Goal: Task Accomplishment & Management: Manage account settings

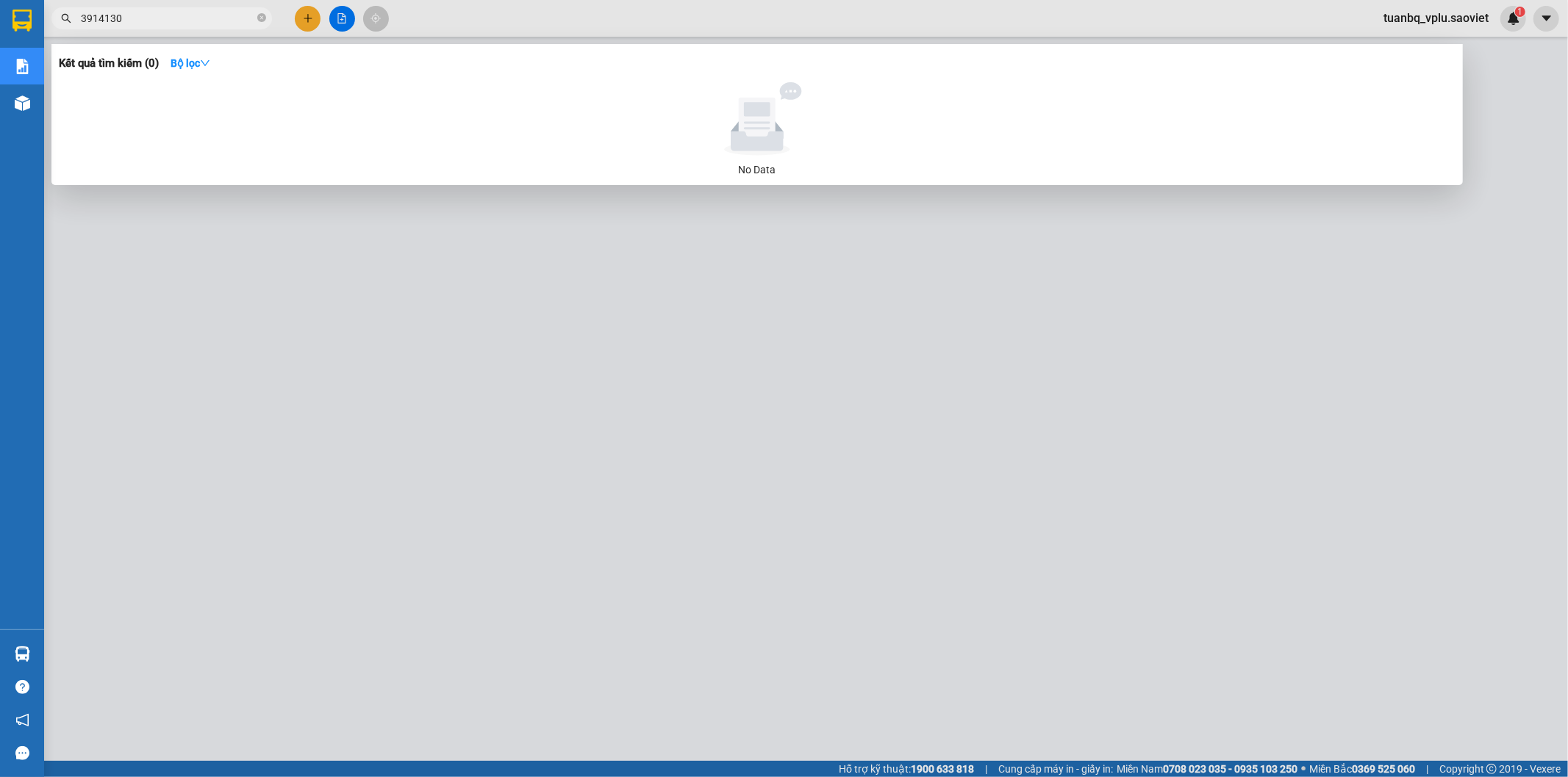
click at [170, 9] on span "3914130" at bounding box center [161, 18] width 221 height 22
type input "3914130"
click at [170, 9] on span "3914130" at bounding box center [161, 18] width 221 height 22
click at [190, 15] on input "3914130" at bounding box center [167, 19] width 174 height 16
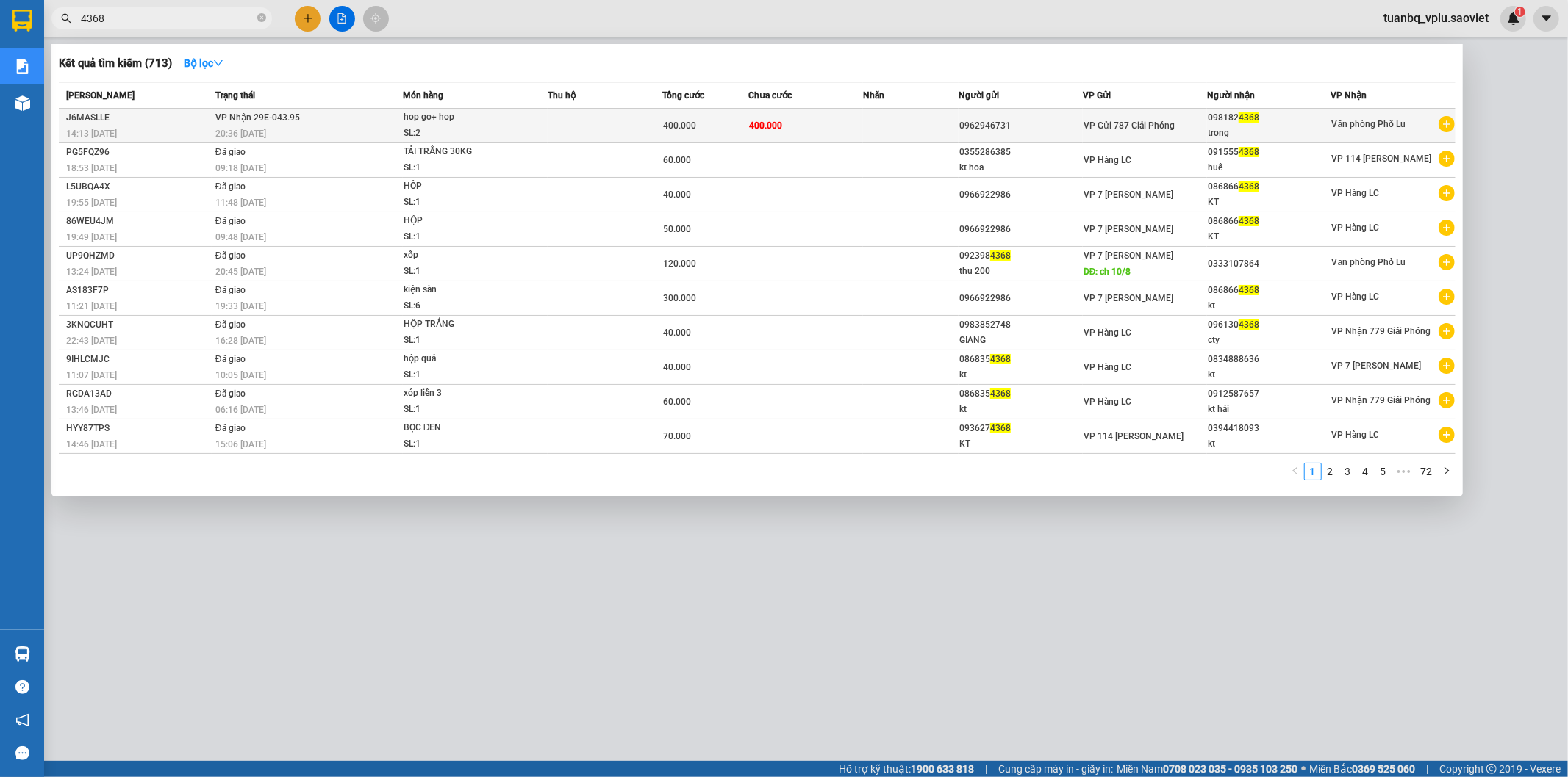
type input "4368"
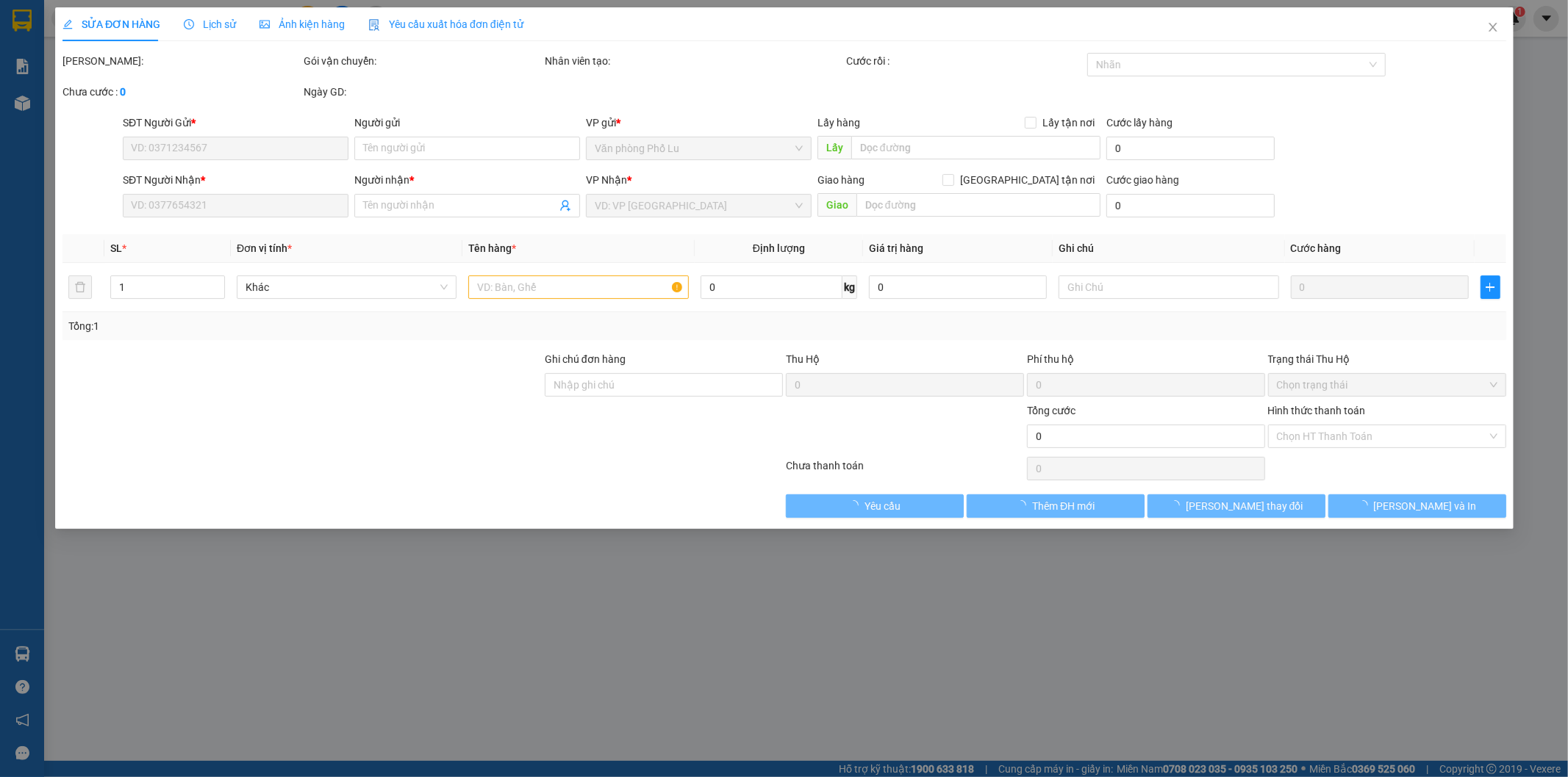
type input "0962946731"
type input "0981824368"
type input "trong"
type input "400.000"
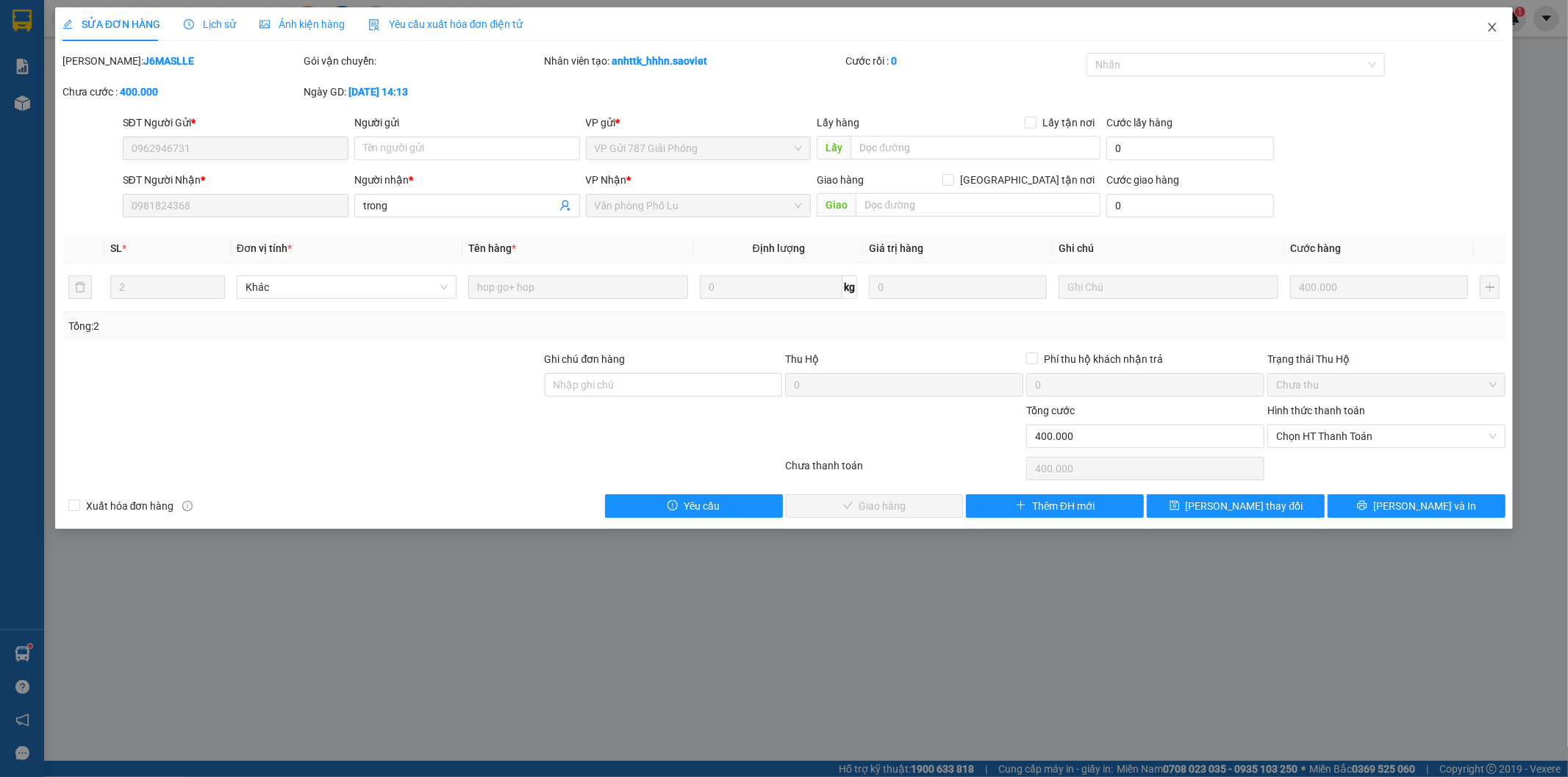
click at [1491, 28] on icon "close" at bounding box center [1492, 27] width 11 height 11
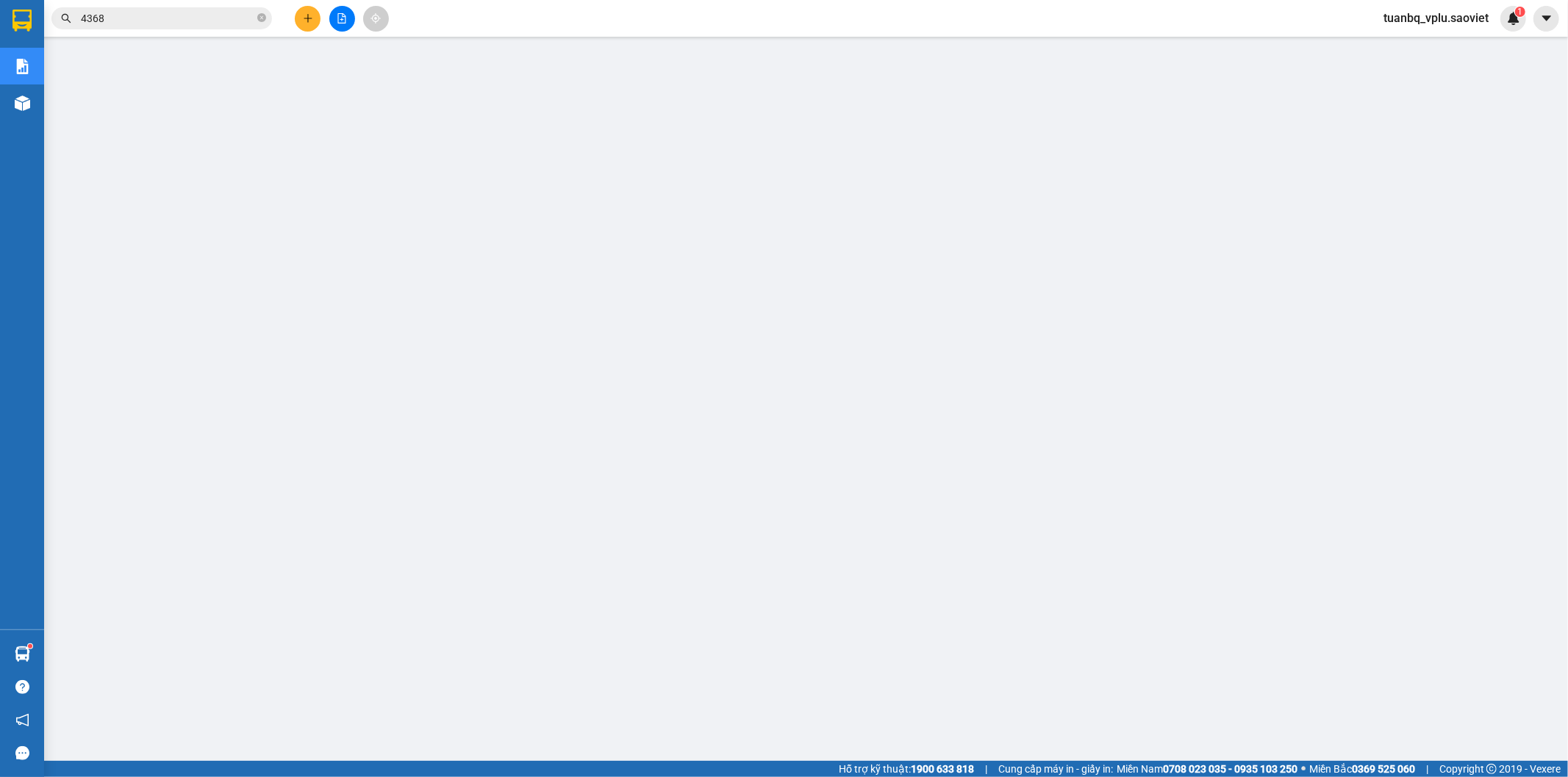
click at [207, 22] on input "4368" at bounding box center [167, 19] width 174 height 16
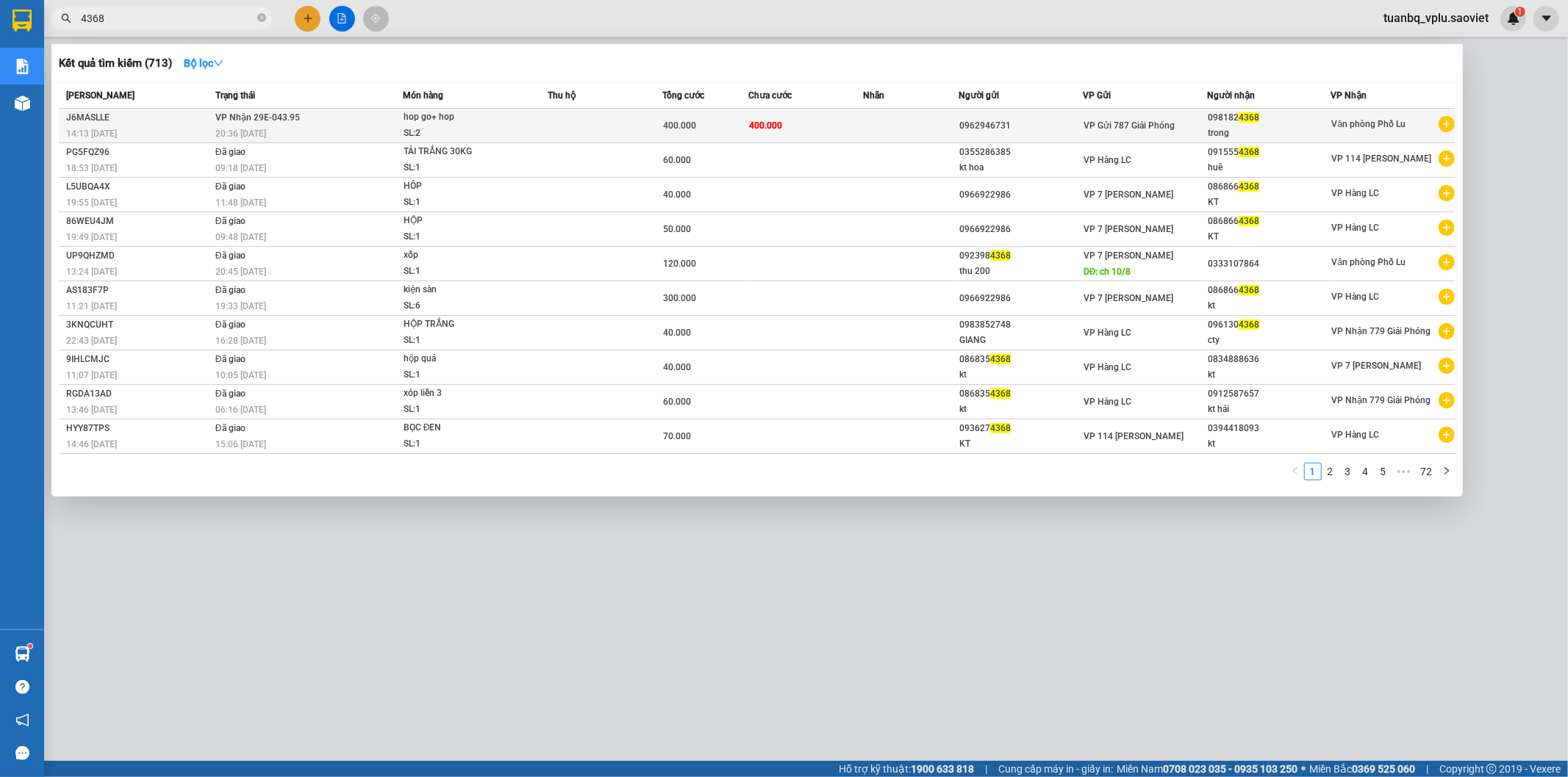
click at [857, 134] on td "400.000" at bounding box center [805, 125] width 115 height 34
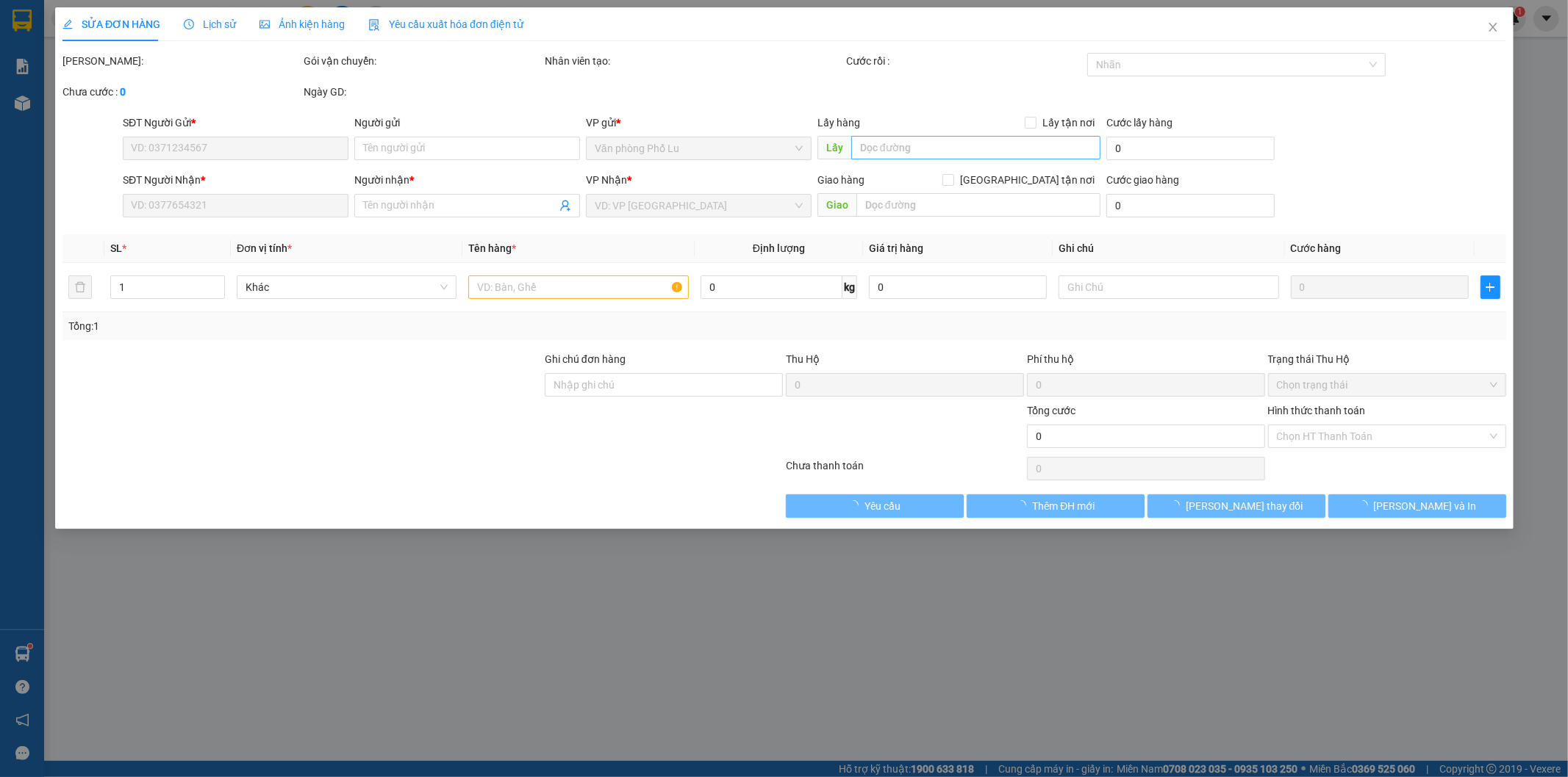
type input "0962946731"
type input "0981824368"
type input "trong"
type input "400.000"
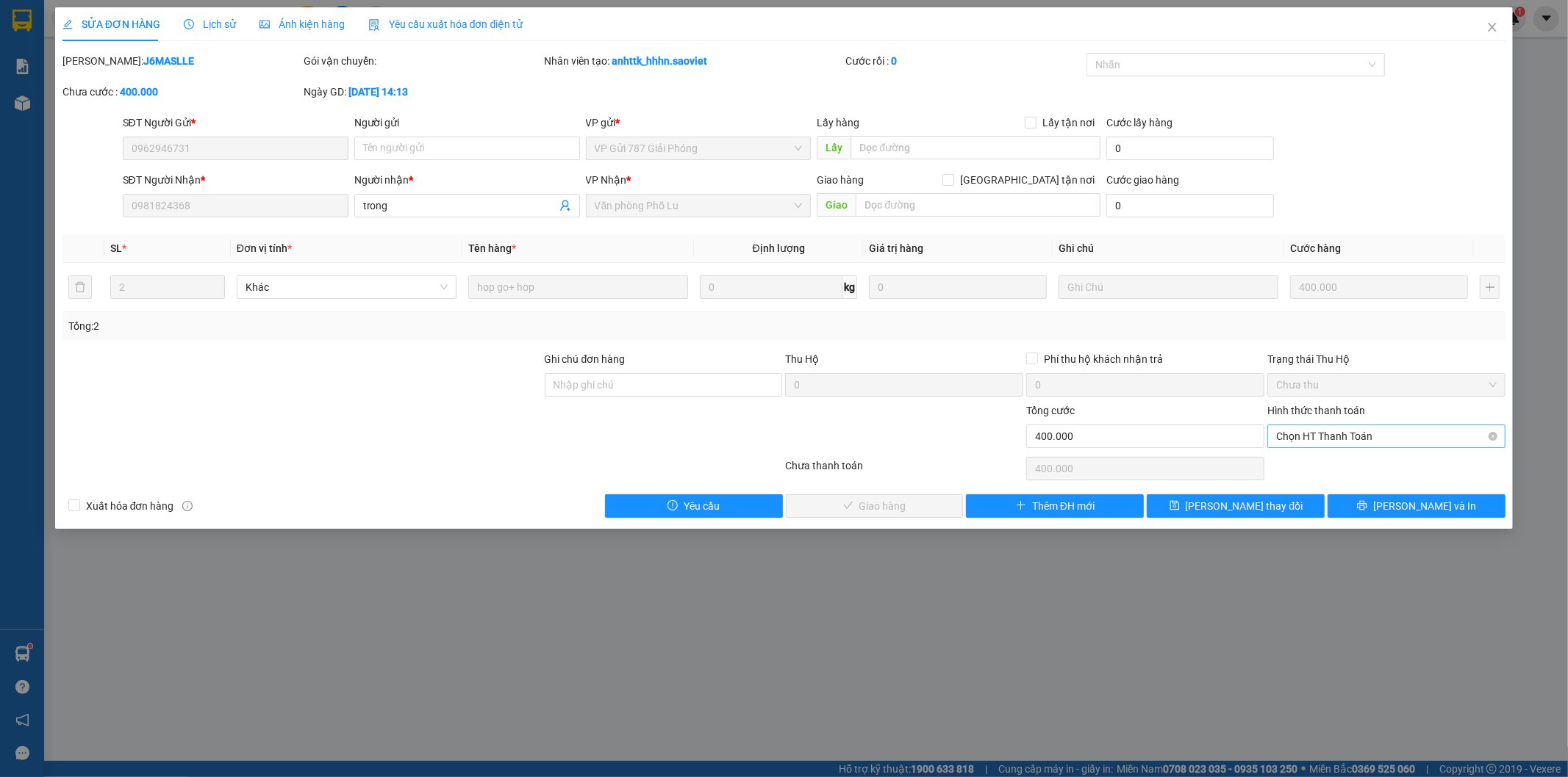
click at [1338, 436] on span "Chọn HT Thanh Toán" at bounding box center [1386, 436] width 221 height 22
click at [1338, 463] on div "Tại văn phòng" at bounding box center [1387, 466] width 221 height 16
type input "0"
click at [857, 505] on span "[PERSON_NAME] và Giao hàng" at bounding box center [883, 506] width 141 height 16
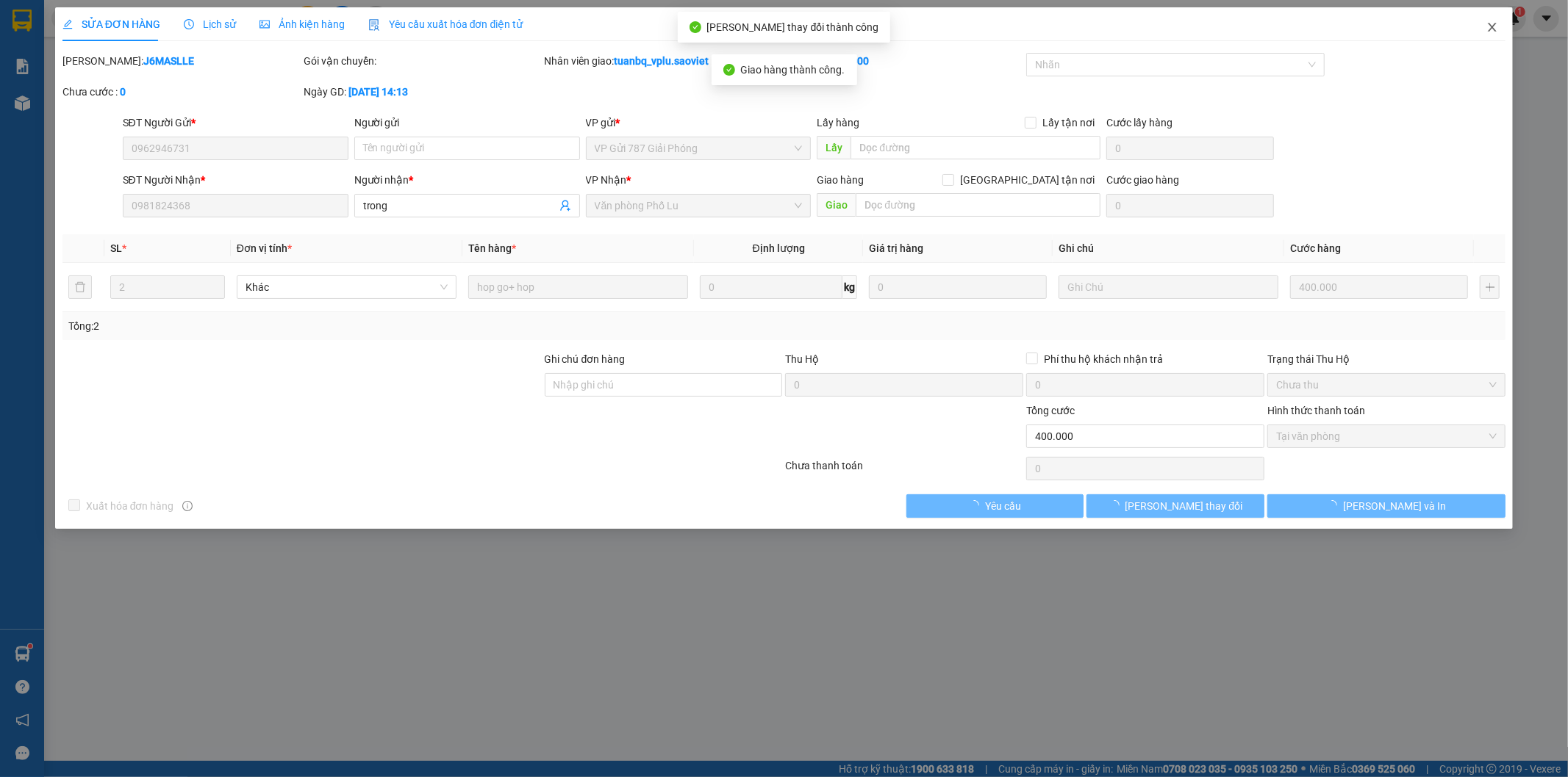
click at [1494, 24] on icon "close" at bounding box center [1492, 27] width 11 height 11
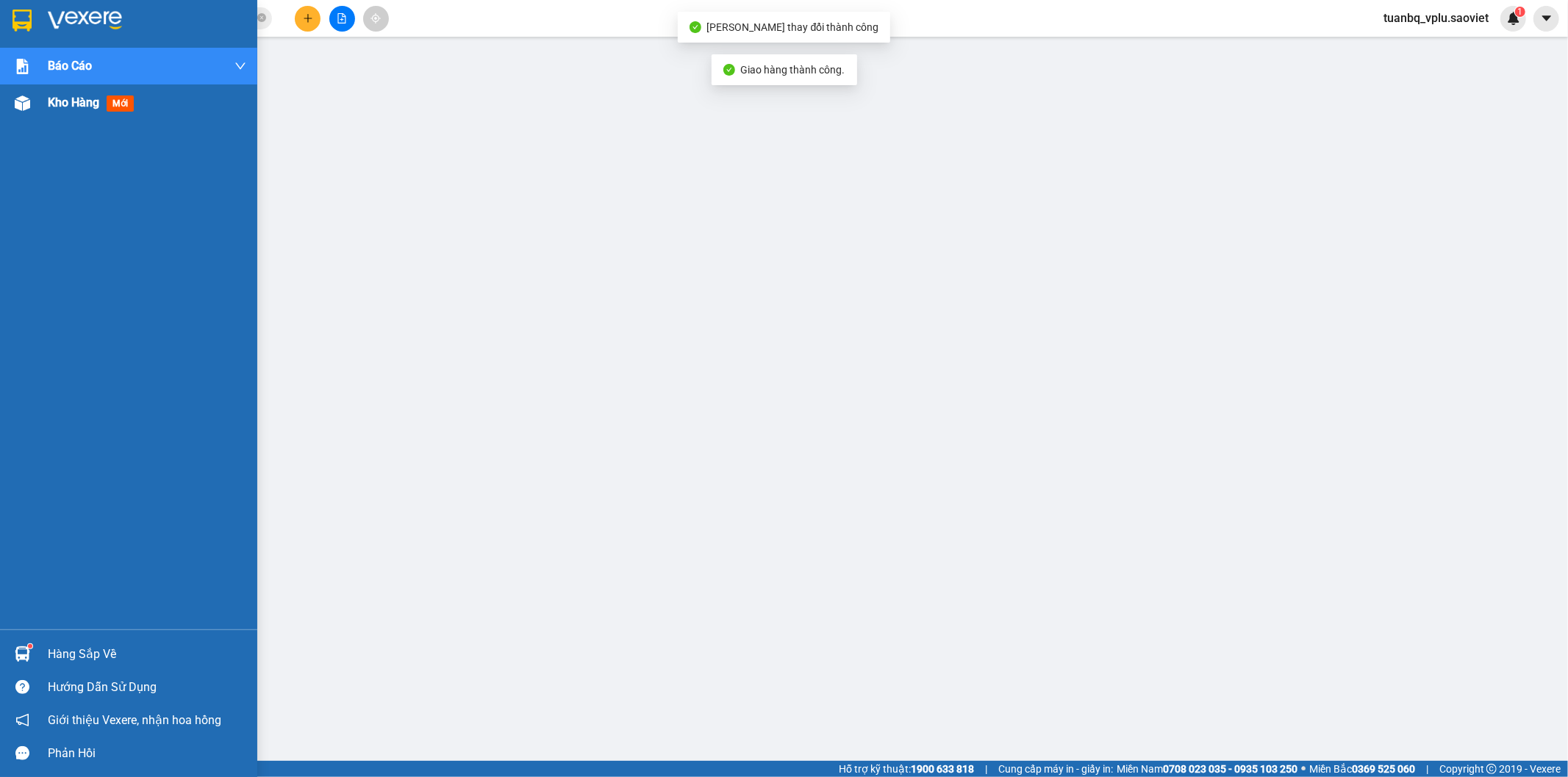
click at [71, 99] on span "Kho hàng" at bounding box center [73, 102] width 51 height 14
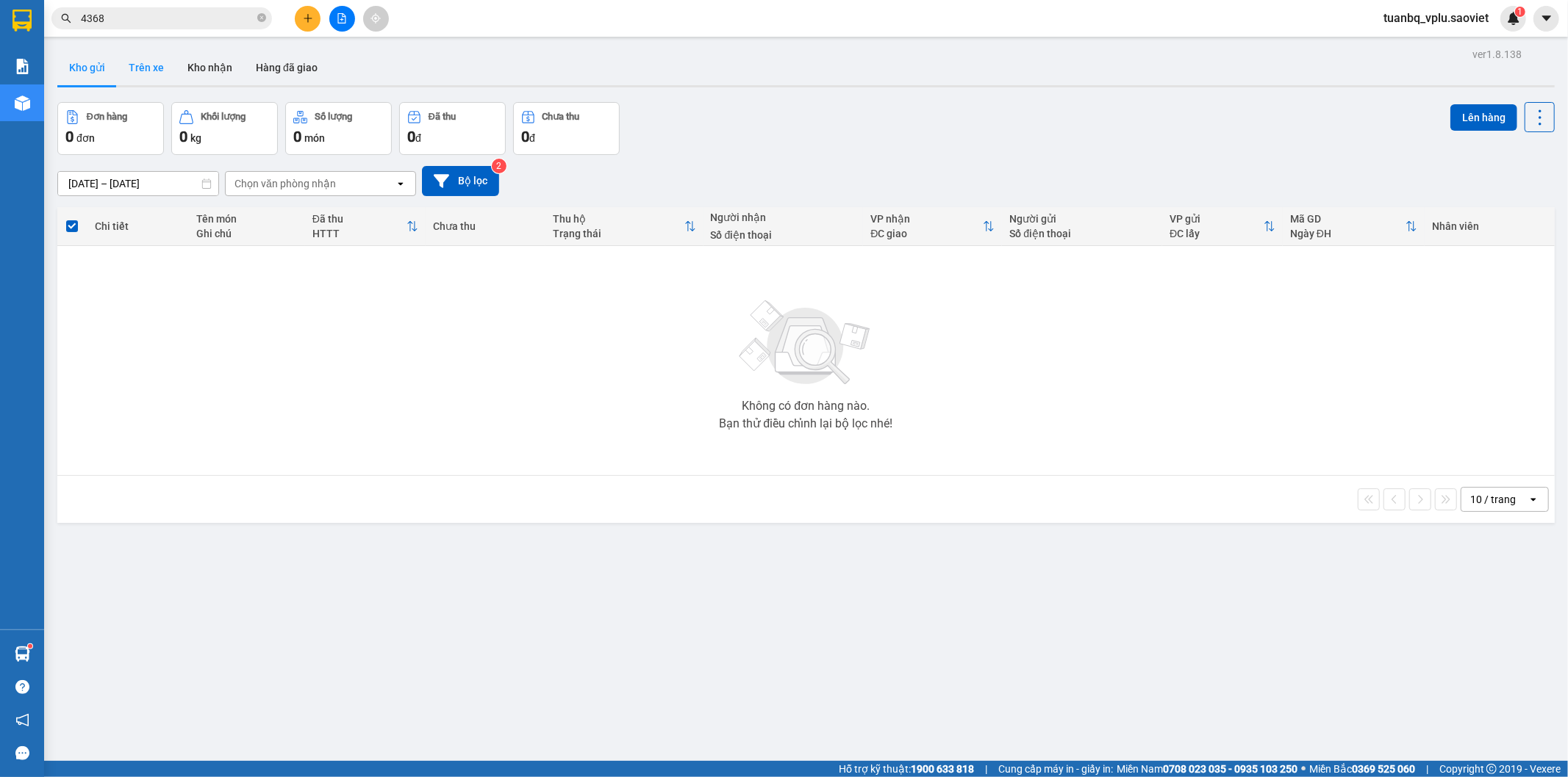
click at [141, 61] on button "Trên xe" at bounding box center [146, 67] width 59 height 35
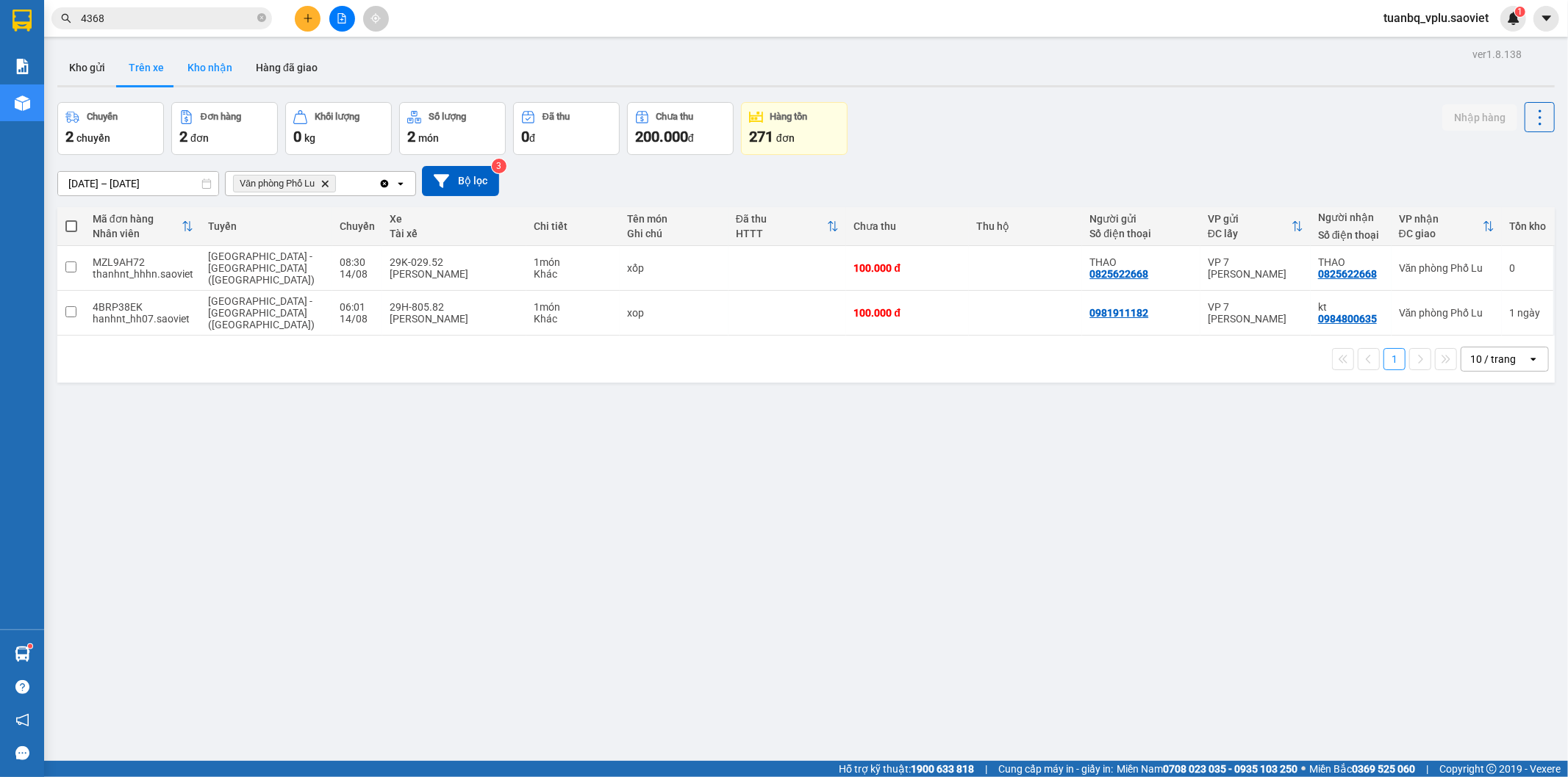
click at [205, 70] on button "Kho nhận" at bounding box center [210, 67] width 68 height 35
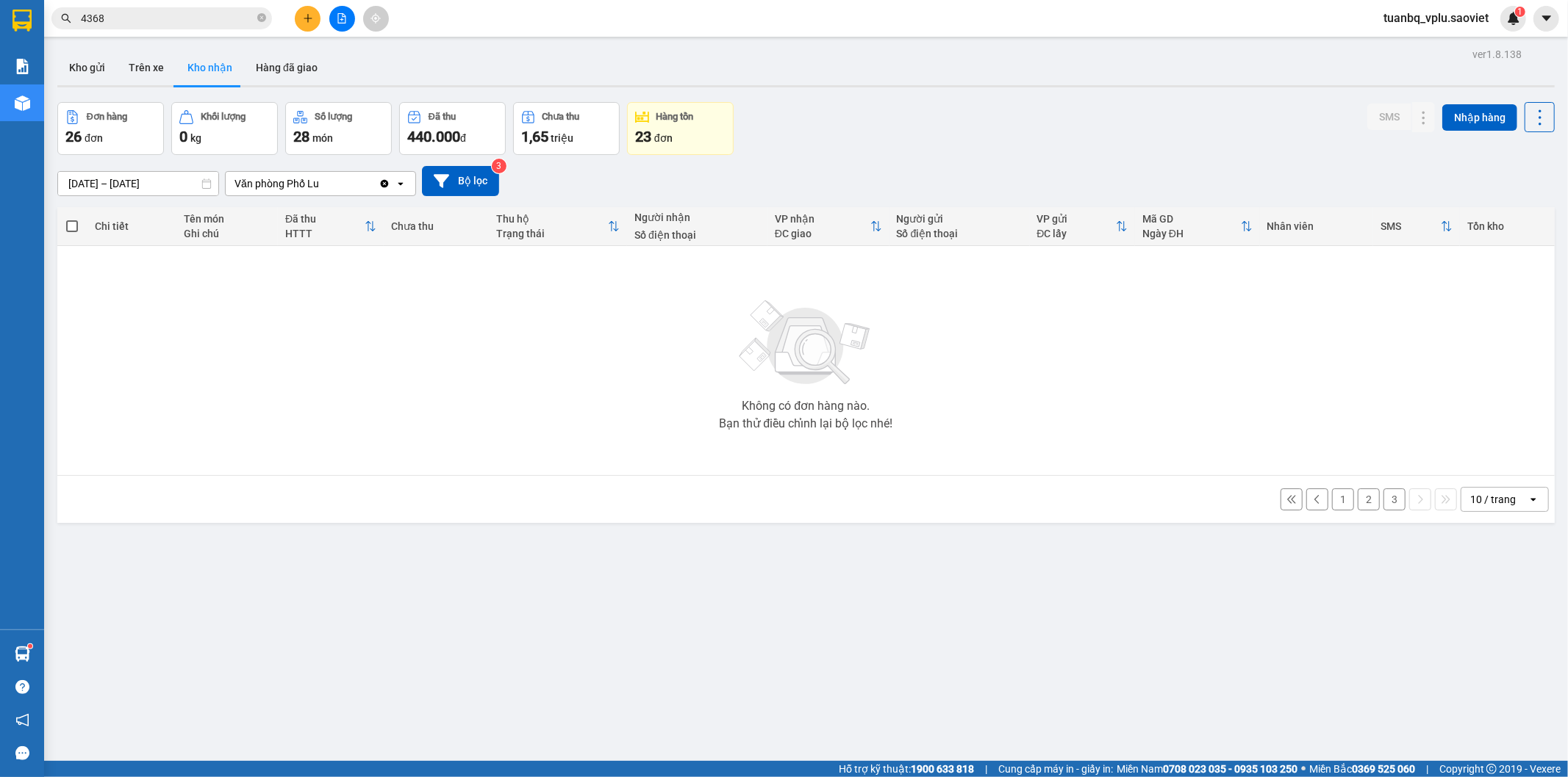
click at [1332, 505] on button "1" at bounding box center [1342, 499] width 22 height 22
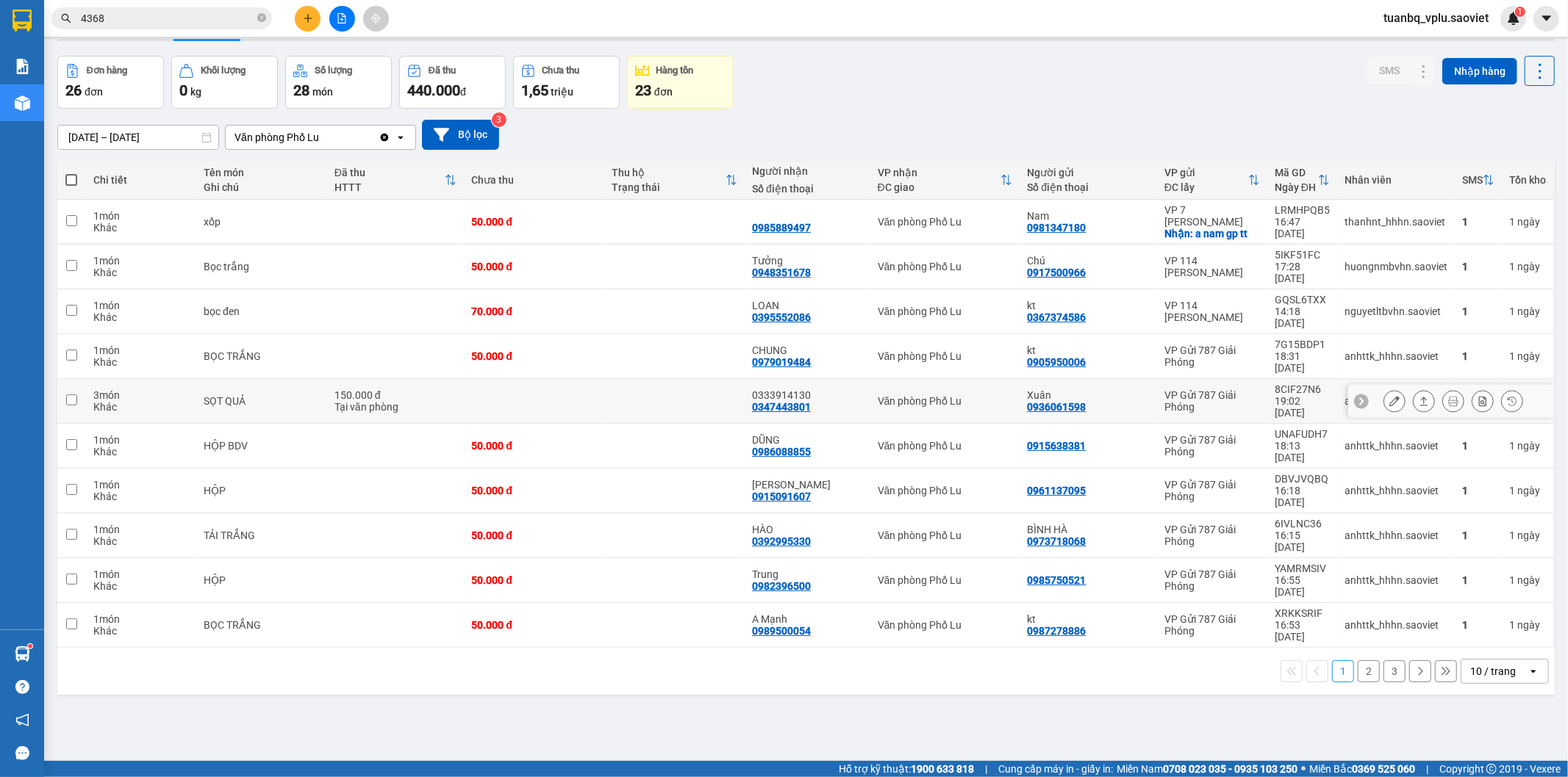
scroll to position [68, 0]
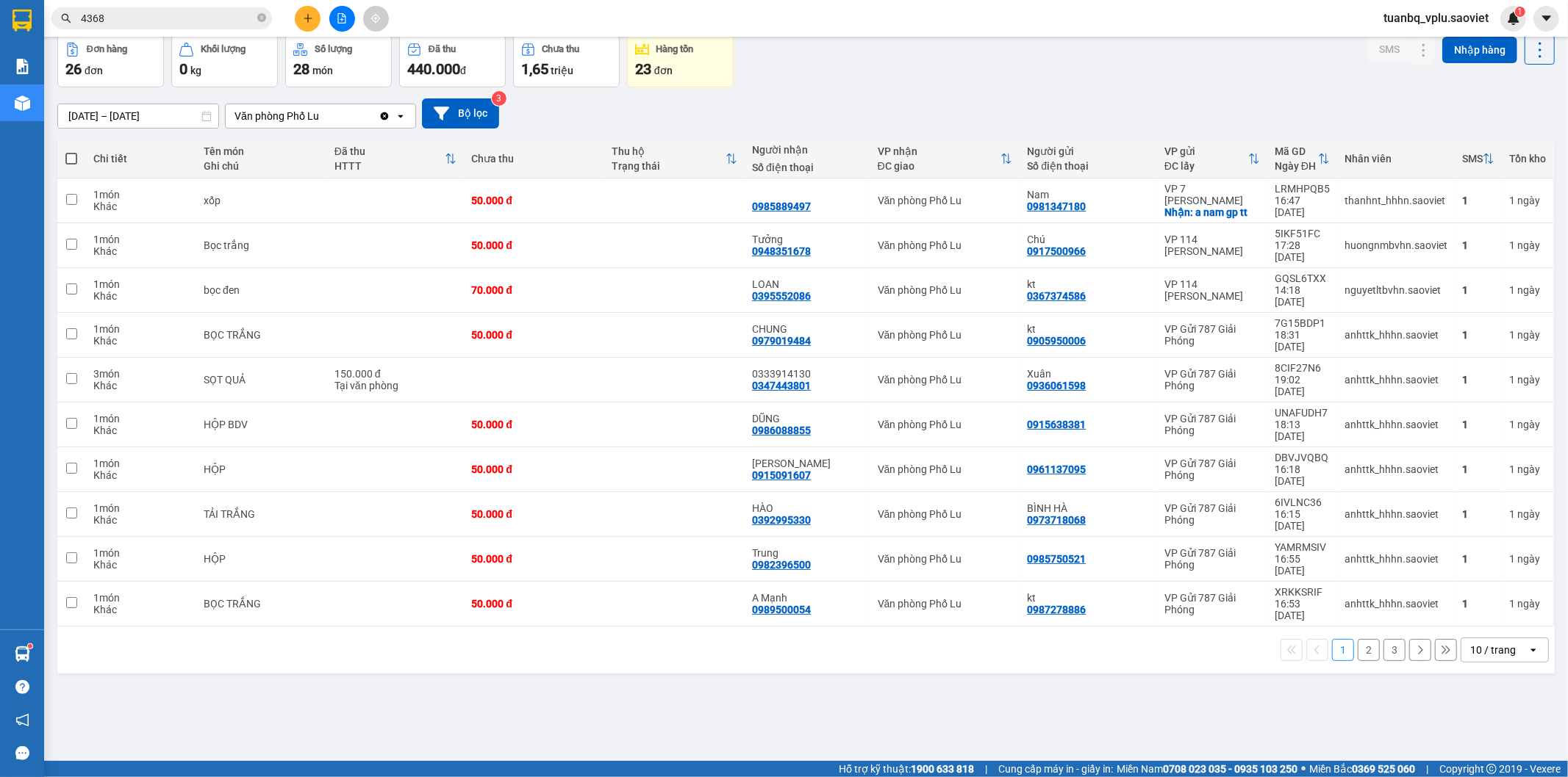
click at [1358, 639] on button "2" at bounding box center [1368, 650] width 22 height 22
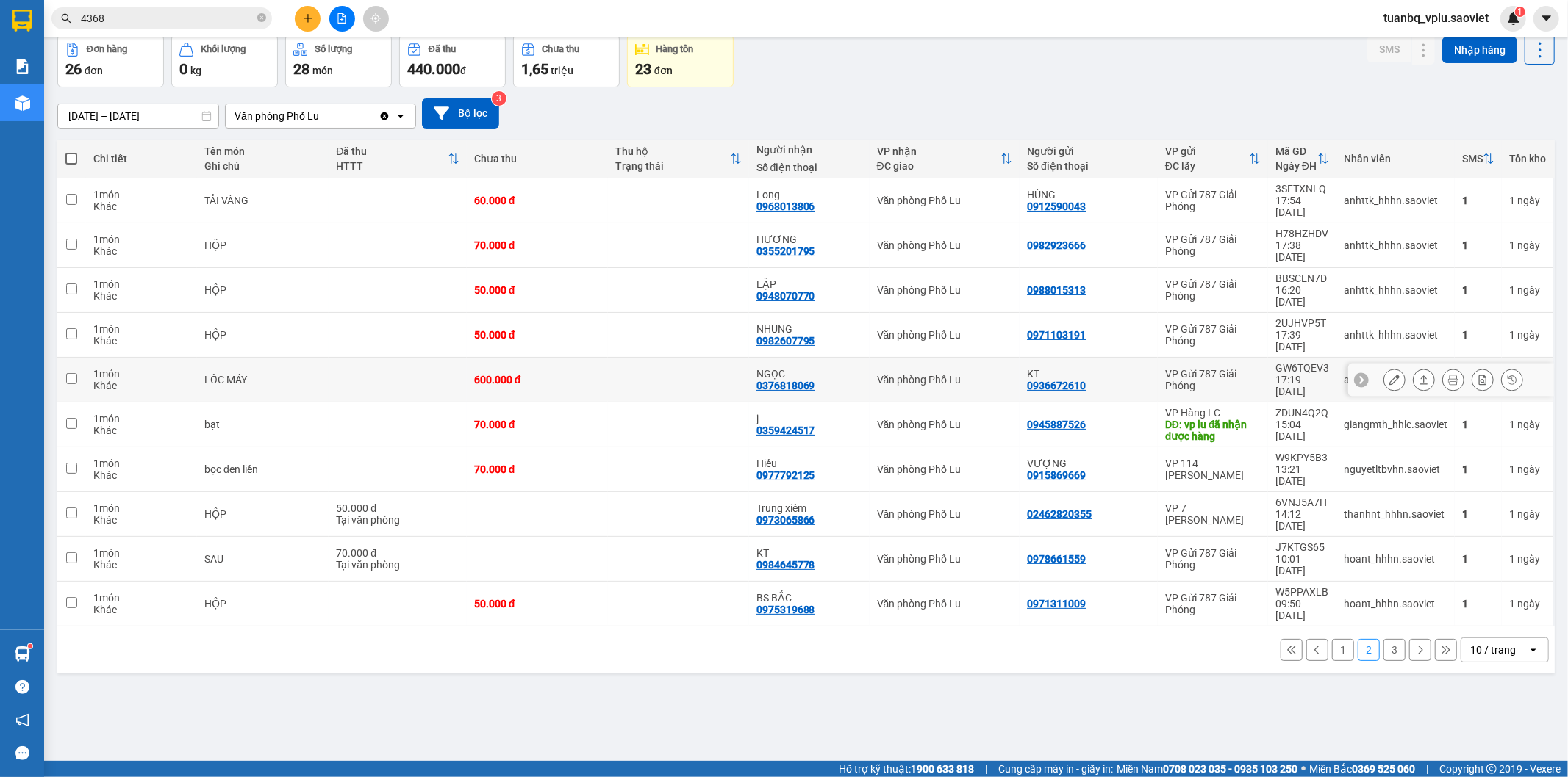
click at [1385, 367] on button at bounding box center [1394, 380] width 20 height 26
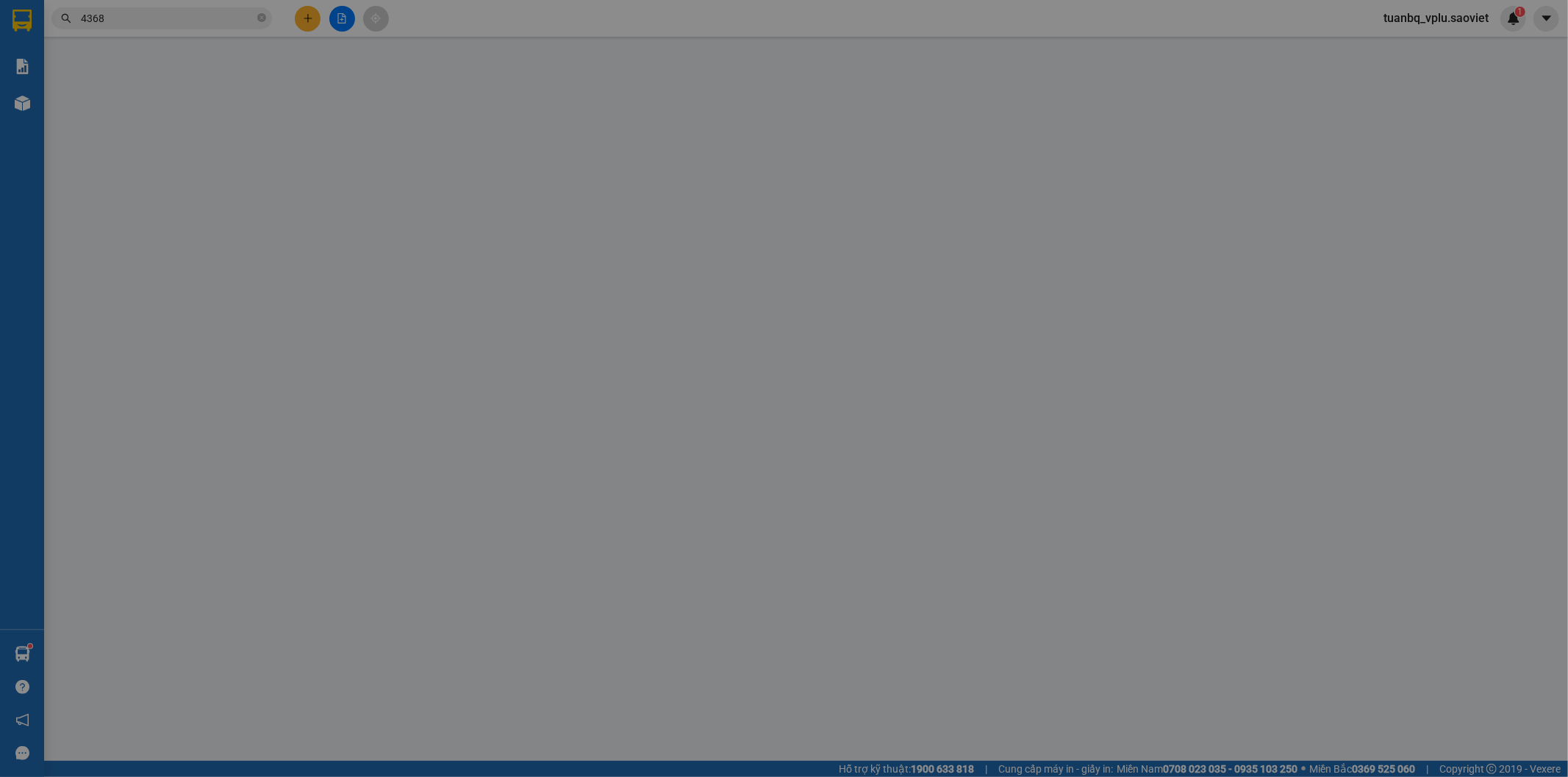
type input "0936672610"
type input "KT"
type input "0376818069"
type input "NGỌC"
type input "600.000"
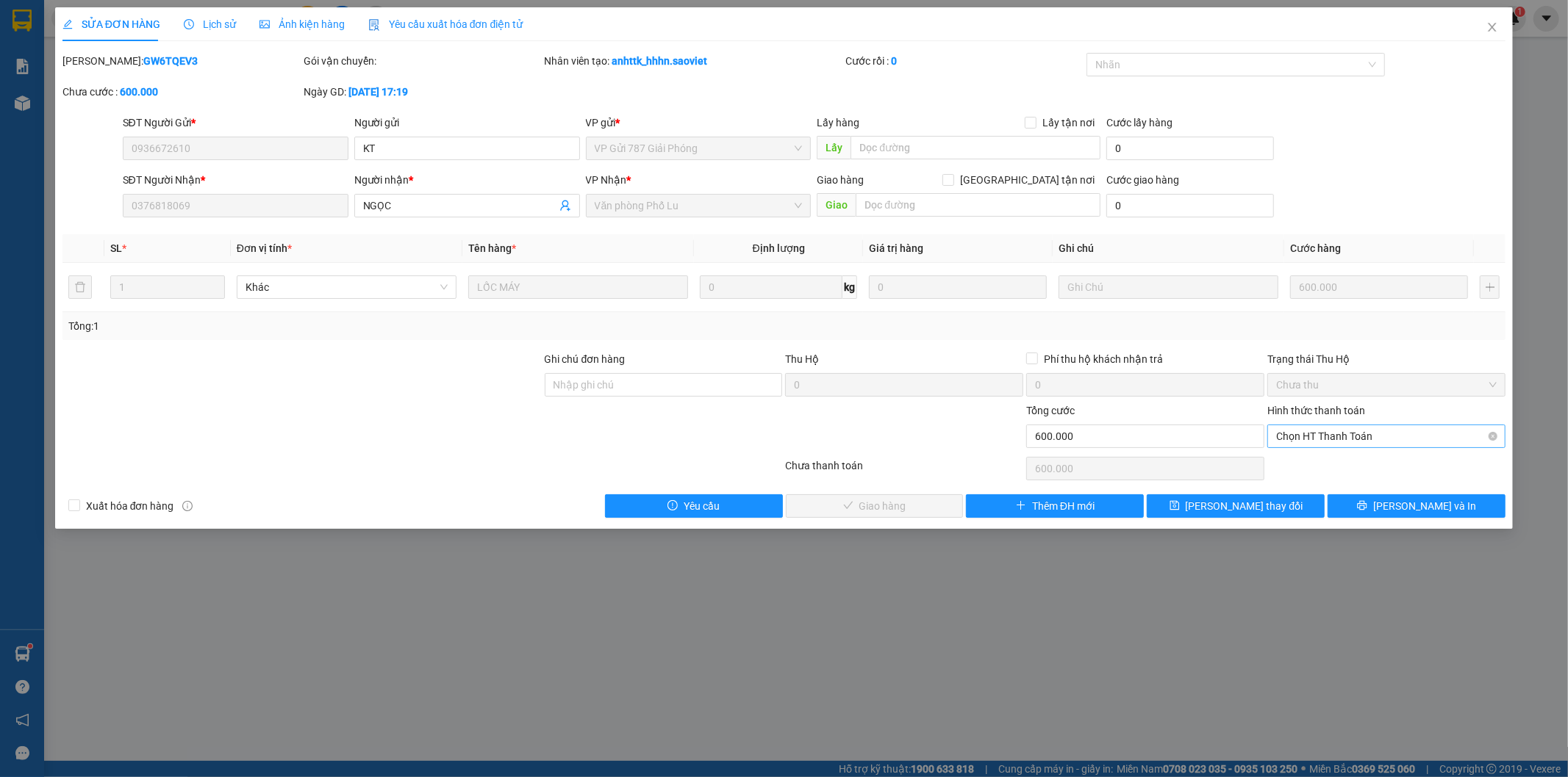
click at [1337, 430] on span "Chọn HT Thanh Toán" at bounding box center [1386, 436] width 221 height 22
click at [1311, 464] on div "Tại văn phòng" at bounding box center [1387, 466] width 221 height 16
type input "0"
click at [912, 509] on span "[PERSON_NAME] và Giao hàng" at bounding box center [883, 506] width 141 height 16
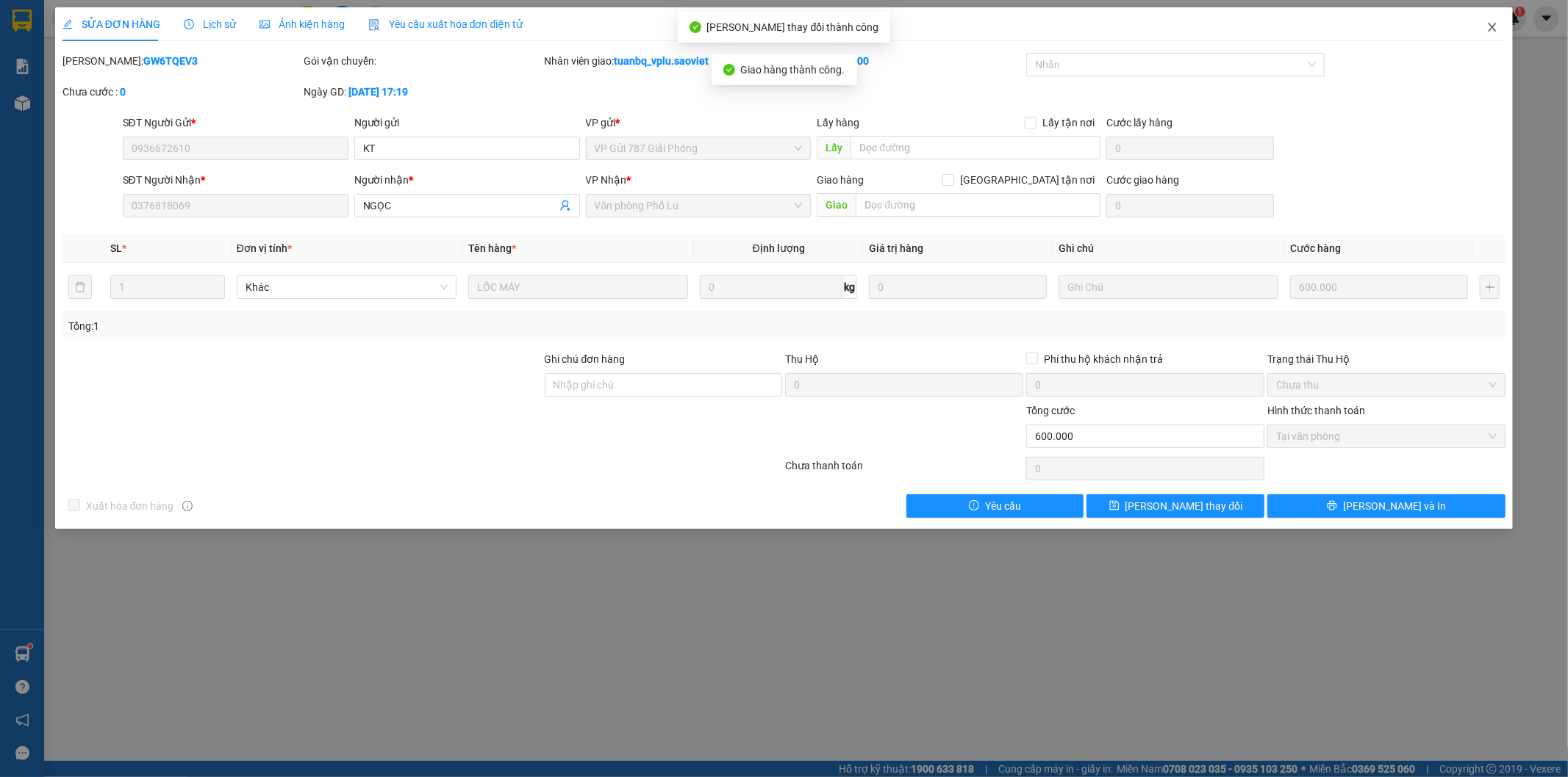
click at [1493, 31] on icon "close" at bounding box center [1492, 27] width 11 height 11
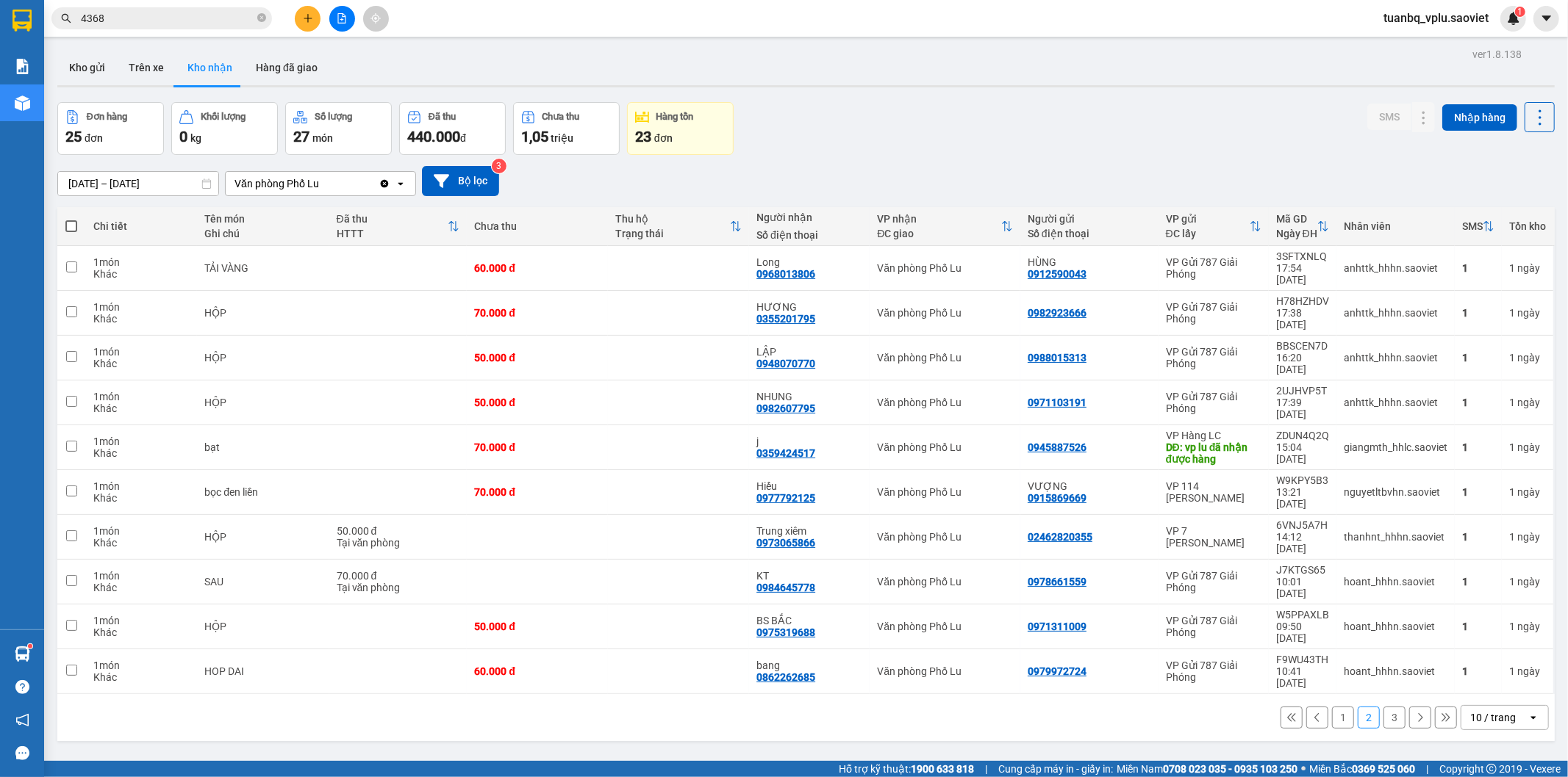
click at [201, 24] on input "4368" at bounding box center [167, 19] width 174 height 16
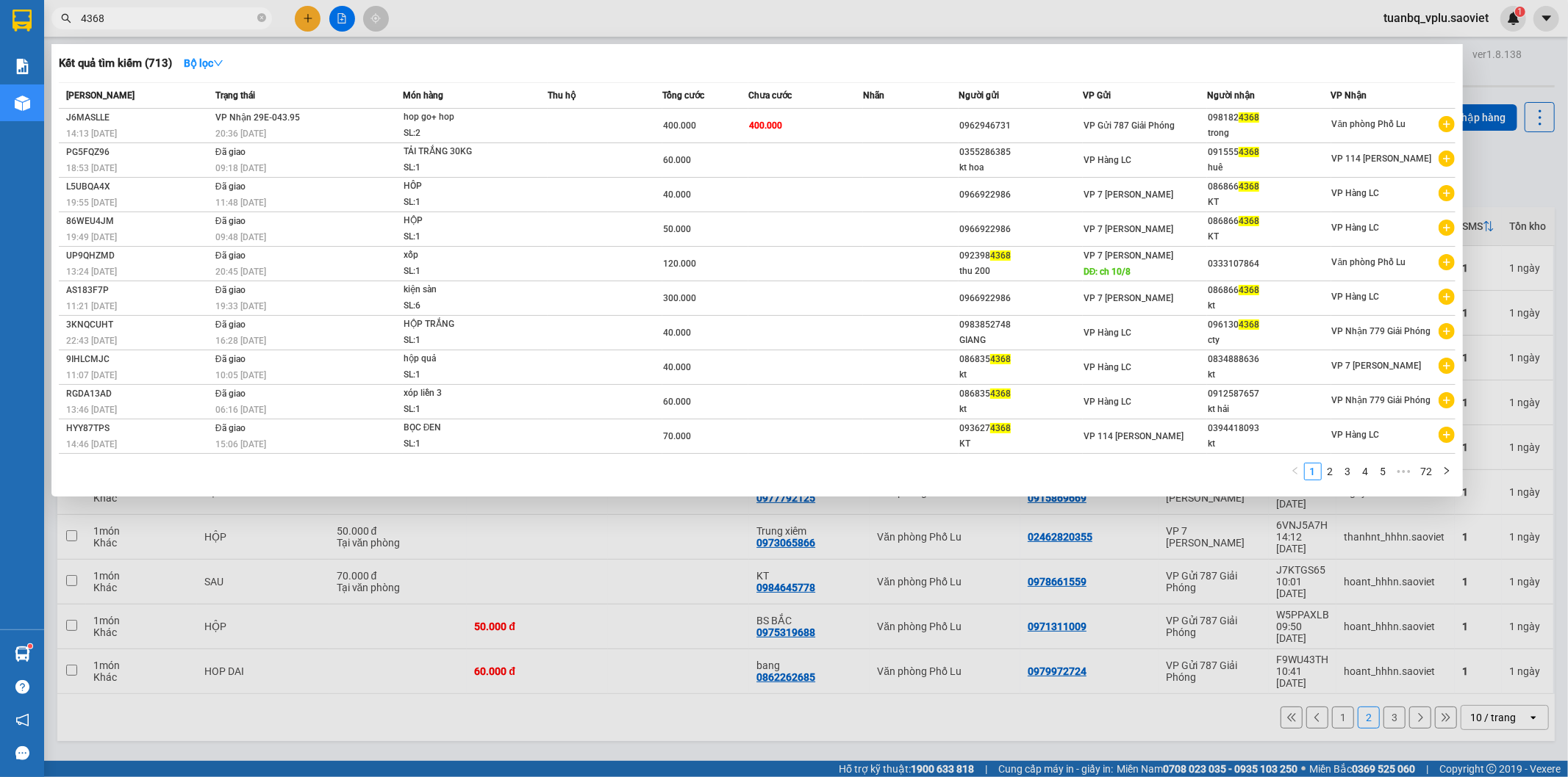
click at [201, 24] on input "4368" at bounding box center [167, 19] width 174 height 16
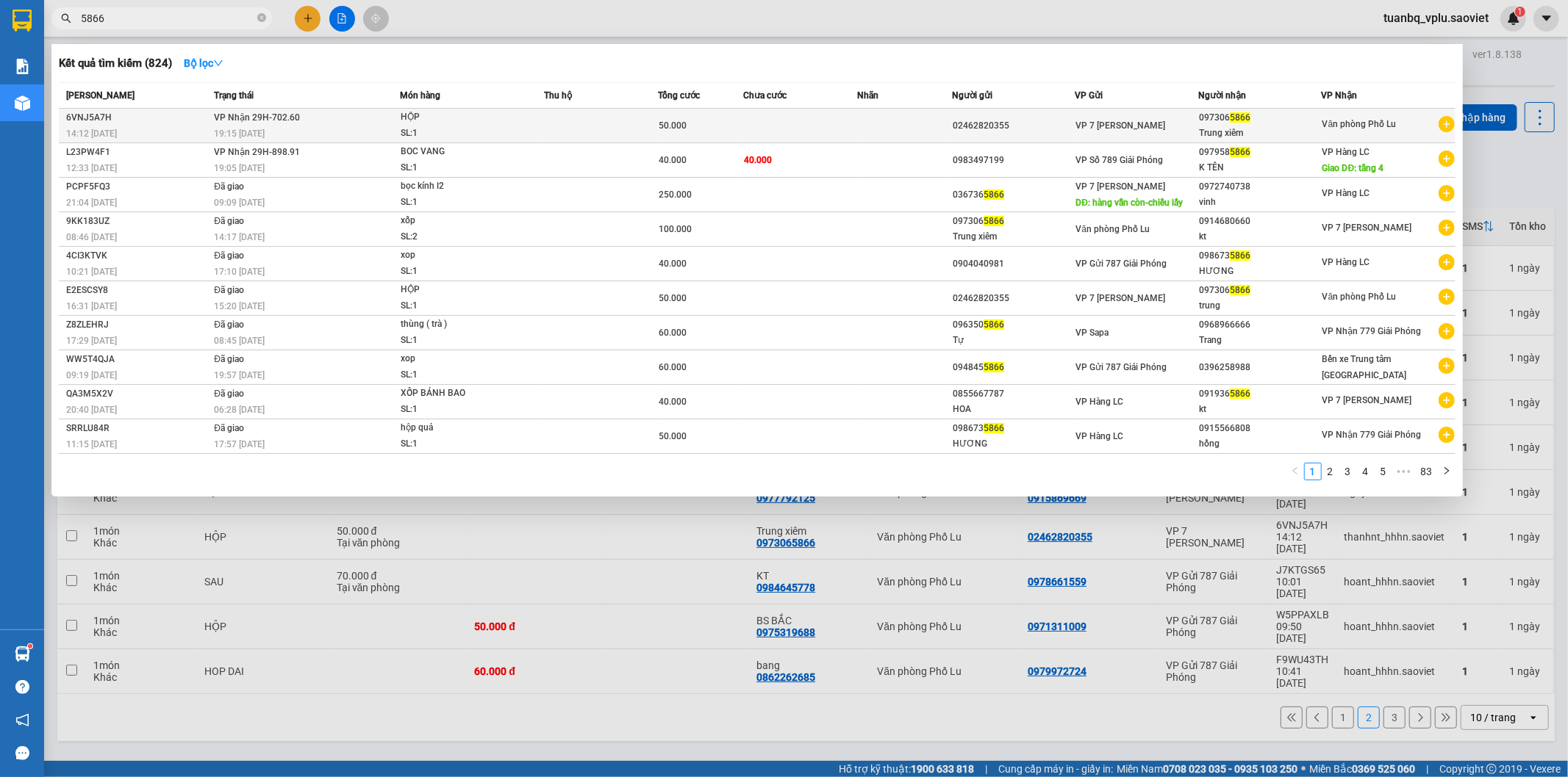
type input "5866"
click at [787, 128] on td at bounding box center [800, 125] width 114 height 34
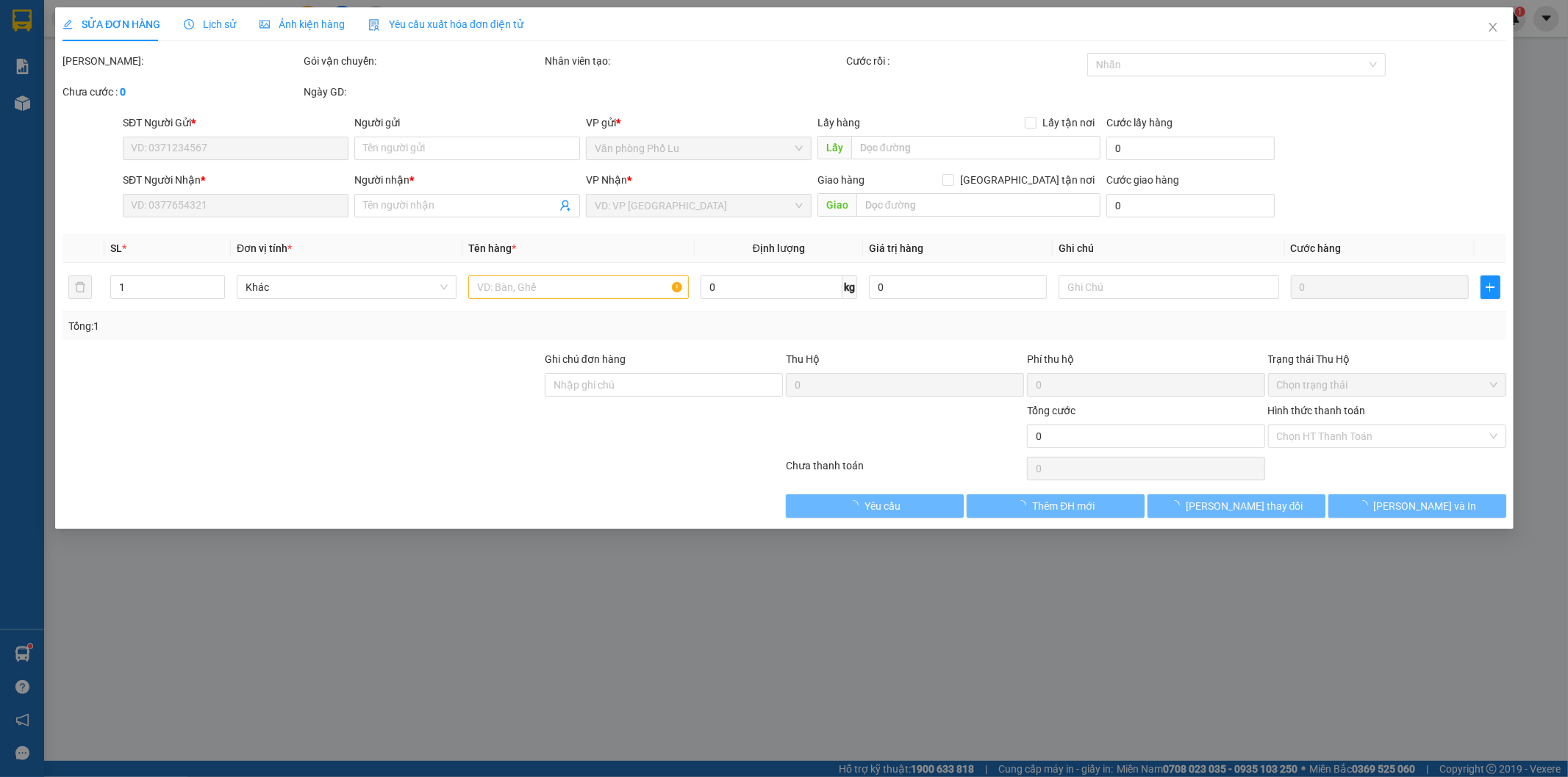
type input "02462820355"
type input "0973065866"
type input "Trung xiêm"
type input "50.000"
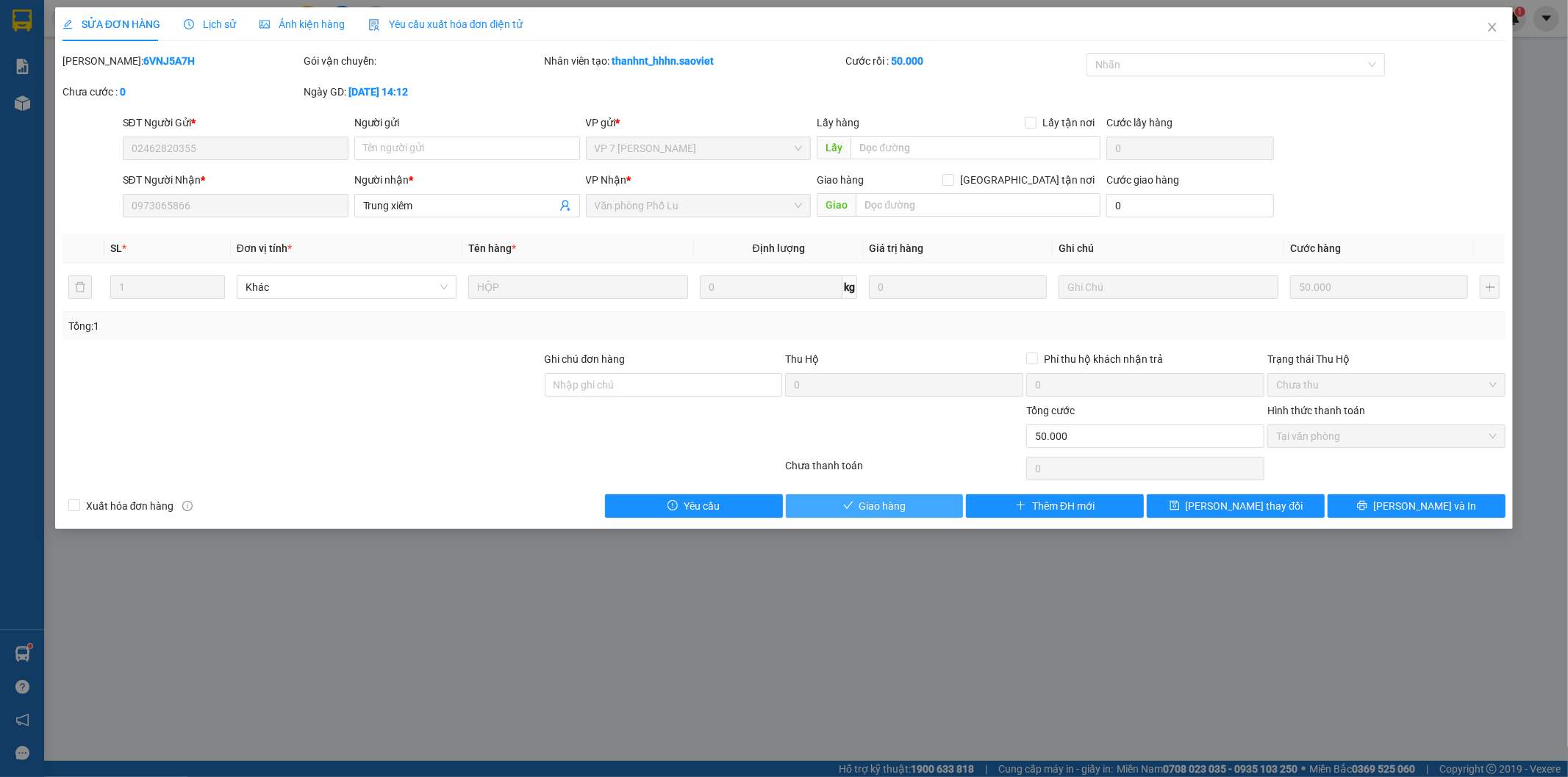
click at [865, 503] on span "Giao hàng" at bounding box center [883, 506] width 47 height 16
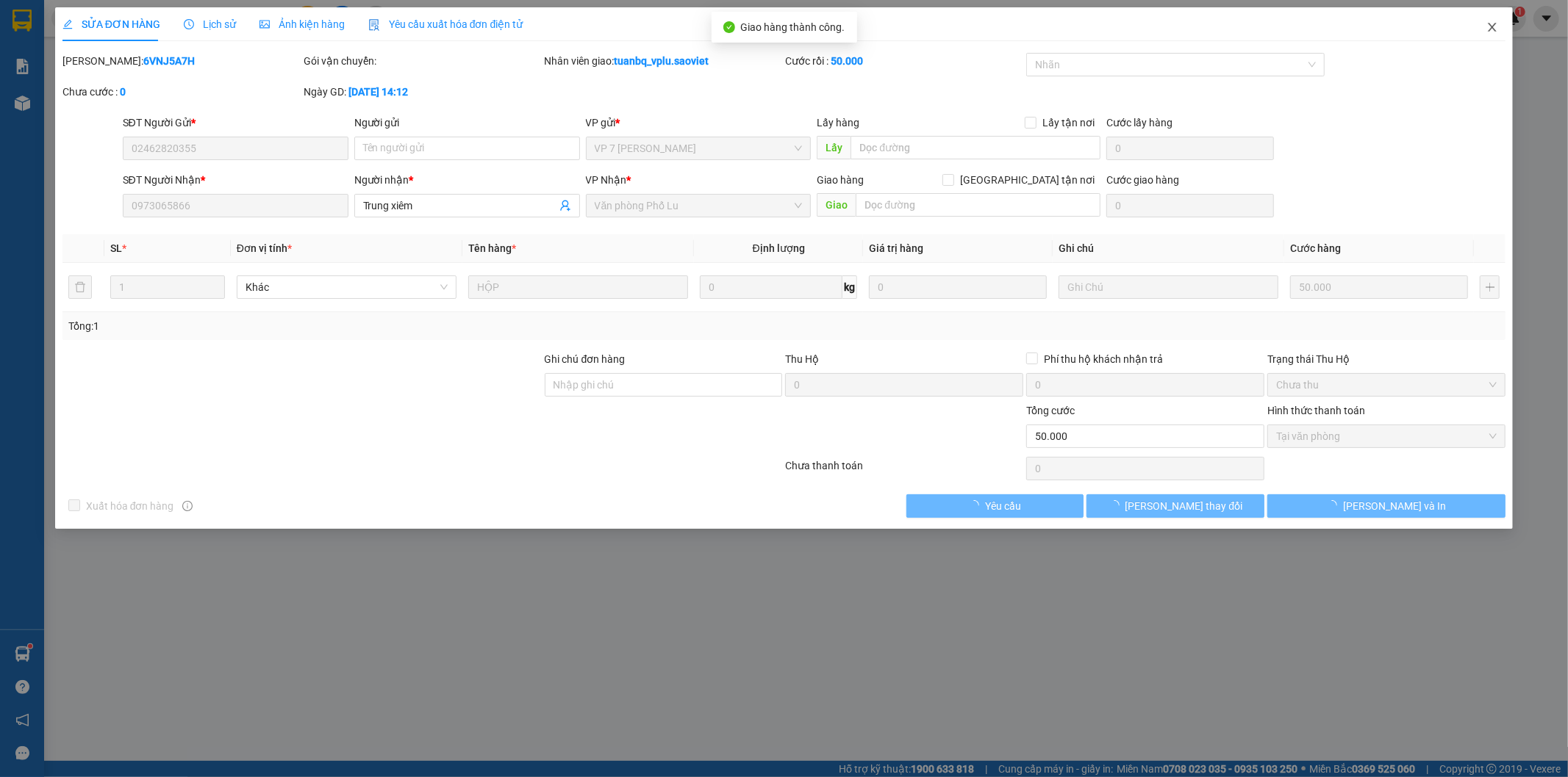
click at [1487, 33] on span "Close" at bounding box center [1492, 28] width 42 height 42
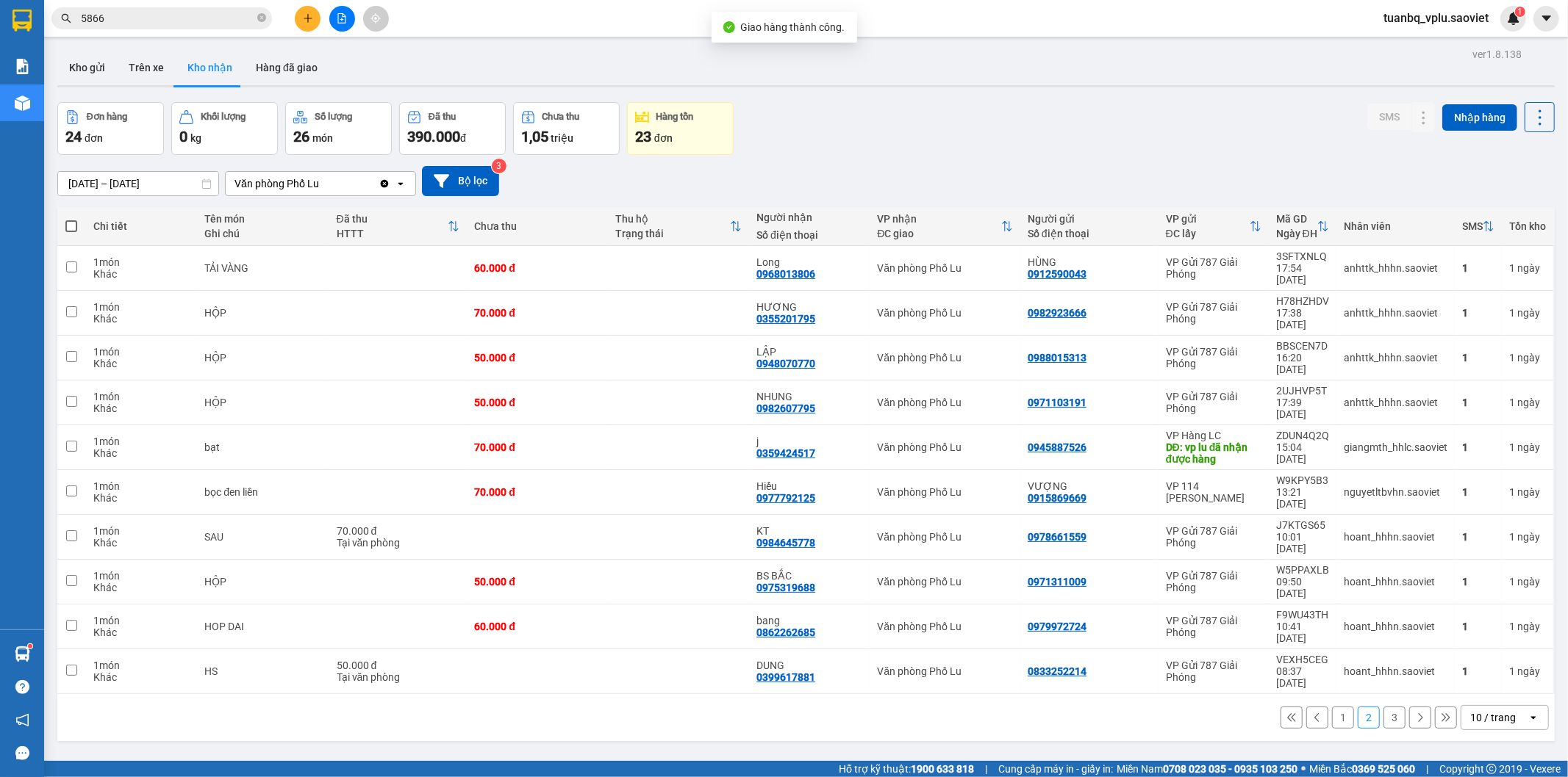
click at [127, 12] on input "5866" at bounding box center [167, 19] width 174 height 16
click at [342, 13] on icon "file-add" at bounding box center [341, 18] width 11 height 11
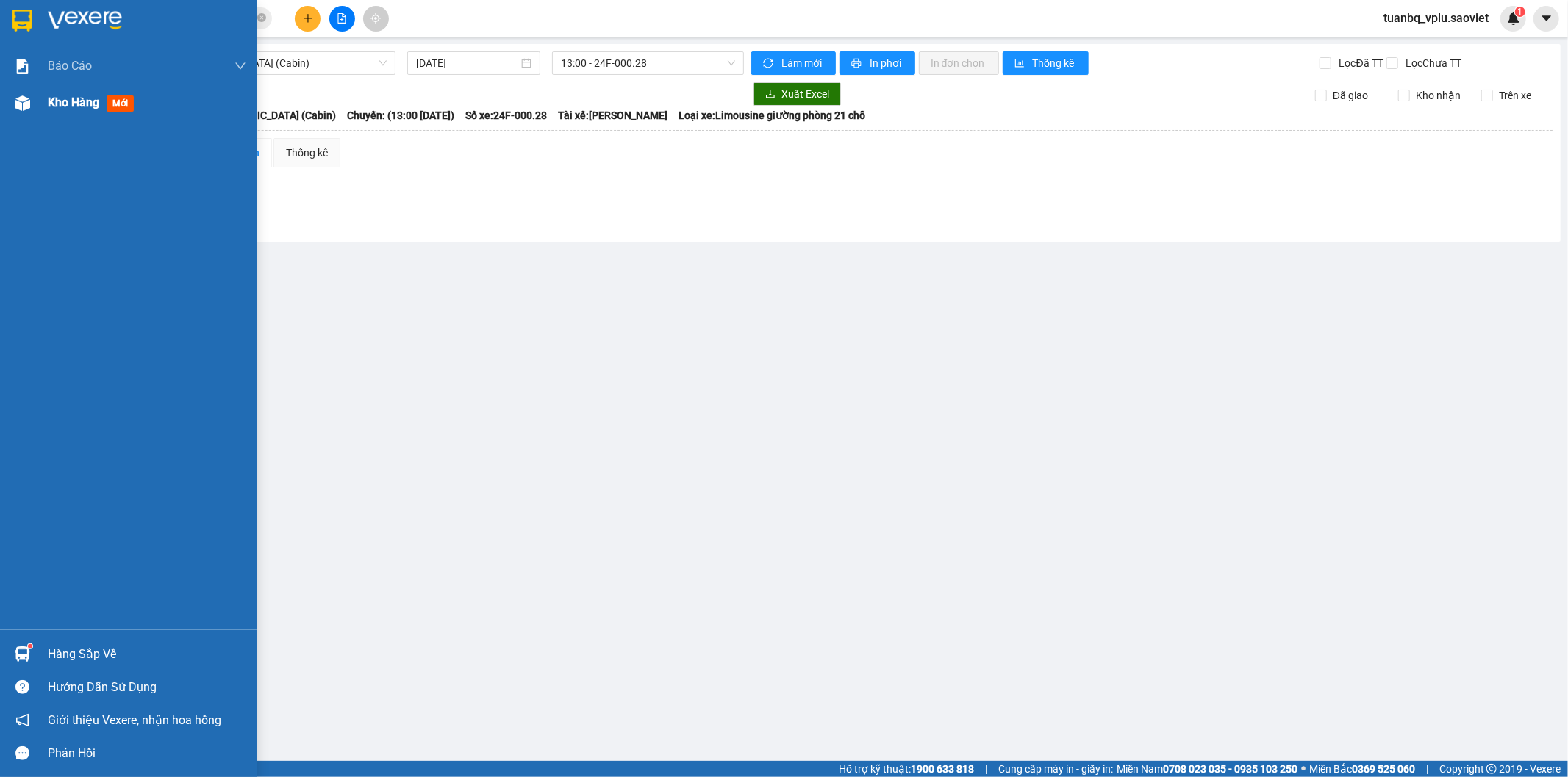
click at [94, 108] on span "Kho hàng" at bounding box center [73, 102] width 51 height 14
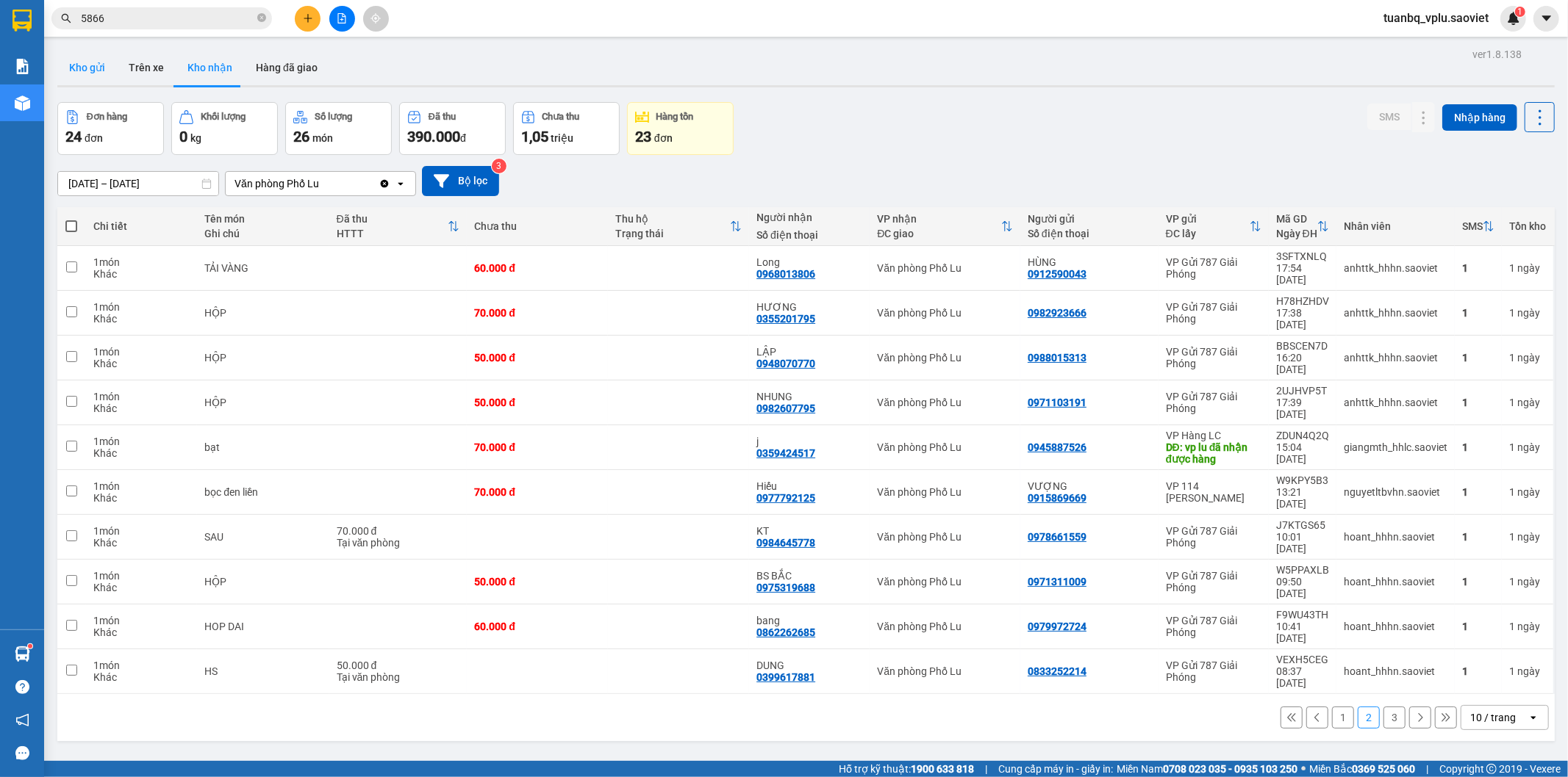
click at [99, 71] on button "Kho gửi" at bounding box center [86, 67] width 59 height 35
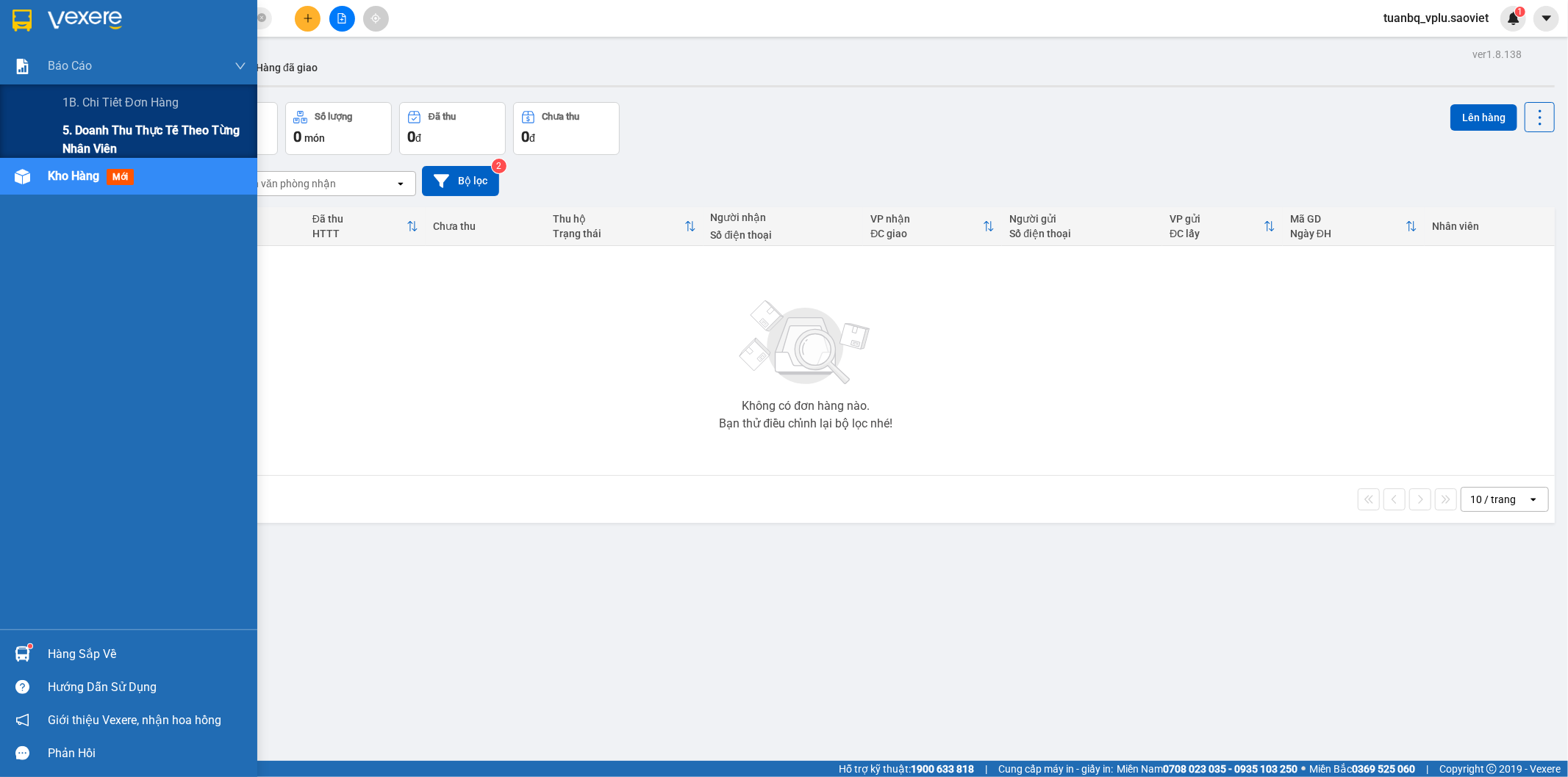
click at [112, 134] on span "5. Doanh thu thực tế theo từng nhân viên" at bounding box center [154, 139] width 183 height 37
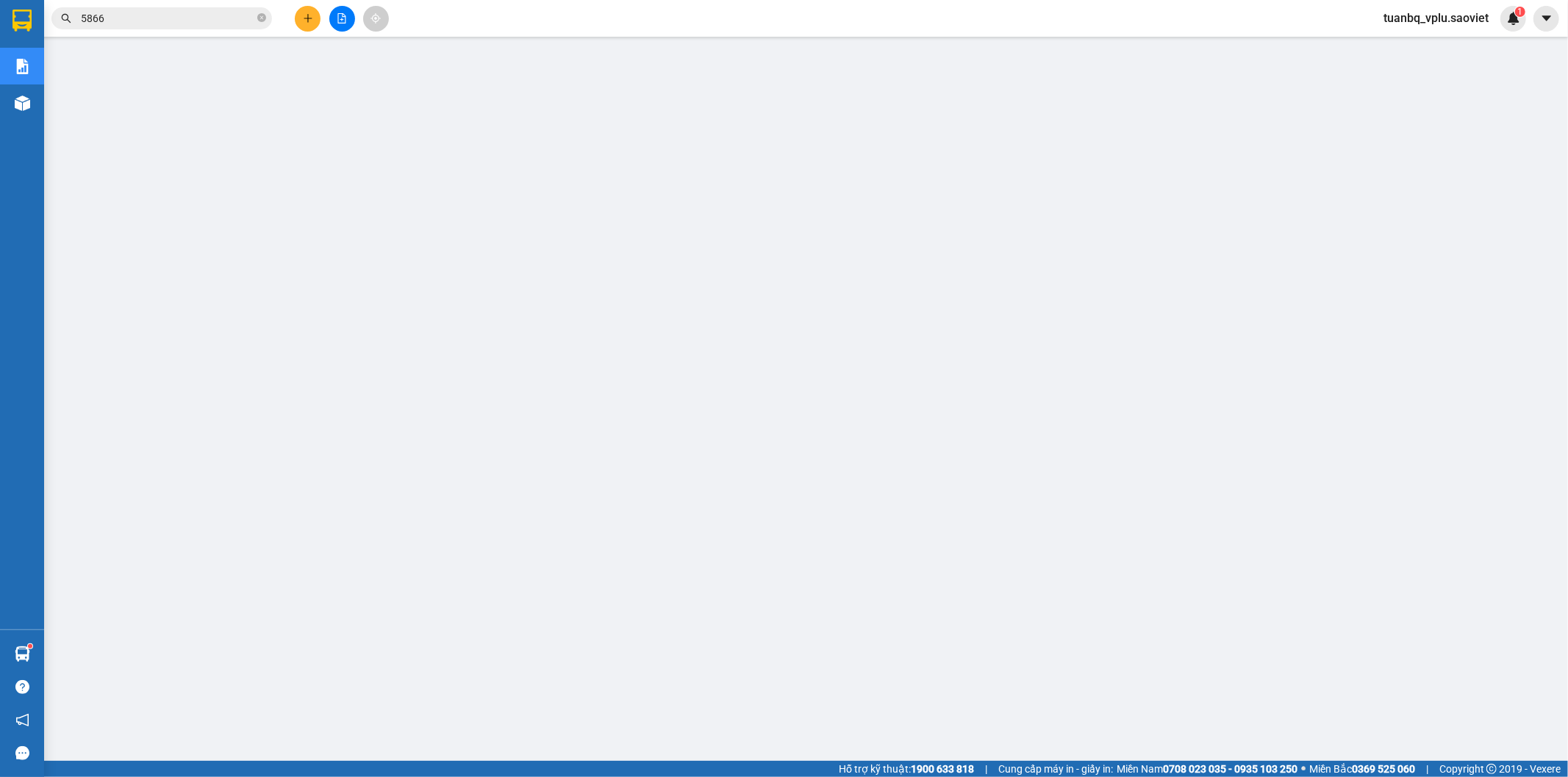
click at [317, 17] on button at bounding box center [308, 19] width 26 height 26
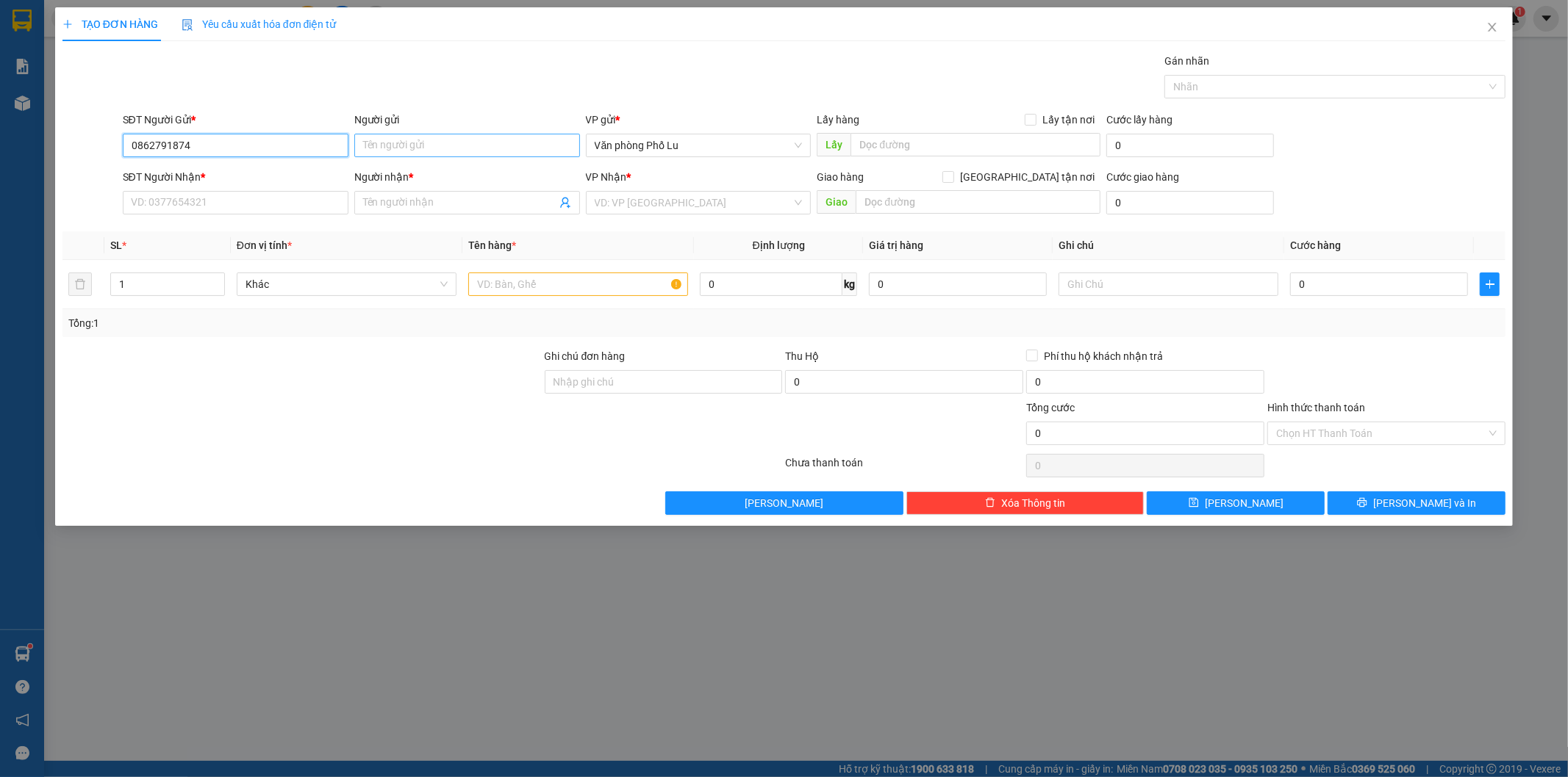
type input "0862791874"
click at [419, 156] on input "Người gửi" at bounding box center [467, 145] width 226 height 24
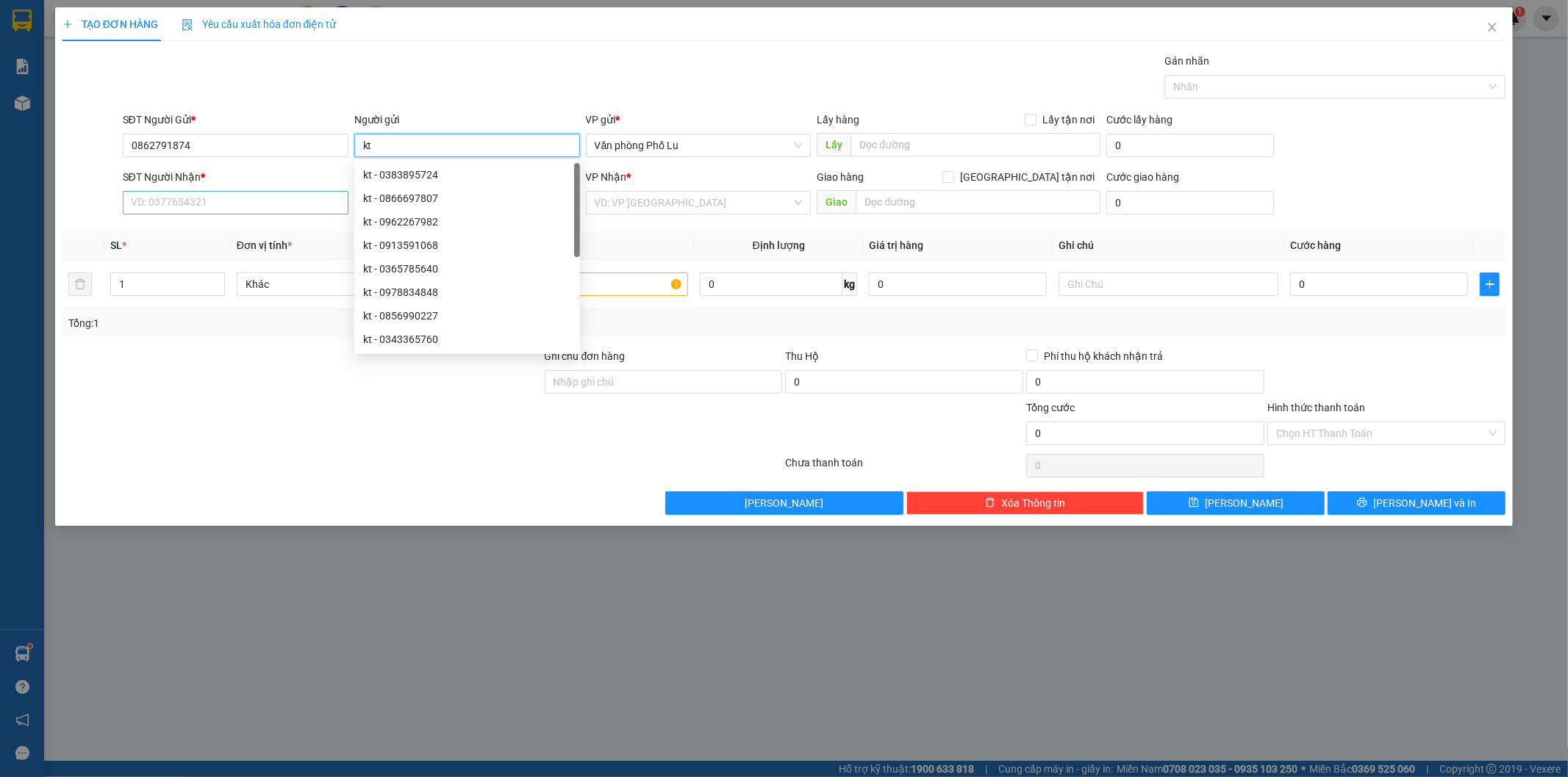
type input "kt"
click at [231, 209] on input "SĐT Người Nhận *" at bounding box center [236, 202] width 226 height 24
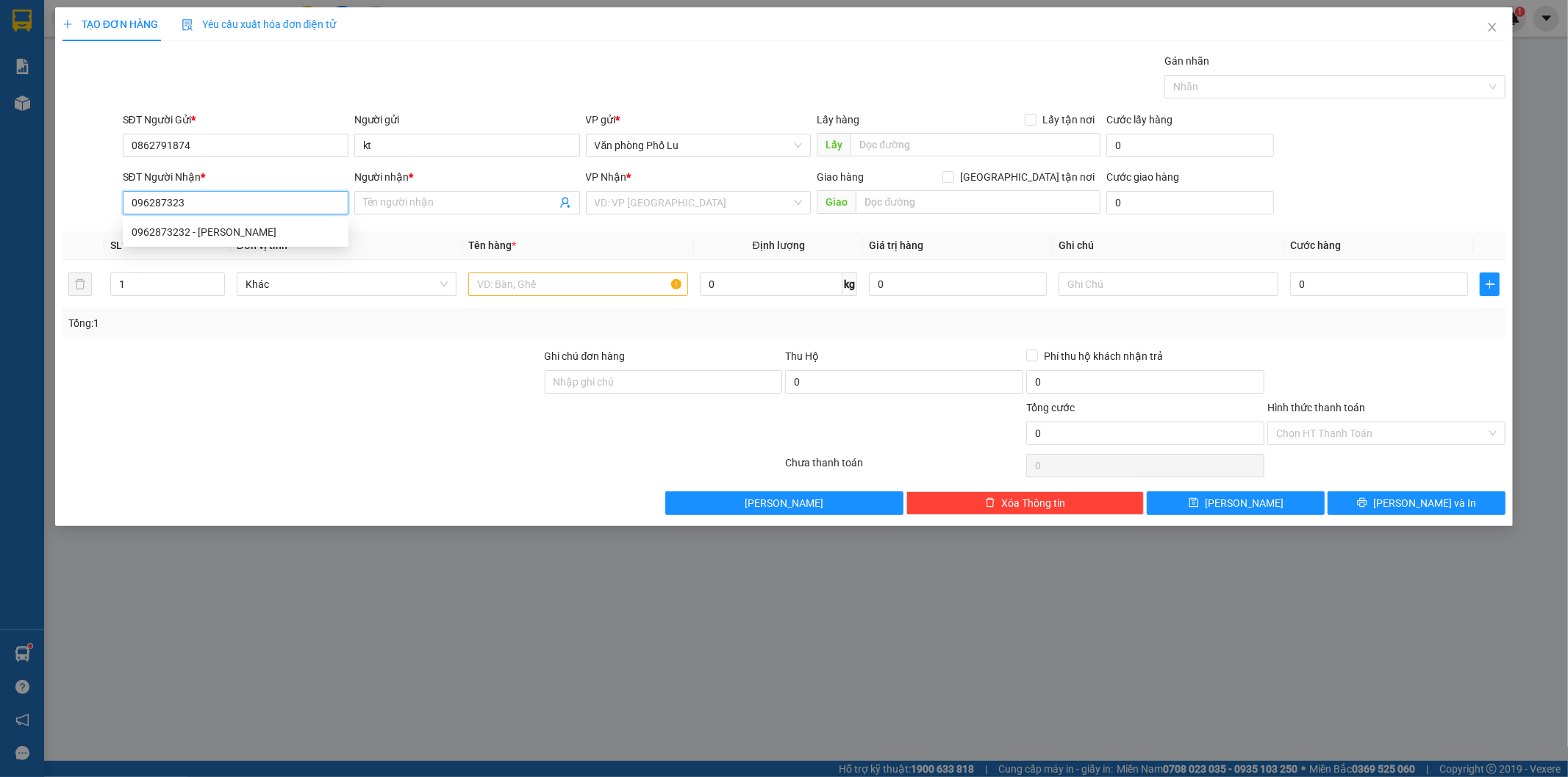
type input "0962873232"
click at [240, 225] on div "0962873232 - Chú Khương" at bounding box center [235, 232] width 208 height 16
type input "[PERSON_NAME]"
type input "nh kho 779 18/5"
type input "0962873232"
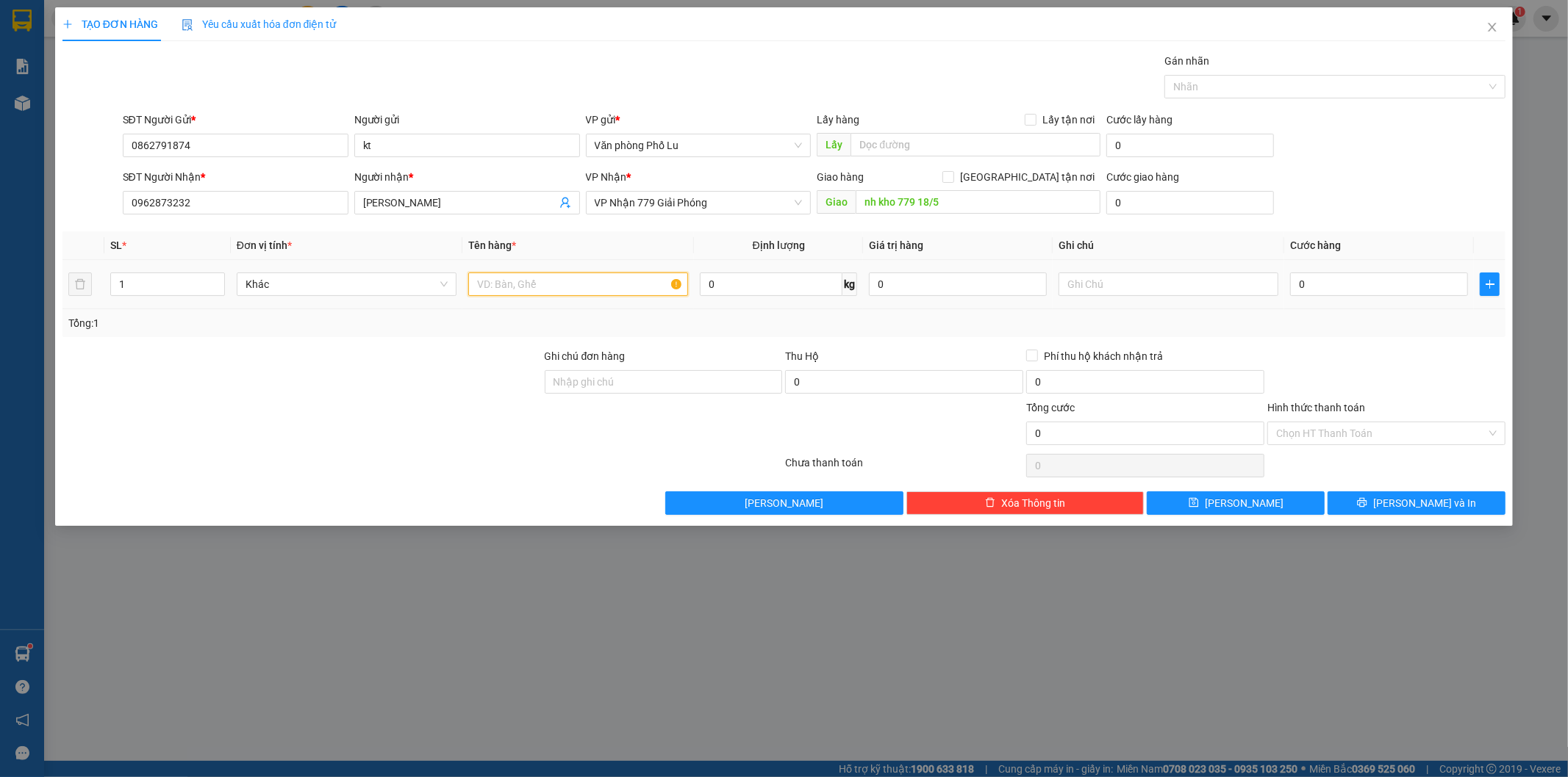
click at [553, 281] on input "text" at bounding box center [578, 284] width 220 height 24
type input "hộp nhỏ"
click at [398, 411] on div at bounding box center [302, 425] width 482 height 51
click at [959, 207] on input "nh kho 779 18/5" at bounding box center [978, 202] width 244 height 24
click at [1306, 290] on input "0" at bounding box center [1379, 284] width 178 height 24
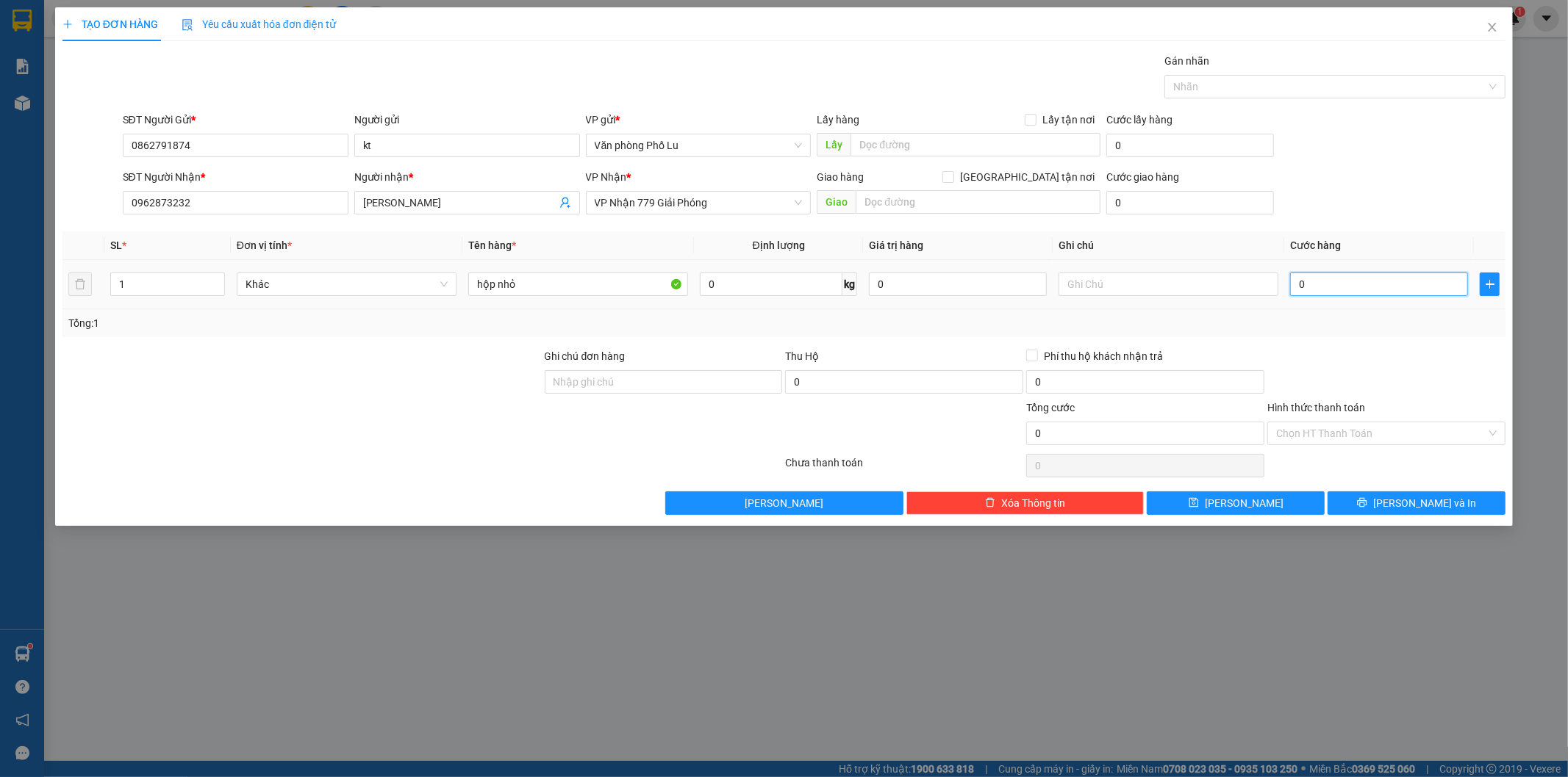
paste input "5"
type input "50"
type input "50.000"
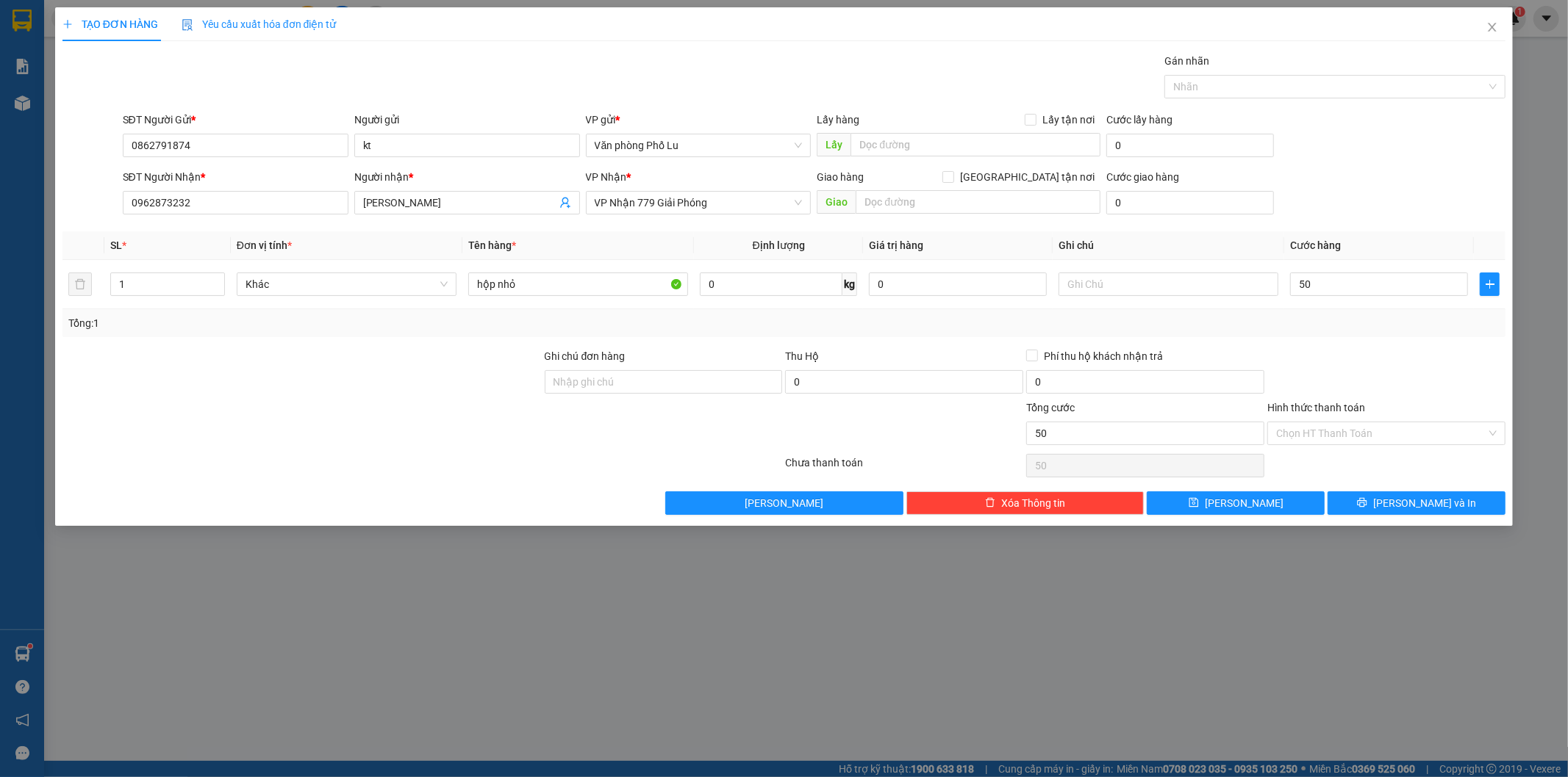
type input "50.000"
click at [1343, 355] on div at bounding box center [1386, 373] width 241 height 51
click at [1427, 507] on span "[PERSON_NAME] và In" at bounding box center [1425, 503] width 103 height 16
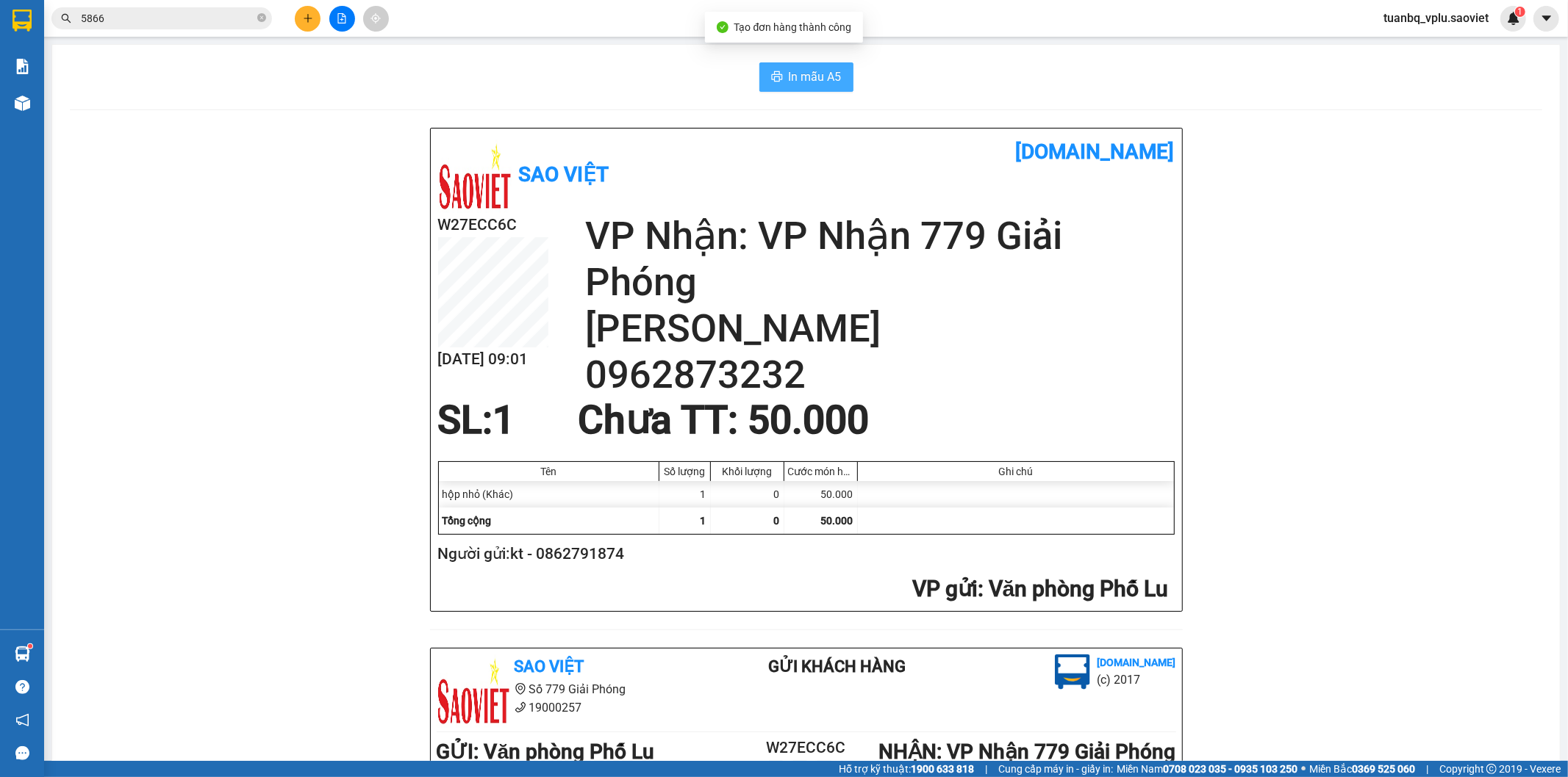
click at [797, 68] on span "In mẫu A5" at bounding box center [815, 77] width 53 height 19
click at [317, 20] on button at bounding box center [308, 19] width 26 height 26
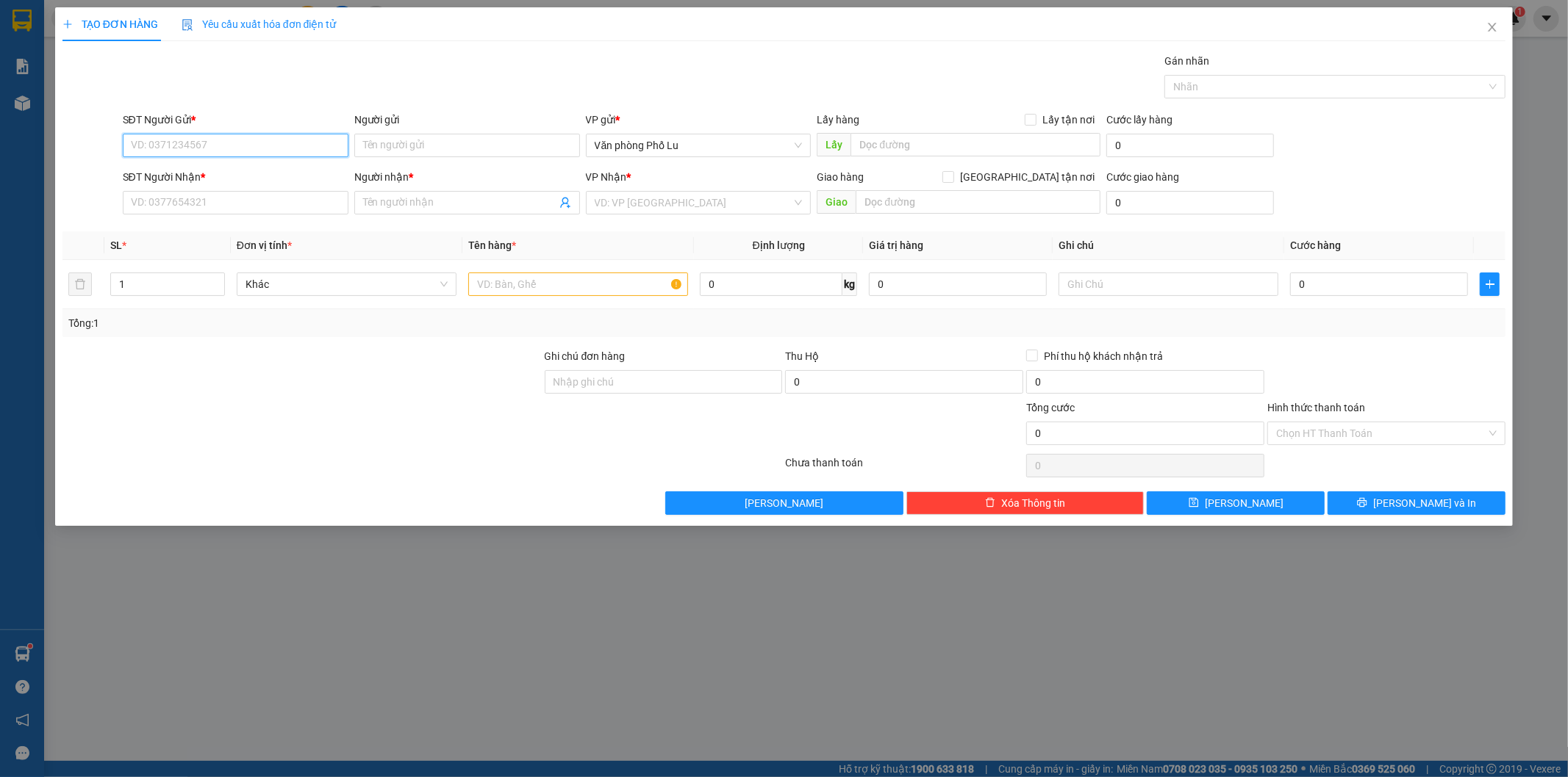
click at [258, 147] on input "SĐT Người Gửi *" at bounding box center [236, 145] width 226 height 24
drag, startPoint x: 218, startPoint y: 153, endPoint x: 111, endPoint y: 155, distance: 107.0
click at [111, 155] on div "SĐT Người Gửi * 0868978898 0868978898 Người gửi Tên người gửi VP gửi * Văn phòn…" at bounding box center [784, 137] width 1447 height 51
type input "0868978898"
click at [165, 204] on input "SĐT Người Nhận *" at bounding box center [236, 202] width 226 height 24
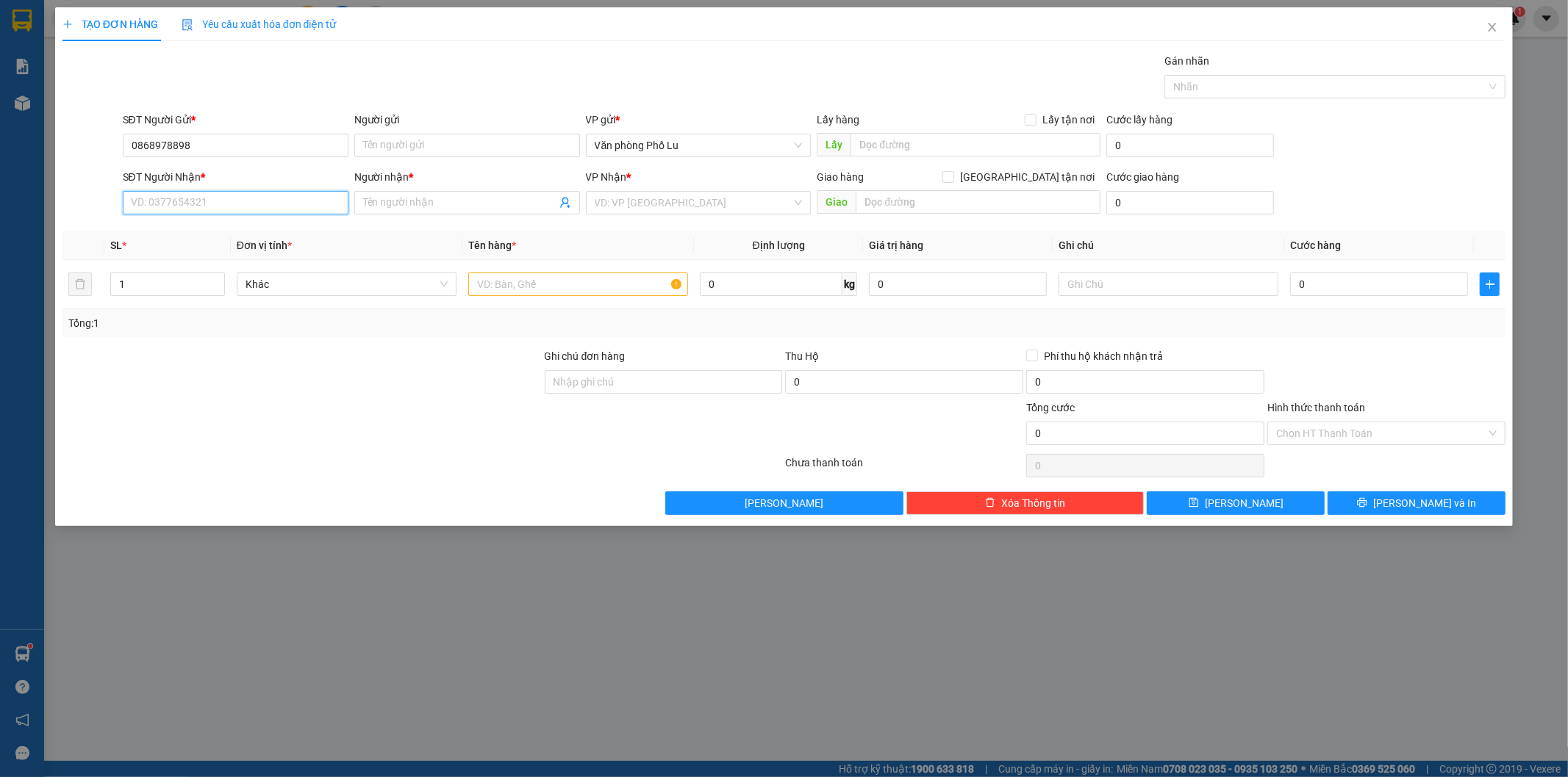
paste input "0868978898"
type input "0868978898"
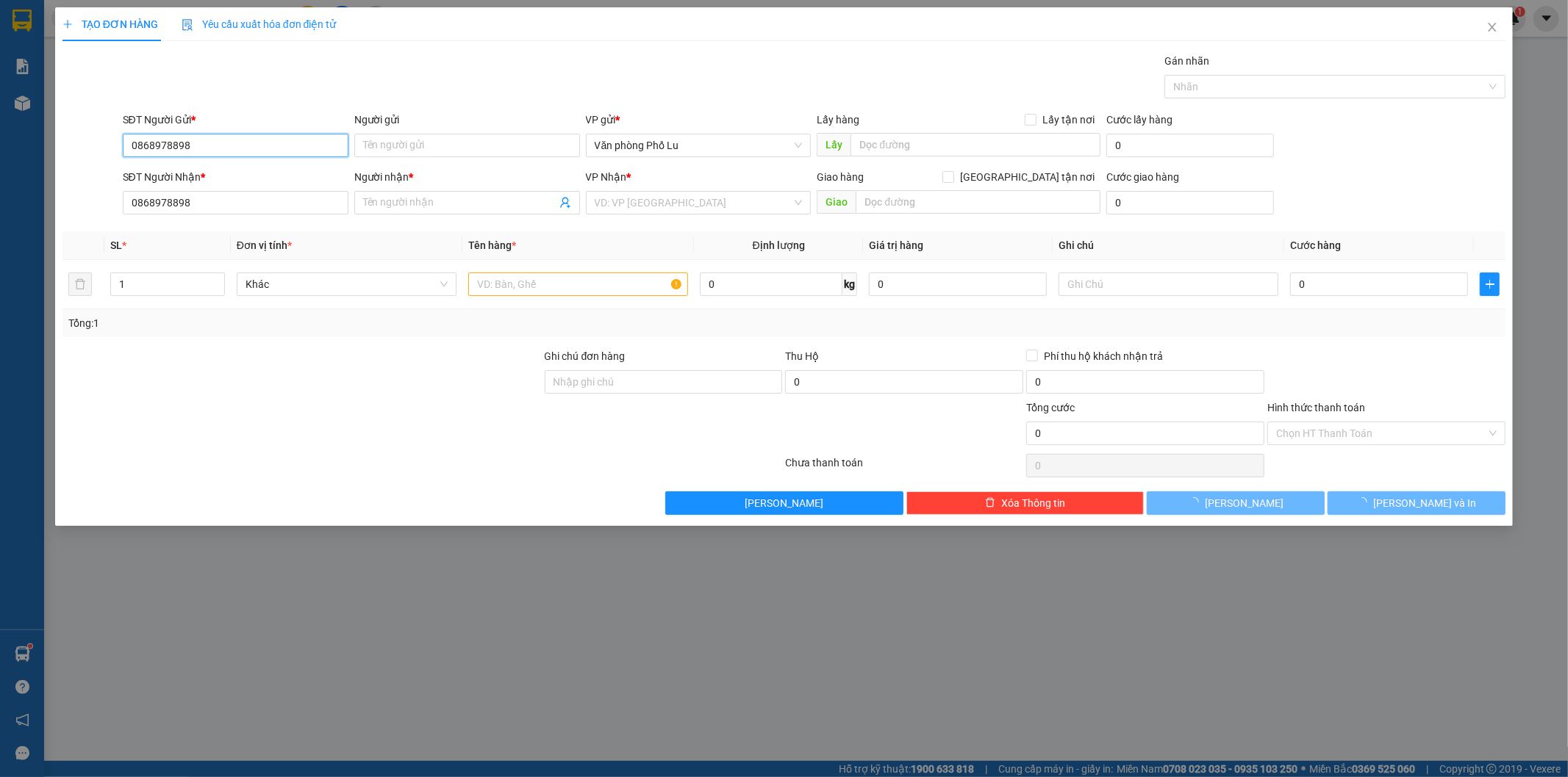
click at [221, 147] on input "0868978898" at bounding box center [236, 145] width 226 height 24
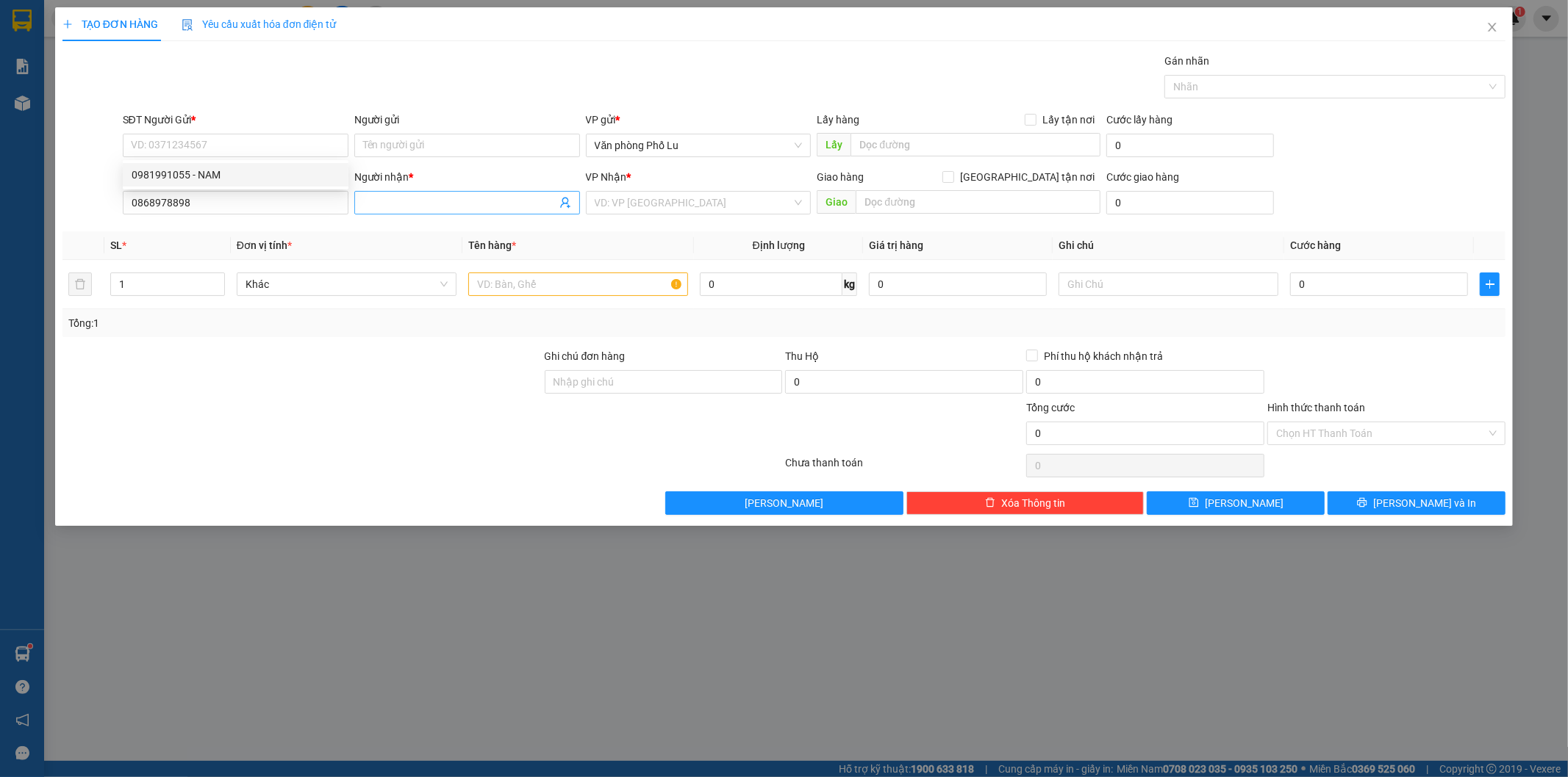
click at [421, 207] on input "Người nhận *" at bounding box center [460, 203] width 193 height 16
type input "â"
type input "anh tỉnh(0385535183)"
click at [196, 146] on input "SĐT Người Gửi *" at bounding box center [236, 145] width 226 height 24
type input "0981991055"
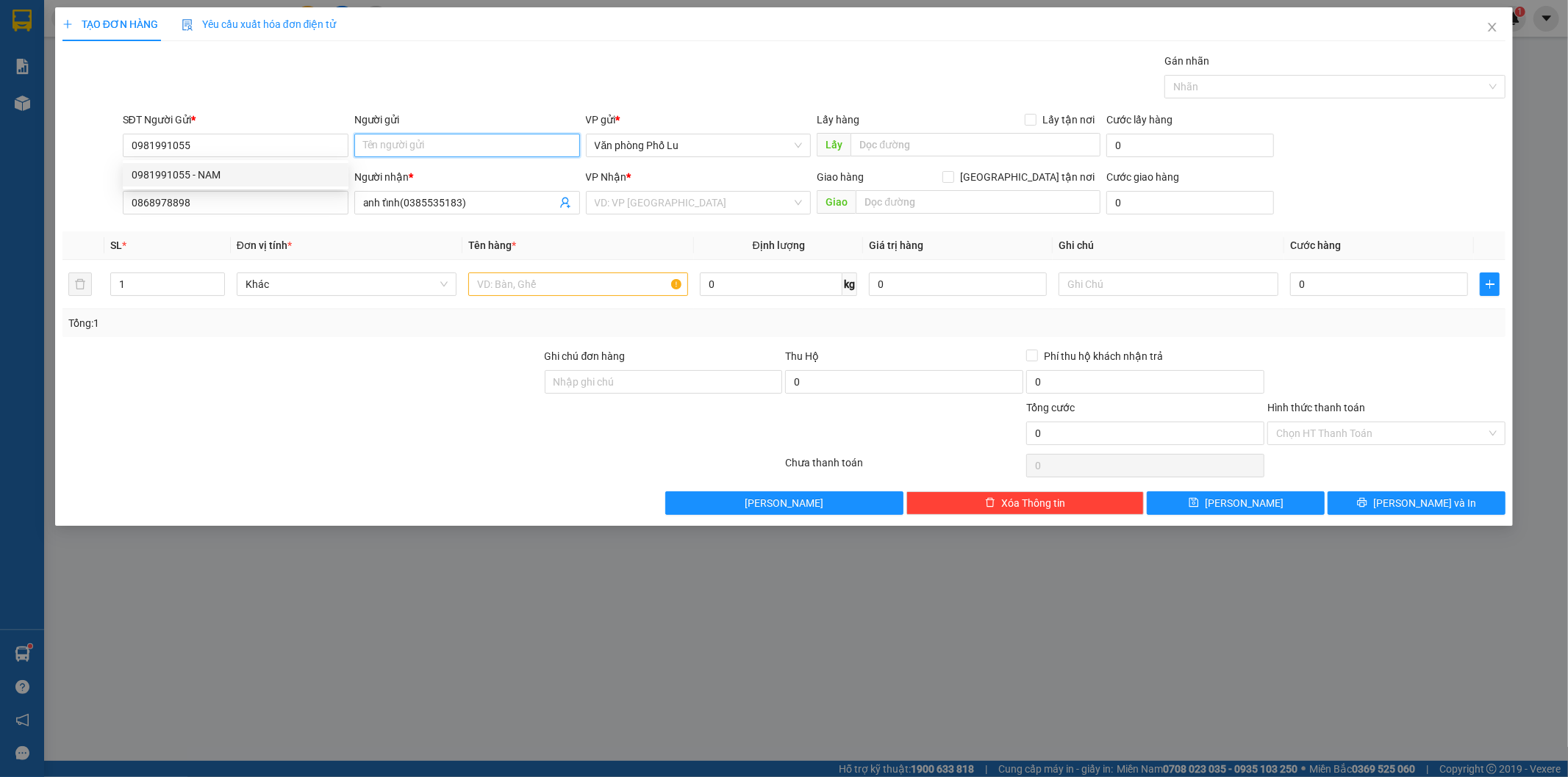
click at [451, 151] on input "Người gửi" at bounding box center [467, 145] width 226 height 24
click at [236, 151] on input "0981991055" at bounding box center [236, 145] width 226 height 24
click at [240, 173] on div "0981991055 - NAM" at bounding box center [235, 175] width 208 height 16
type input "NAM"
click at [504, 56] on div "Gán nhãn Nhãn" at bounding box center [814, 78] width 1390 height 51
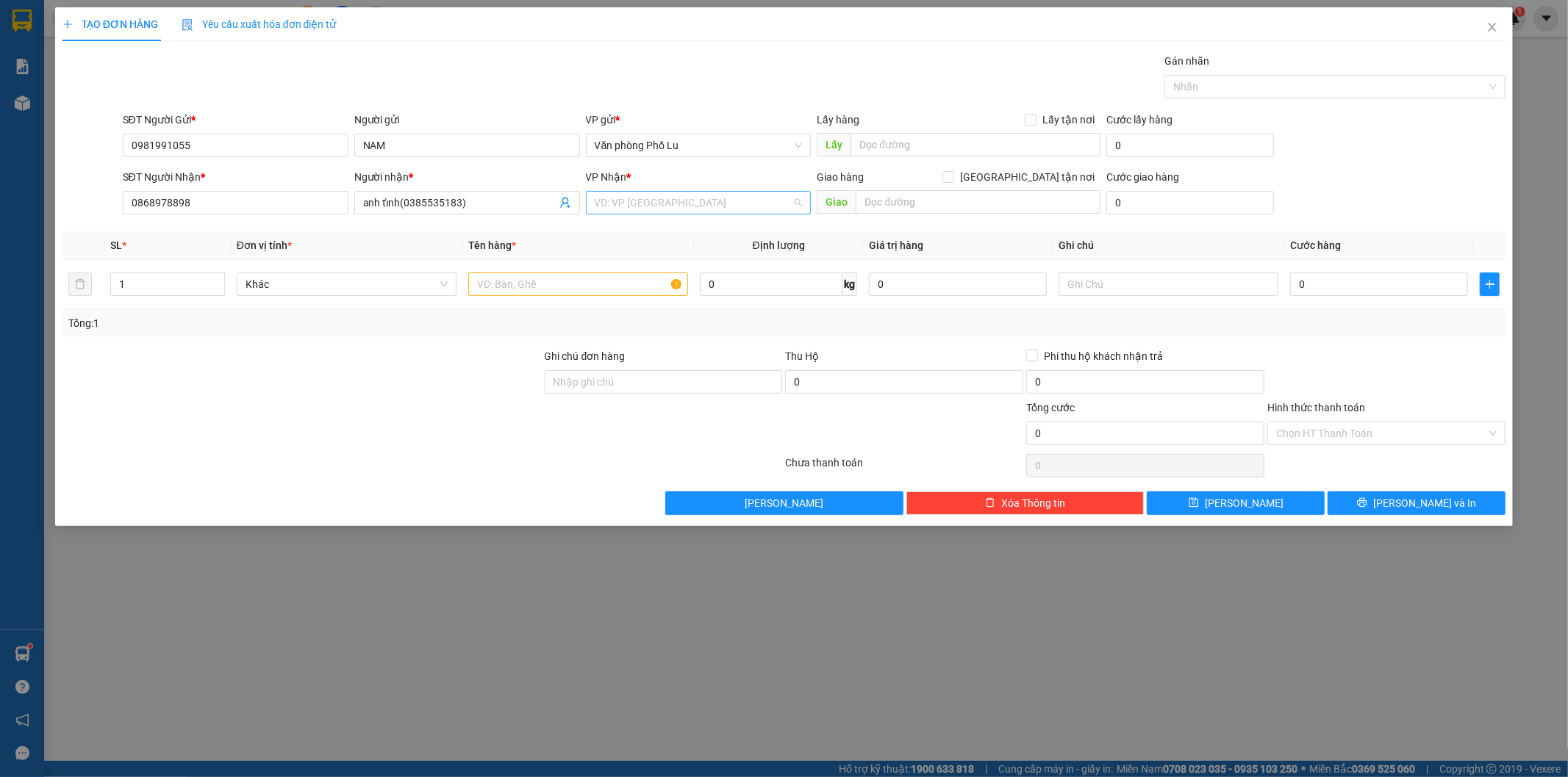
click at [684, 199] on input "search" at bounding box center [694, 202] width 198 height 22
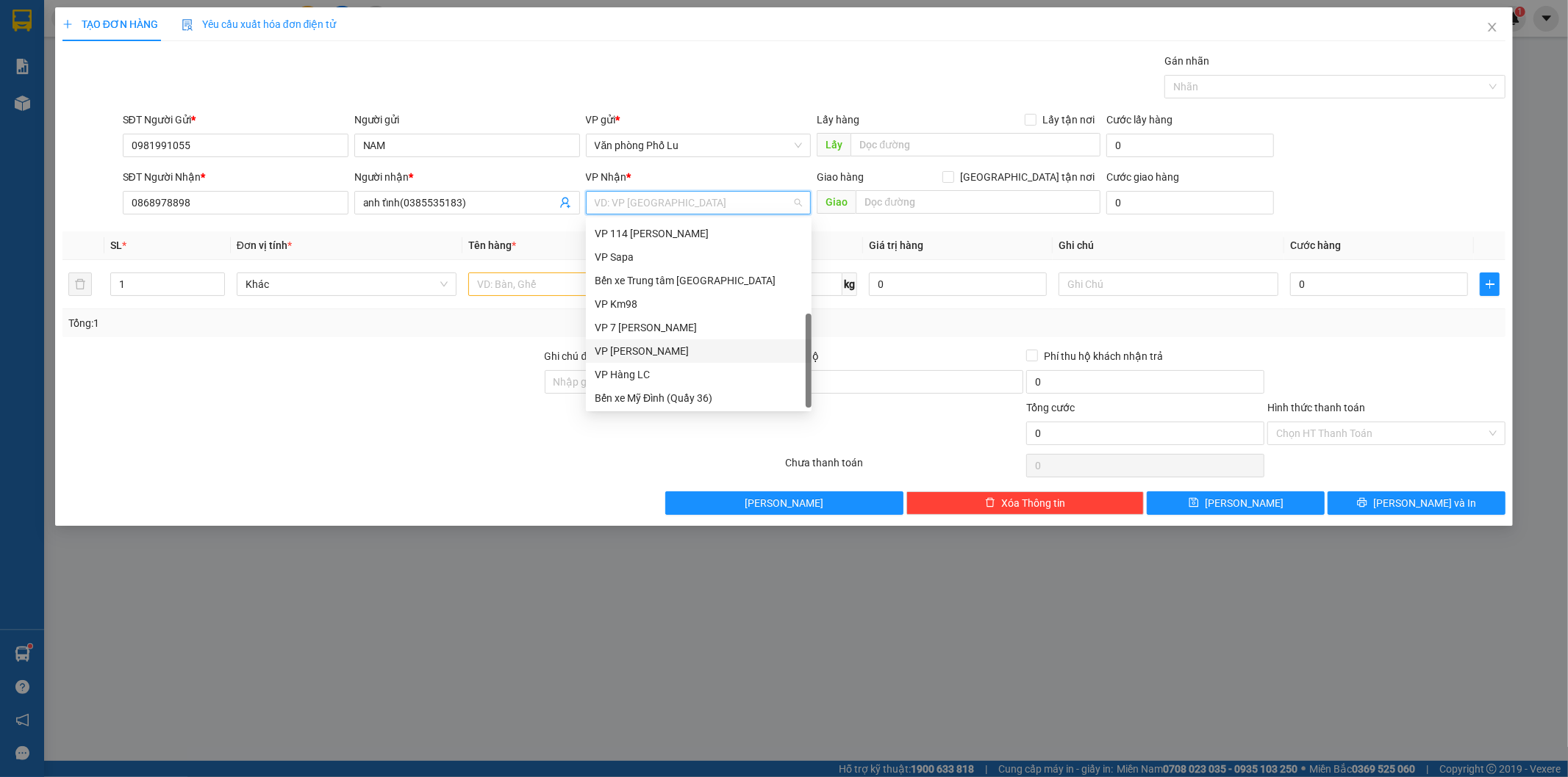
click at [663, 348] on div "VP [PERSON_NAME]" at bounding box center [698, 351] width 208 height 16
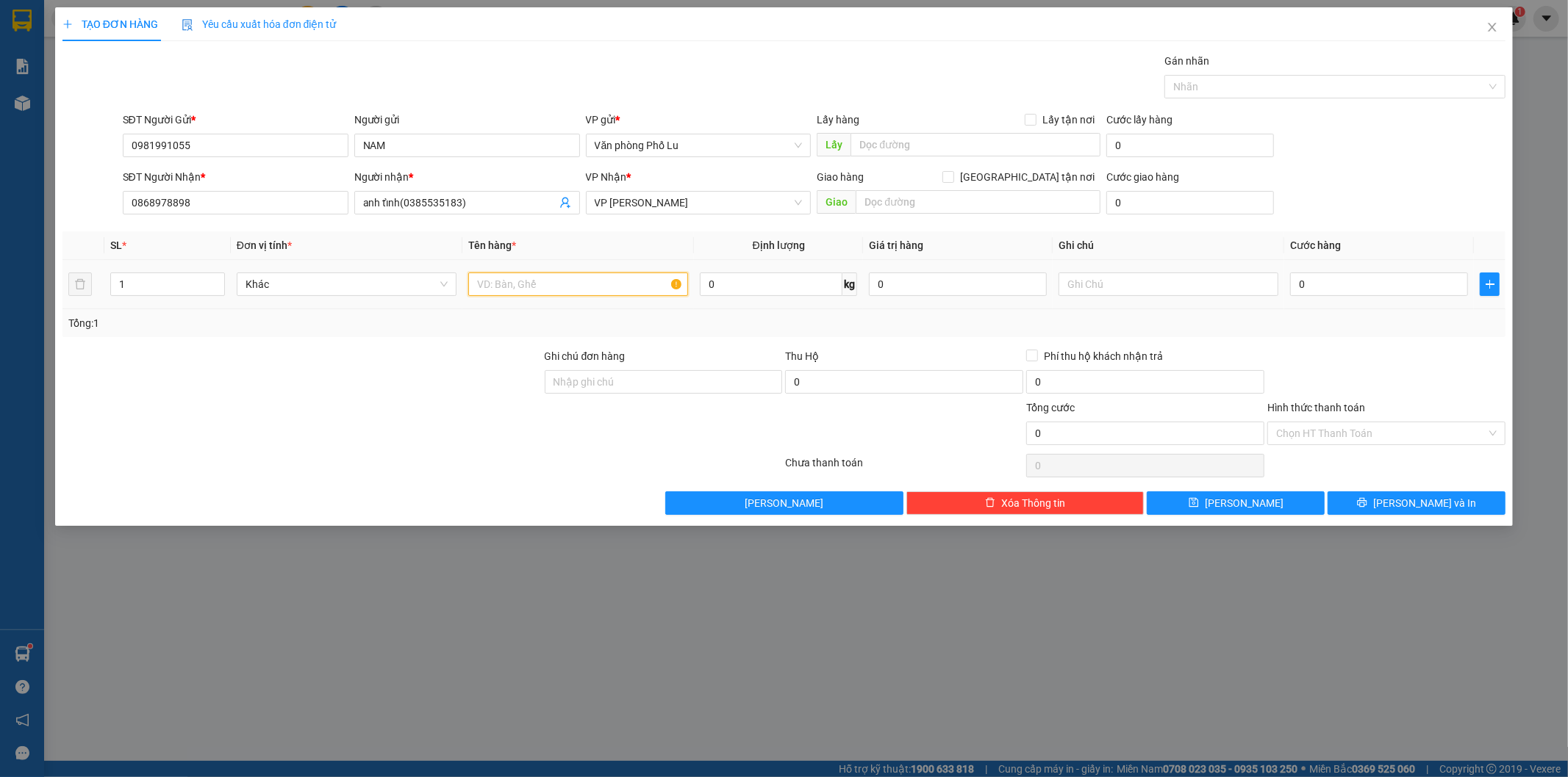
click at [517, 291] on input "text" at bounding box center [578, 284] width 220 height 24
click at [522, 285] on input "họp" at bounding box center [578, 284] width 220 height 24
type input "hộp nhỏ"
click at [421, 387] on div at bounding box center [302, 373] width 482 height 51
click at [1315, 292] on input "0" at bounding box center [1379, 284] width 178 height 24
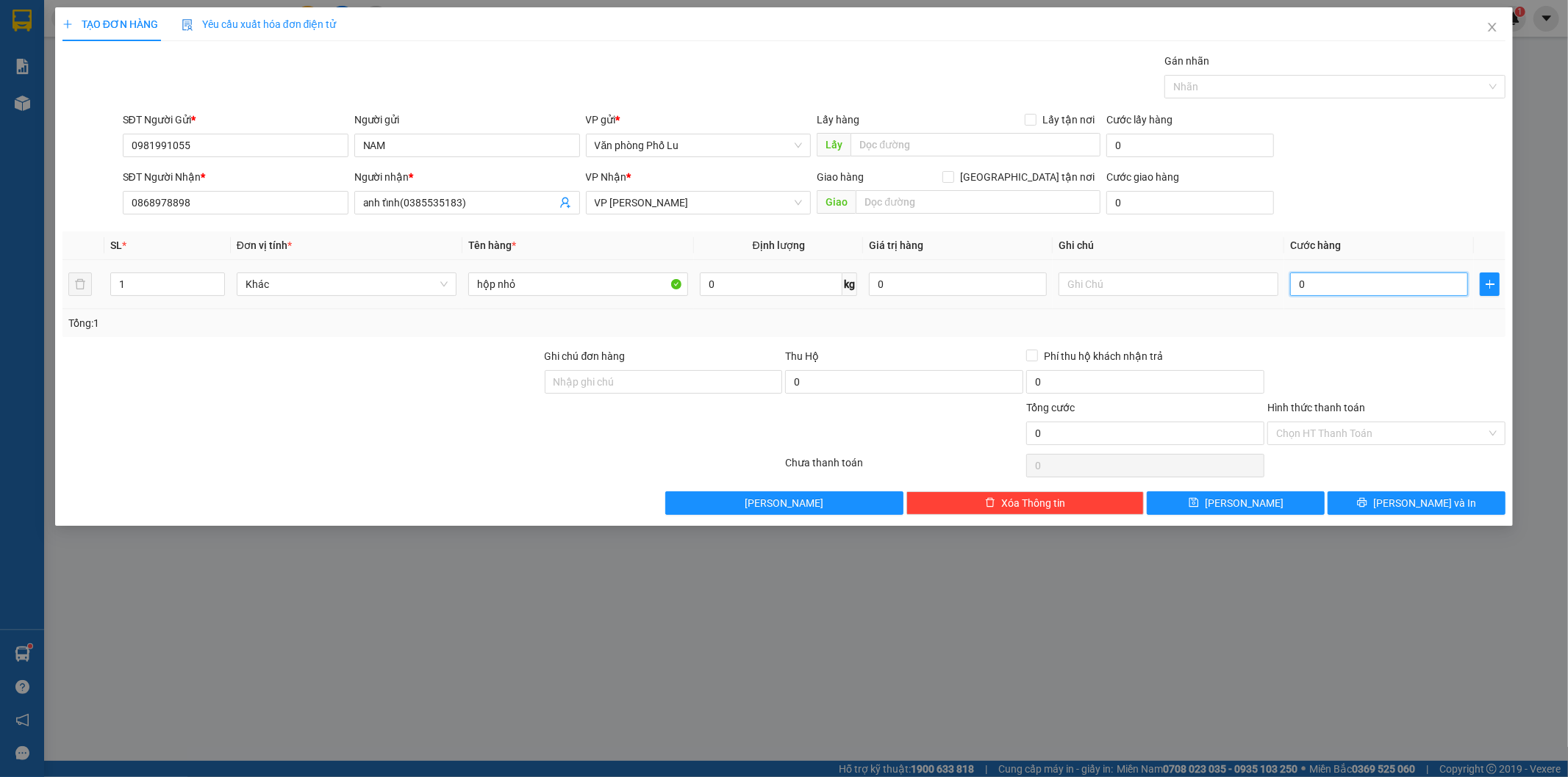
paste input "5"
type input "50"
type input "50.000"
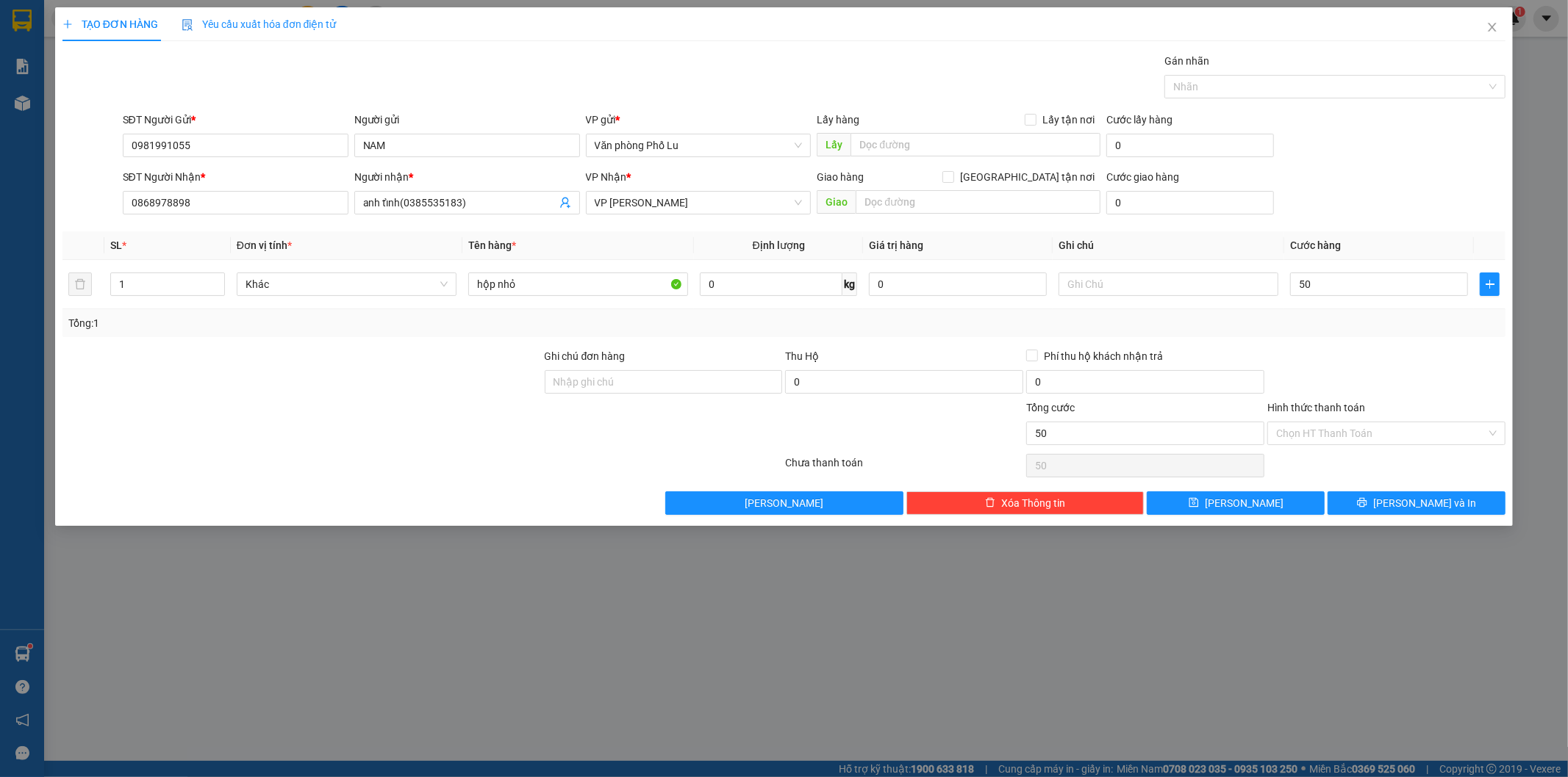
type input "50.000"
click at [1371, 331] on div "Tổng: 1" at bounding box center [784, 323] width 1443 height 28
click at [1413, 505] on span "[PERSON_NAME] và In" at bounding box center [1425, 503] width 103 height 16
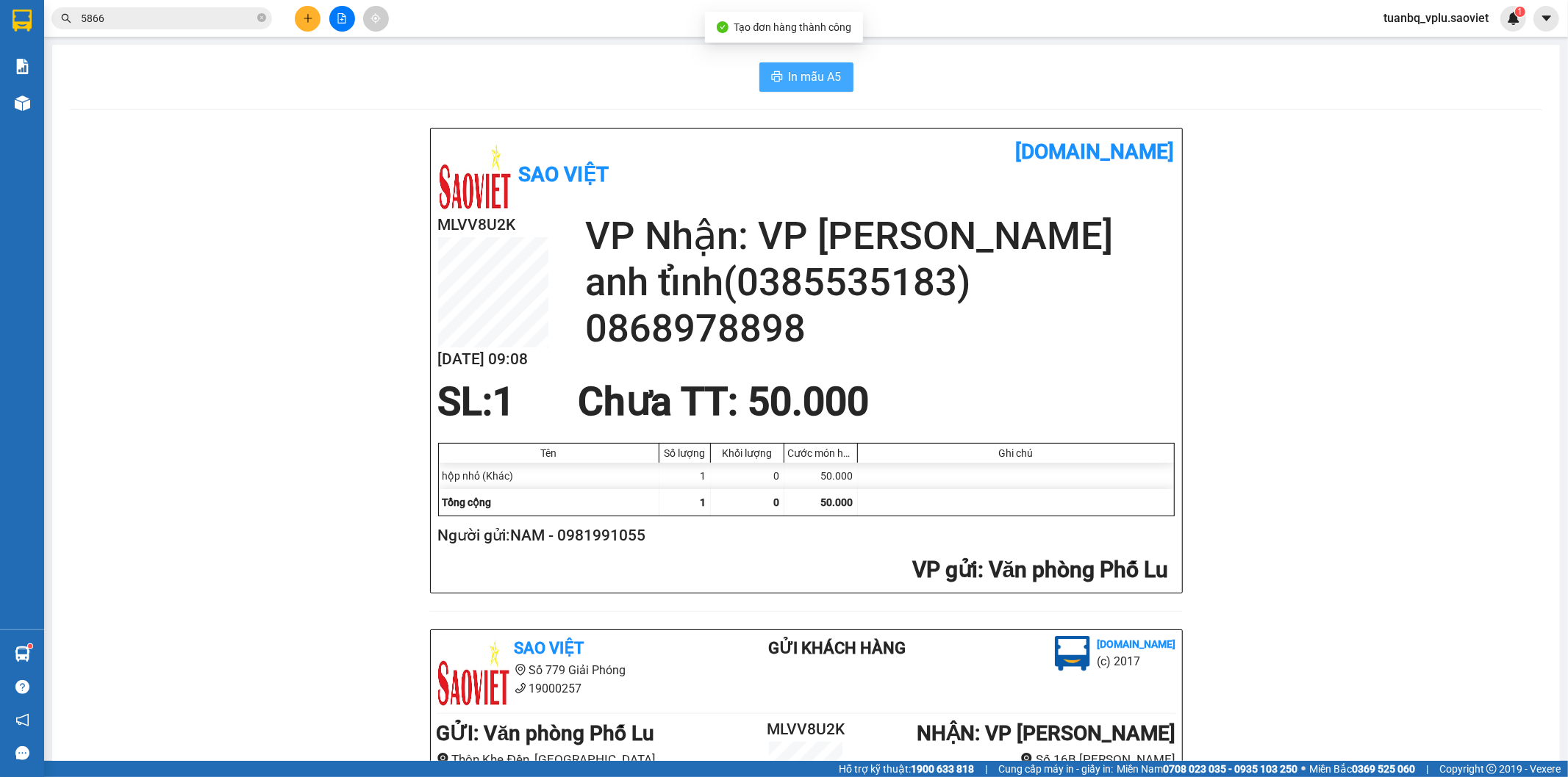
click at [813, 83] on span "In mẫu A5" at bounding box center [815, 77] width 53 height 19
click at [314, 16] on button at bounding box center [308, 19] width 26 height 26
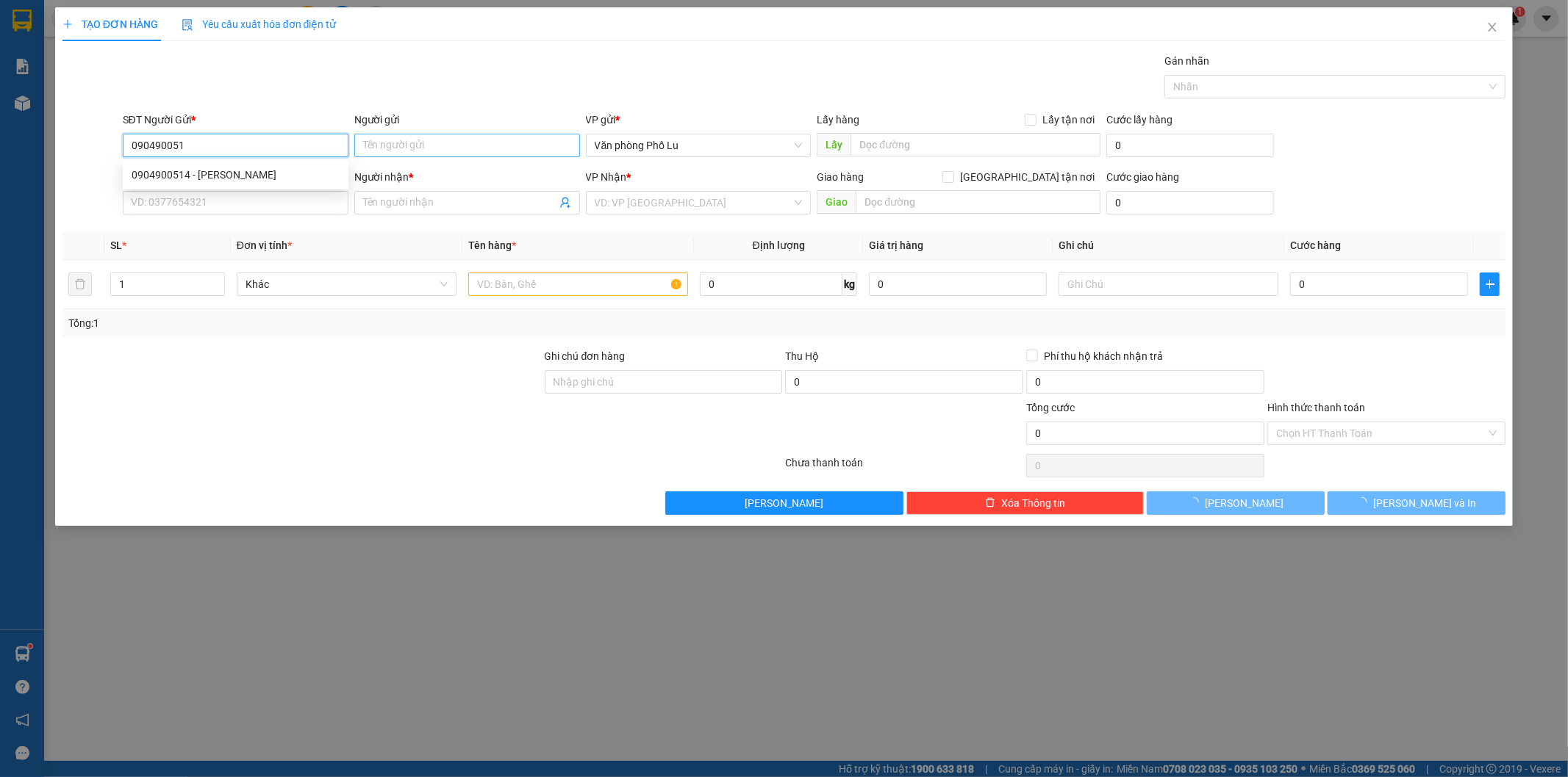
type input "0904900514"
click at [258, 170] on div "0904900514 - Đỗ Ngọc Khánh" at bounding box center [235, 175] width 208 height 16
type input "Đỗ Ngọc Khánh"
type input "0974526567"
type input "Anh Khánh"
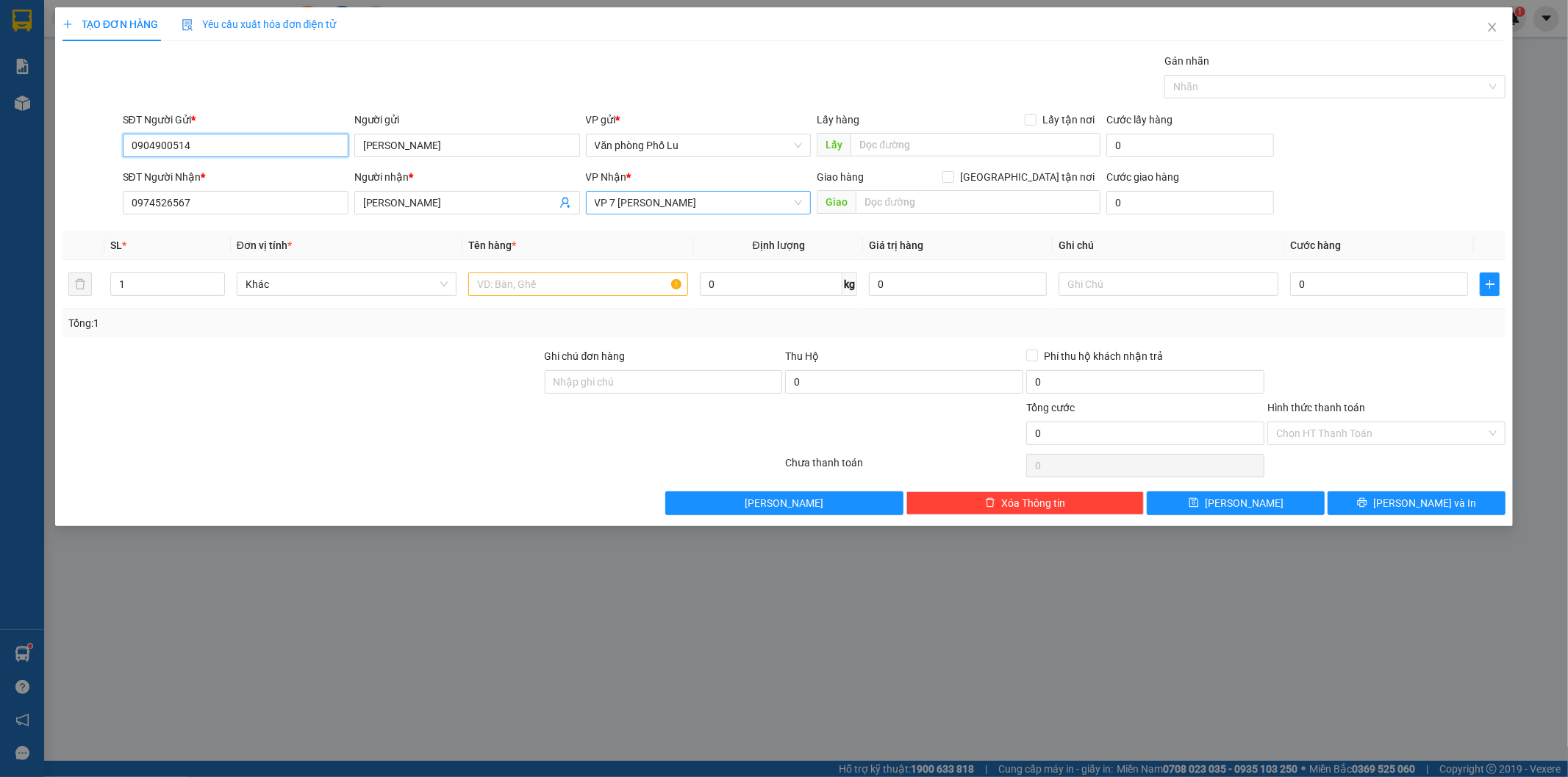
click at [685, 199] on span "VP 7 [PERSON_NAME]" at bounding box center [698, 202] width 208 height 22
type input "0904900514"
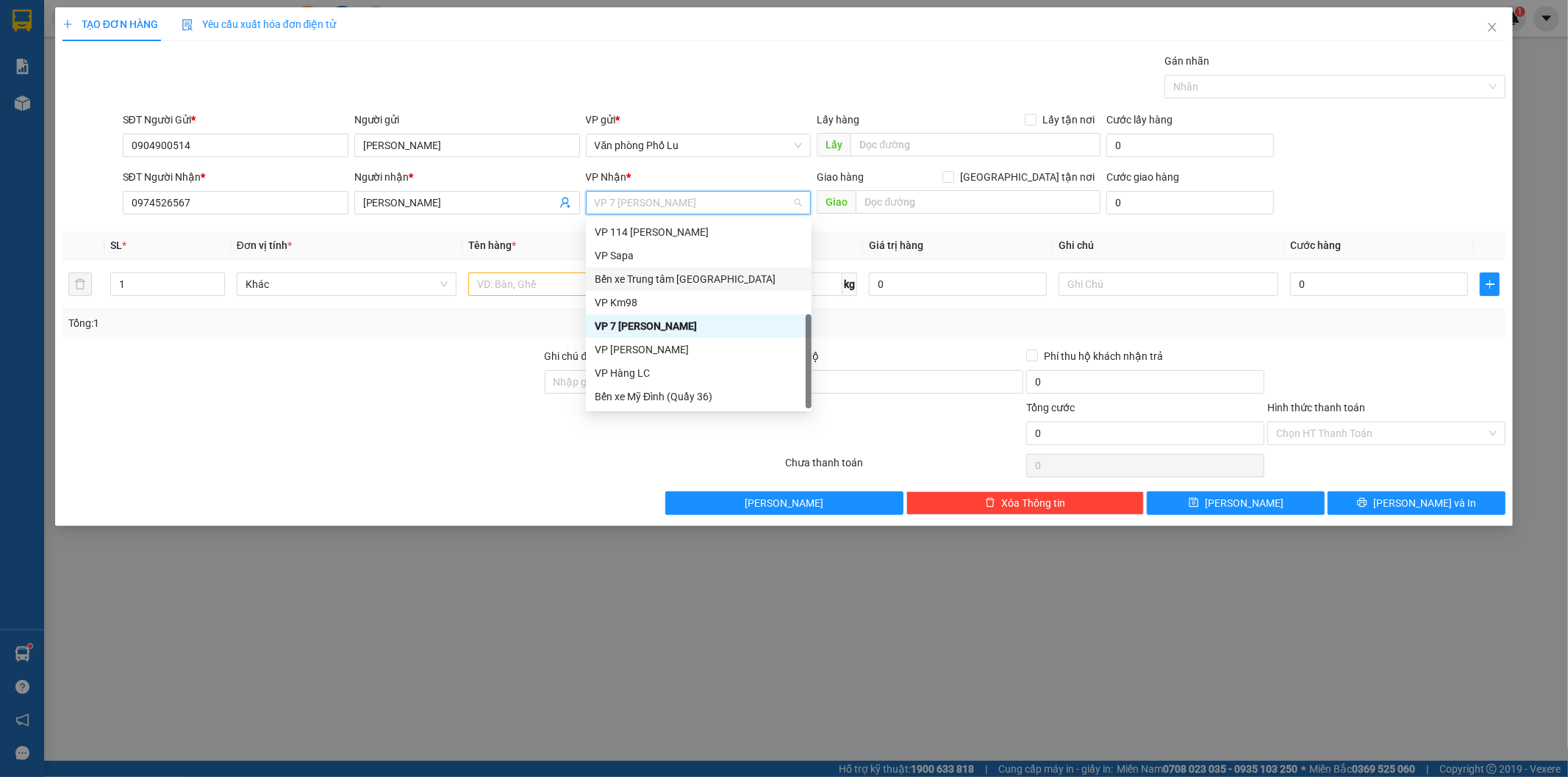
scroll to position [2, 0]
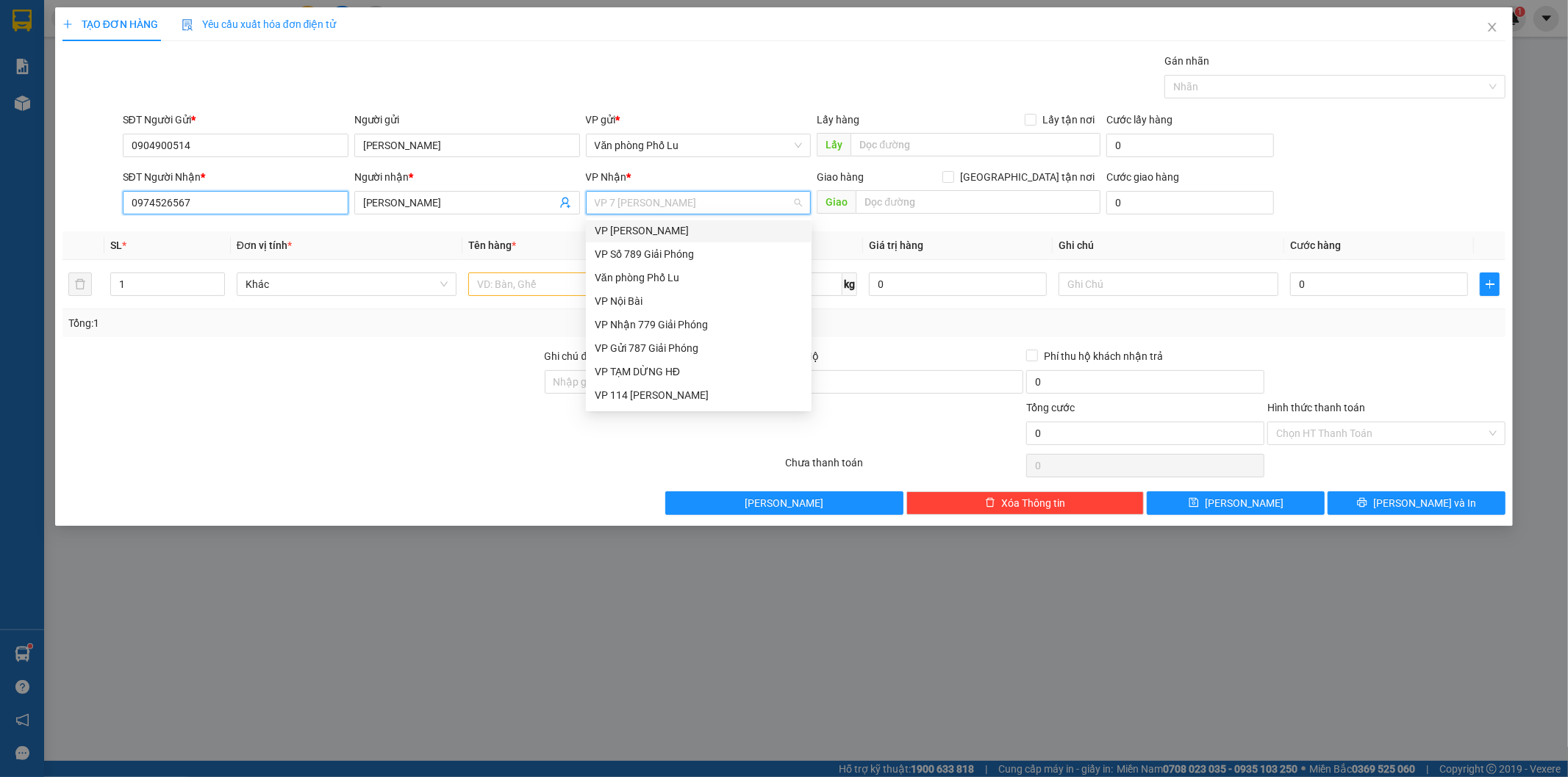
click at [219, 200] on input "0974526567" at bounding box center [236, 202] width 226 height 24
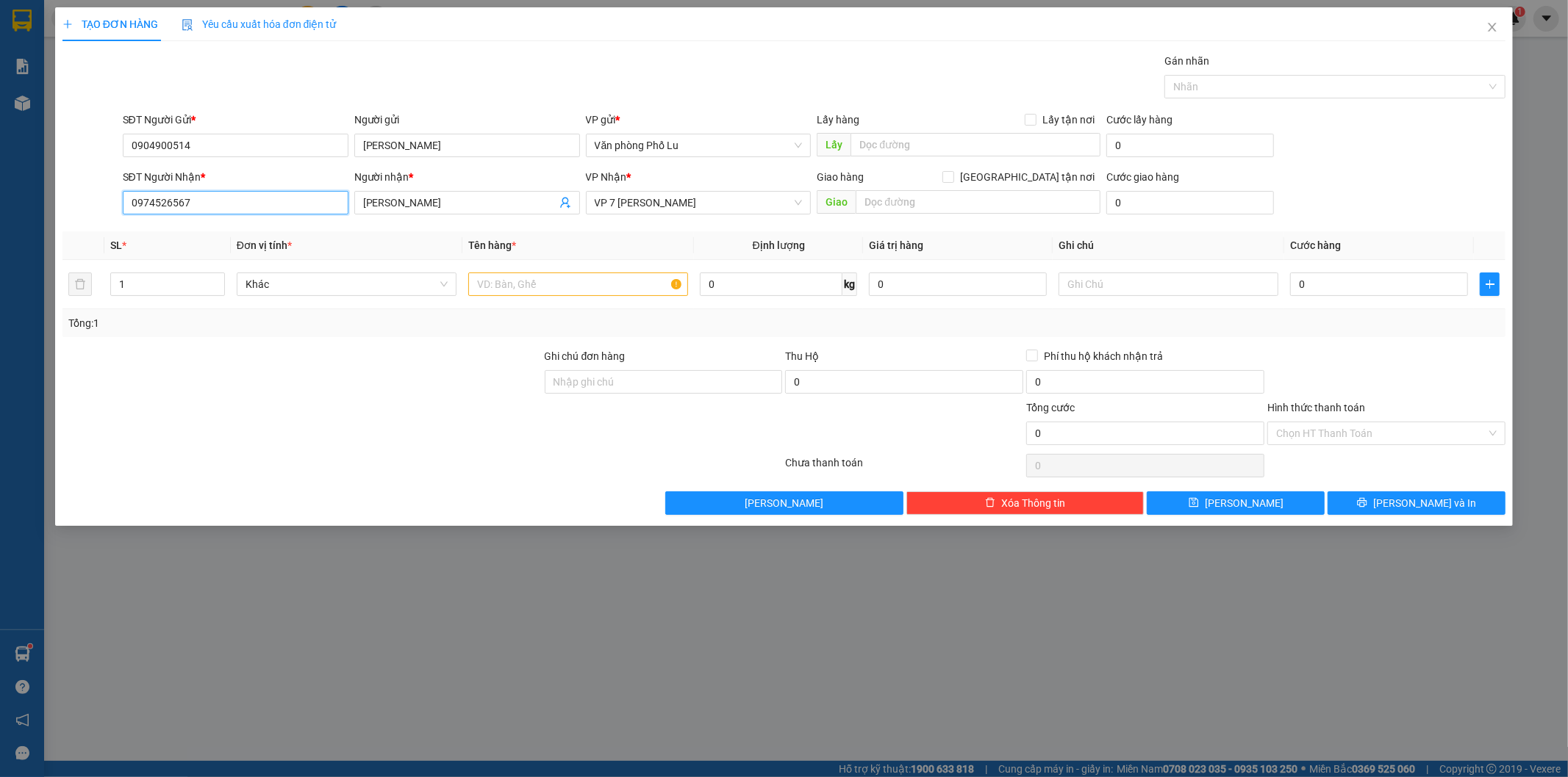
click at [219, 200] on input "0974526567" at bounding box center [236, 202] width 226 height 24
type input "0979358383"
click at [486, 206] on input "Anh Khánh" at bounding box center [460, 203] width 193 height 16
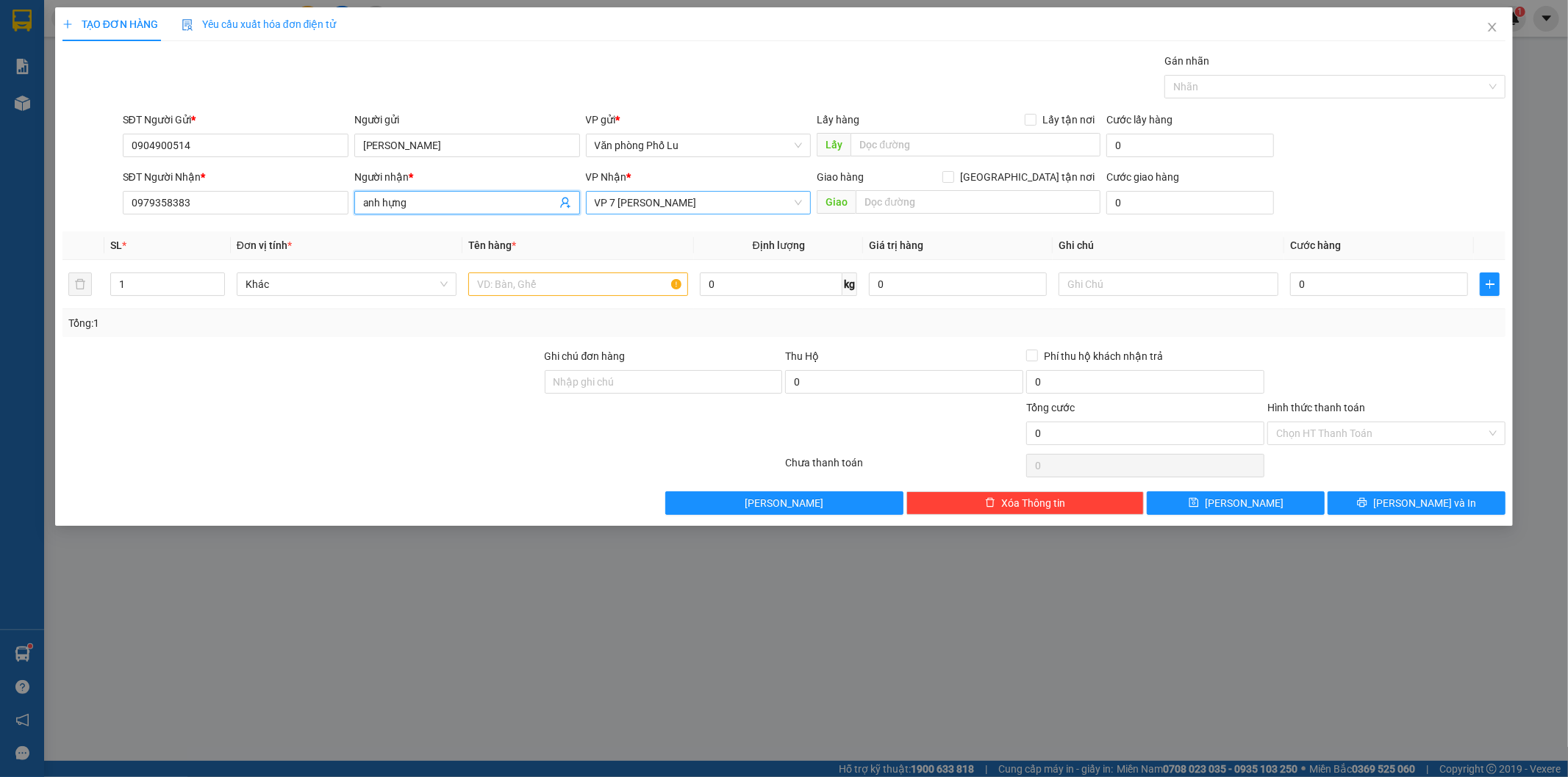
click at [731, 210] on span "VP 7 [PERSON_NAME]" at bounding box center [698, 202] width 208 height 22
type input "anh hựng"
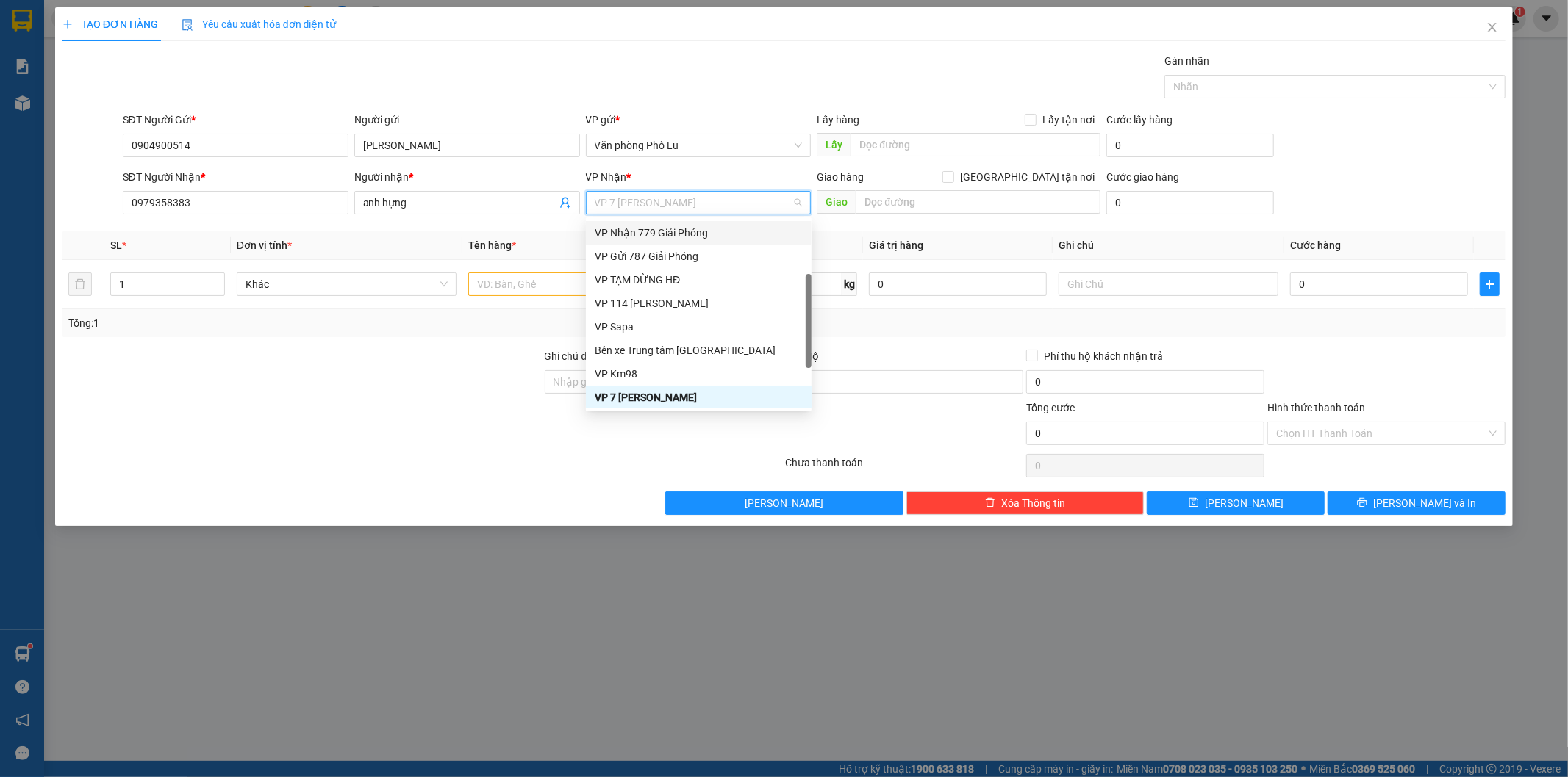
click at [715, 237] on div "VP Nhận 779 Giải Phóng" at bounding box center [698, 233] width 208 height 16
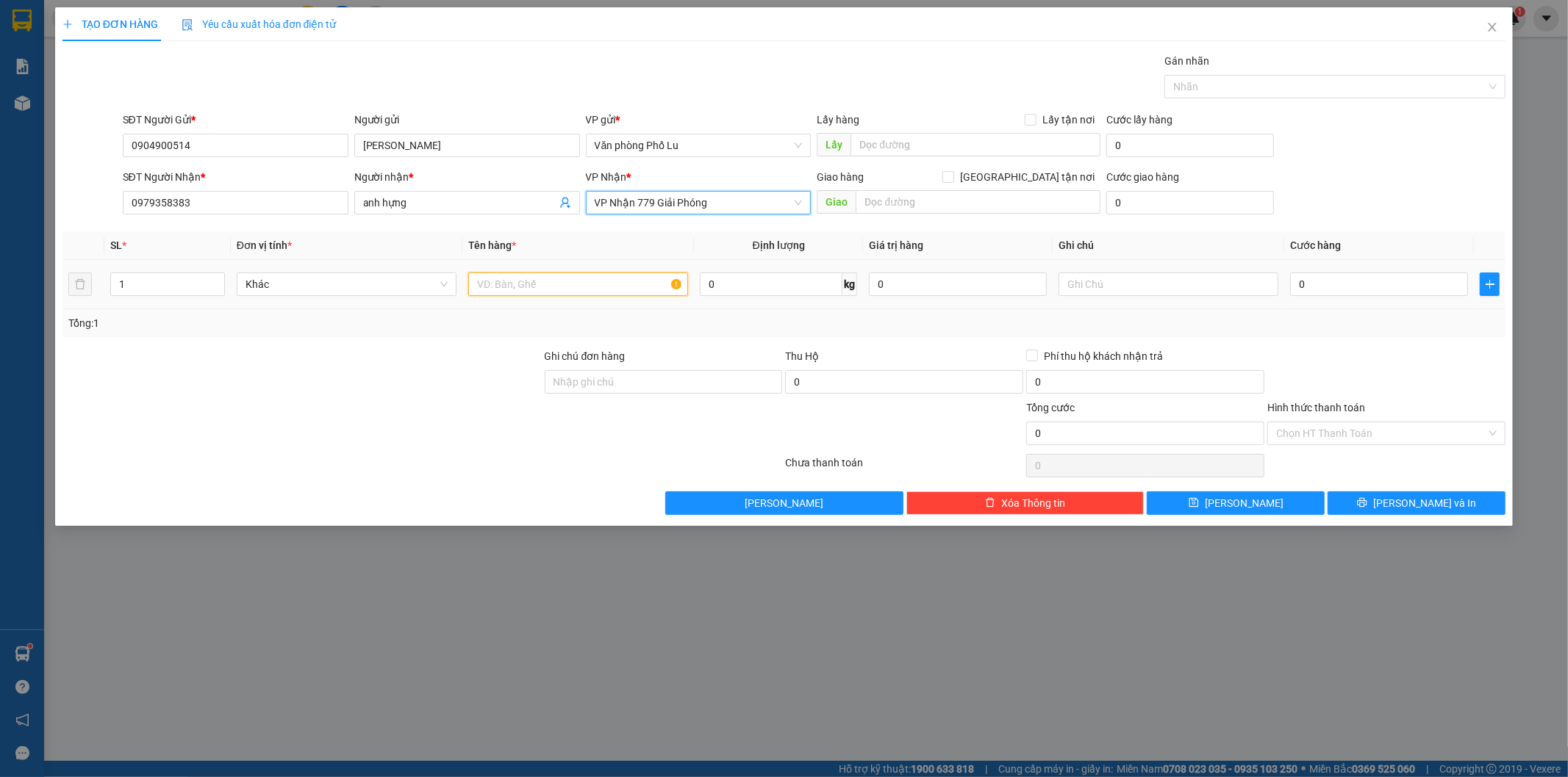
click at [496, 284] on input "text" at bounding box center [578, 284] width 220 height 24
type input "hộp"
click at [402, 365] on div at bounding box center [302, 373] width 482 height 51
click at [1317, 292] on input "0" at bounding box center [1379, 284] width 178 height 24
paste input "5"
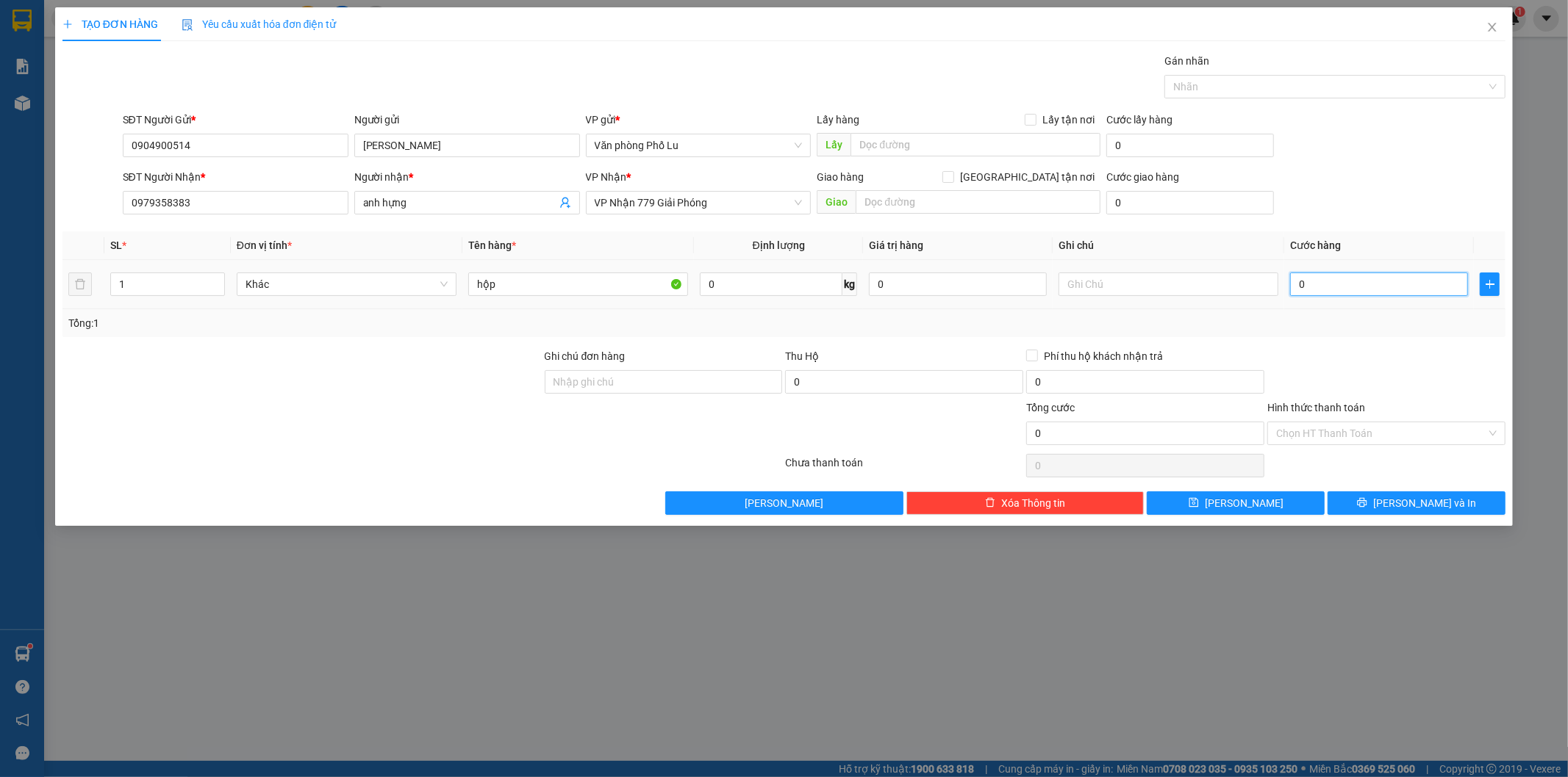
type input "50"
type input "50.000"
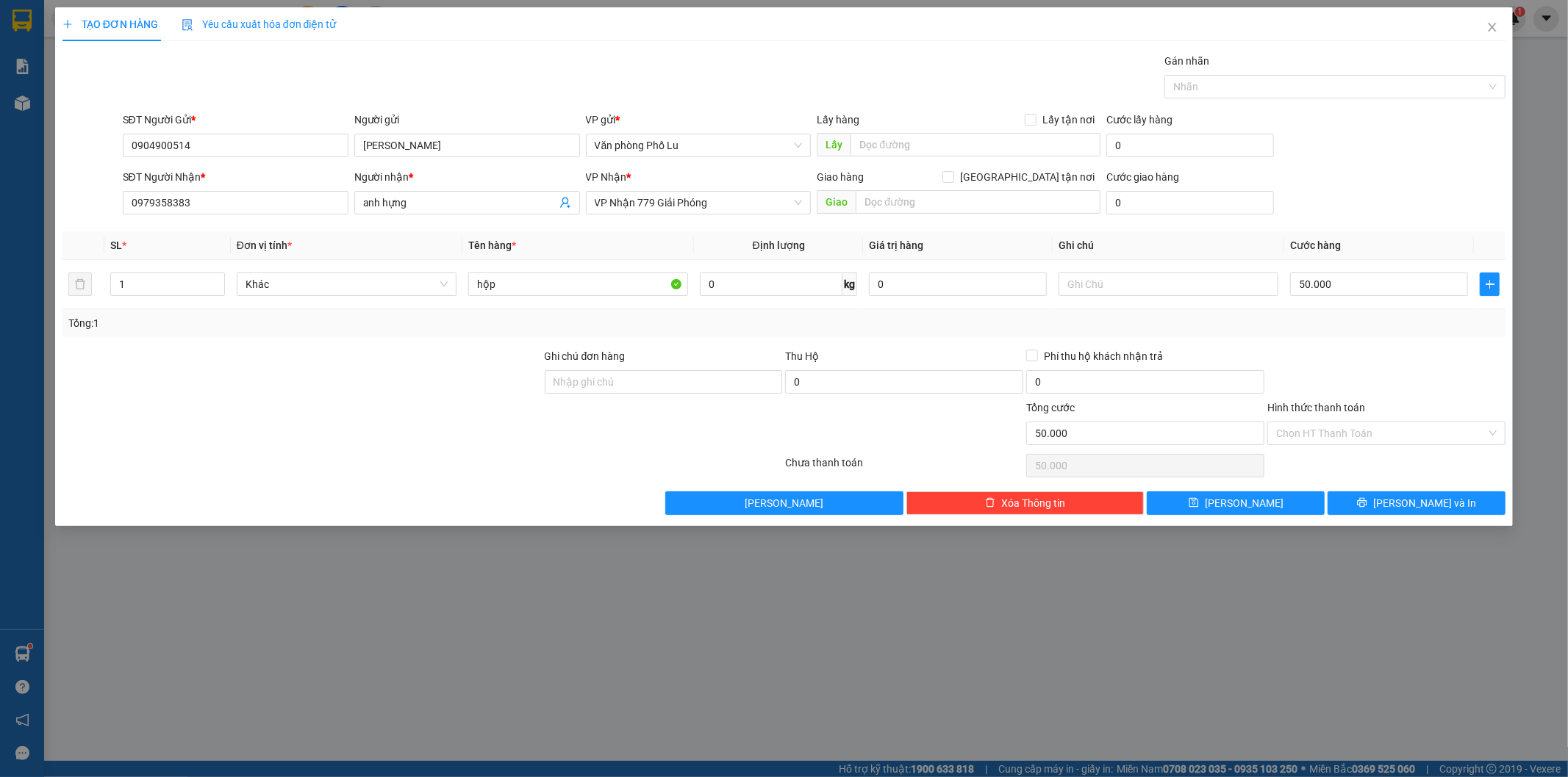
click at [1375, 358] on div at bounding box center [1386, 373] width 241 height 51
click at [1348, 430] on input "Hình thức thanh toán" at bounding box center [1381, 433] width 210 height 22
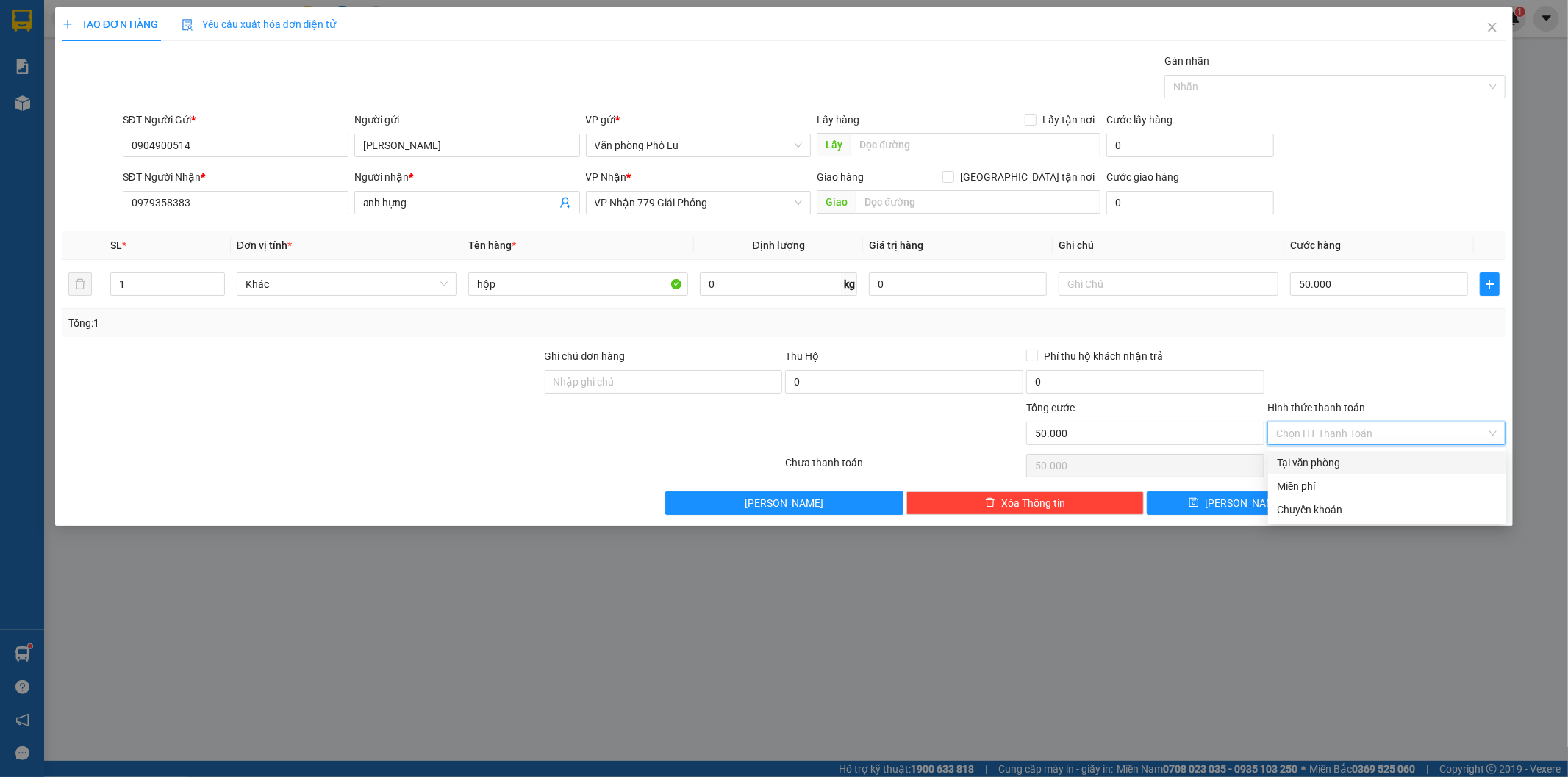
click at [1335, 464] on div "Tại văn phòng" at bounding box center [1387, 463] width 221 height 16
type input "0"
click at [1442, 505] on span "[PERSON_NAME] và In" at bounding box center [1425, 503] width 103 height 16
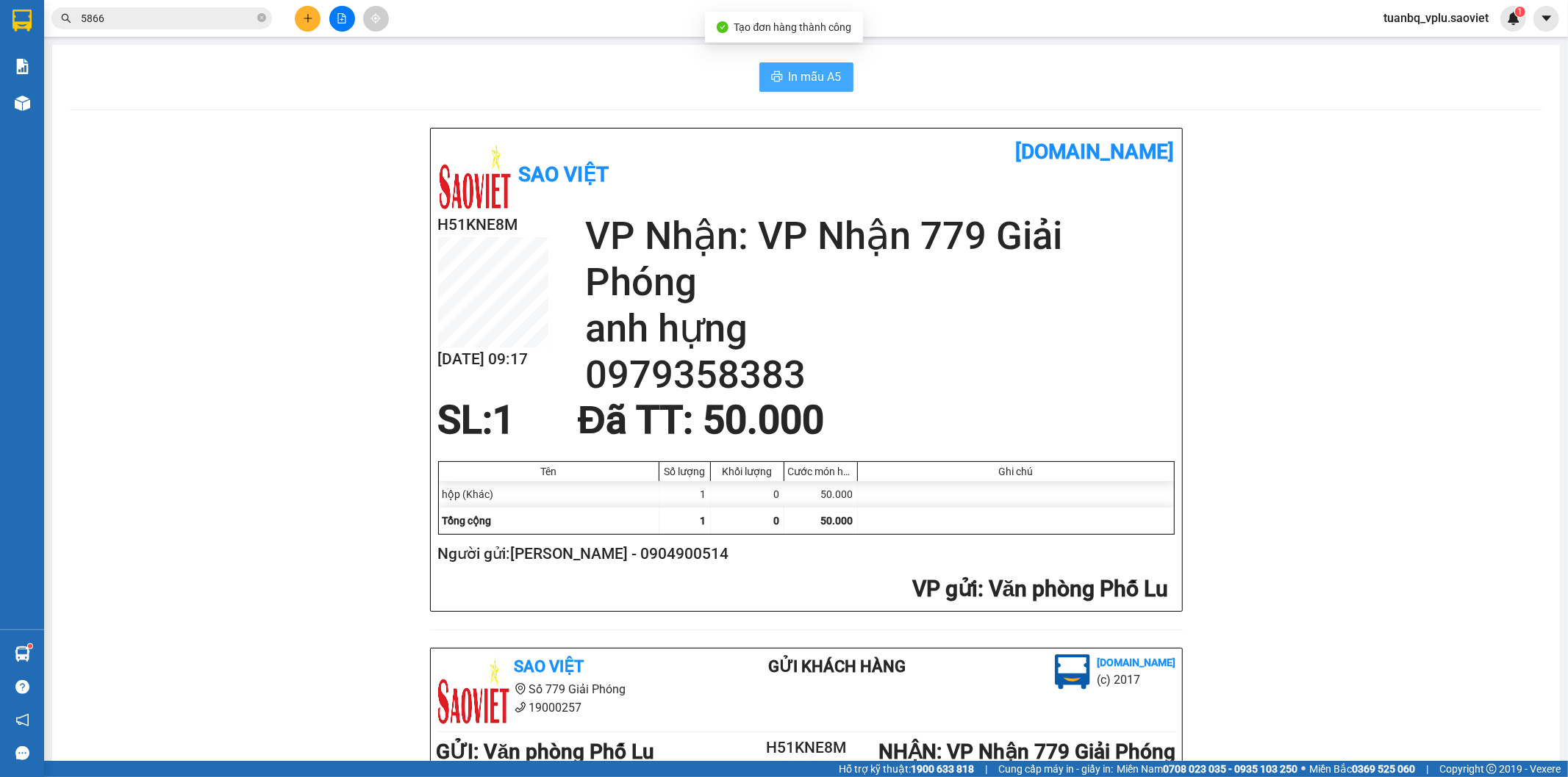
click at [806, 77] on span "In mẫu A5" at bounding box center [815, 77] width 53 height 19
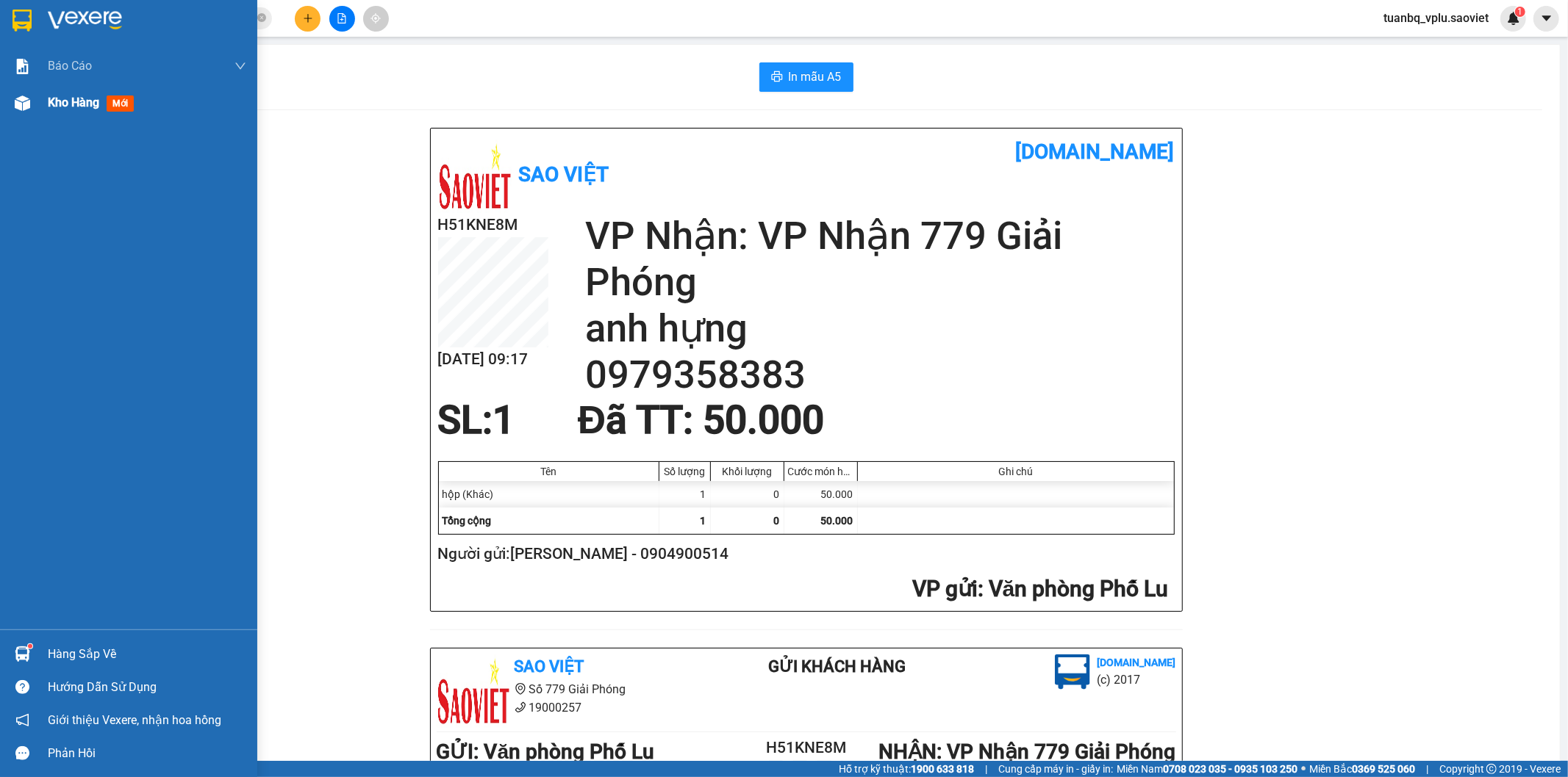
click at [92, 105] on span "Kho hàng" at bounding box center [73, 102] width 51 height 14
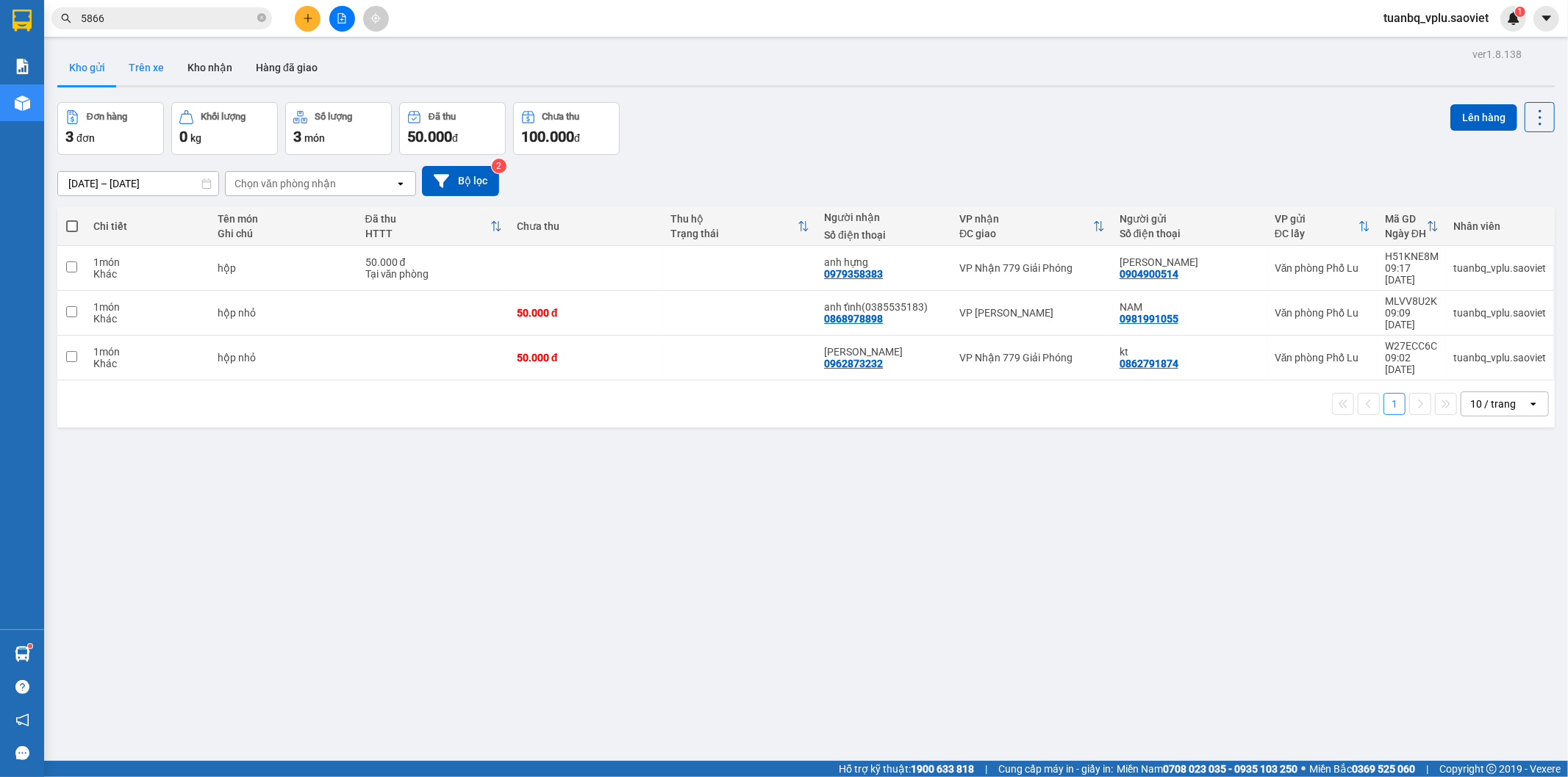
click at [157, 70] on button "Trên xe" at bounding box center [146, 67] width 59 height 35
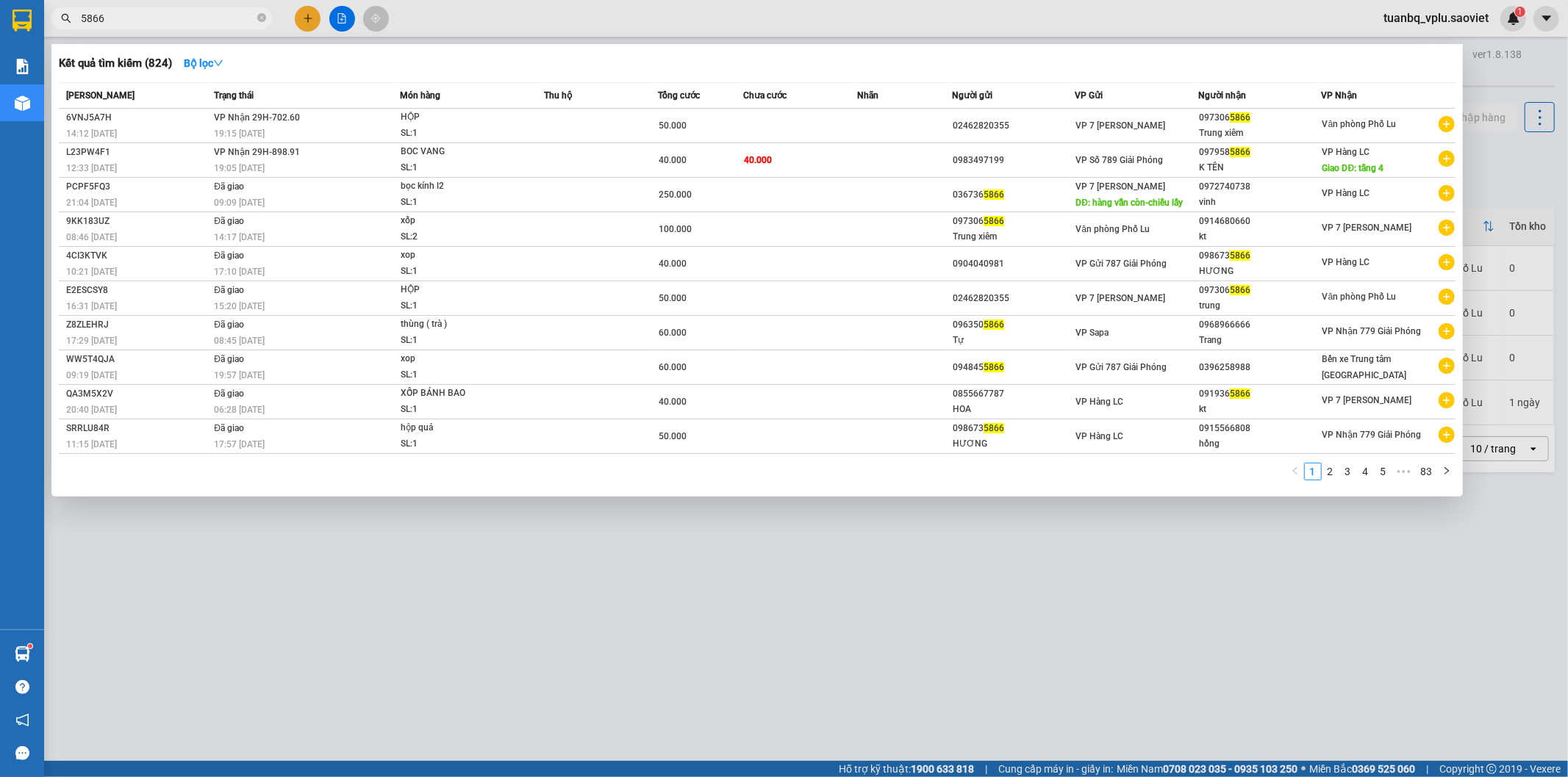
click at [187, 17] on input "5866" at bounding box center [167, 19] width 174 height 16
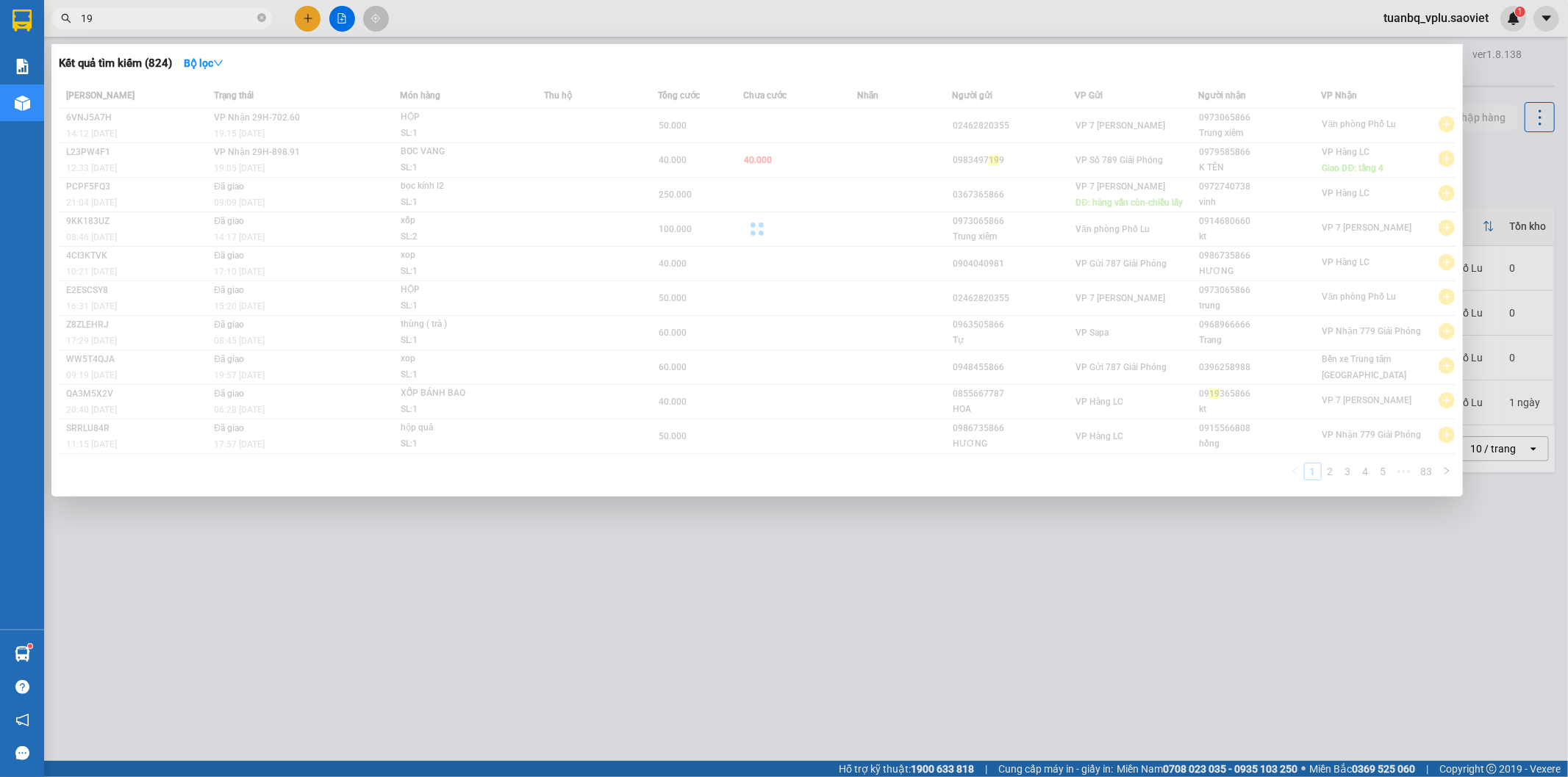
type input "1"
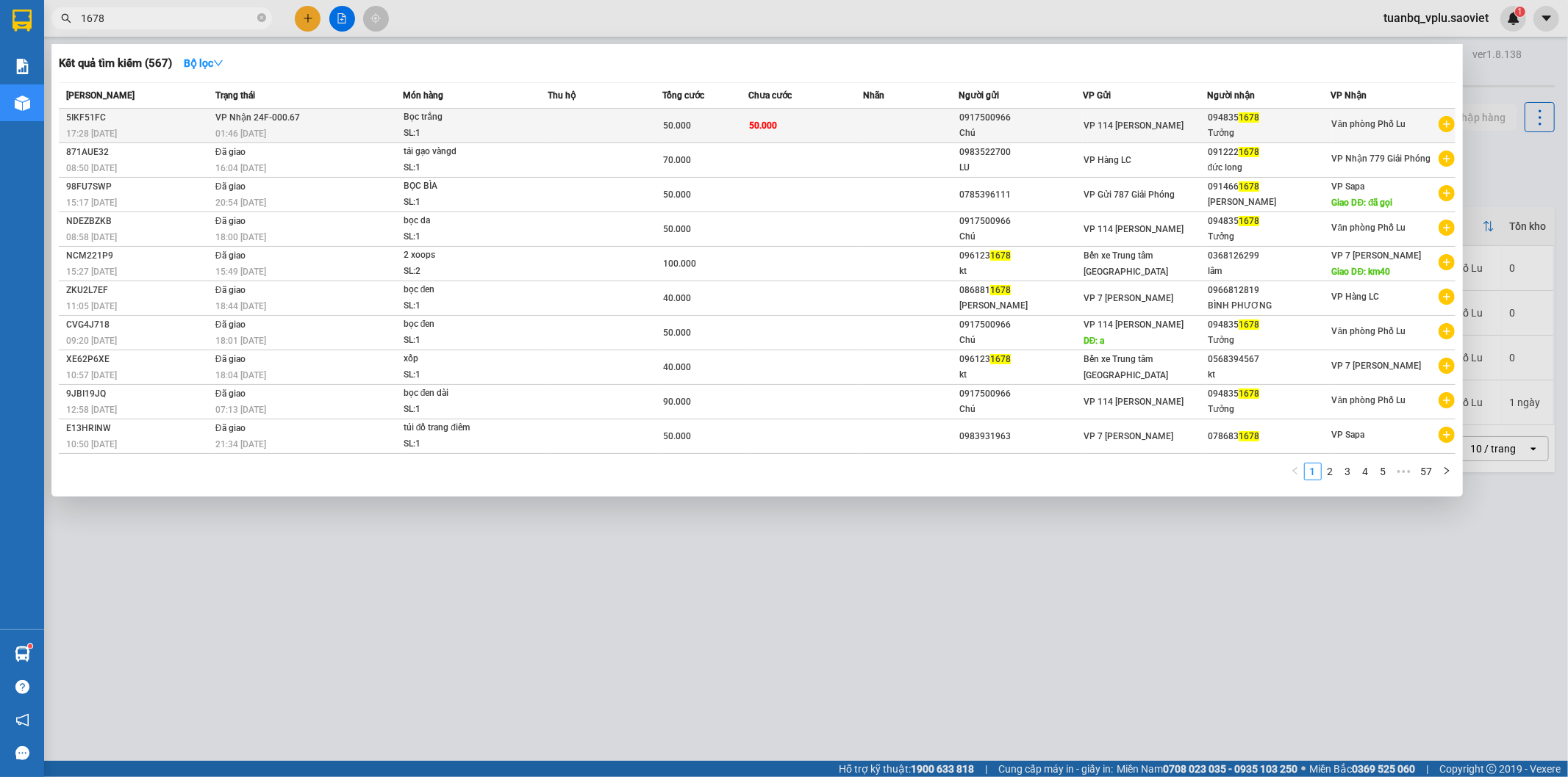
type input "1678"
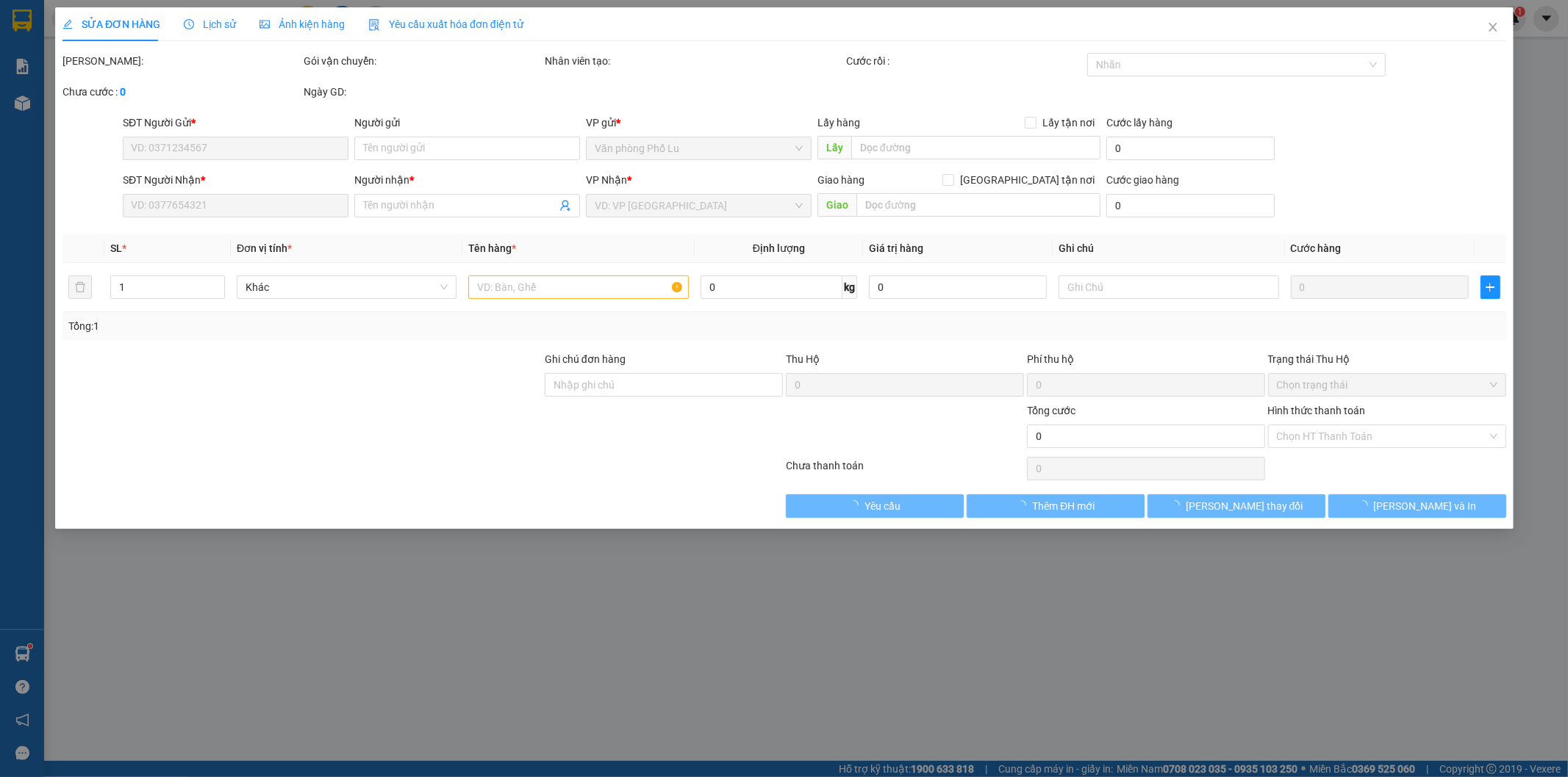
type input "0917500966"
type input "Chú"
type input "0948351678"
type input "Tưởng"
type input "50.000"
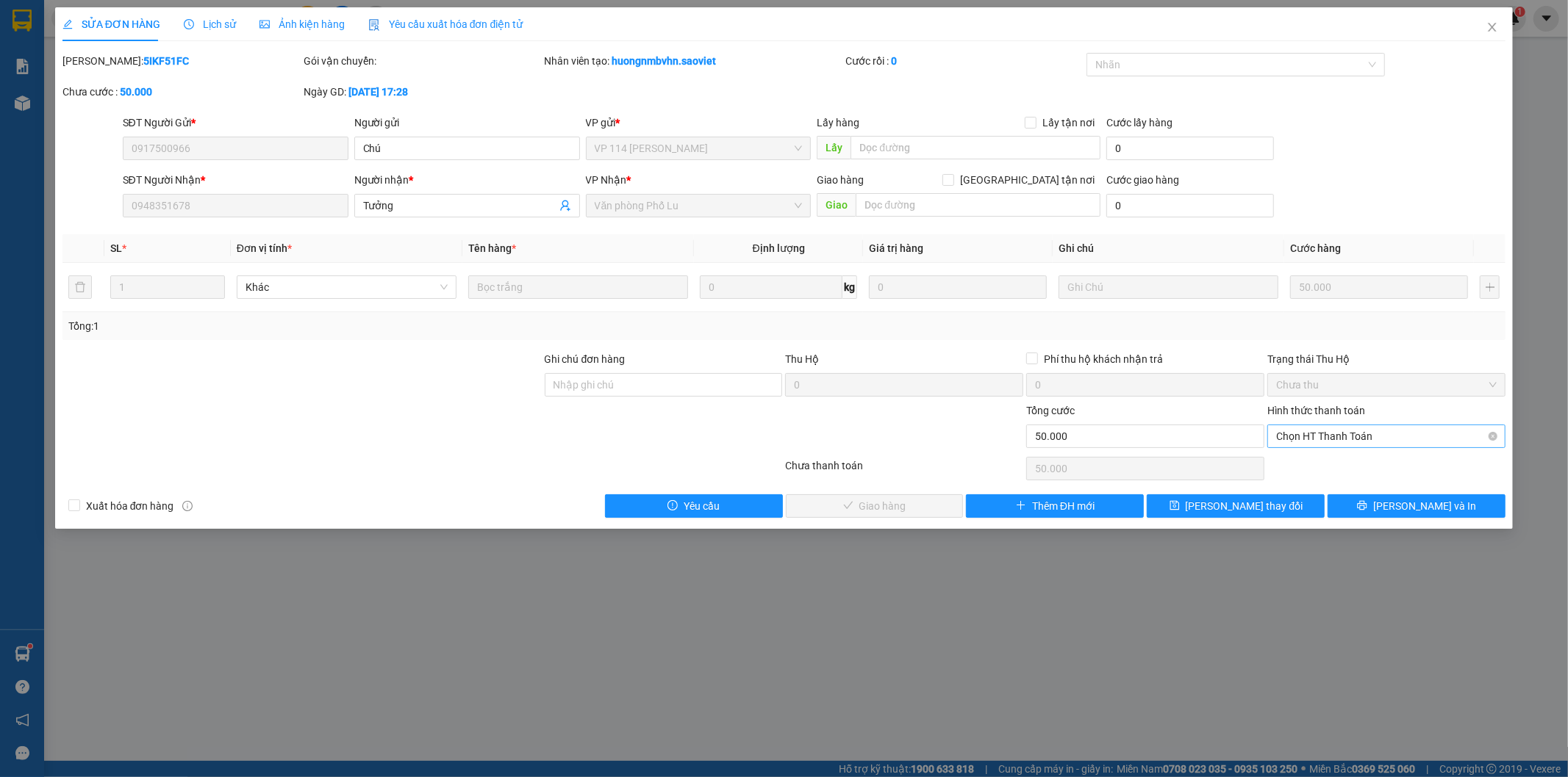
click at [1332, 437] on span "Chọn HT Thanh Toán" at bounding box center [1386, 436] width 221 height 22
click at [1322, 459] on div "Tại văn phòng" at bounding box center [1387, 466] width 221 height 16
type input "0"
click at [897, 503] on span "[PERSON_NAME] và Giao hàng" at bounding box center [883, 506] width 141 height 16
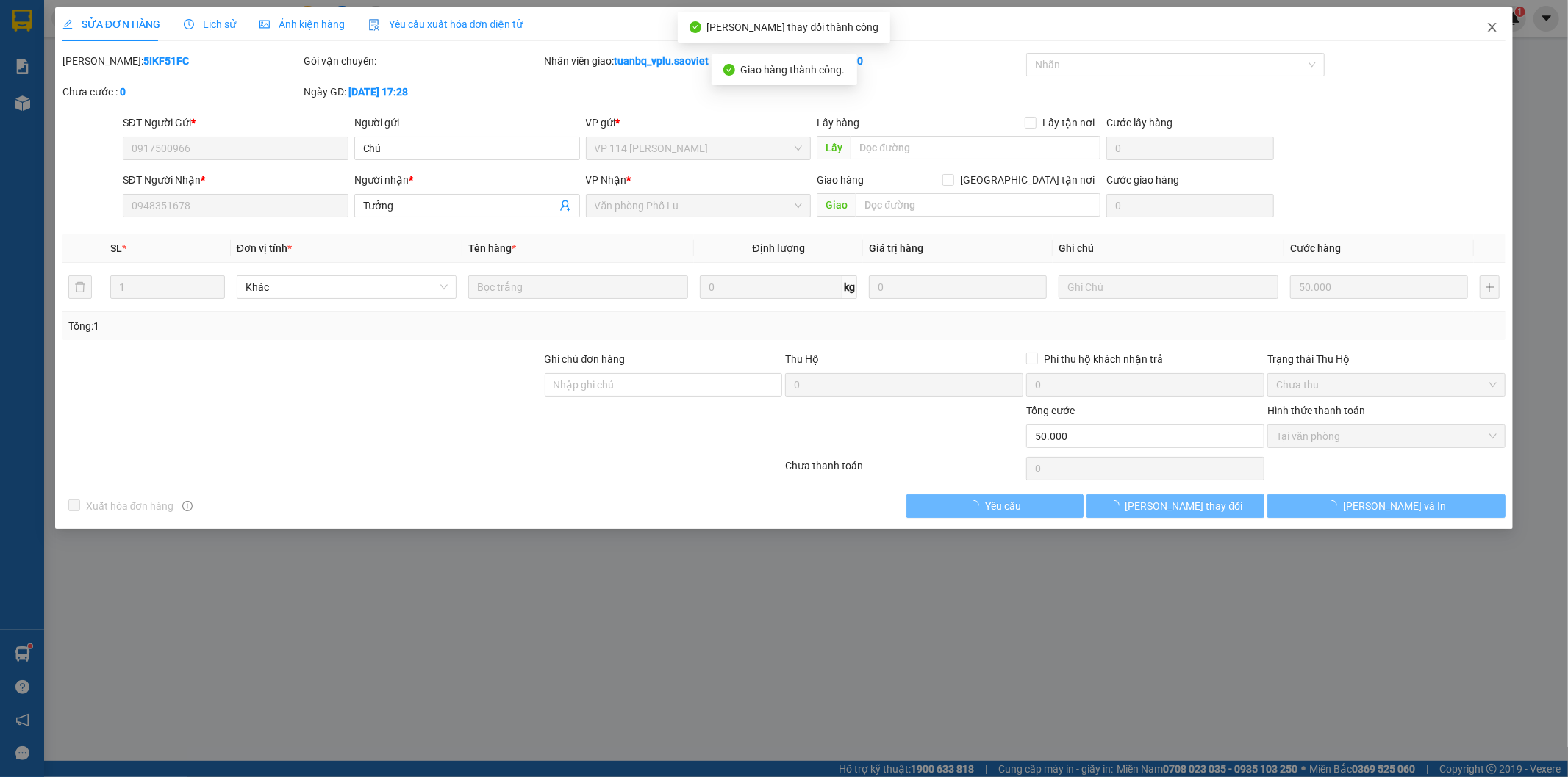
click at [1492, 26] on icon "close" at bounding box center [1492, 27] width 11 height 11
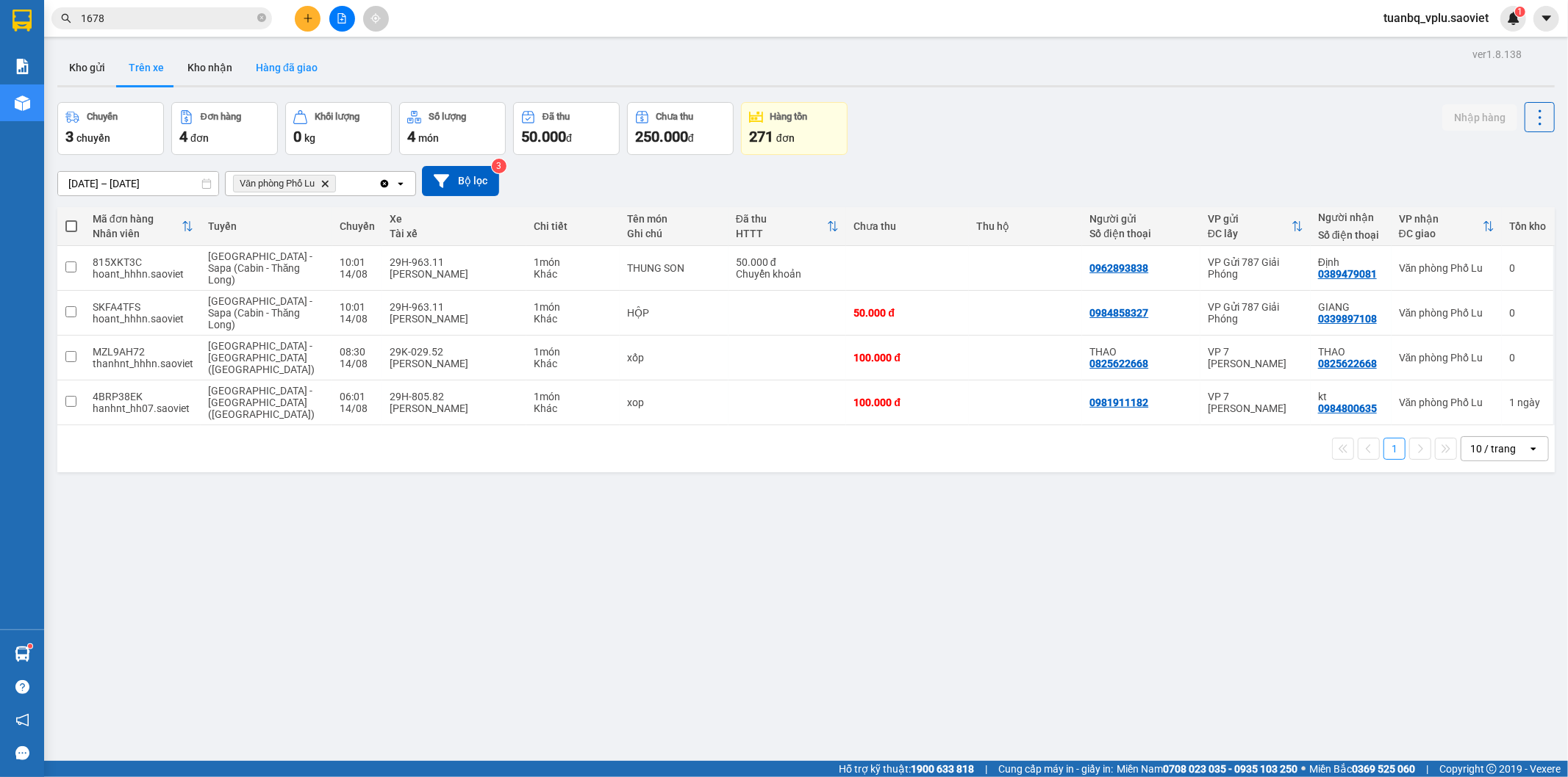
click at [280, 66] on button "Hàng đã giao" at bounding box center [286, 67] width 86 height 35
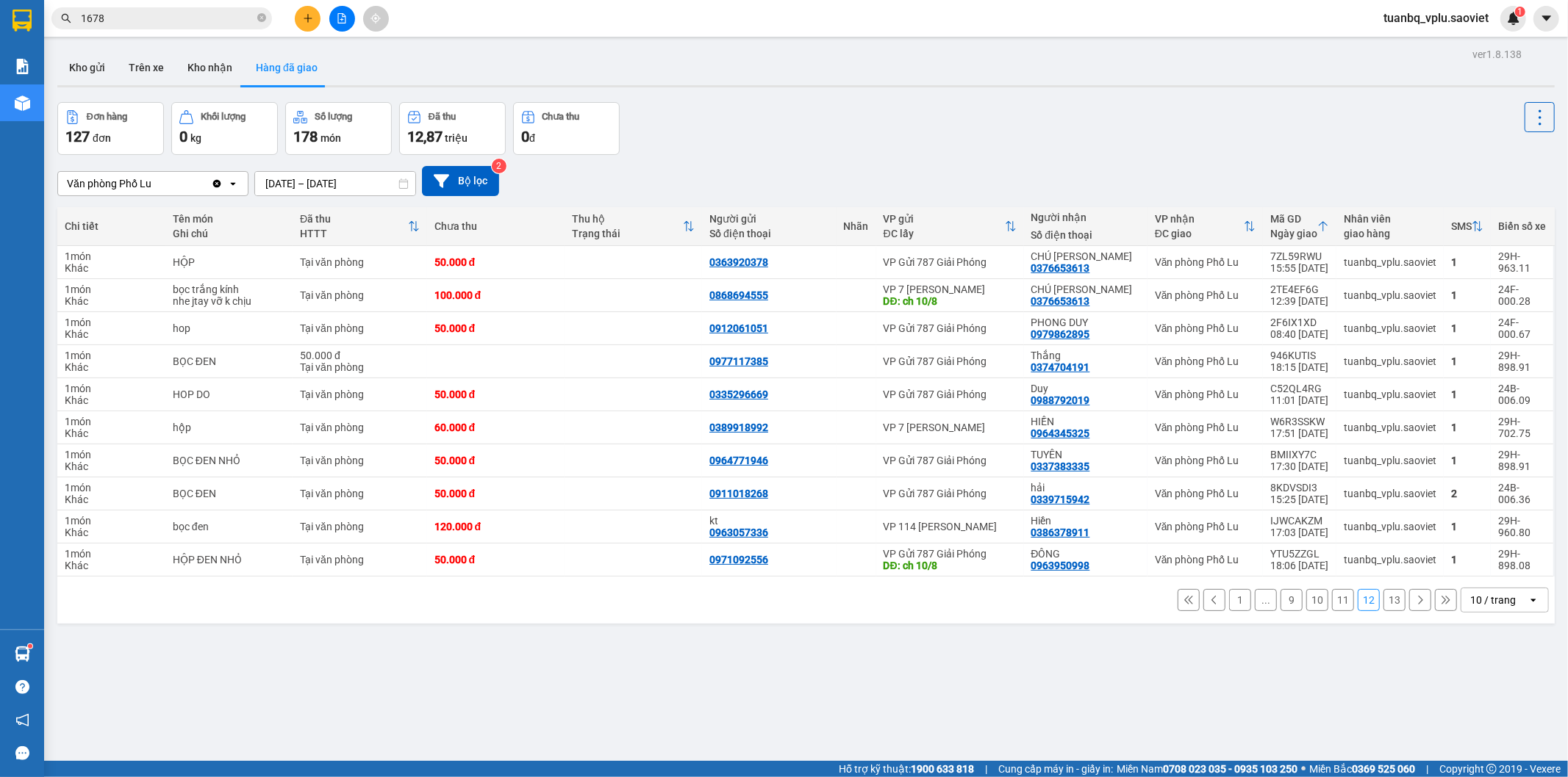
click at [1233, 603] on button "1" at bounding box center [1240, 599] width 22 height 22
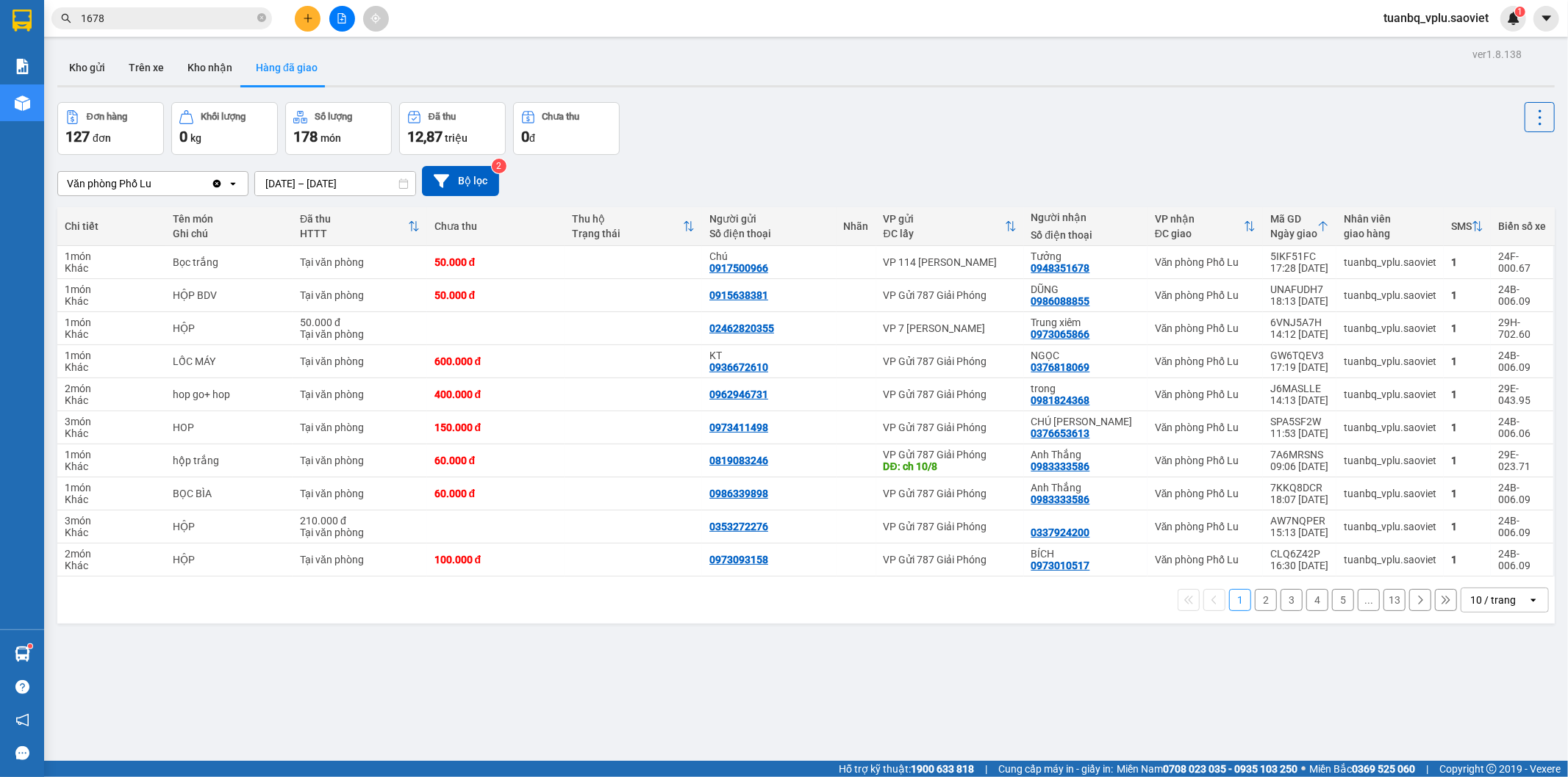
click at [1257, 601] on button "2" at bounding box center [1266, 599] width 22 height 22
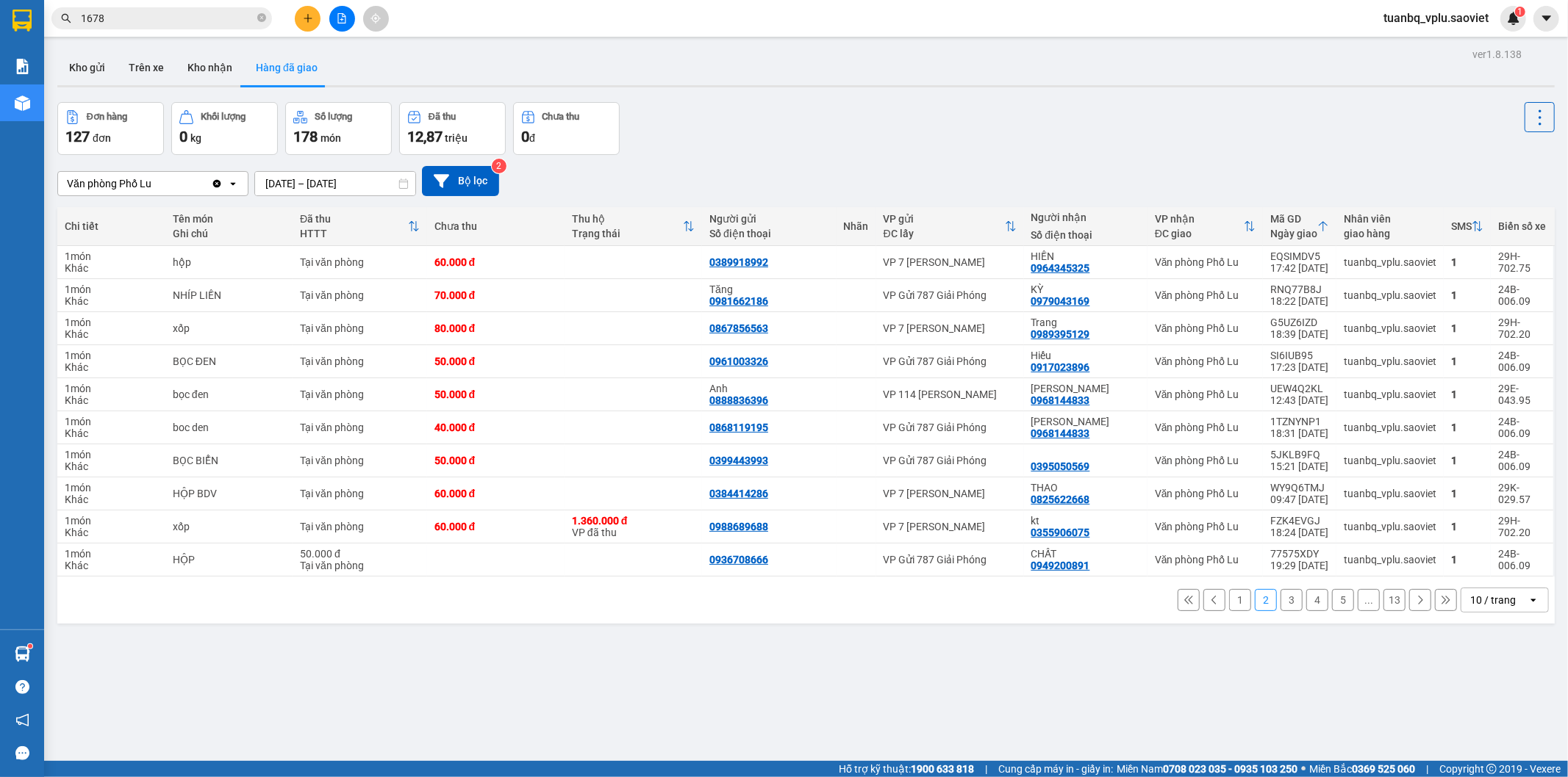
click at [1235, 605] on button "1" at bounding box center [1240, 599] width 22 height 22
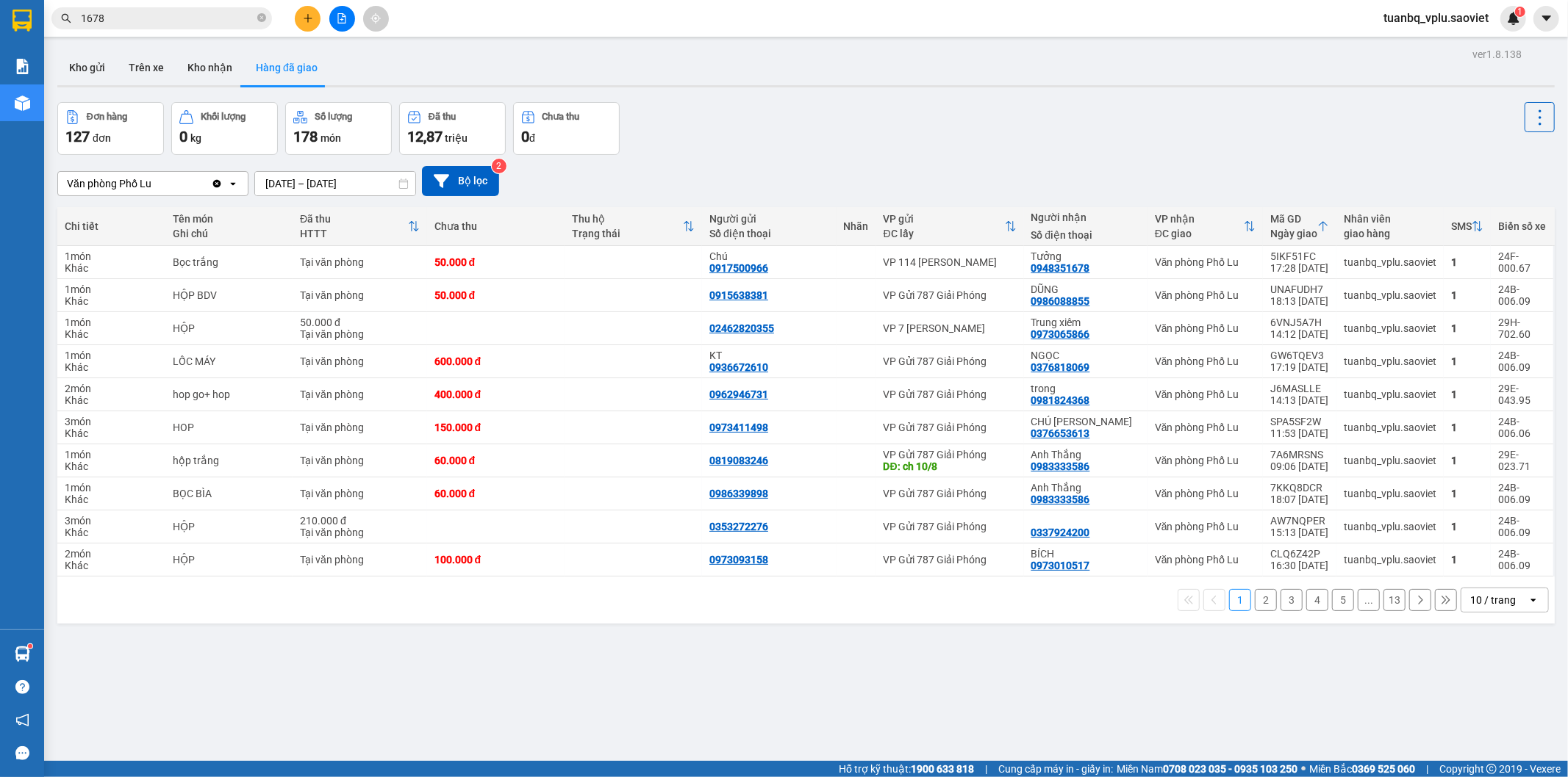
click at [1259, 608] on button "2" at bounding box center [1266, 599] width 22 height 22
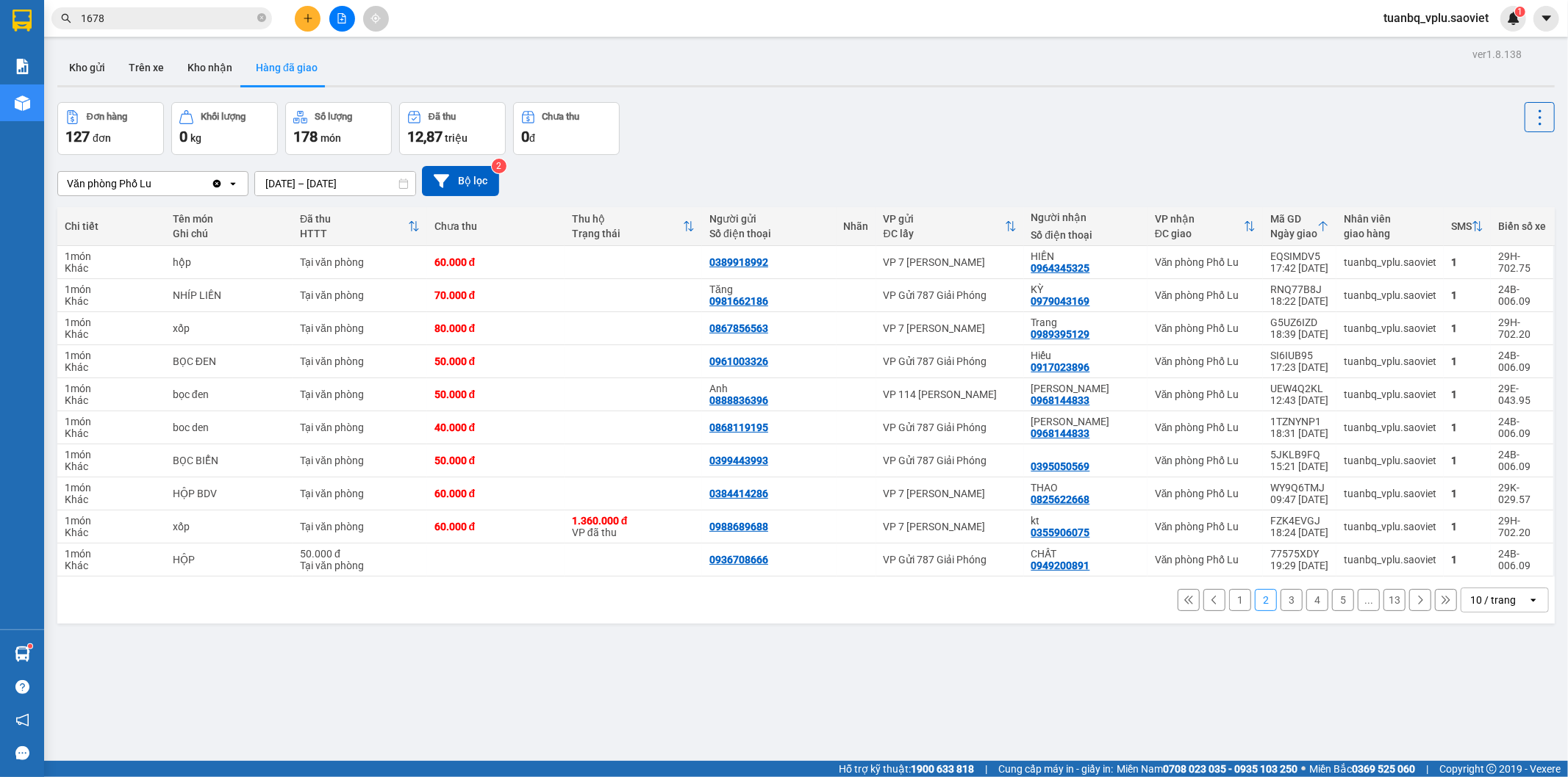
click at [1280, 599] on button "3" at bounding box center [1291, 599] width 22 height 22
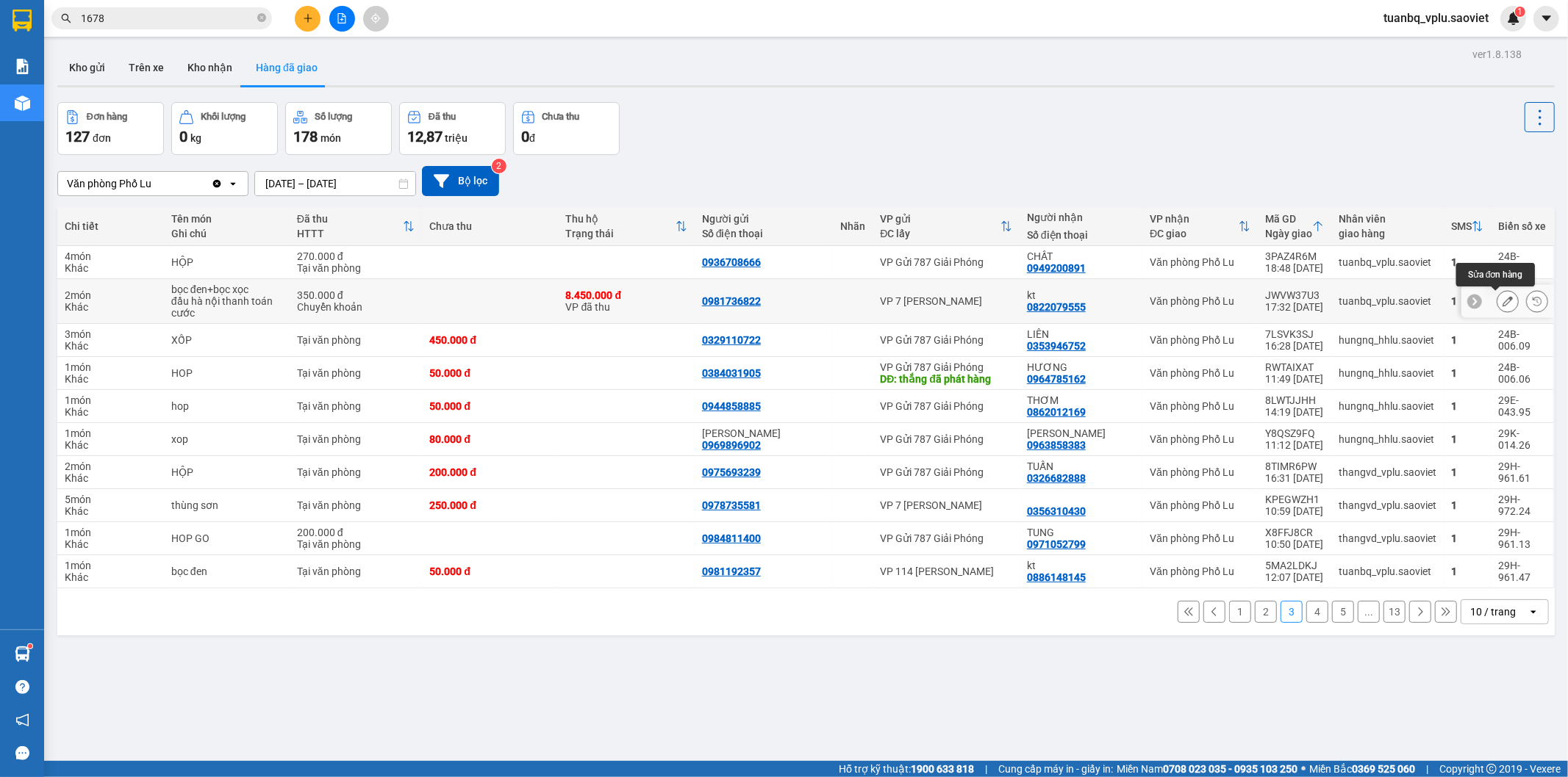
click at [1501, 297] on button at bounding box center [1507, 301] width 20 height 26
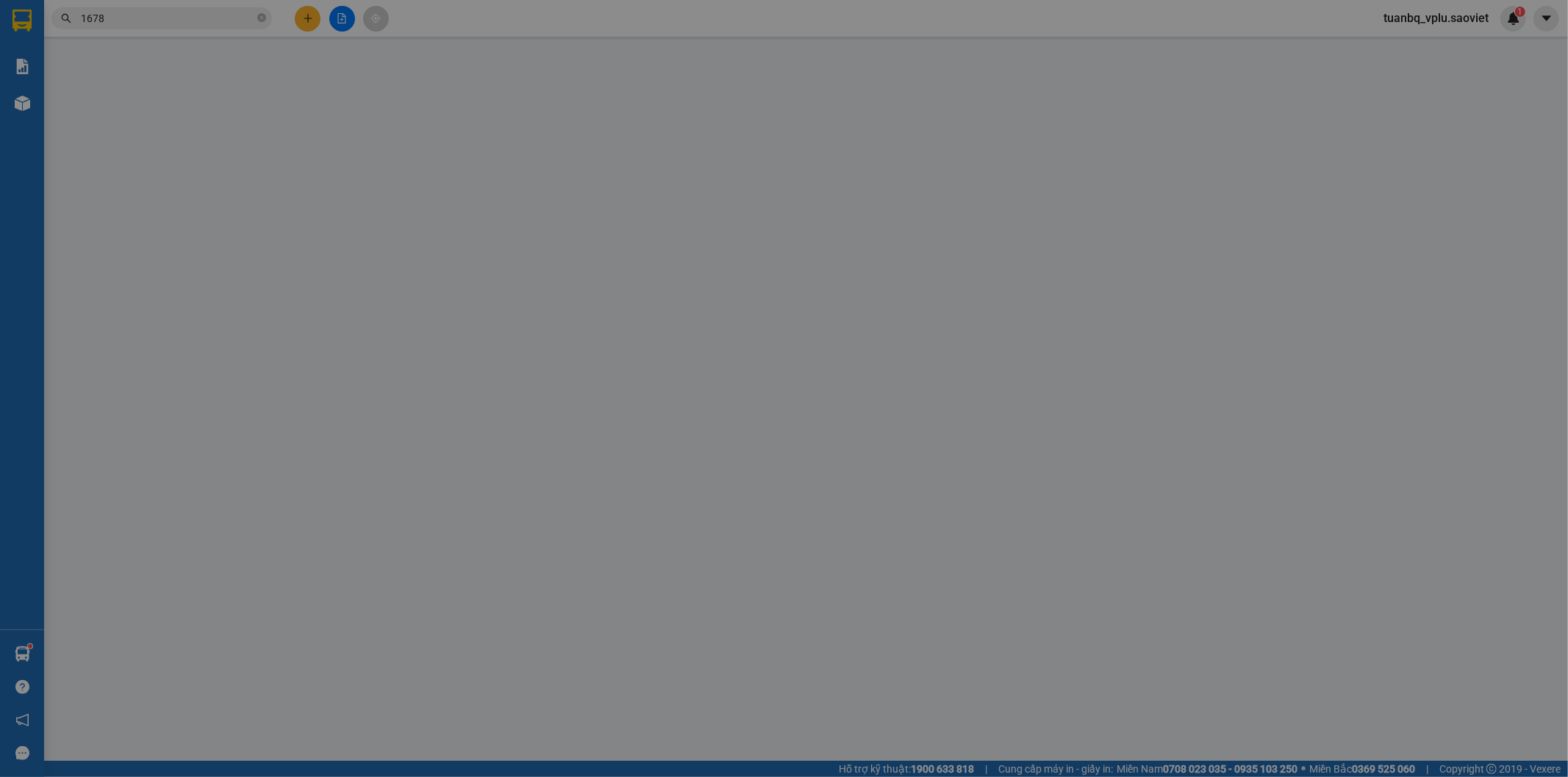
type input "0981736822"
type input "0822079555"
type input "kt"
type input "8.450.000"
type input "350.000"
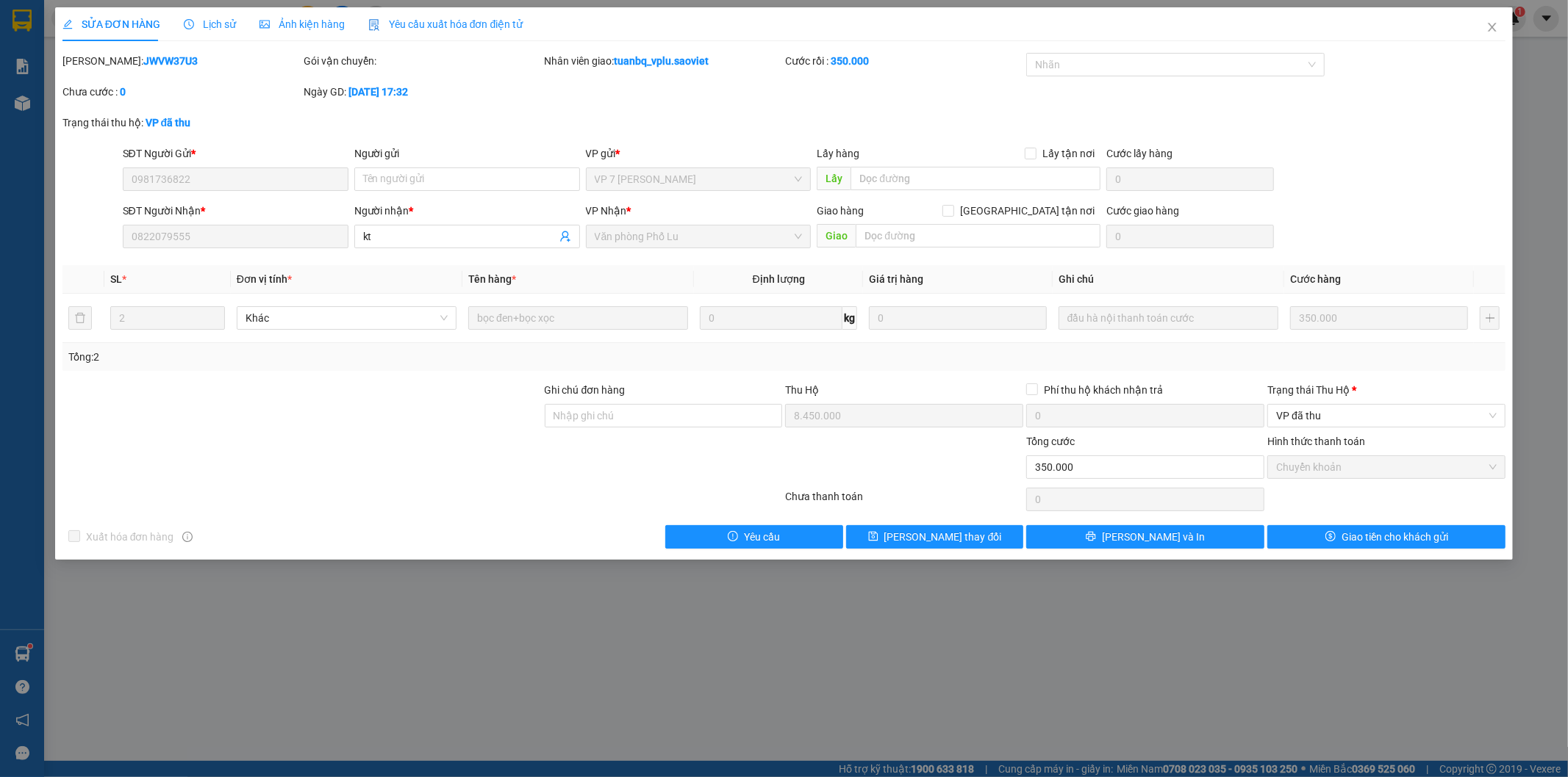
drag, startPoint x: 98, startPoint y: 59, endPoint x: 232, endPoint y: 60, distance: 134.0
click at [232, 60] on div "Mã ĐH: JWVW37U3" at bounding box center [182, 61] width 238 height 16
copy b "JWVW37U3"
click at [1483, 26] on span "Close" at bounding box center [1492, 28] width 42 height 42
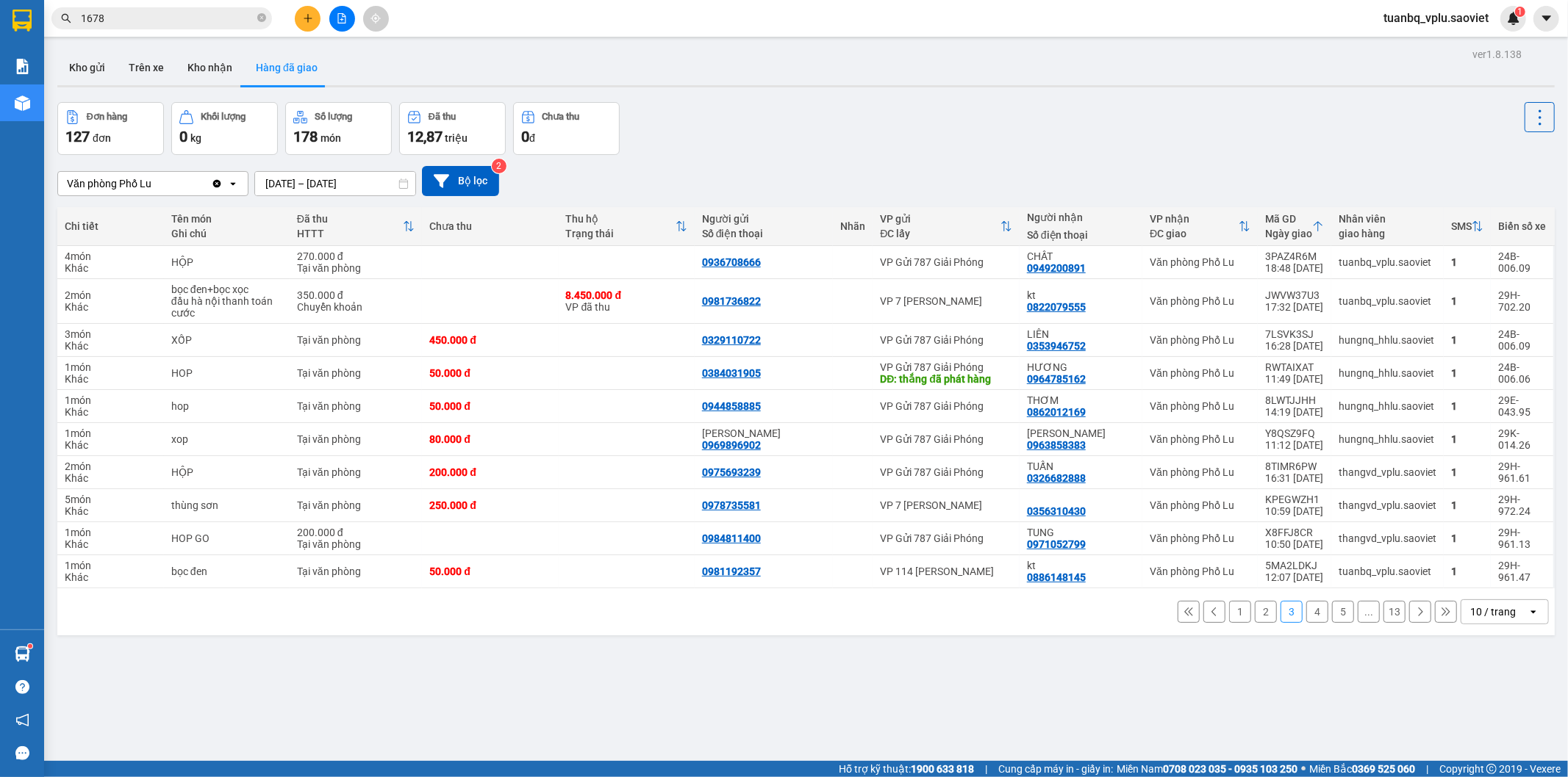
click at [1262, 619] on button "2" at bounding box center [1266, 612] width 22 height 22
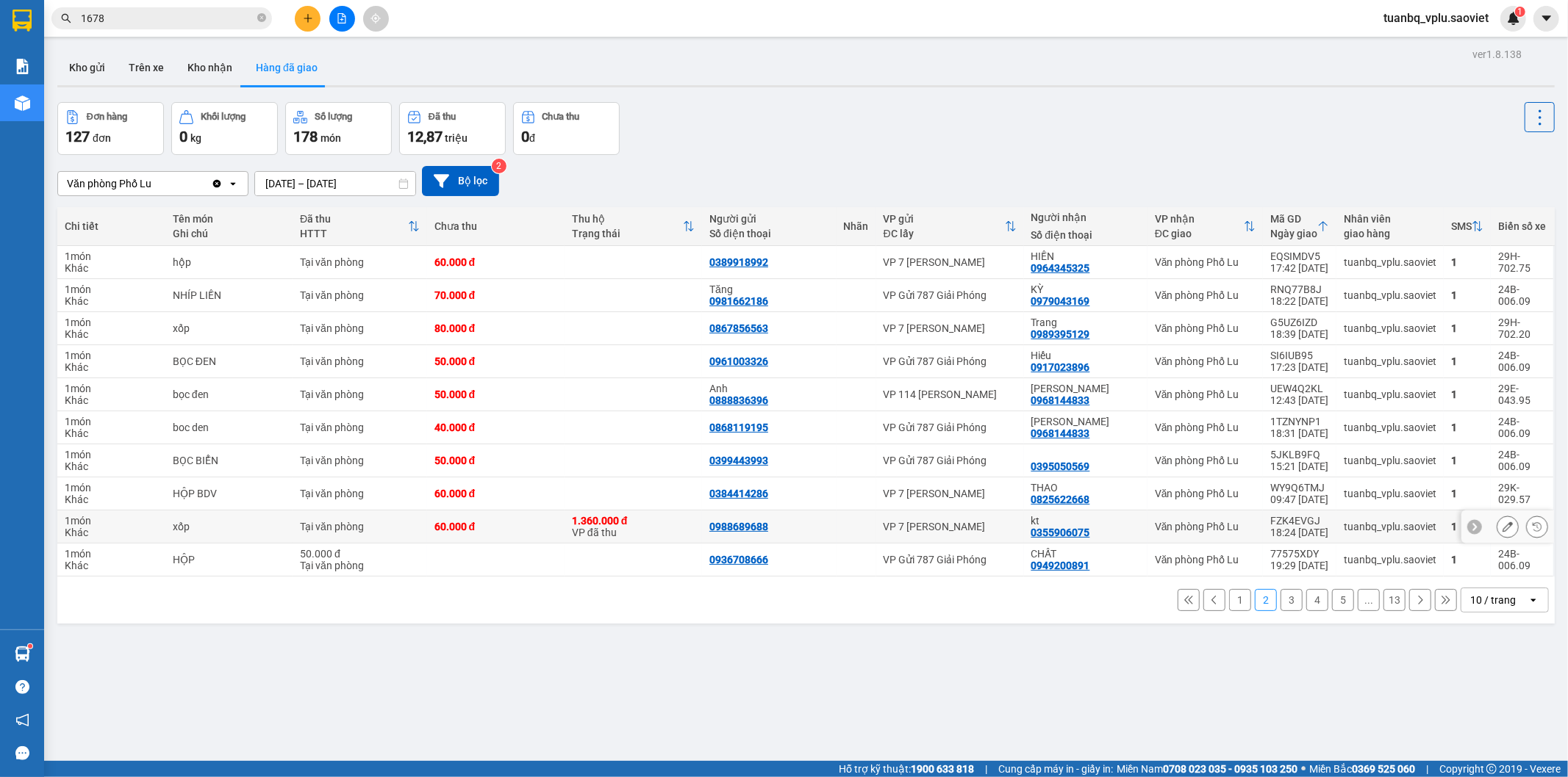
click at [1502, 523] on icon at bounding box center [1507, 526] width 11 height 11
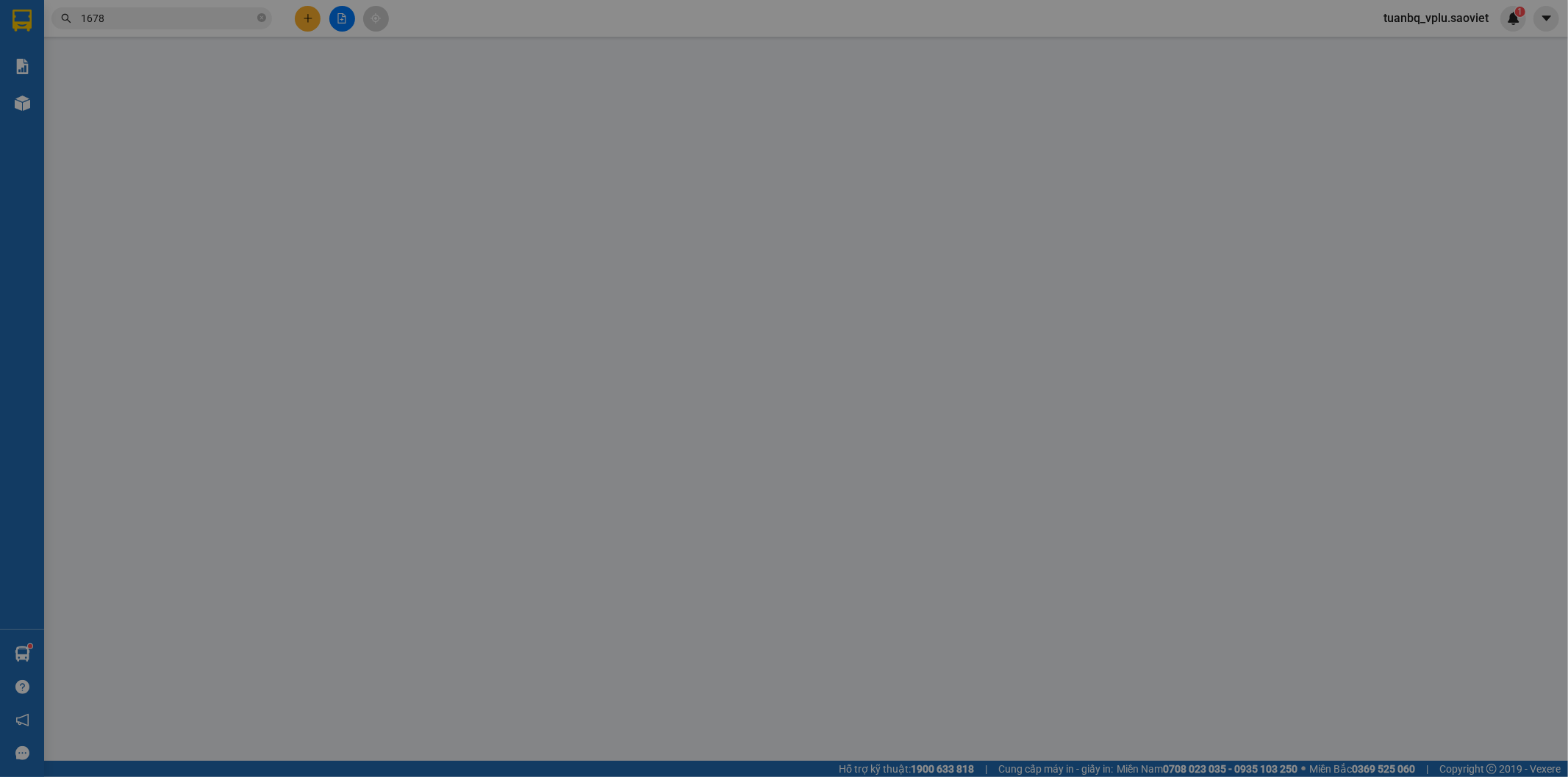
type input "0988689688"
type input "0355906075"
type input "kt"
type input "1.360.000"
type input "30.000"
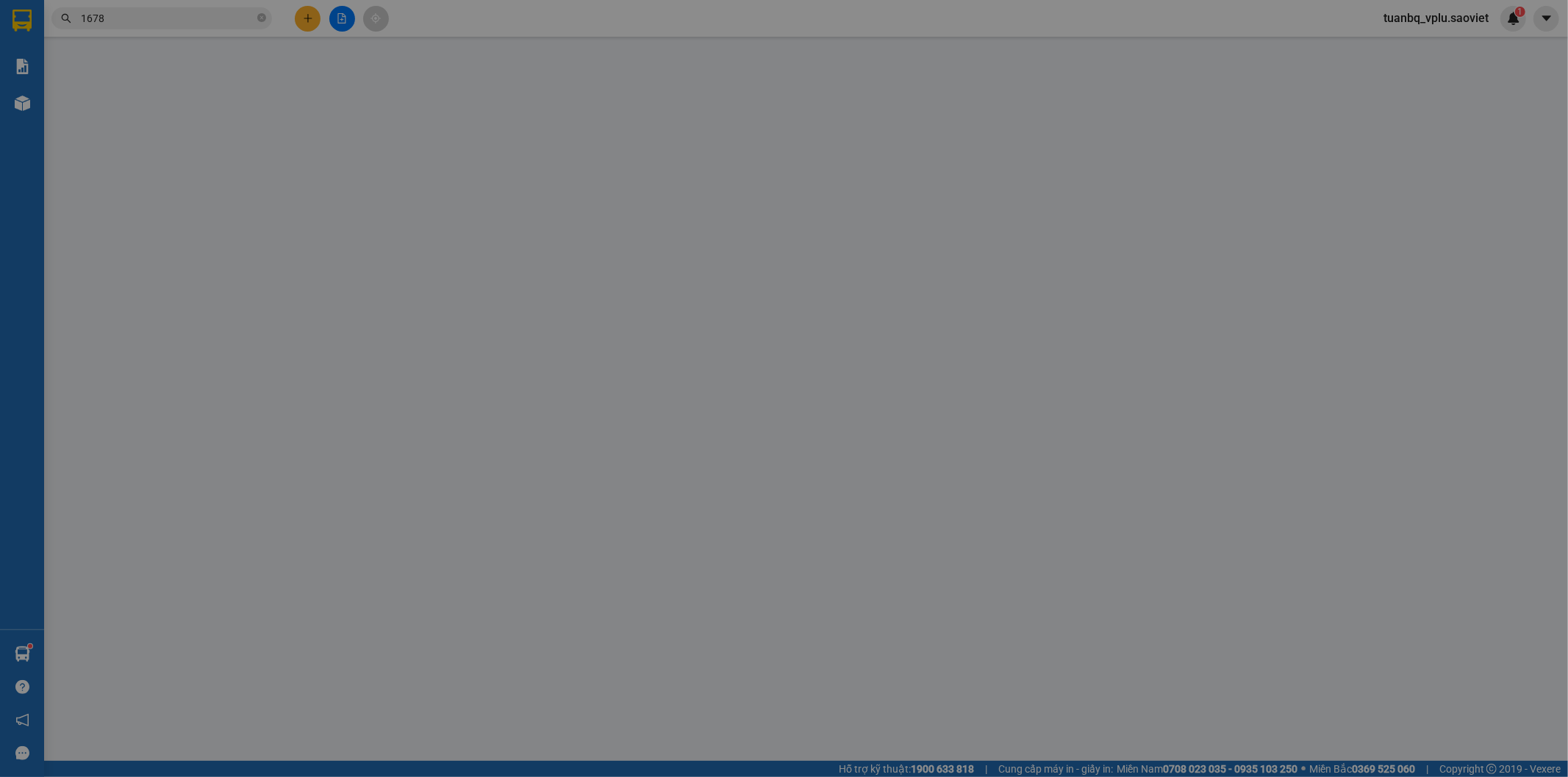
type input "60.000"
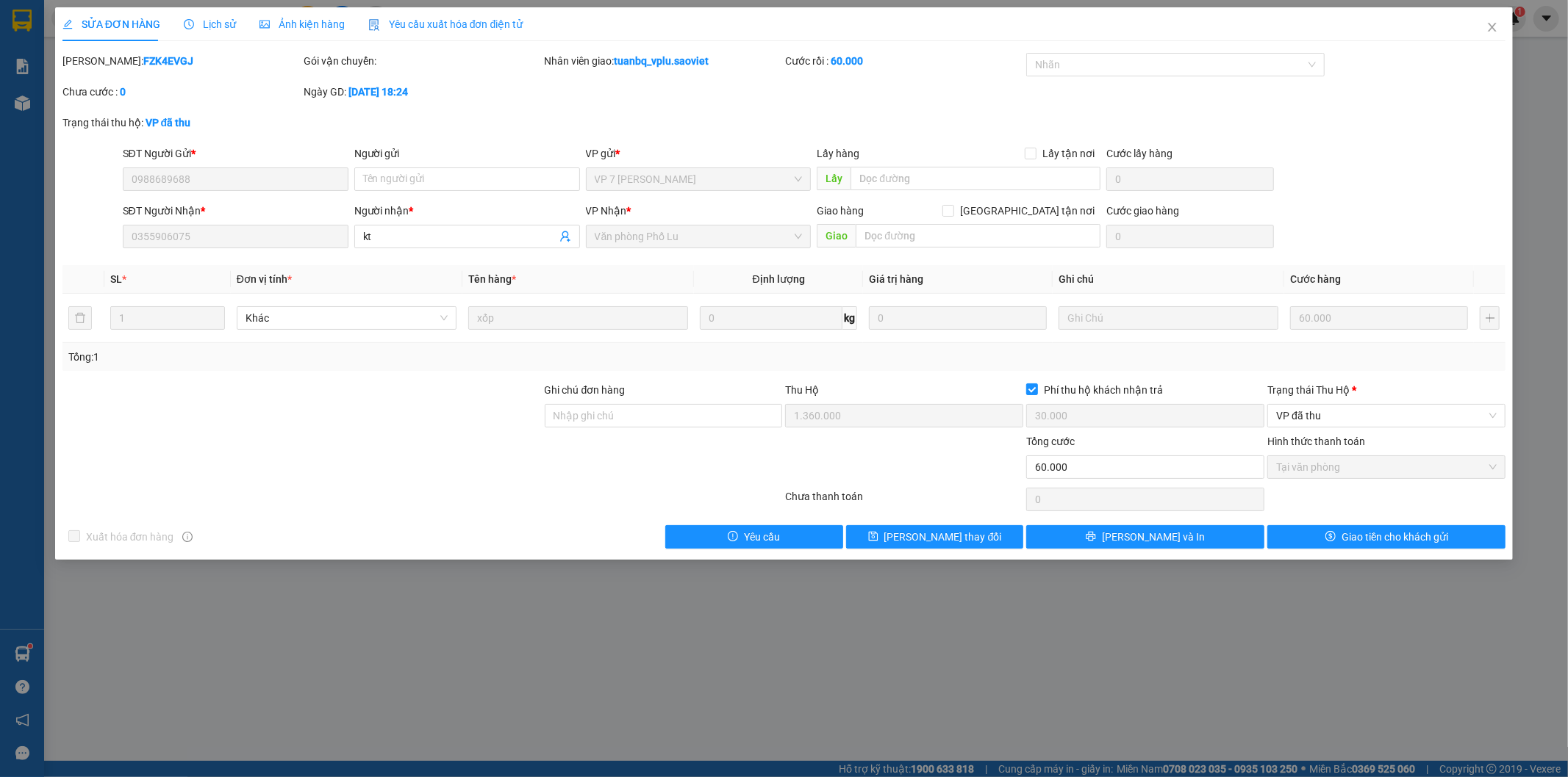
click at [443, 391] on div at bounding box center [302, 407] width 482 height 51
drag, startPoint x: 95, startPoint y: 64, endPoint x: 250, endPoint y: 56, distance: 155.2
click at [250, 56] on div "Mã ĐH: FZK4EVGJ" at bounding box center [182, 61] width 238 height 16
copy b "FZK4EVGJ"
click at [1495, 26] on icon "close" at bounding box center [1492, 27] width 11 height 11
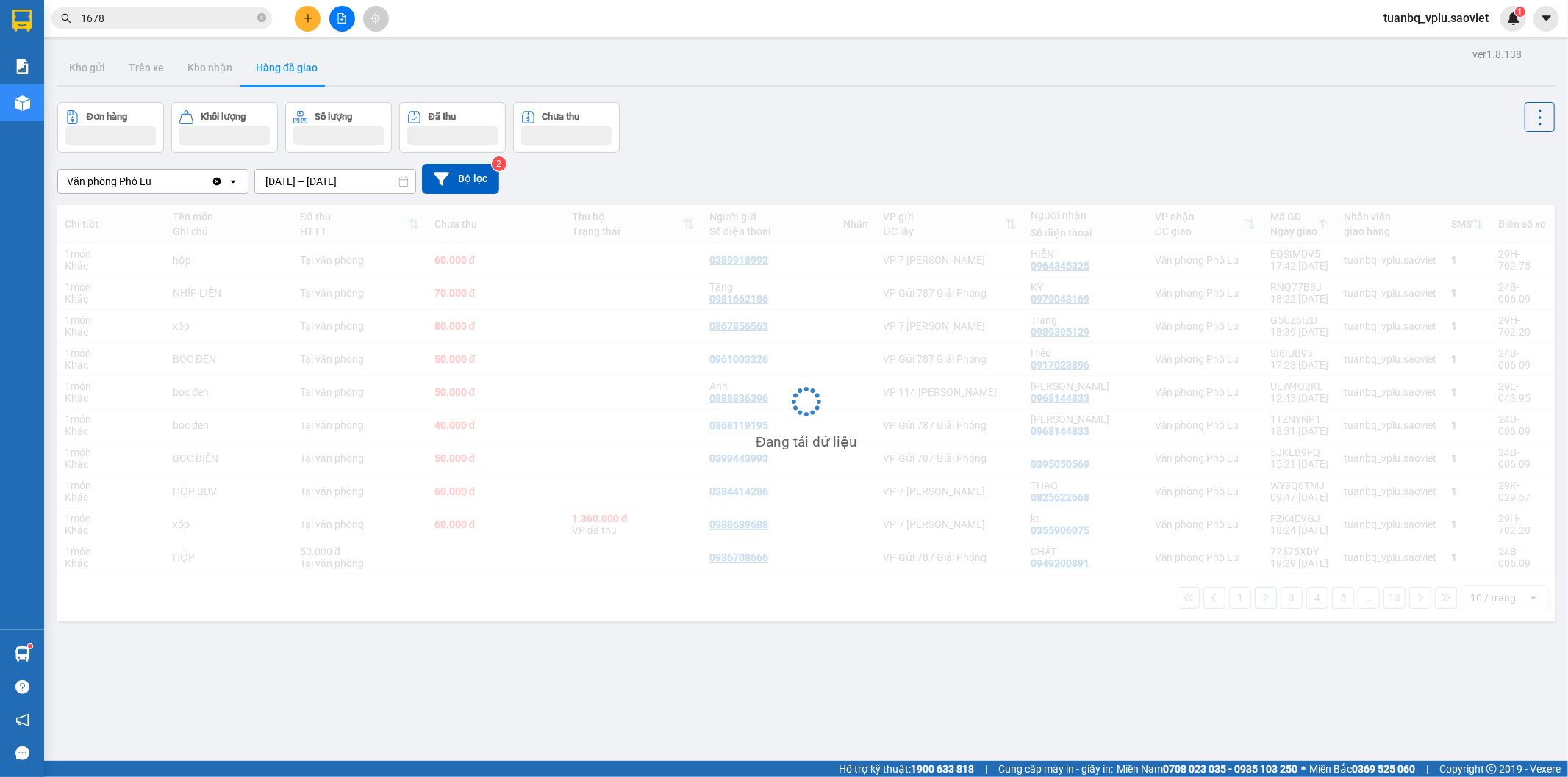
click at [165, 23] on input "1678" at bounding box center [167, 19] width 174 height 16
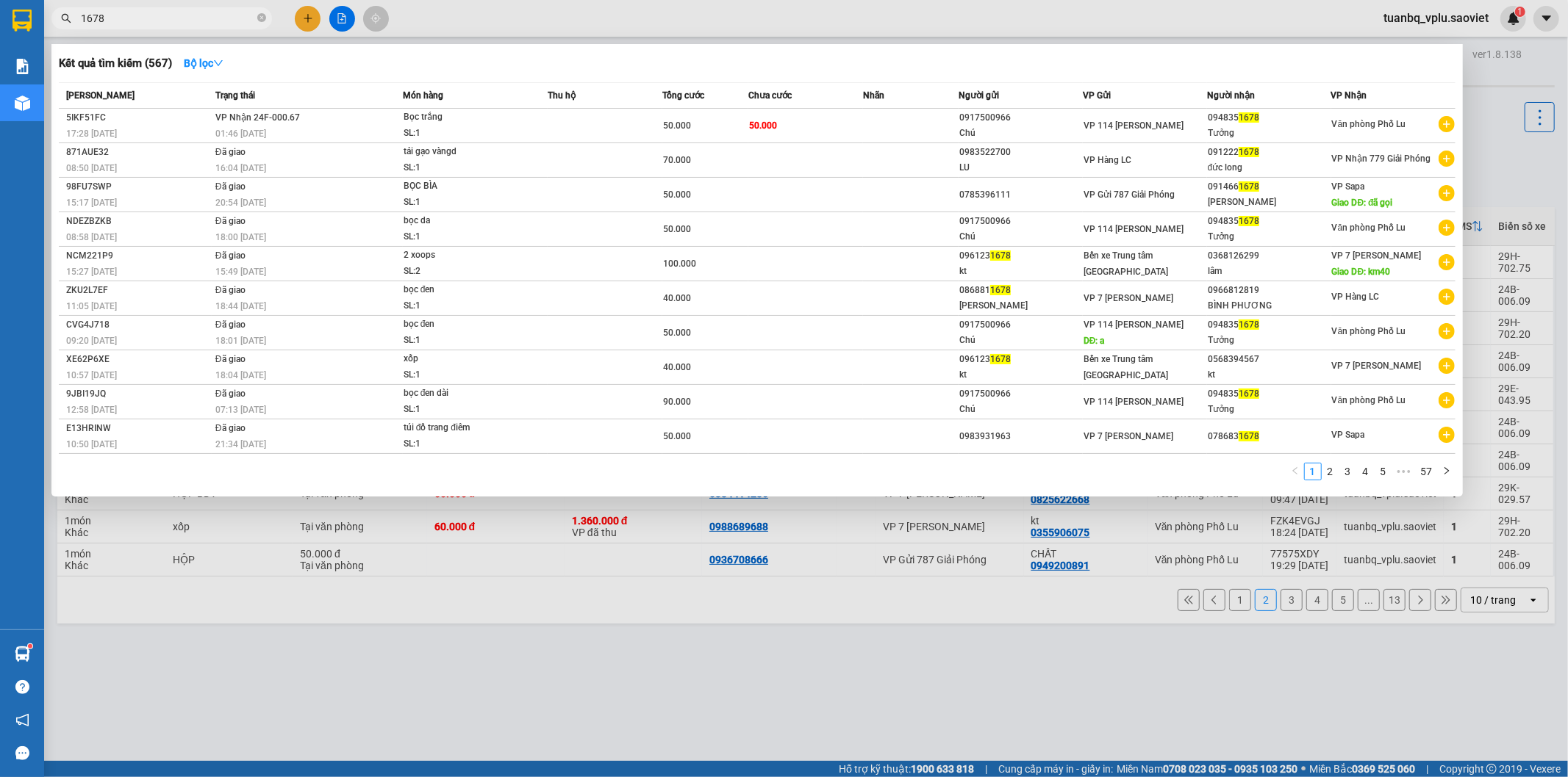
click at [165, 23] on input "1678" at bounding box center [167, 19] width 174 height 16
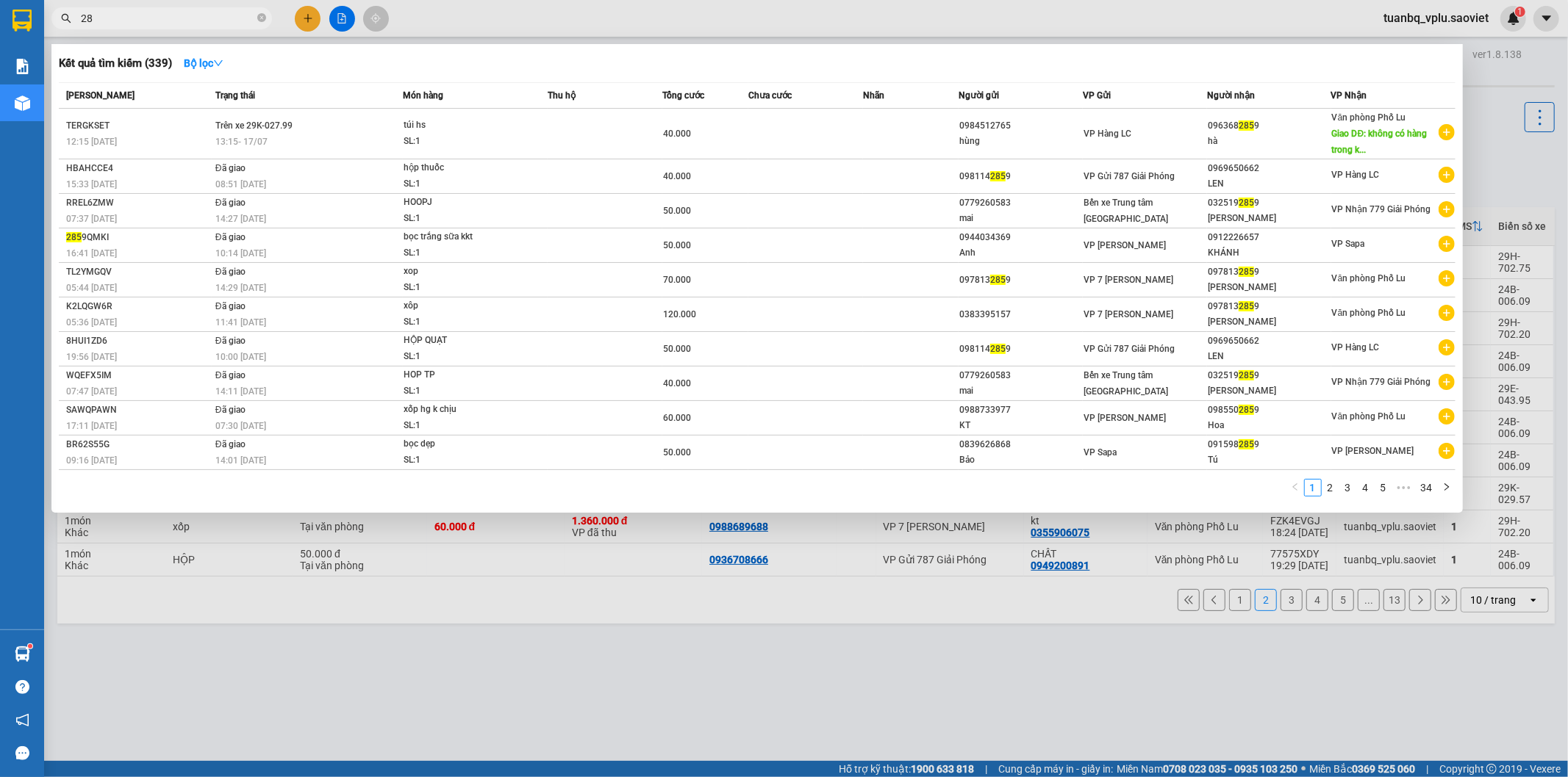
type input "2"
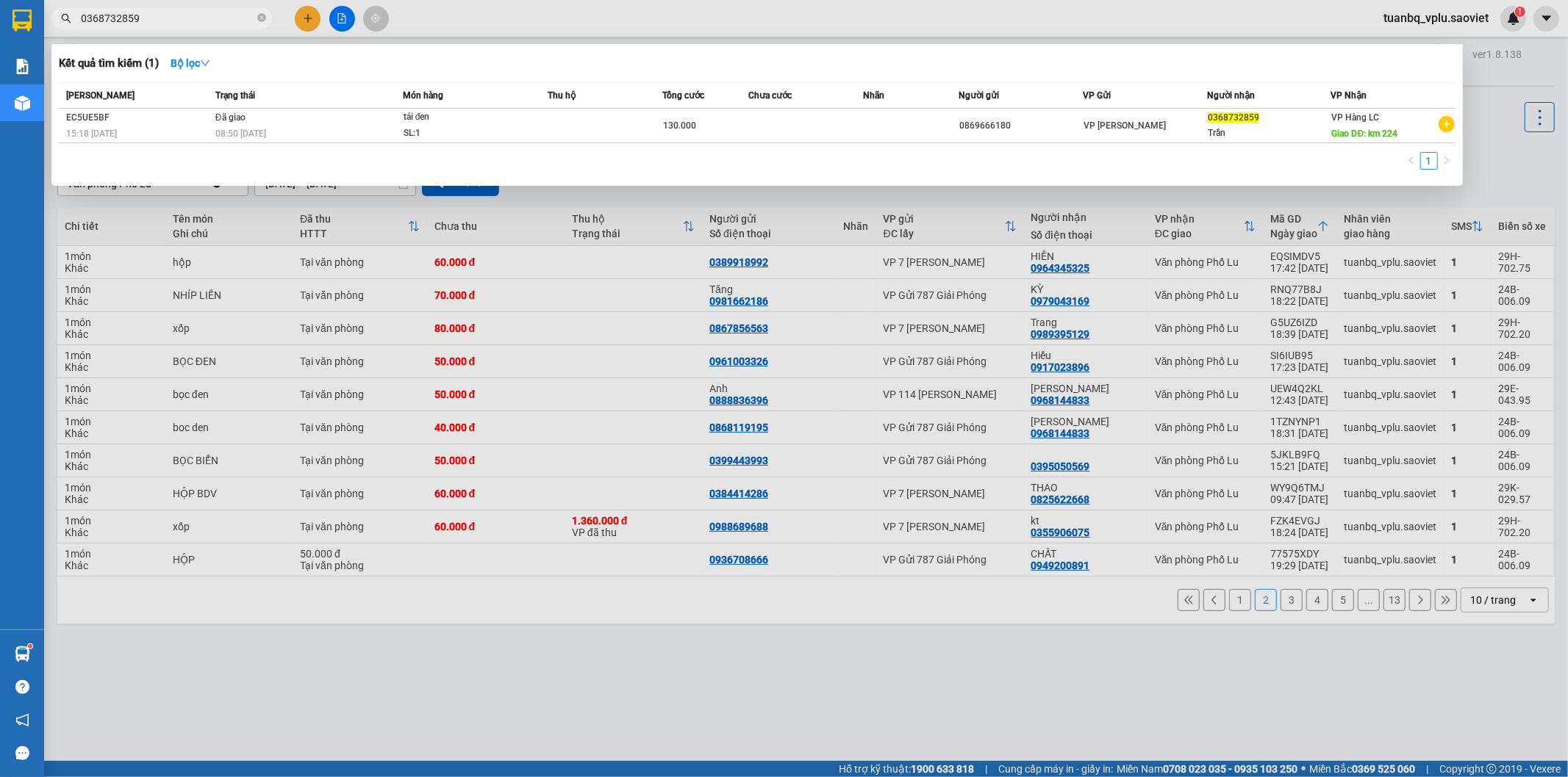
click at [1227, 601] on div at bounding box center [784, 388] width 1568 height 777
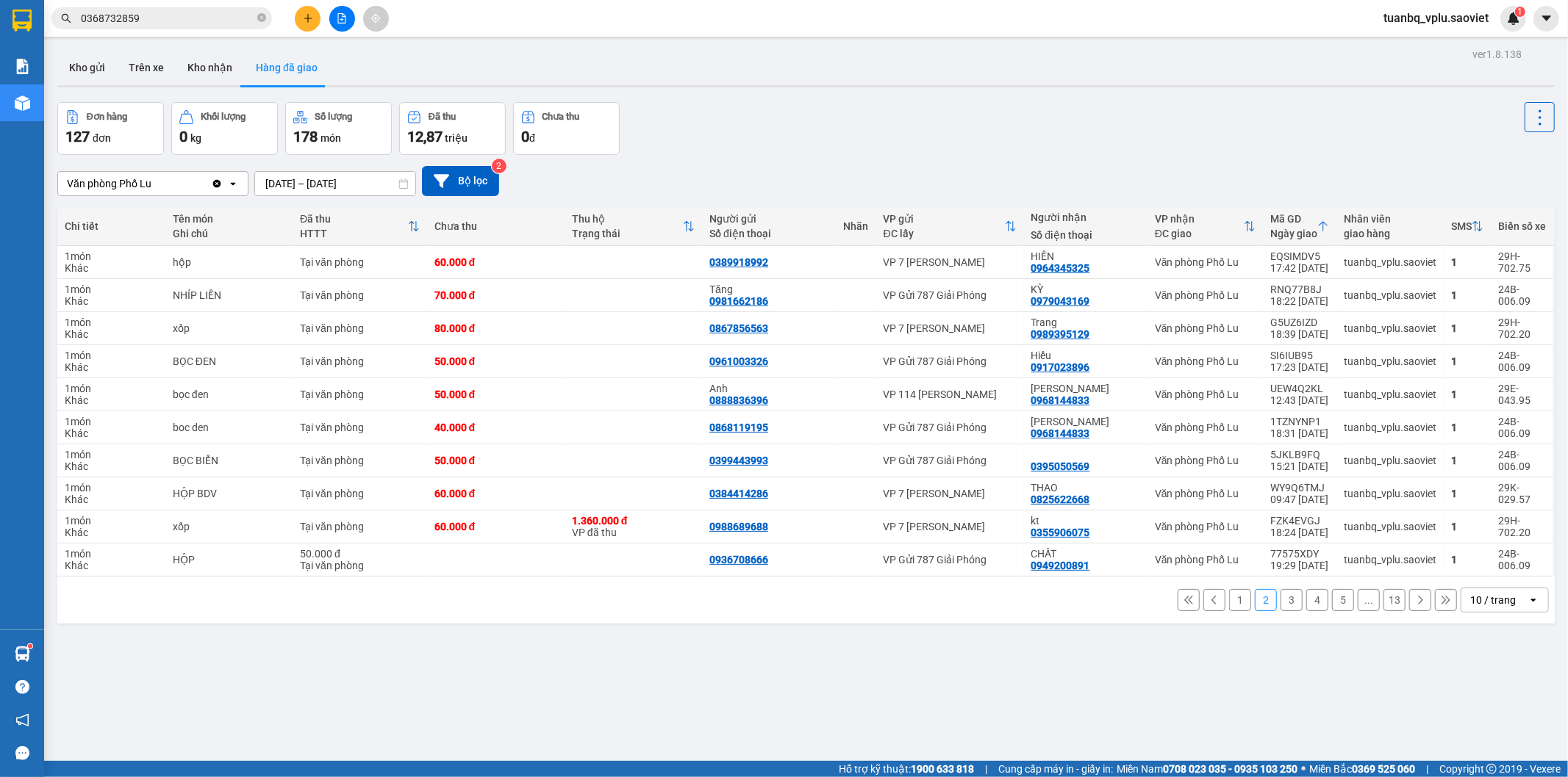
click at [1229, 601] on button "1" at bounding box center [1240, 599] width 22 height 22
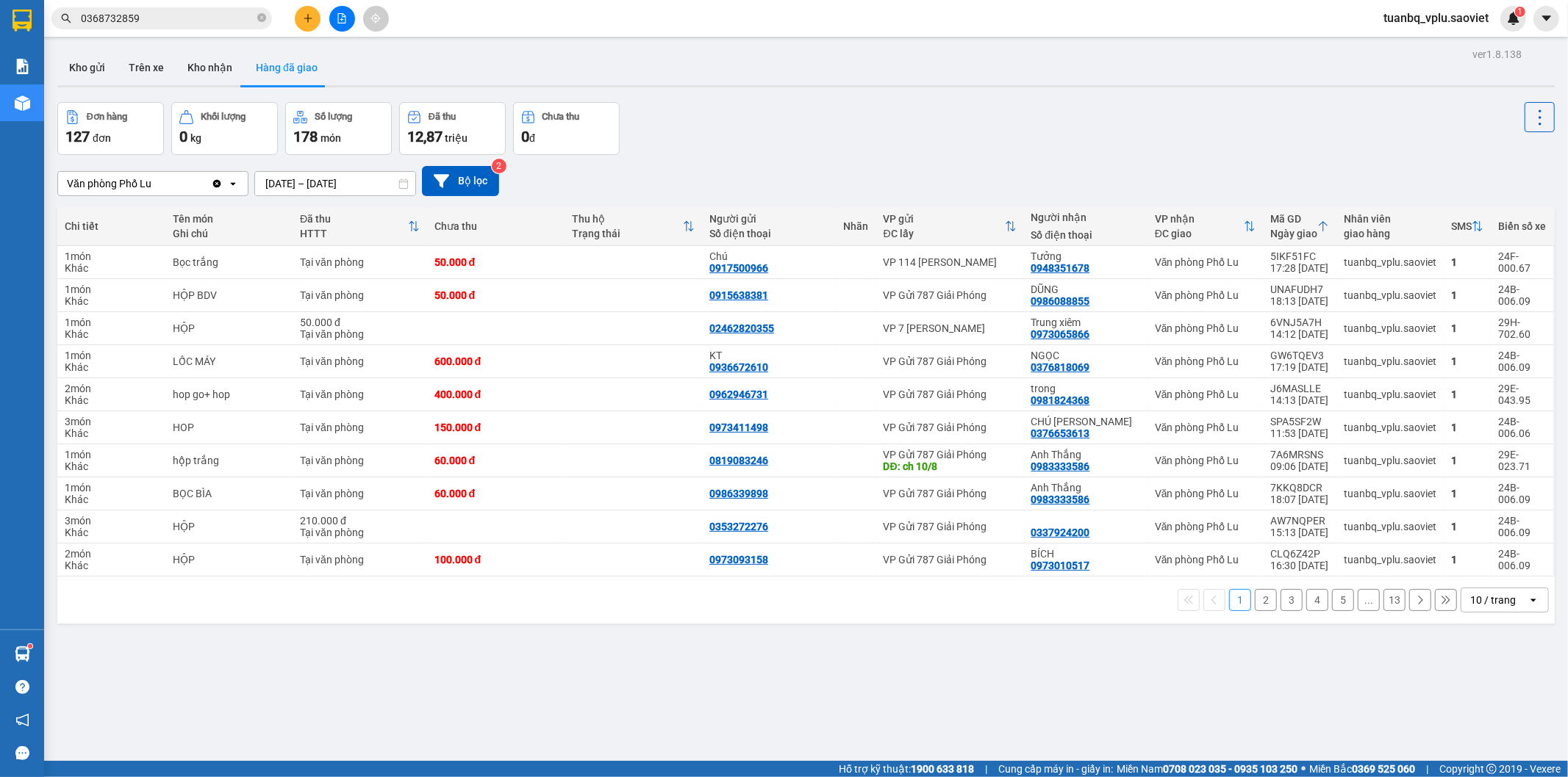
click at [161, 18] on input "0368732859" at bounding box center [167, 19] width 174 height 16
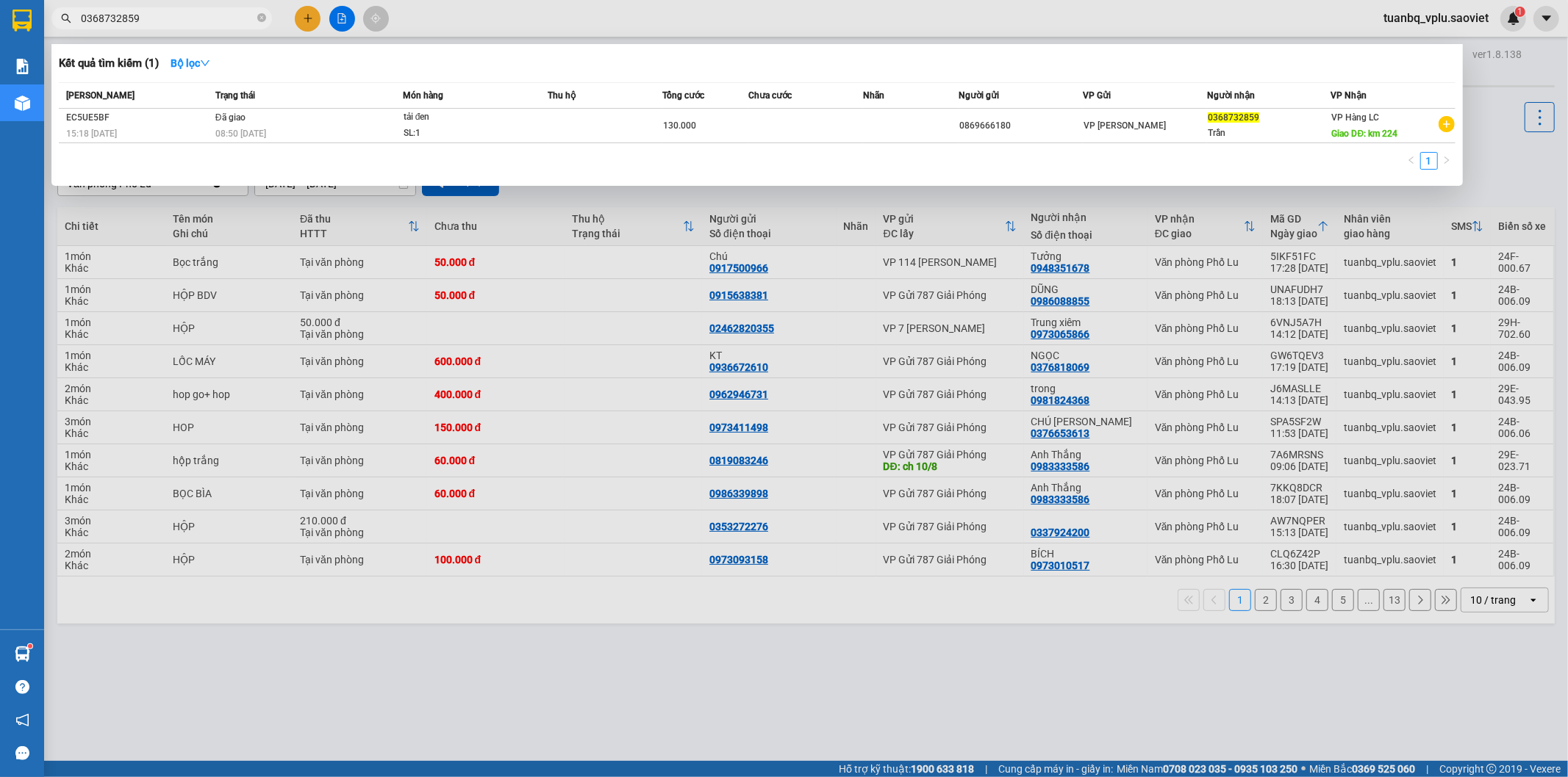
click at [161, 18] on input "0368732859" at bounding box center [167, 19] width 174 height 16
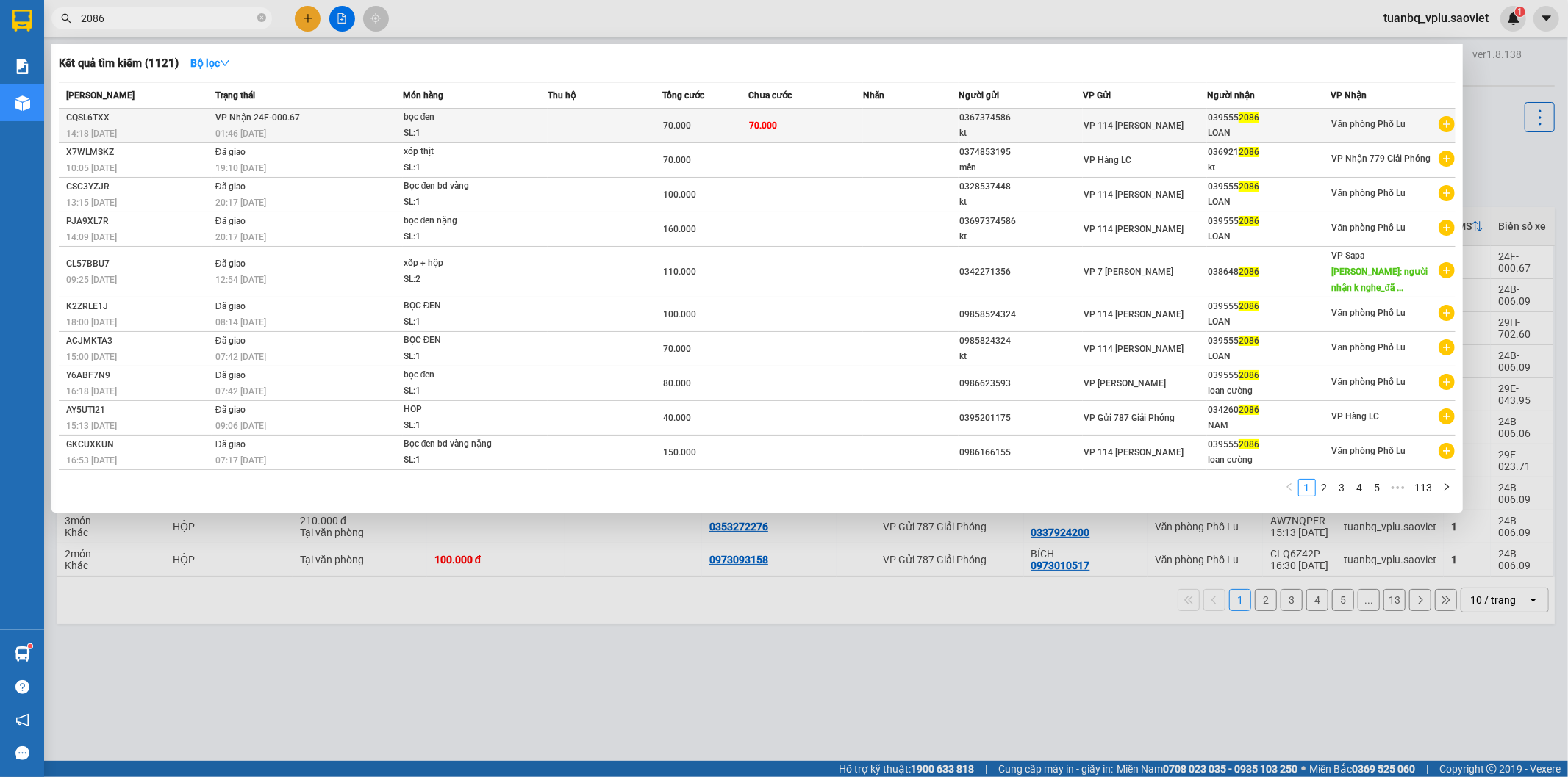
type input "2086"
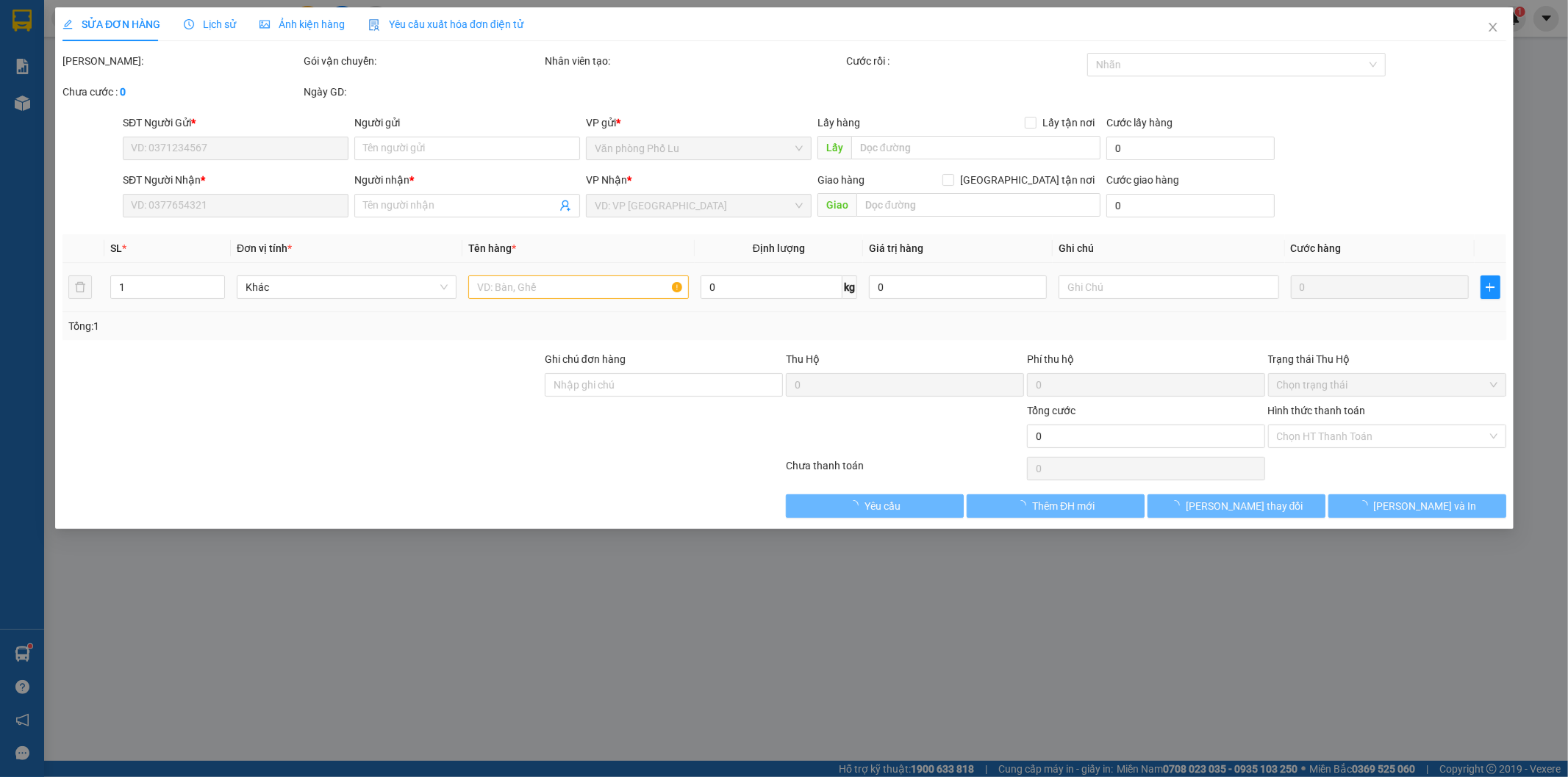
type input "0367374586"
type input "kt"
type input "0395552086"
type input "LOAN"
type input "70.000"
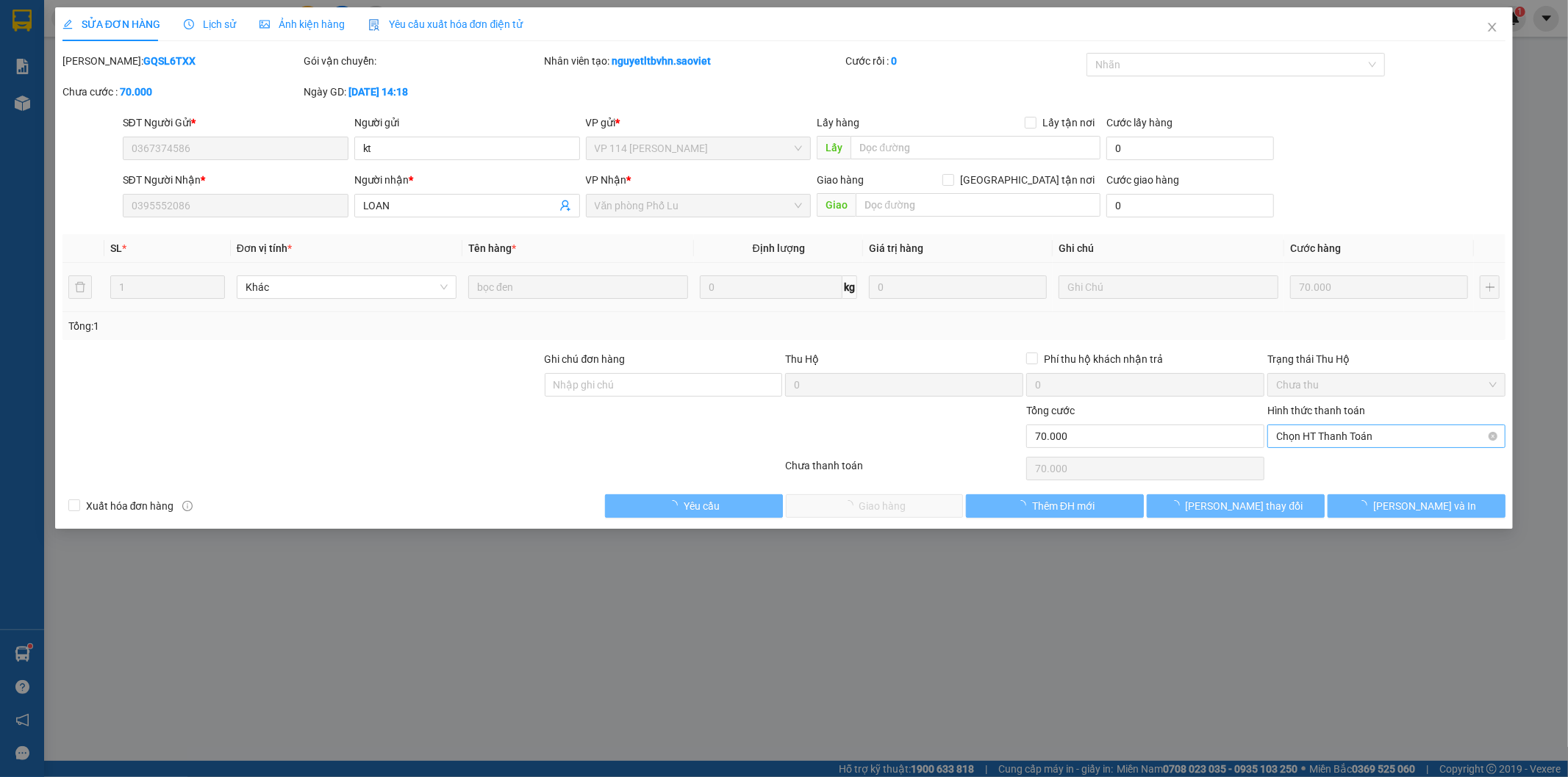
click at [1343, 429] on span "Chọn HT Thanh Toán" at bounding box center [1386, 436] width 221 height 22
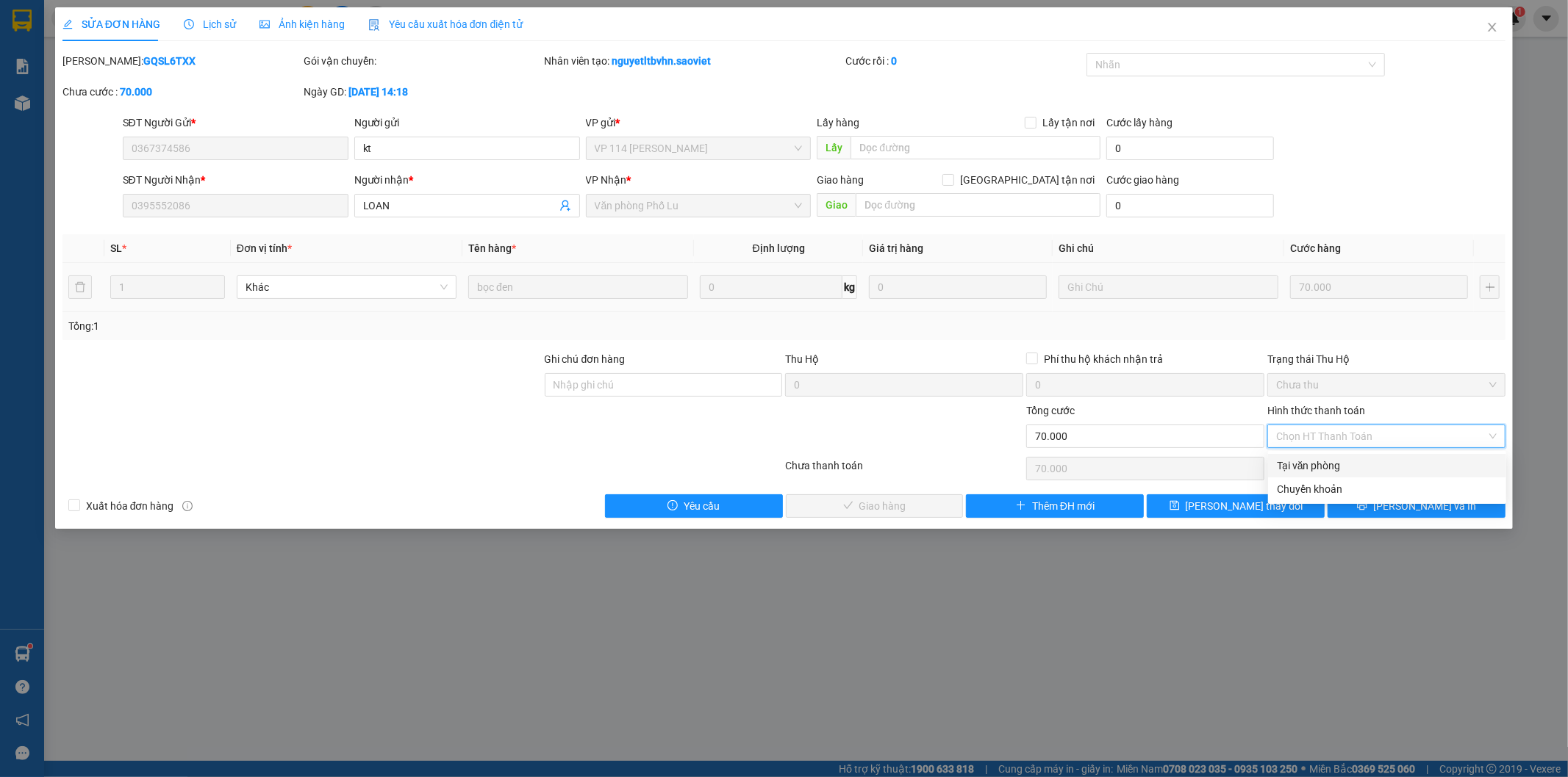
click at [1331, 463] on div "Tại văn phòng" at bounding box center [1387, 466] width 221 height 16
type input "0"
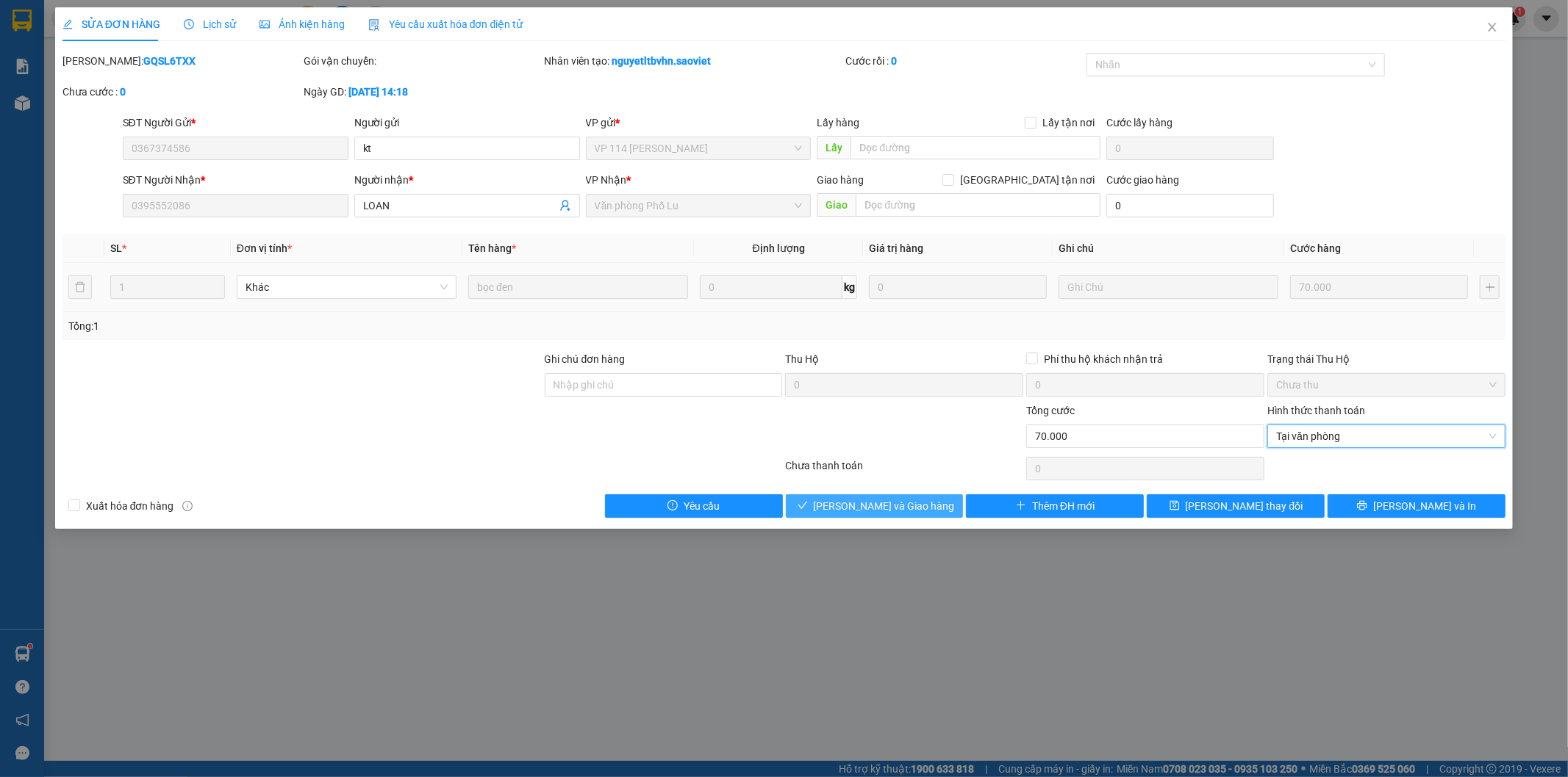
click at [926, 507] on button "[PERSON_NAME] và Giao hàng" at bounding box center [874, 506] width 178 height 24
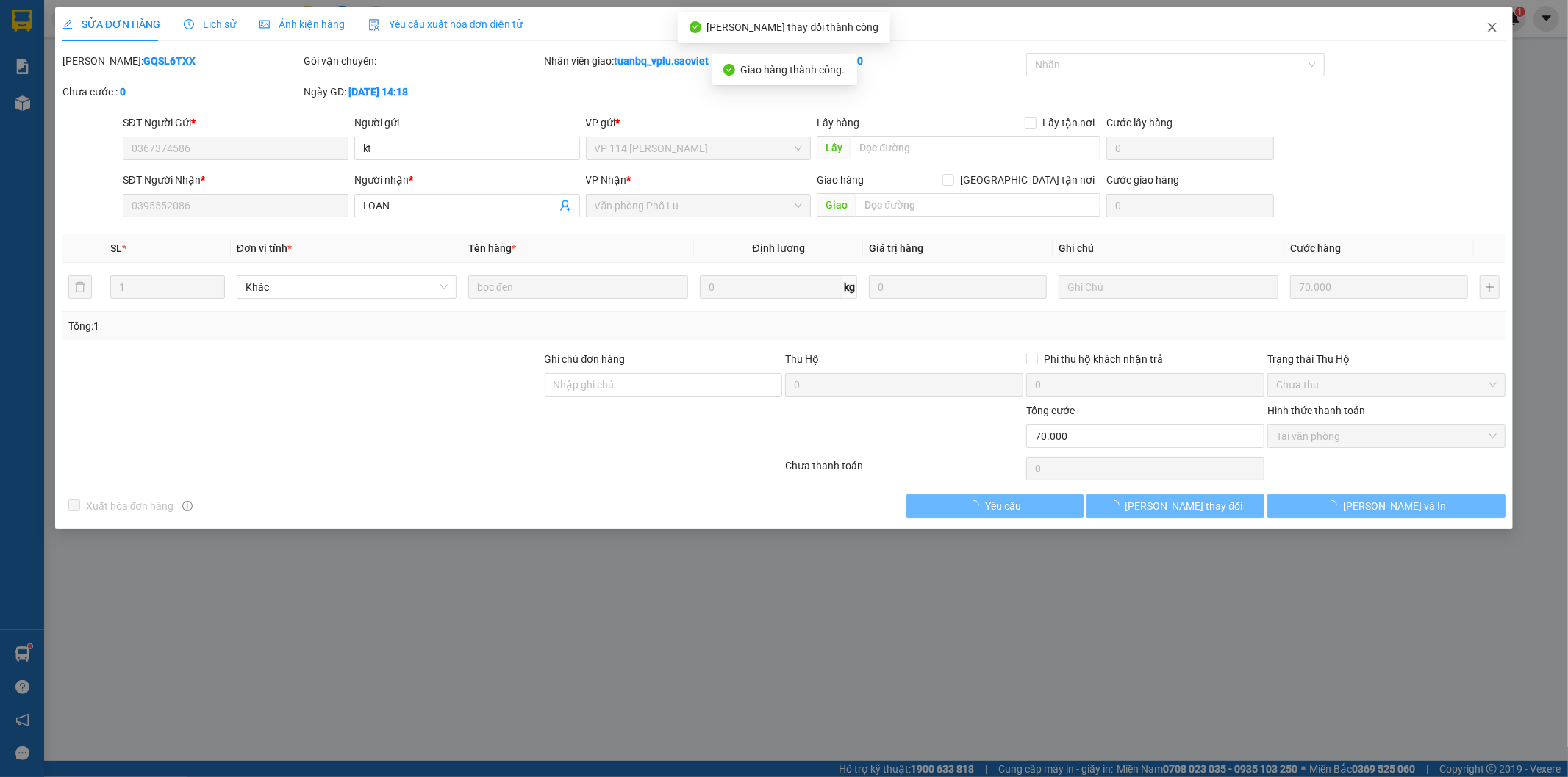
click at [1494, 31] on icon "close" at bounding box center [1492, 27] width 11 height 11
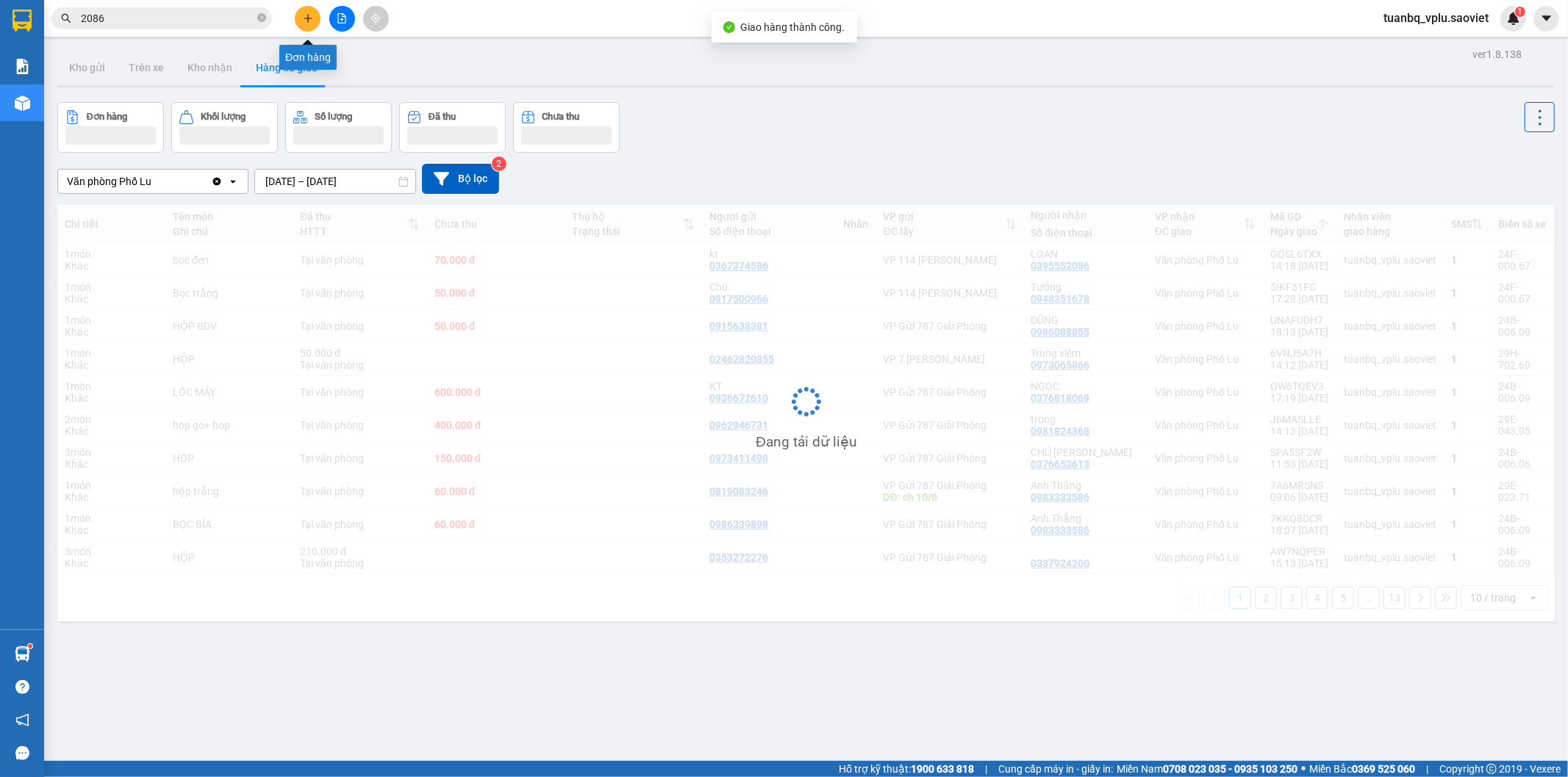
click at [306, 18] on icon "plus" at bounding box center [307, 18] width 8 height 1
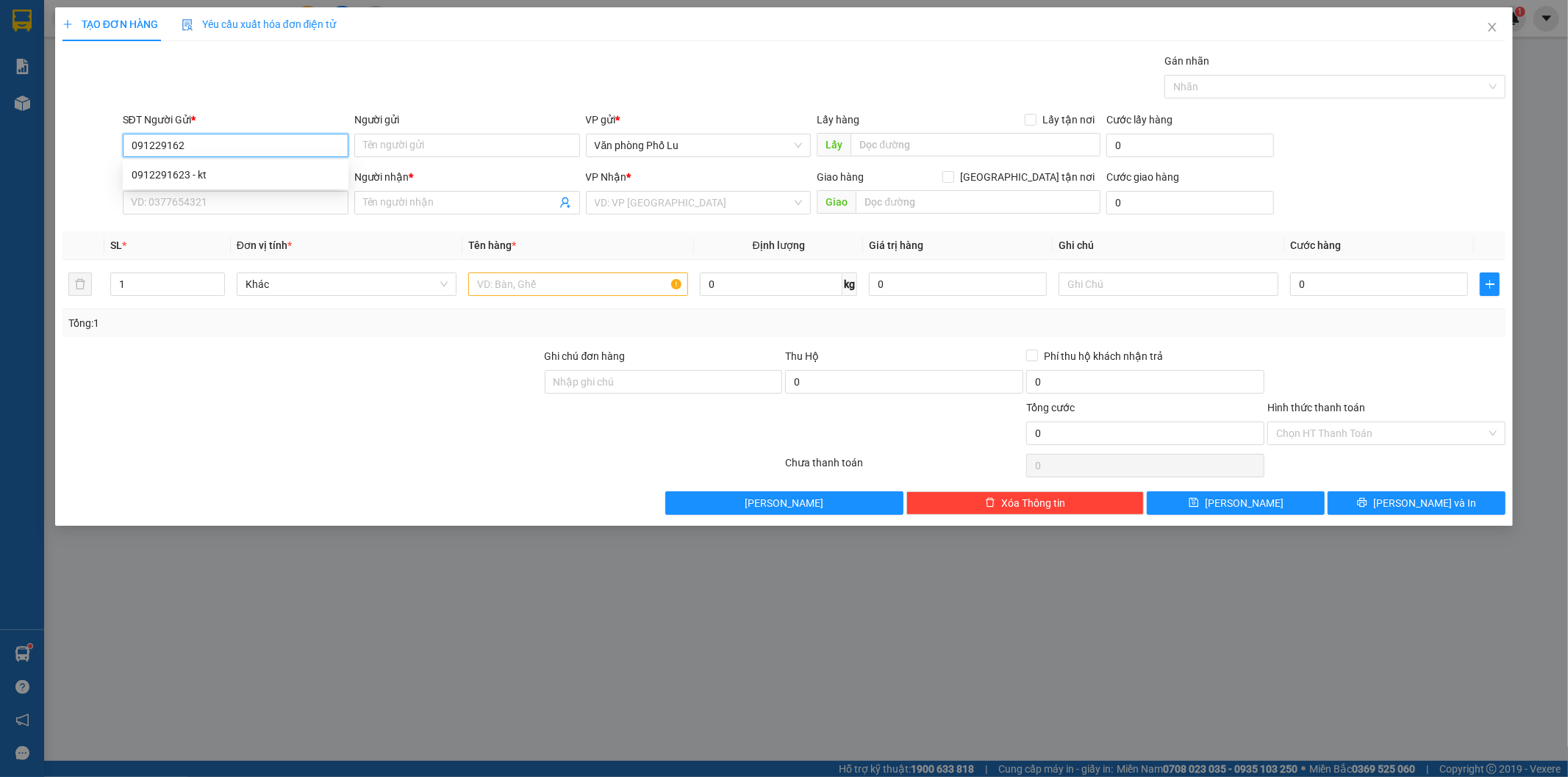
type input "0912291623"
click at [244, 170] on div "0912291623 - kt" at bounding box center [235, 175] width 208 height 16
type input "kt"
type input "0971596690"
type input "kt"
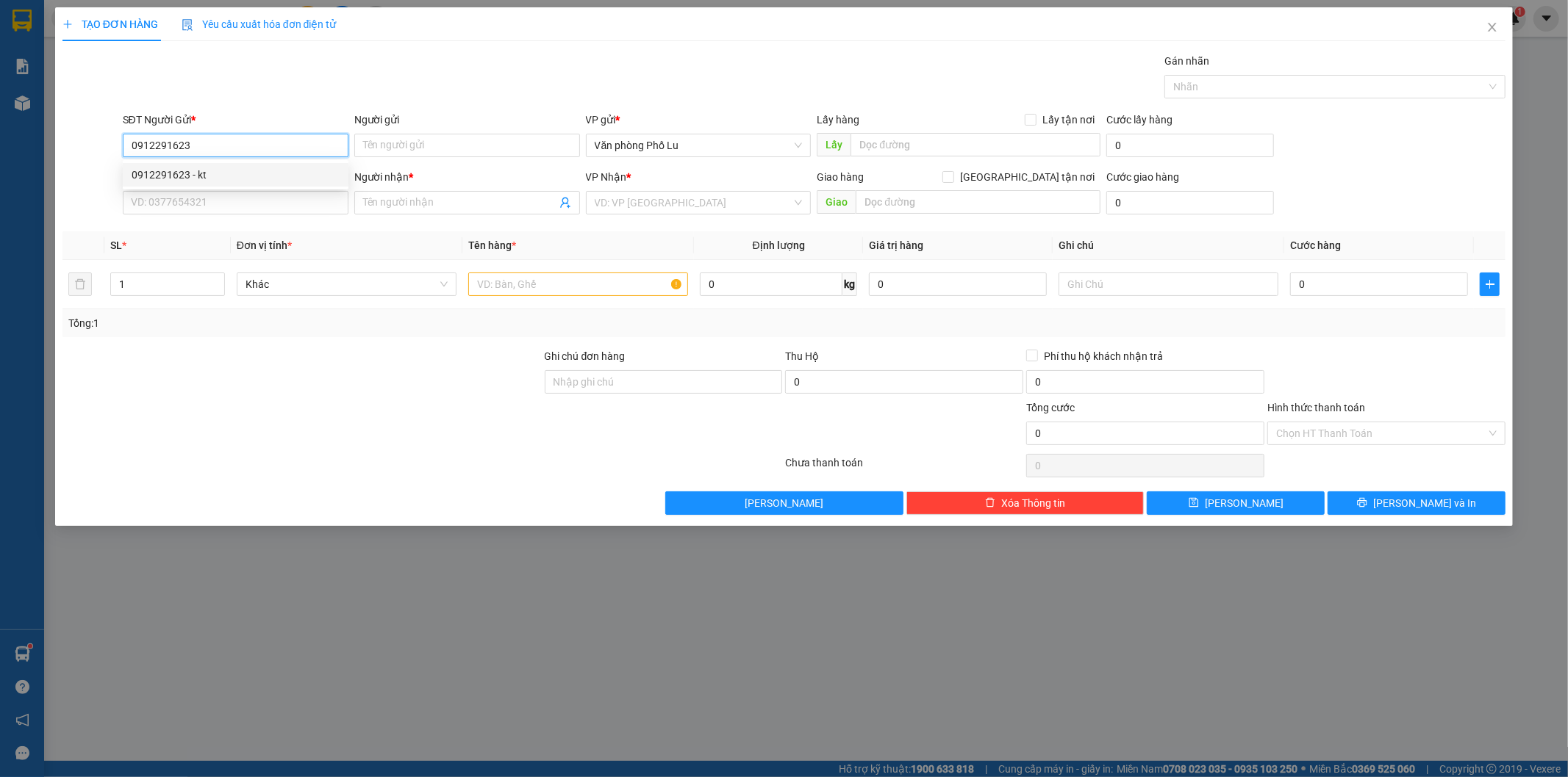
type input "ĐÃ GỌI 13/8"
type input "0912291623"
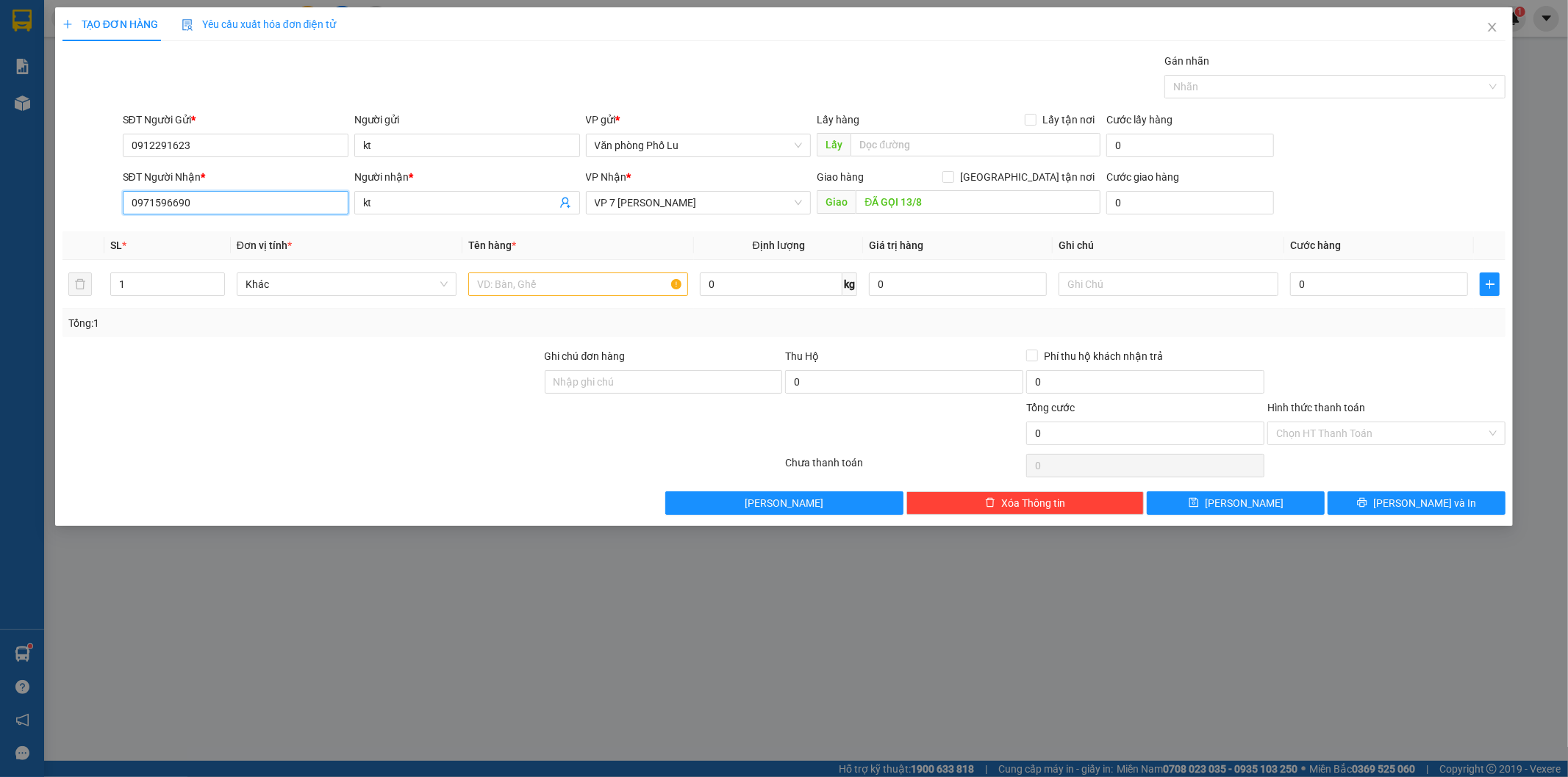
click at [219, 208] on input "0971596690" at bounding box center [236, 202] width 226 height 24
click at [218, 212] on input "0971596690" at bounding box center [236, 202] width 226 height 24
click at [967, 207] on input "ĐÃ GỌI 13/8" at bounding box center [978, 202] width 244 height 24
click at [966, 207] on input "ĐÃ GỌI 13/8" at bounding box center [978, 202] width 244 height 24
click at [536, 277] on input "text" at bounding box center [578, 284] width 220 height 24
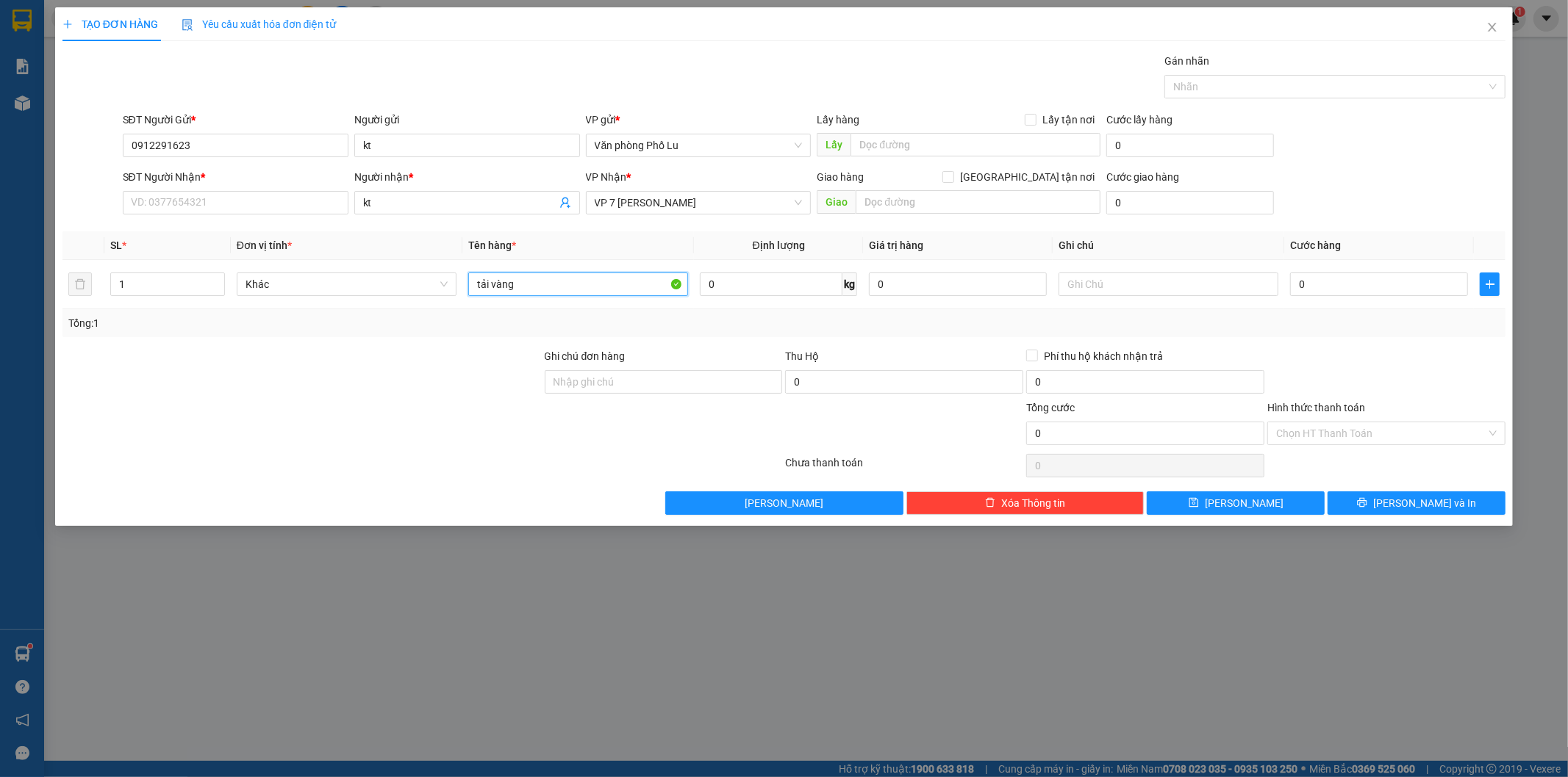
type input "tải vàng"
click at [361, 409] on div at bounding box center [302, 425] width 482 height 51
click at [266, 199] on input "SĐT Người Nhận *" at bounding box center [236, 202] width 226 height 24
click at [526, 35] on div "TẠO ĐƠN HÀNG Yêu cầu xuất hóa đơn điện tử" at bounding box center [784, 24] width 1443 height 33
click at [288, 201] on input "SĐT Người Nhận *" at bounding box center [236, 202] width 226 height 24
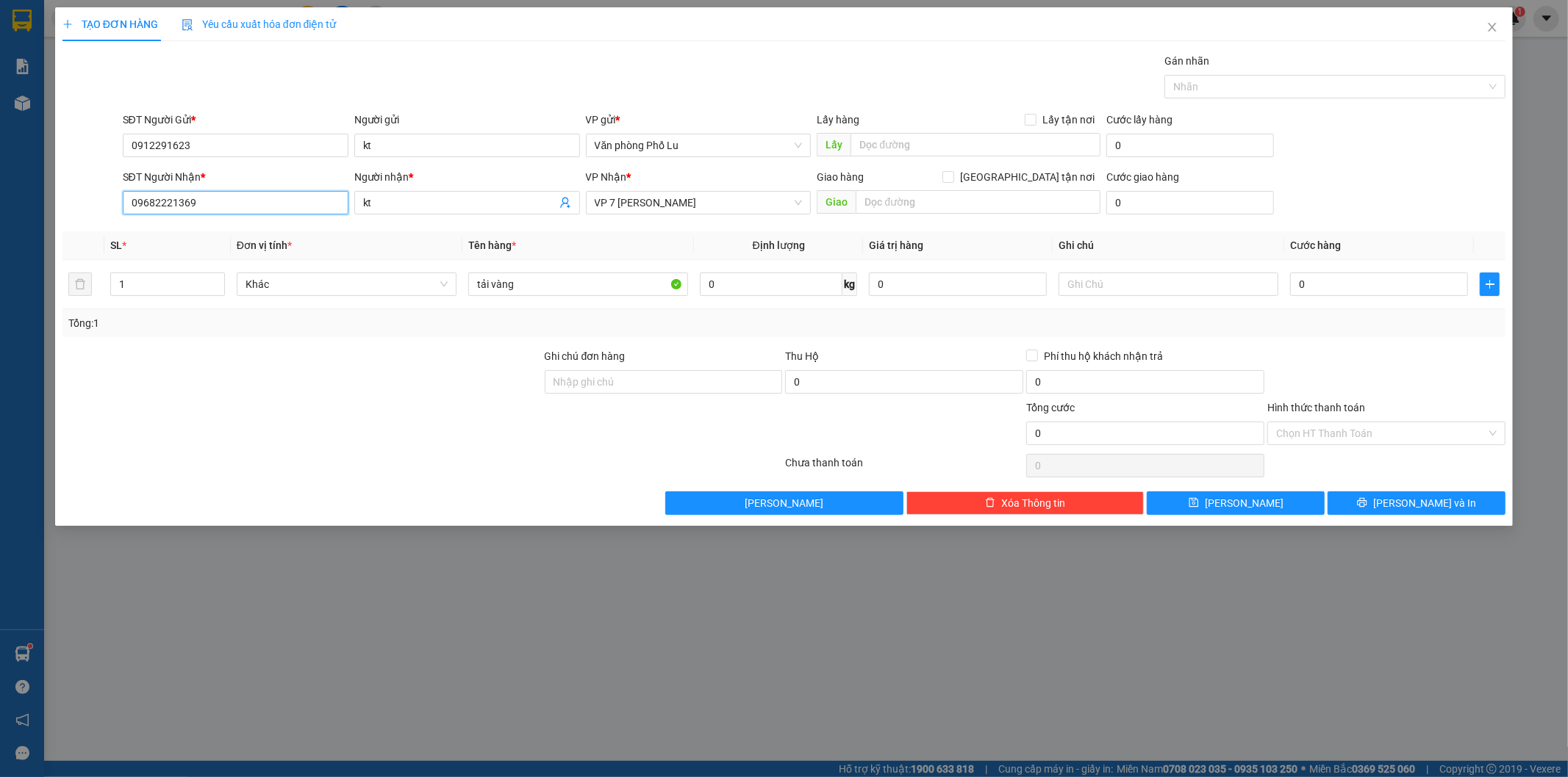
type input "09682221369"
click at [416, 402] on div at bounding box center [302, 425] width 482 height 51
click at [1330, 281] on input "0" at bounding box center [1379, 284] width 178 height 24
paste input "5"
type input "50"
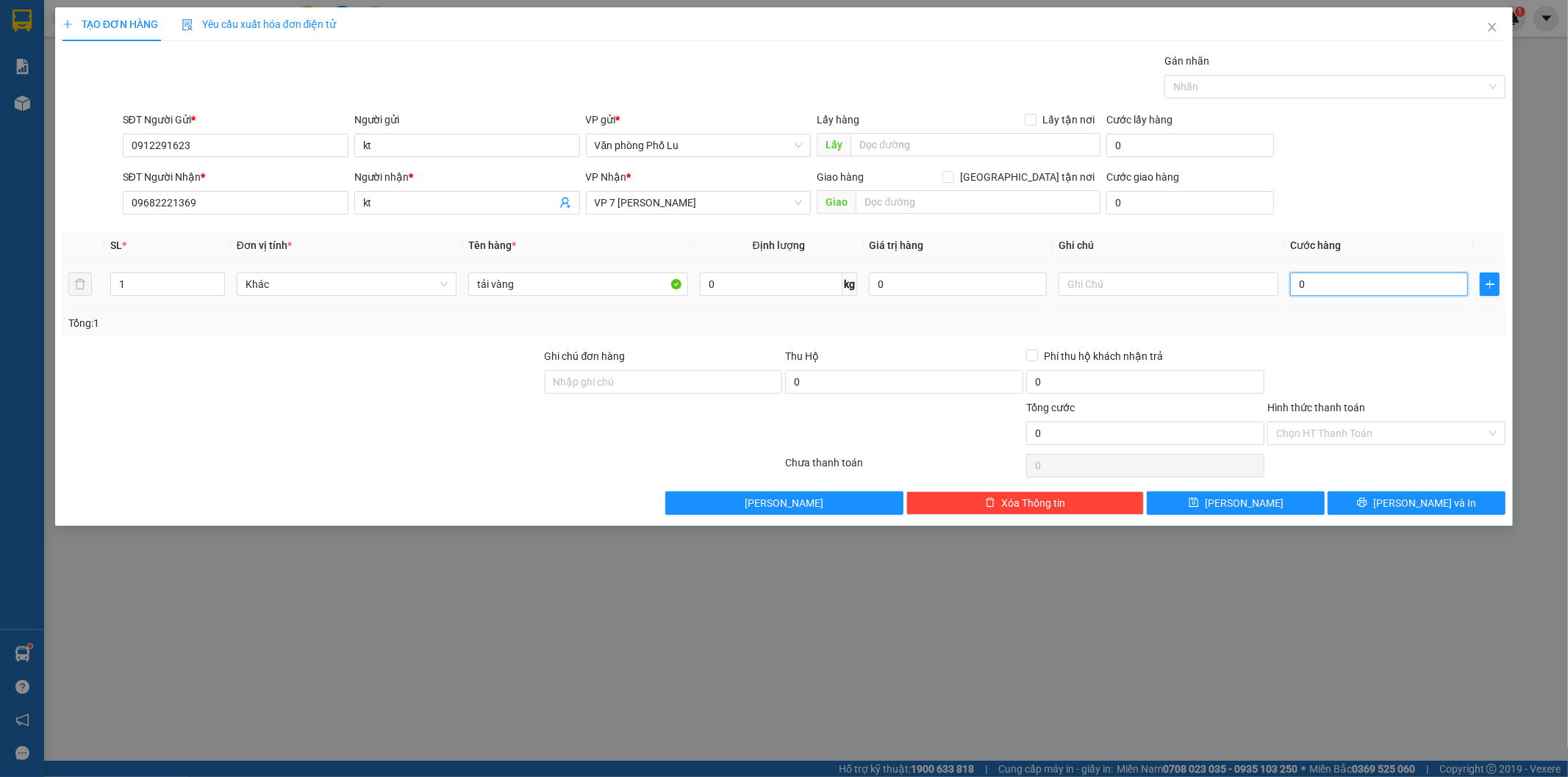
type input "50"
type input "50.000"
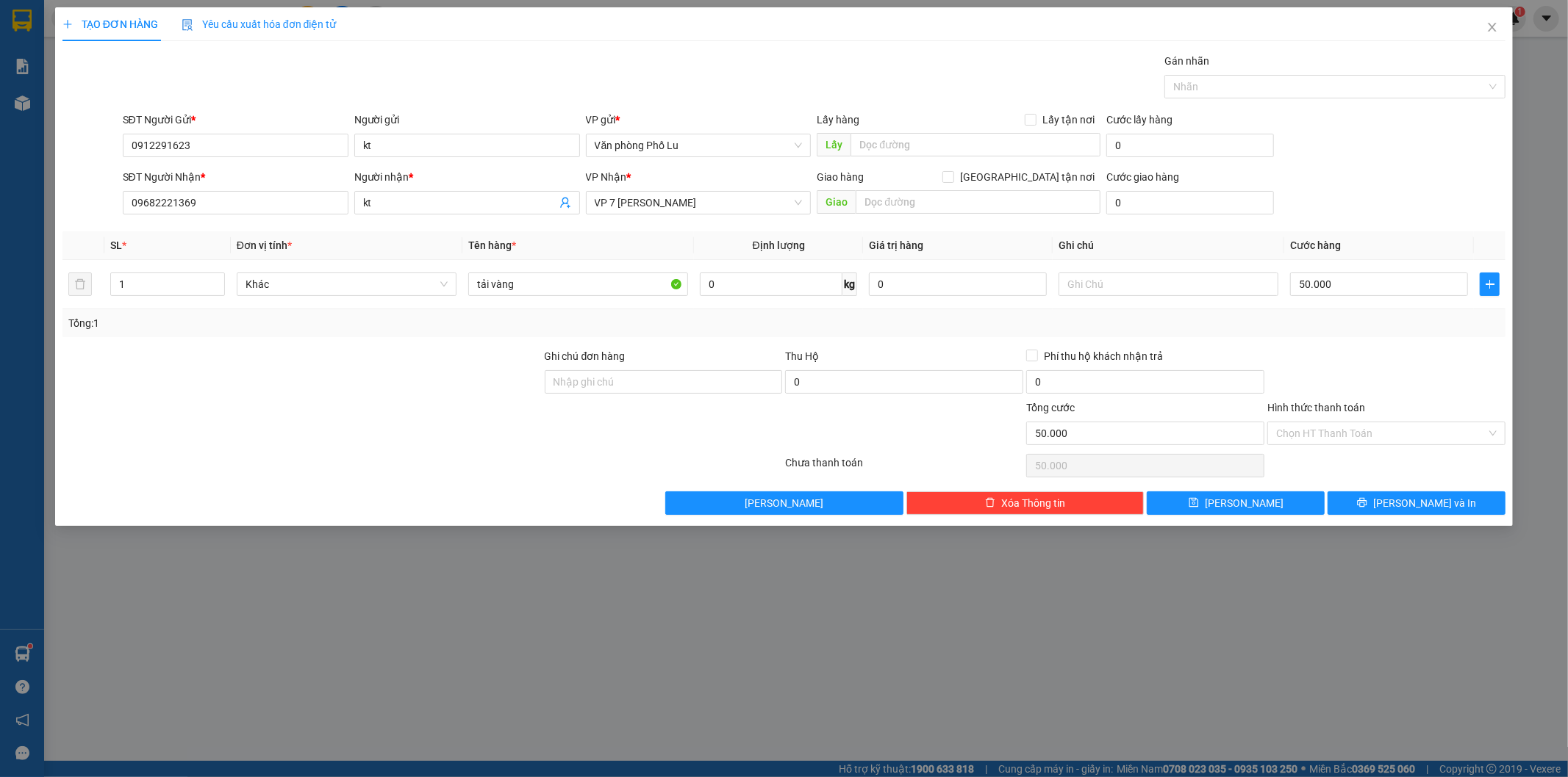
click at [1390, 345] on div "Transit Pickup Surcharge Ids Transit Deliver Surcharge Ids Transit Deliver Surc…" at bounding box center [784, 283] width 1443 height 462
click at [1369, 445] on div "Chọn HT Thanh Toán" at bounding box center [1386, 433] width 238 height 24
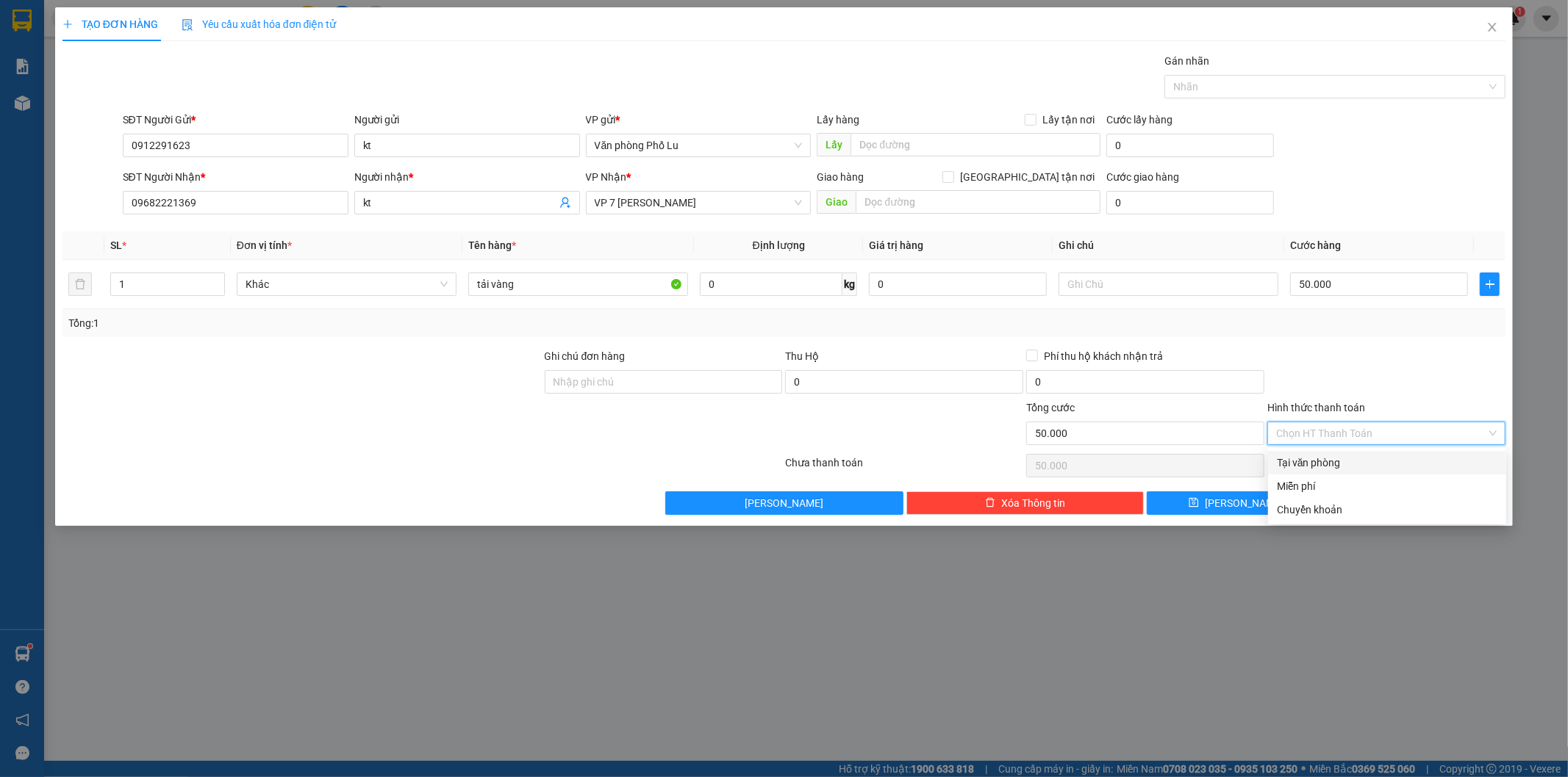
click at [1315, 331] on div "Tổng: 1" at bounding box center [784, 323] width 1443 height 28
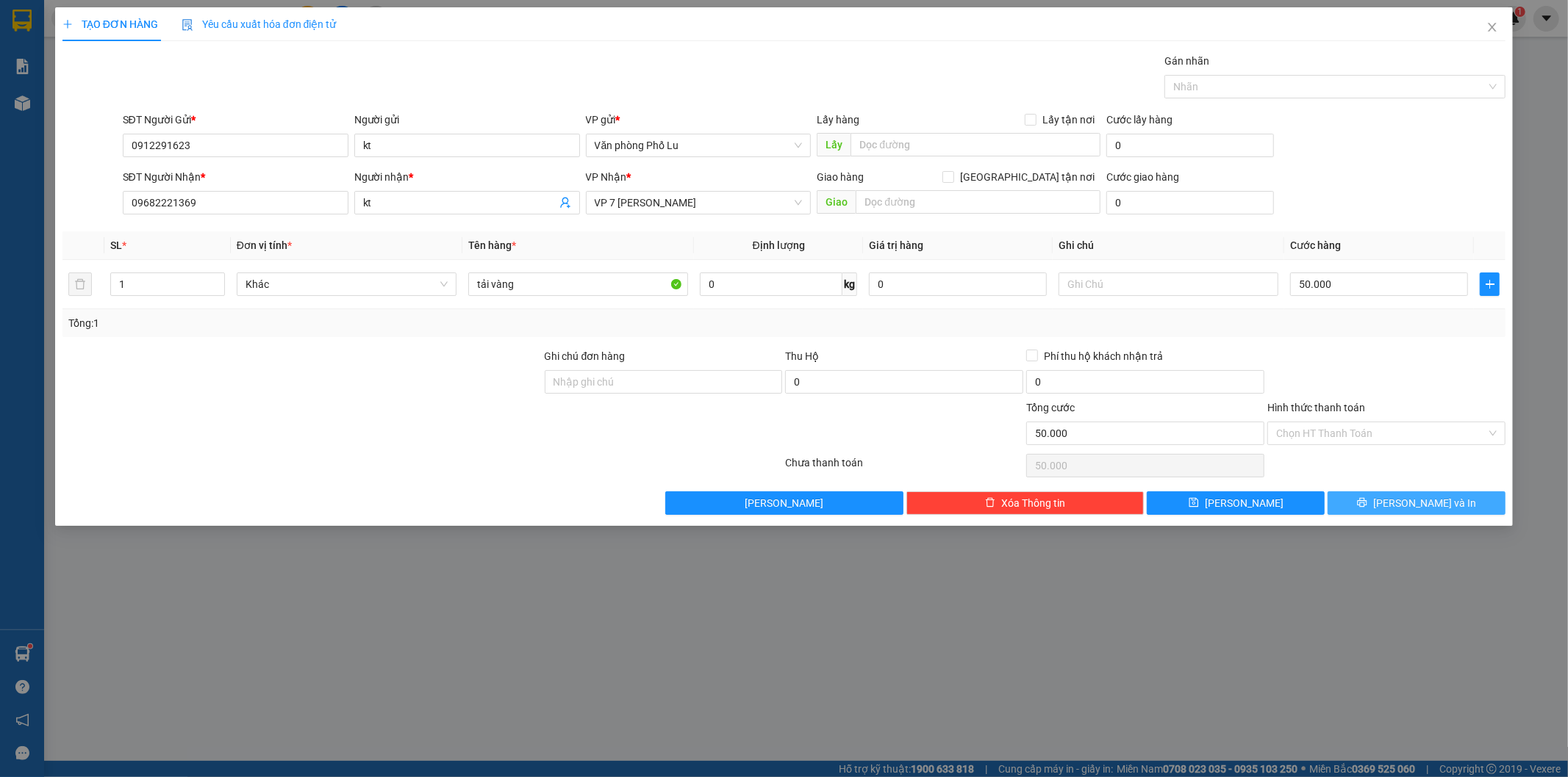
click at [1424, 500] on span "[PERSON_NAME] và In" at bounding box center [1425, 503] width 103 height 16
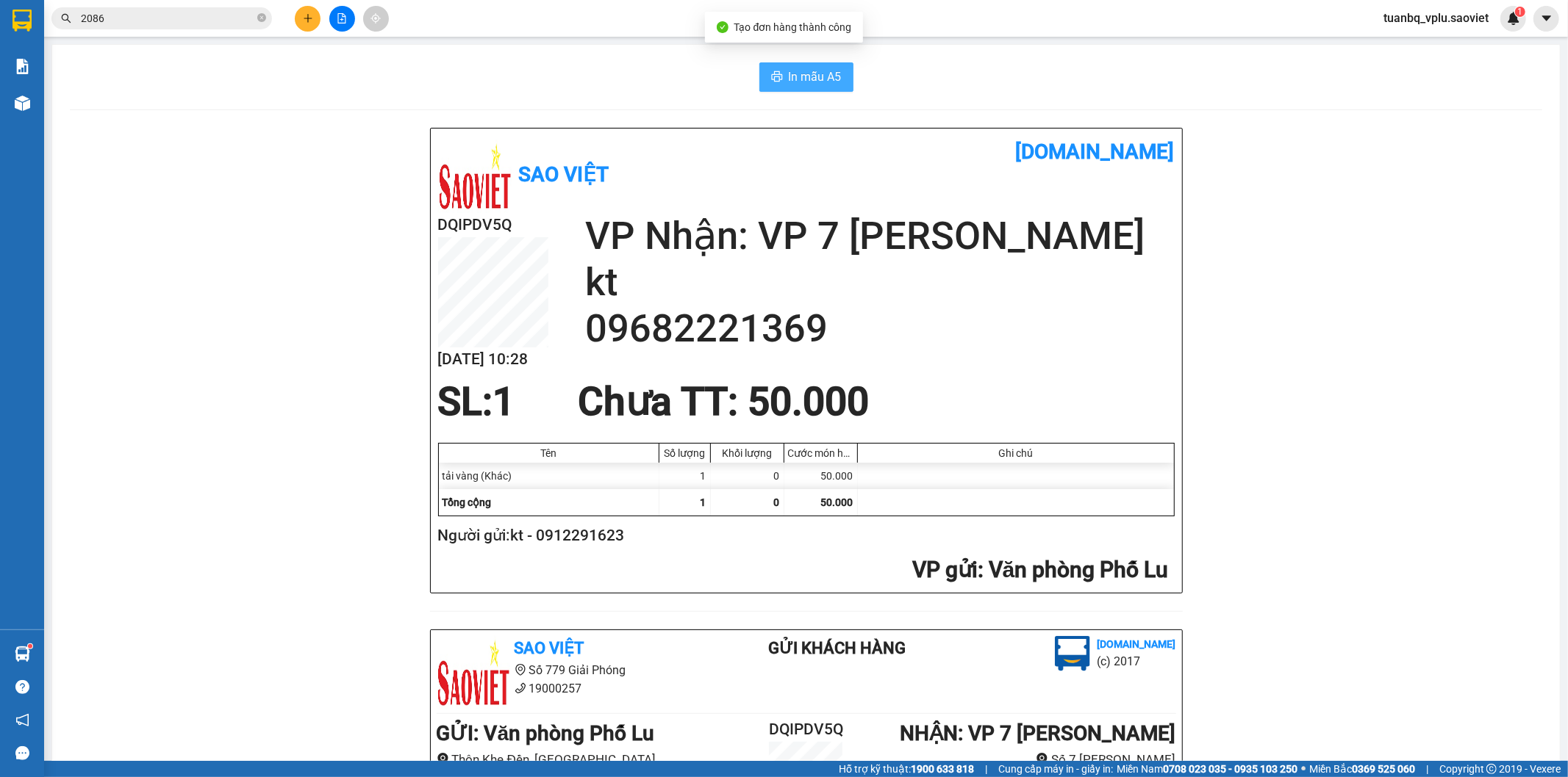
click at [804, 79] on span "In mẫu A5" at bounding box center [815, 77] width 53 height 19
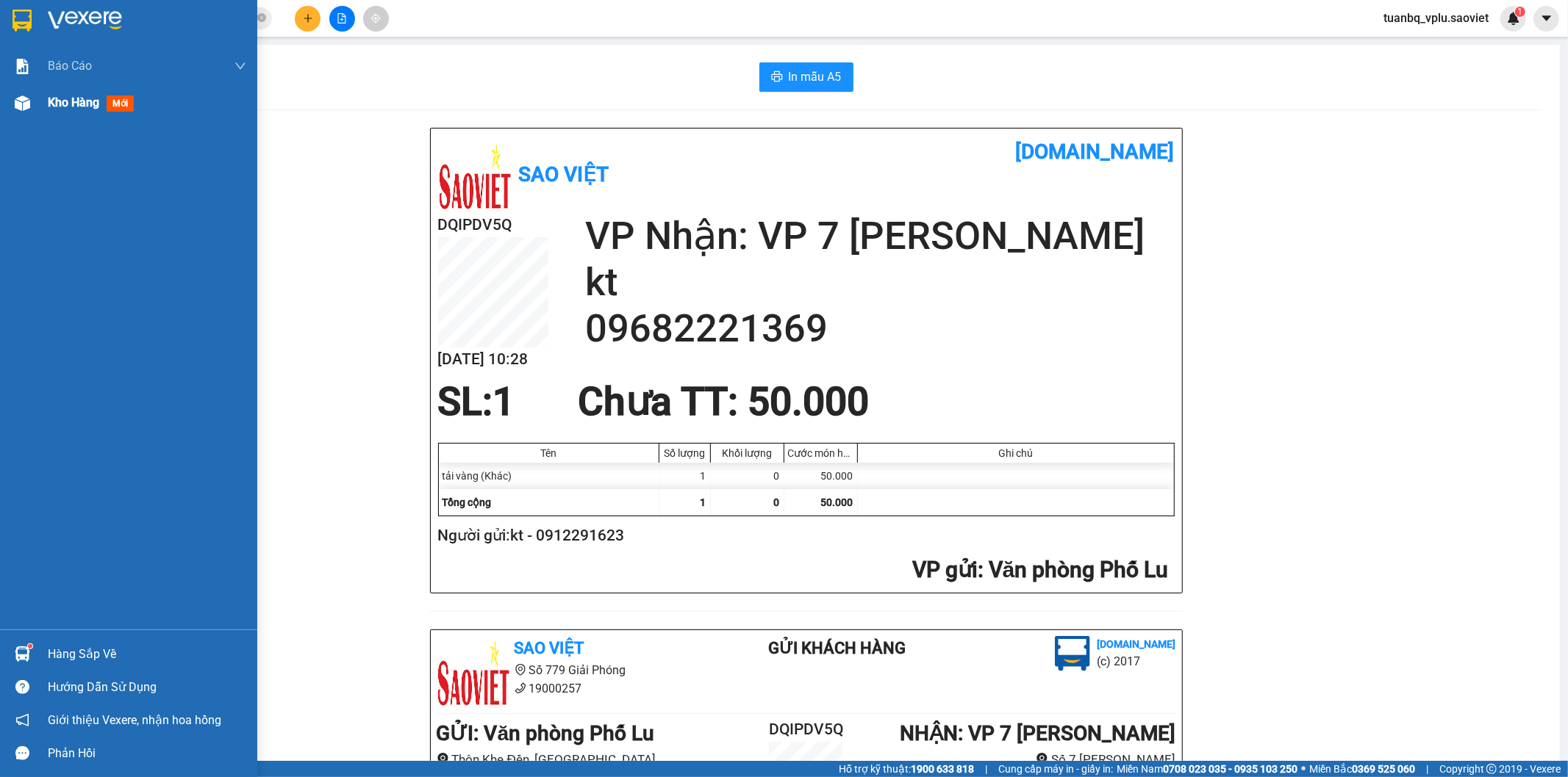
click at [81, 99] on span "Kho hàng" at bounding box center [73, 102] width 51 height 14
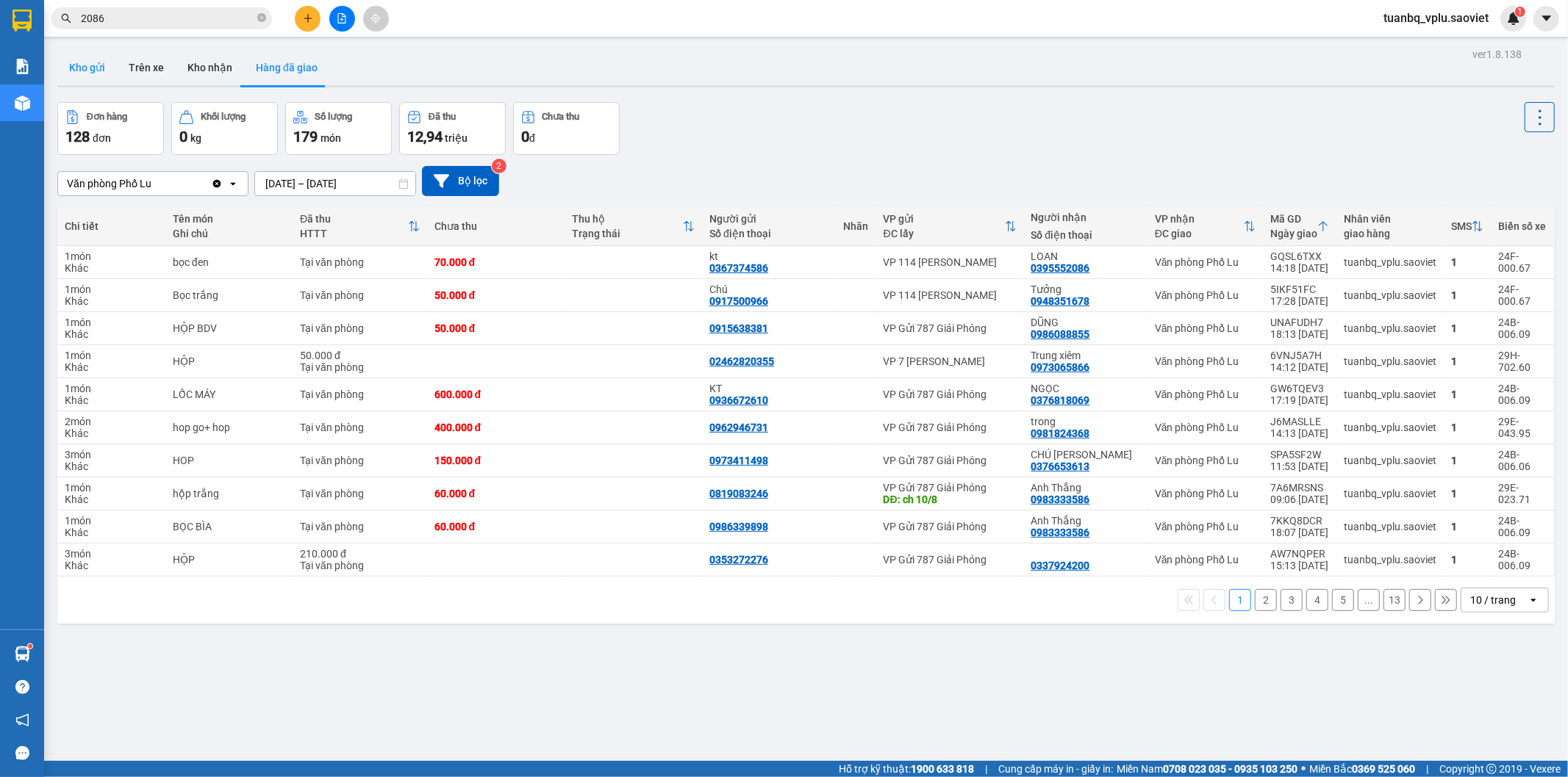
click at [93, 79] on button "Kho gửi" at bounding box center [86, 67] width 59 height 35
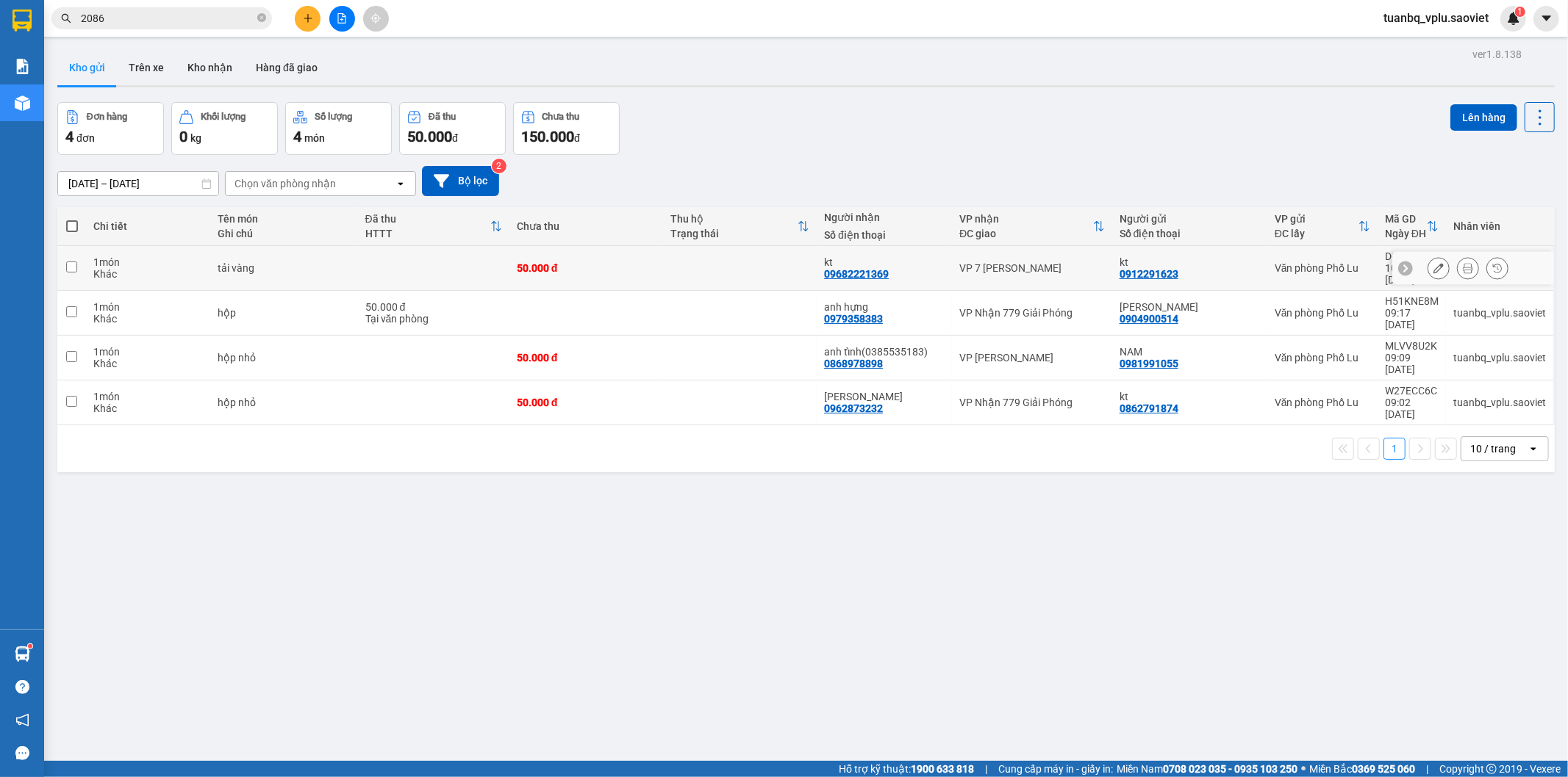
drag, startPoint x: 68, startPoint y: 265, endPoint x: 76, endPoint y: 288, distance: 24.4
click at [70, 263] on input "checkbox" at bounding box center [72, 267] width 11 height 11
checkbox input "true"
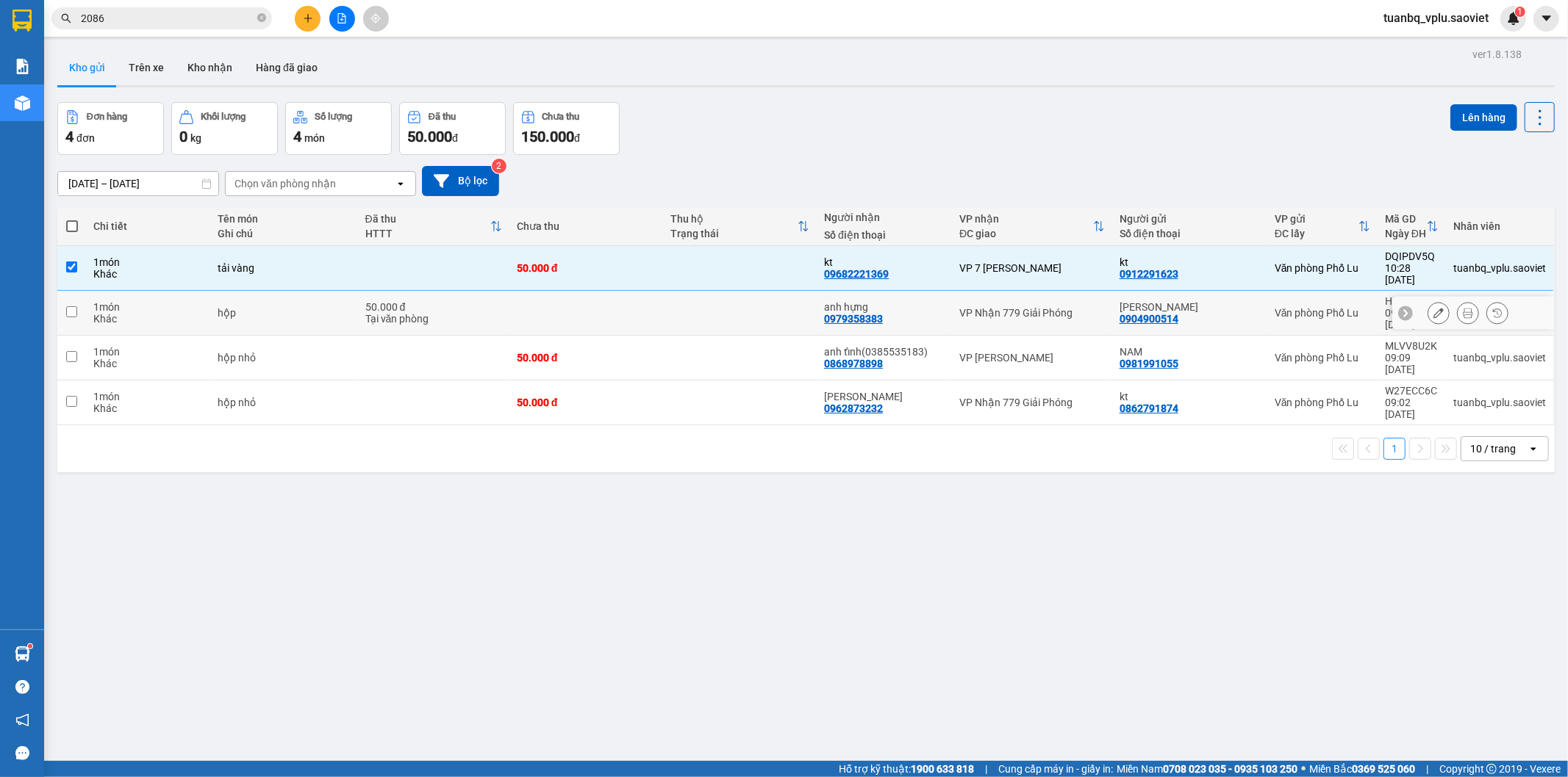
click at [77, 306] on input "checkbox" at bounding box center [72, 312] width 11 height 11
checkbox input "true"
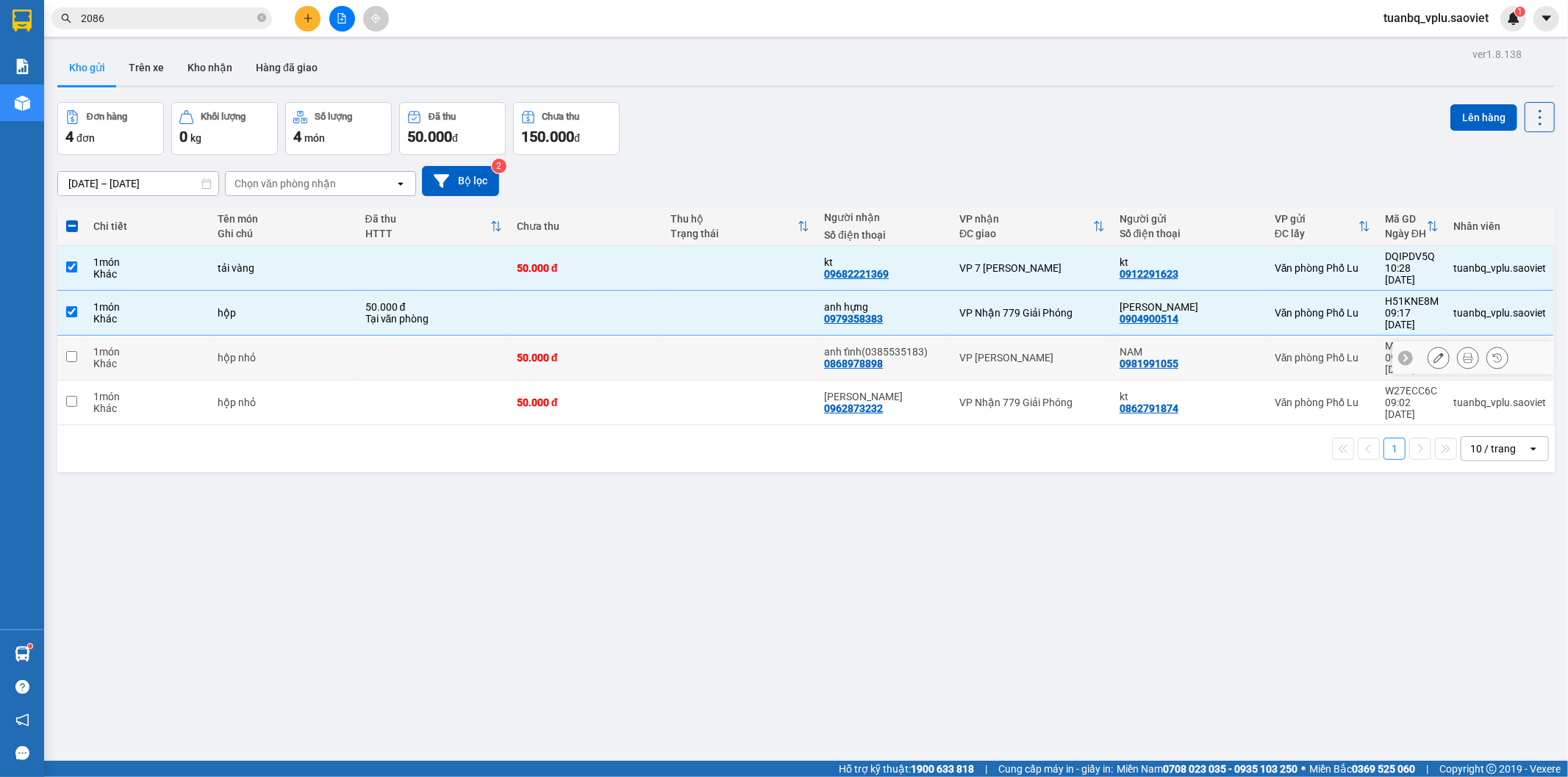
click at [72, 339] on td at bounding box center [71, 358] width 29 height 45
checkbox input "true"
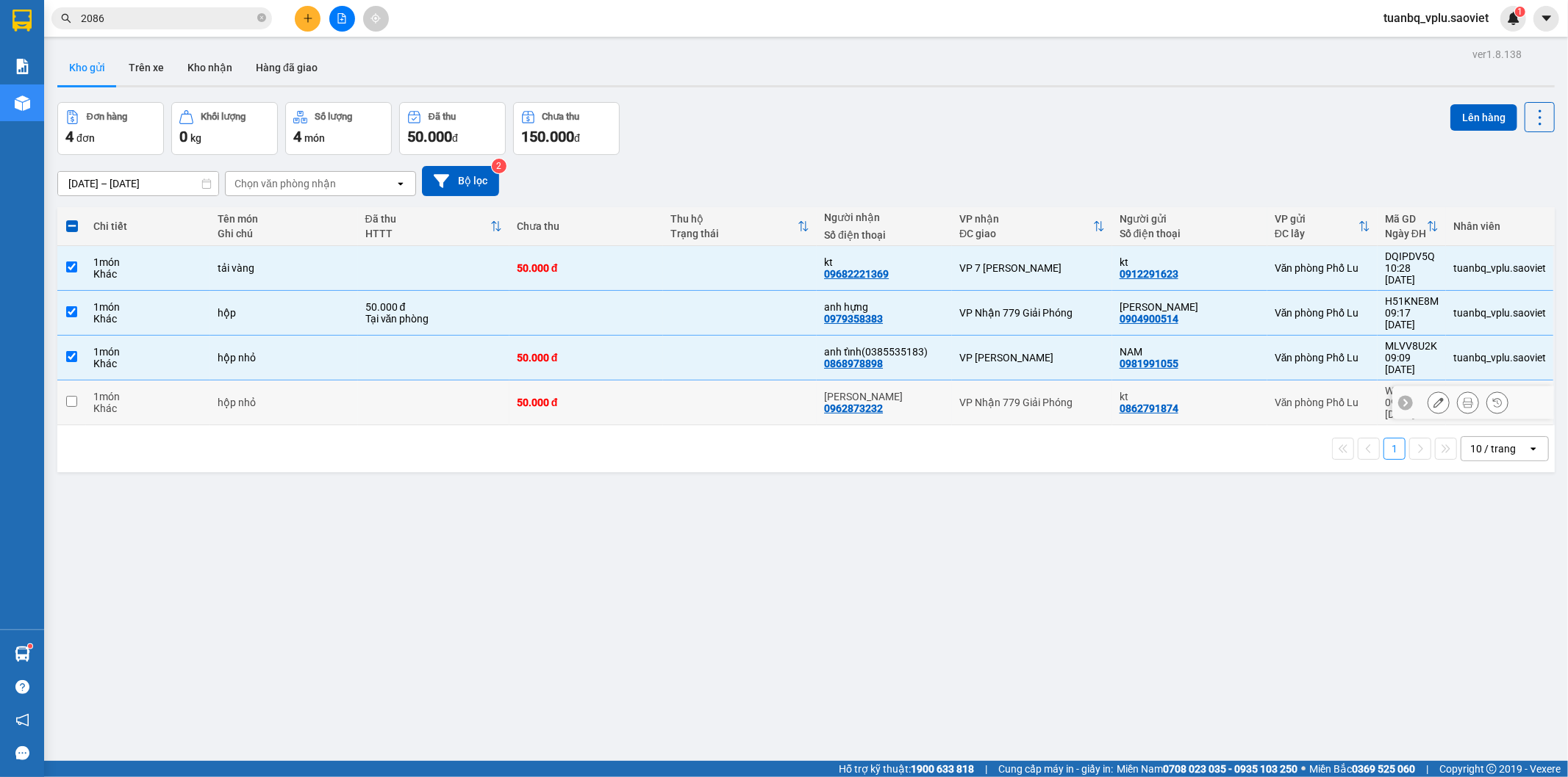
click at [70, 380] on td at bounding box center [71, 402] width 29 height 45
checkbox input "true"
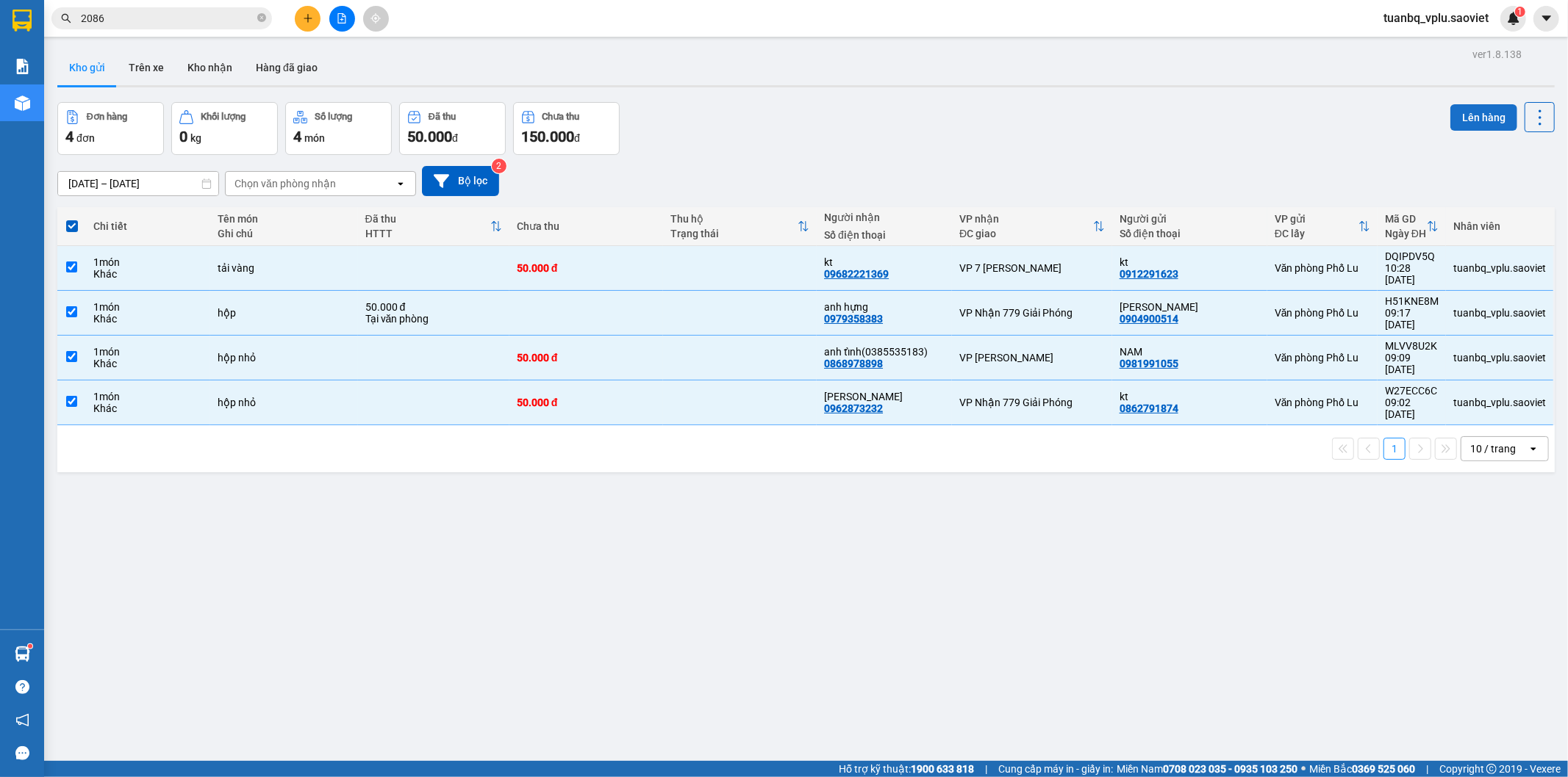
click at [1460, 125] on button "Lên hàng" at bounding box center [1483, 117] width 67 height 26
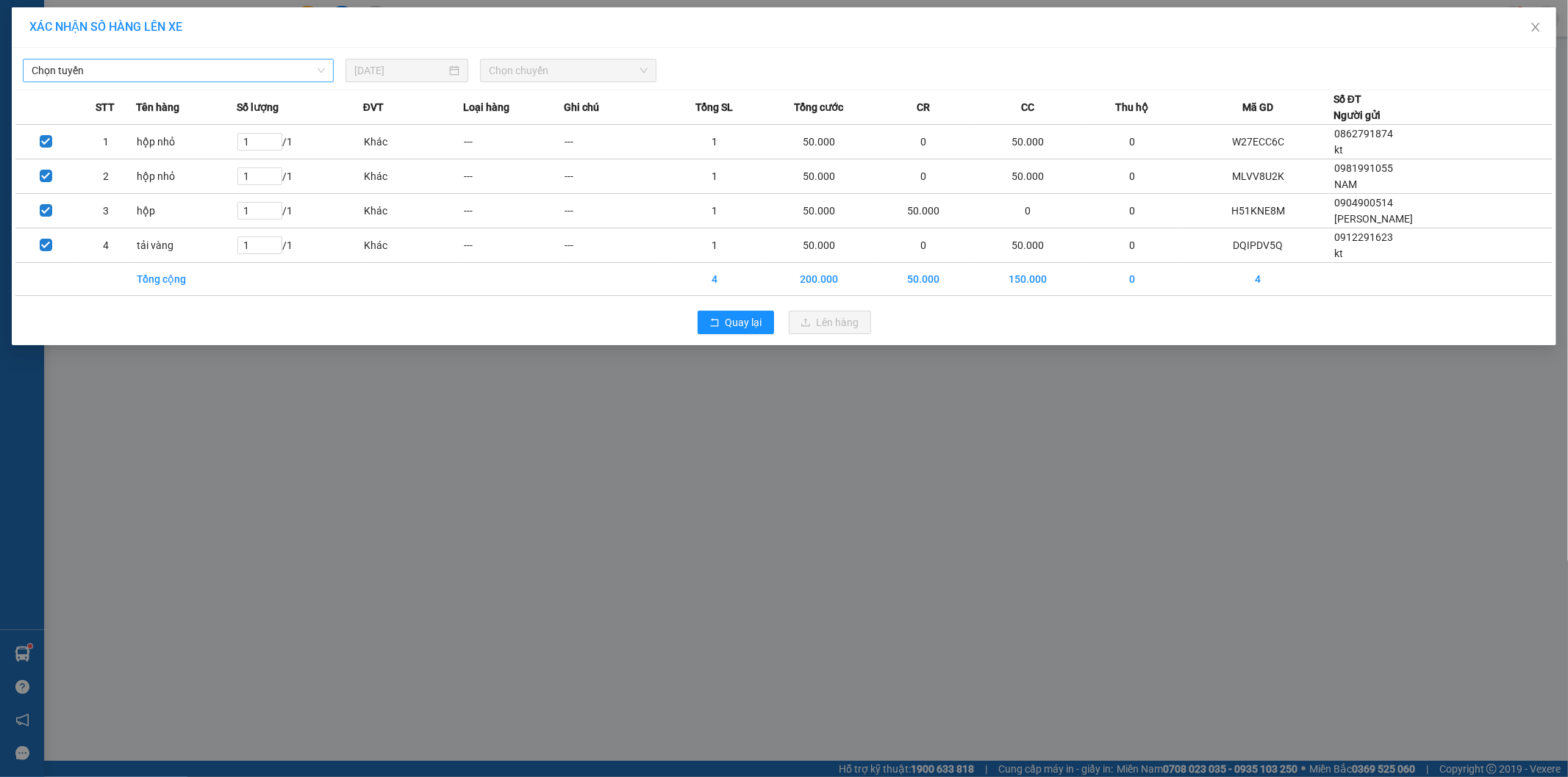
click at [295, 63] on span "Chọn tuyến" at bounding box center [178, 70] width 293 height 22
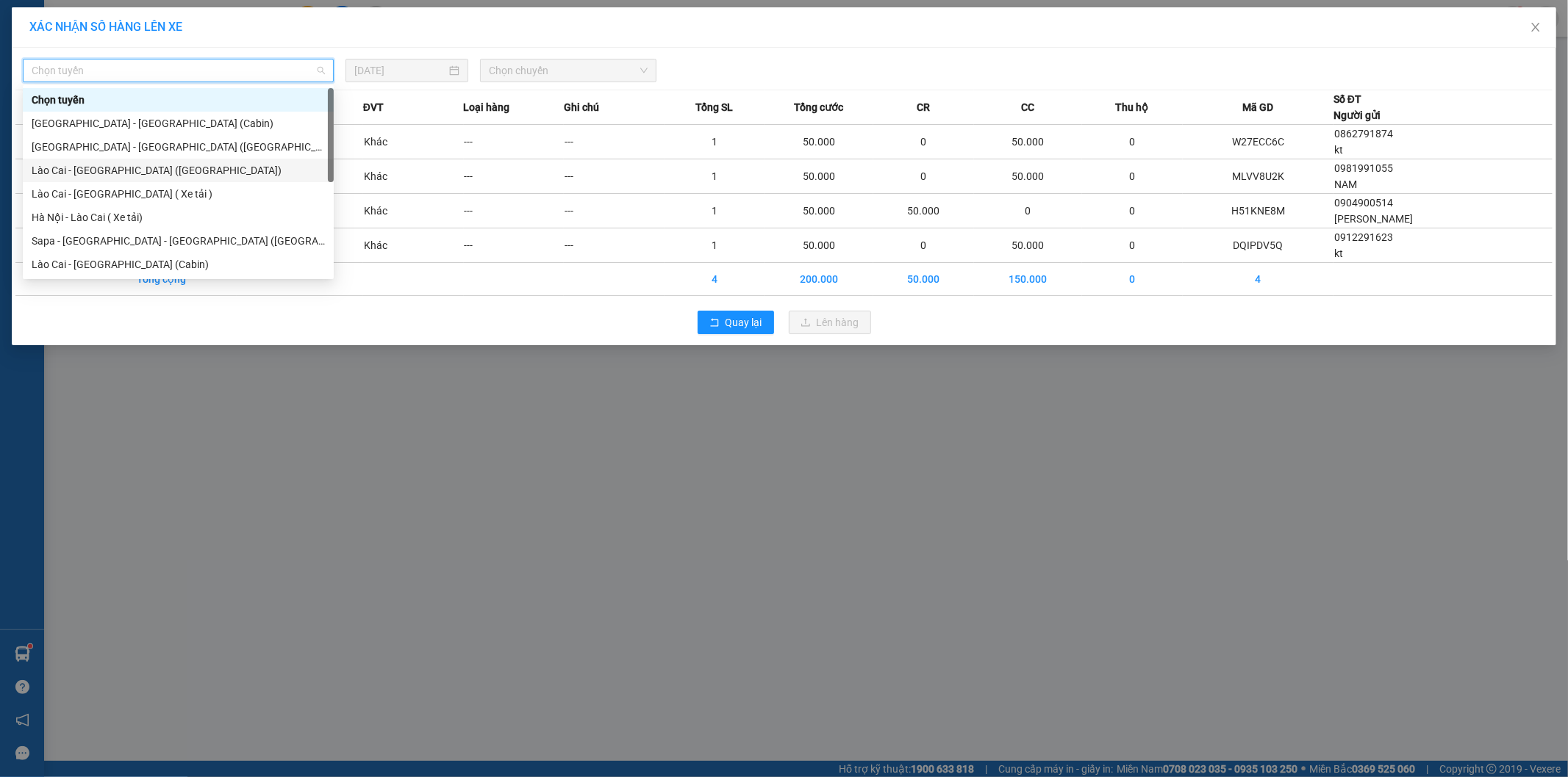
scroll to position [117, 0]
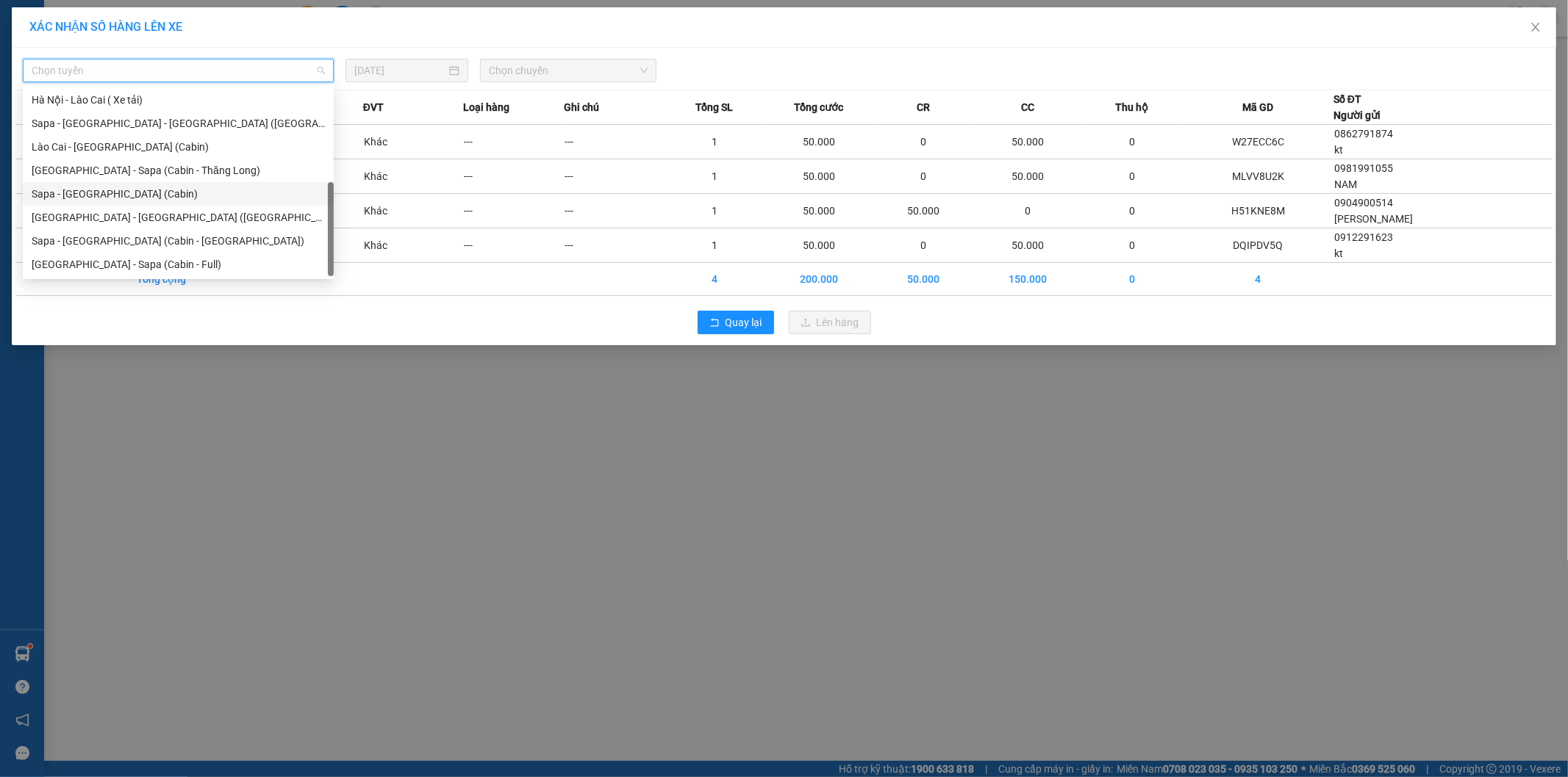
click at [177, 186] on div "Sapa - Hà Nội (Cabin)" at bounding box center [178, 194] width 293 height 16
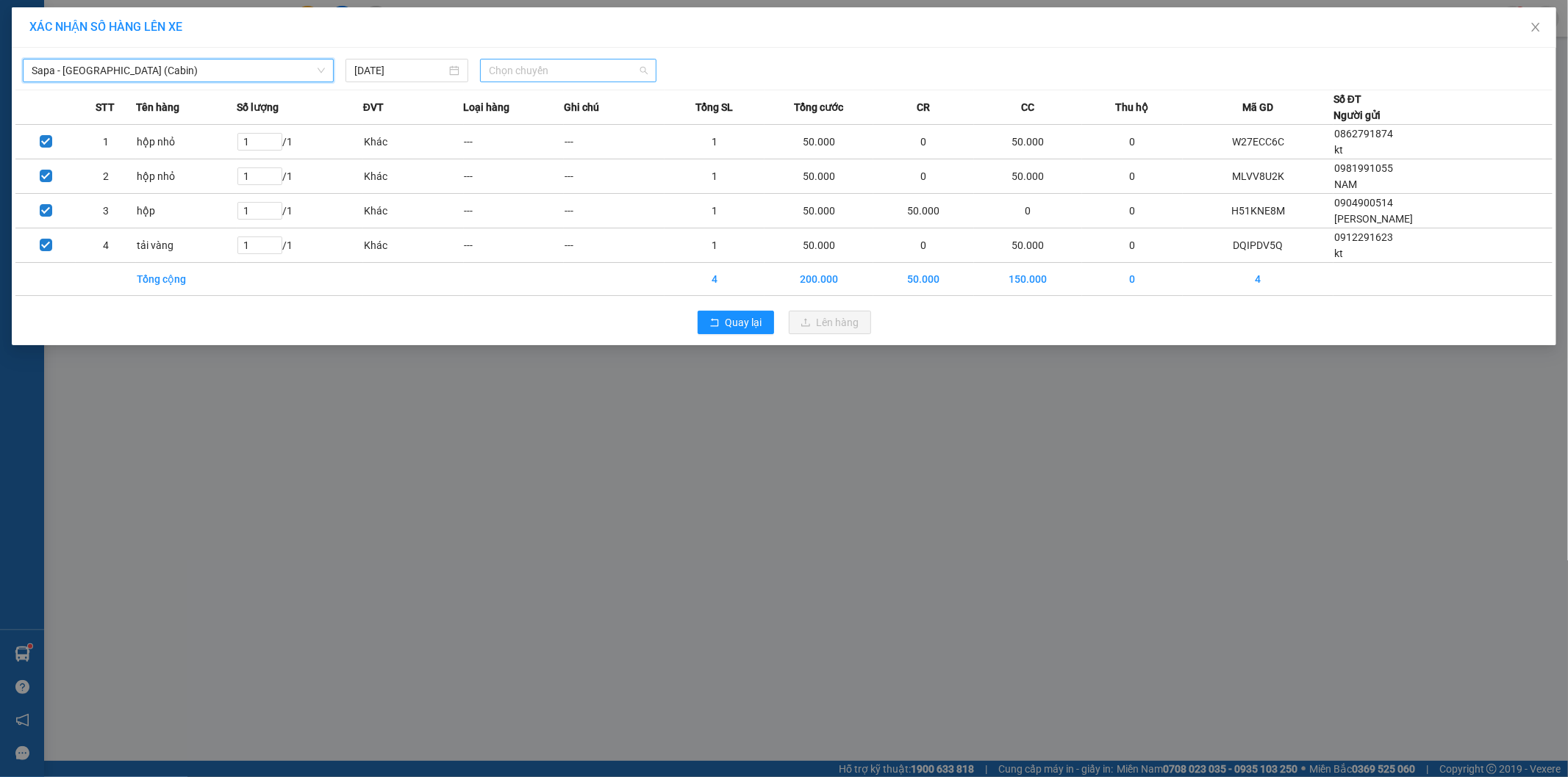
click at [597, 64] on span "Chọn chuyến" at bounding box center [568, 70] width 159 height 22
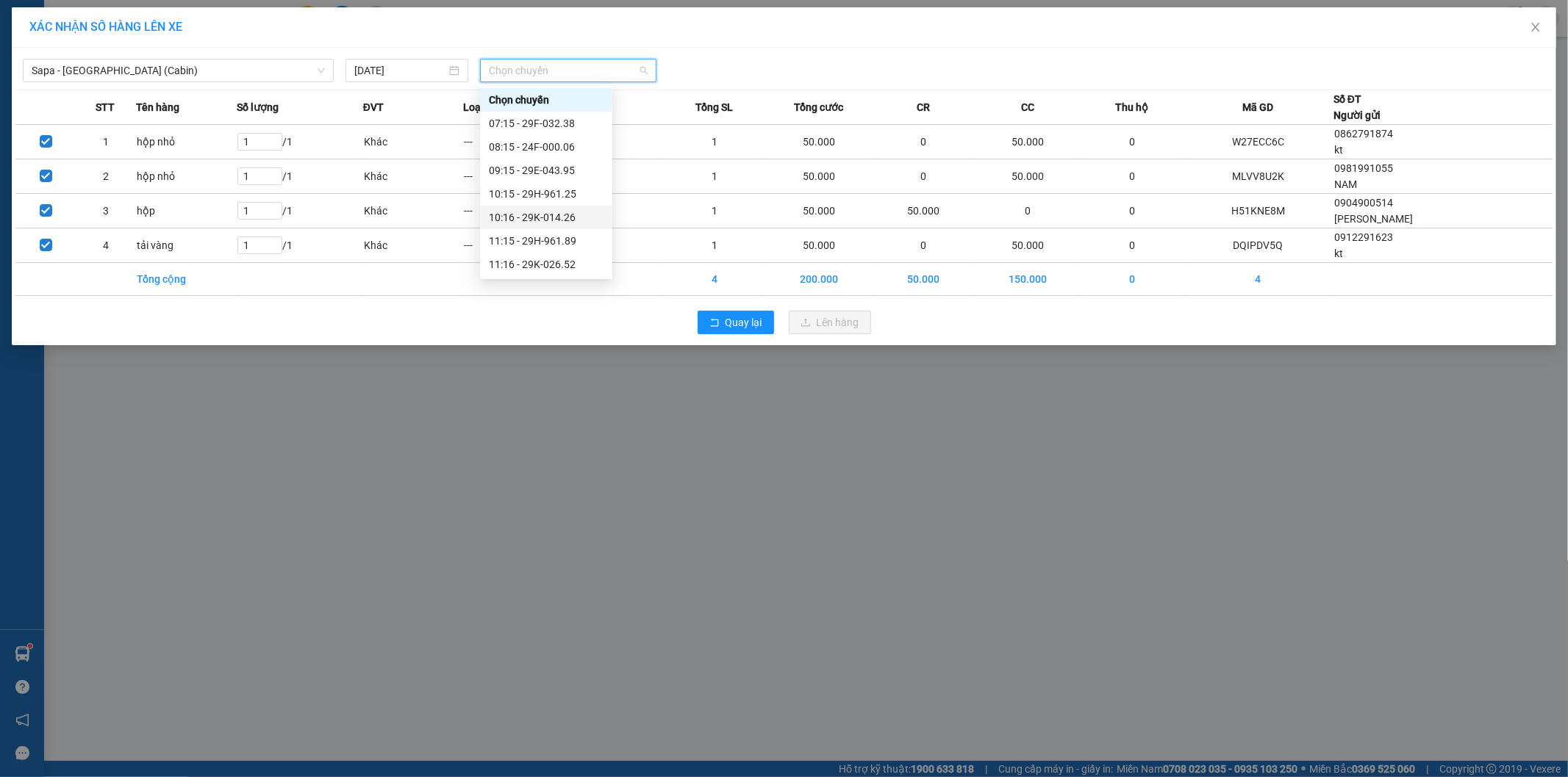
click at [568, 213] on div "10:16 - 29K-014.26" at bounding box center [546, 217] width 115 height 16
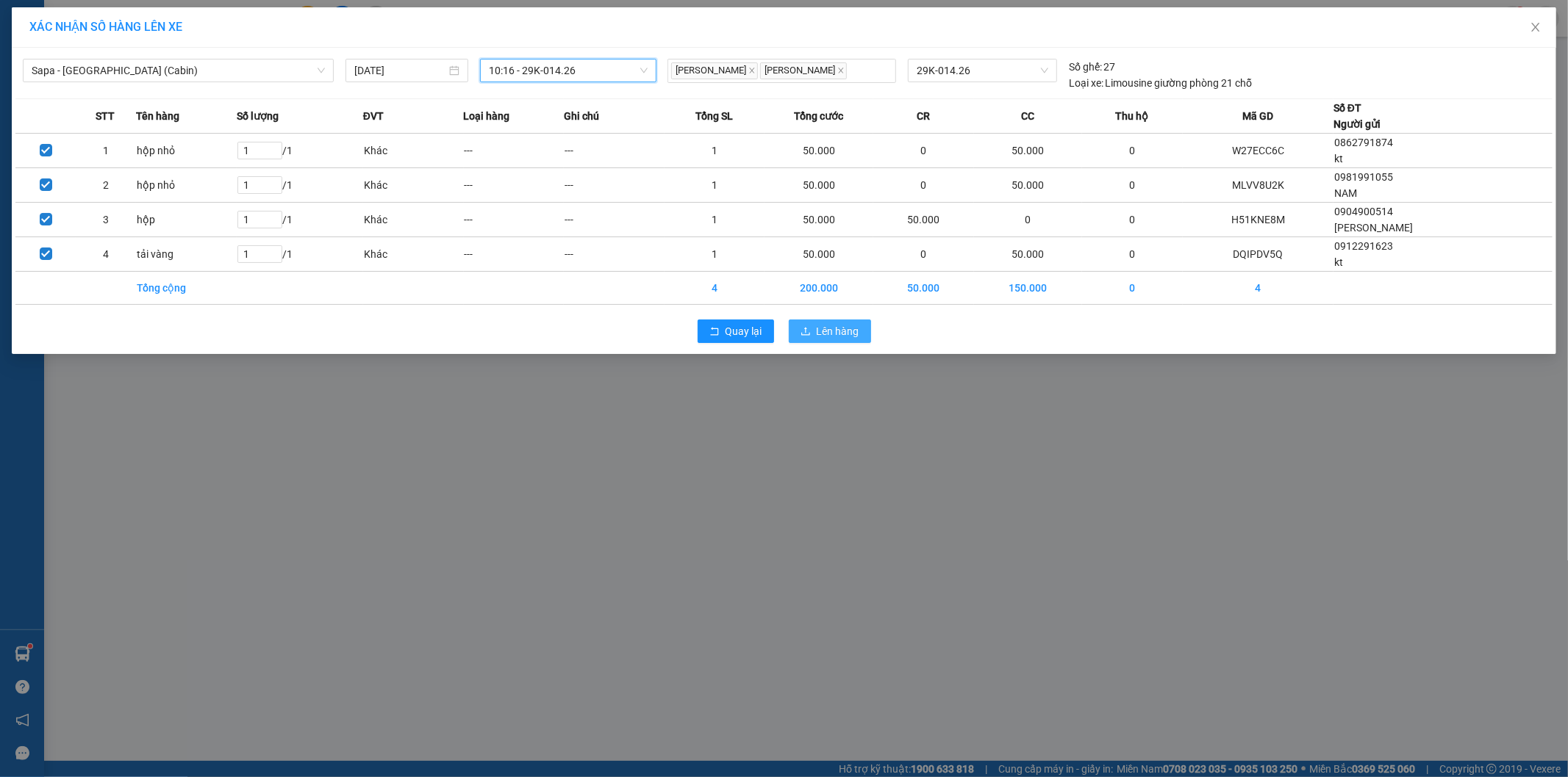
click at [842, 326] on span "Lên hàng" at bounding box center [838, 331] width 42 height 16
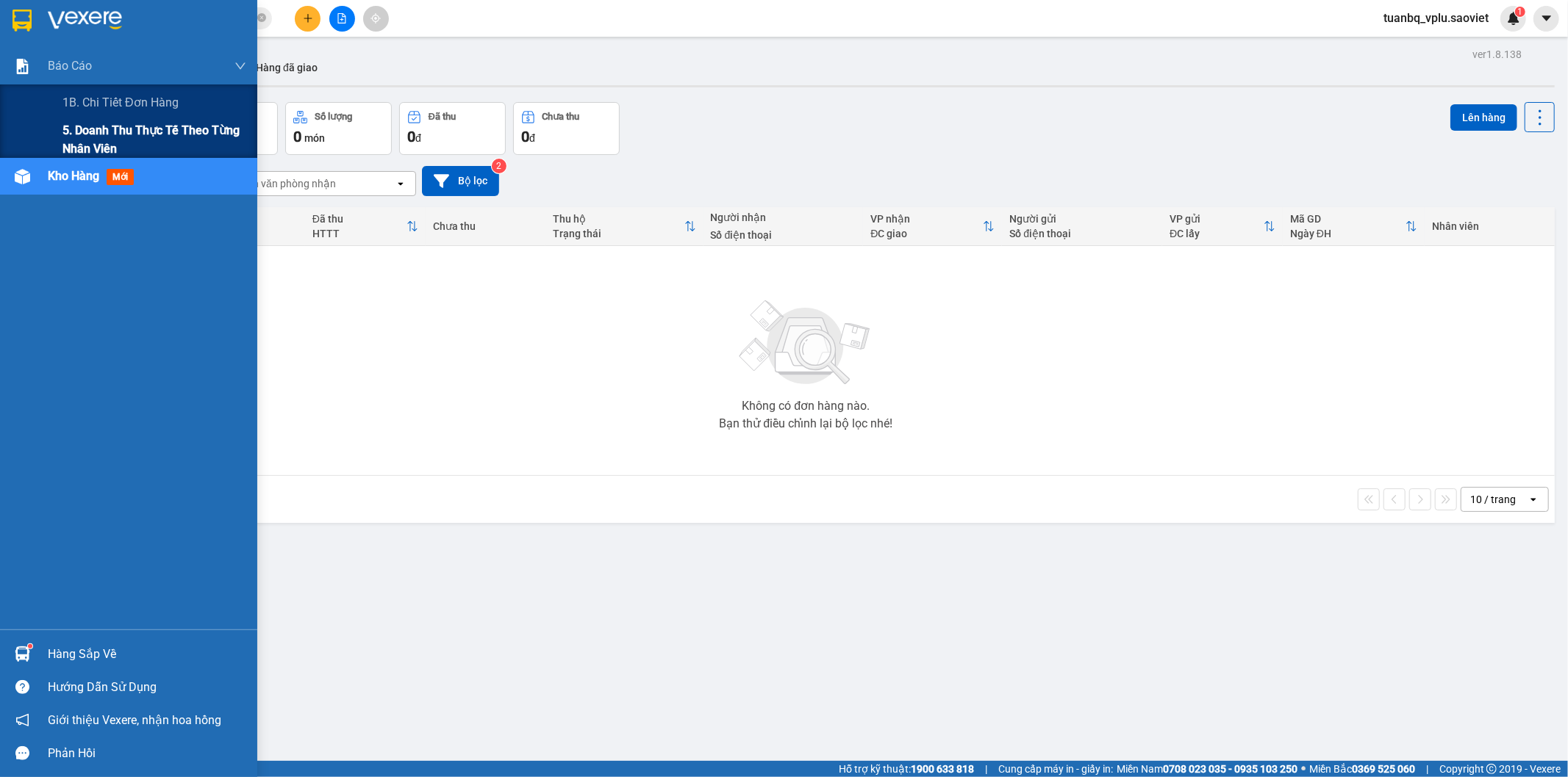
click at [99, 131] on span "5. Doanh thu thực tế theo từng nhân viên" at bounding box center [154, 139] width 183 height 37
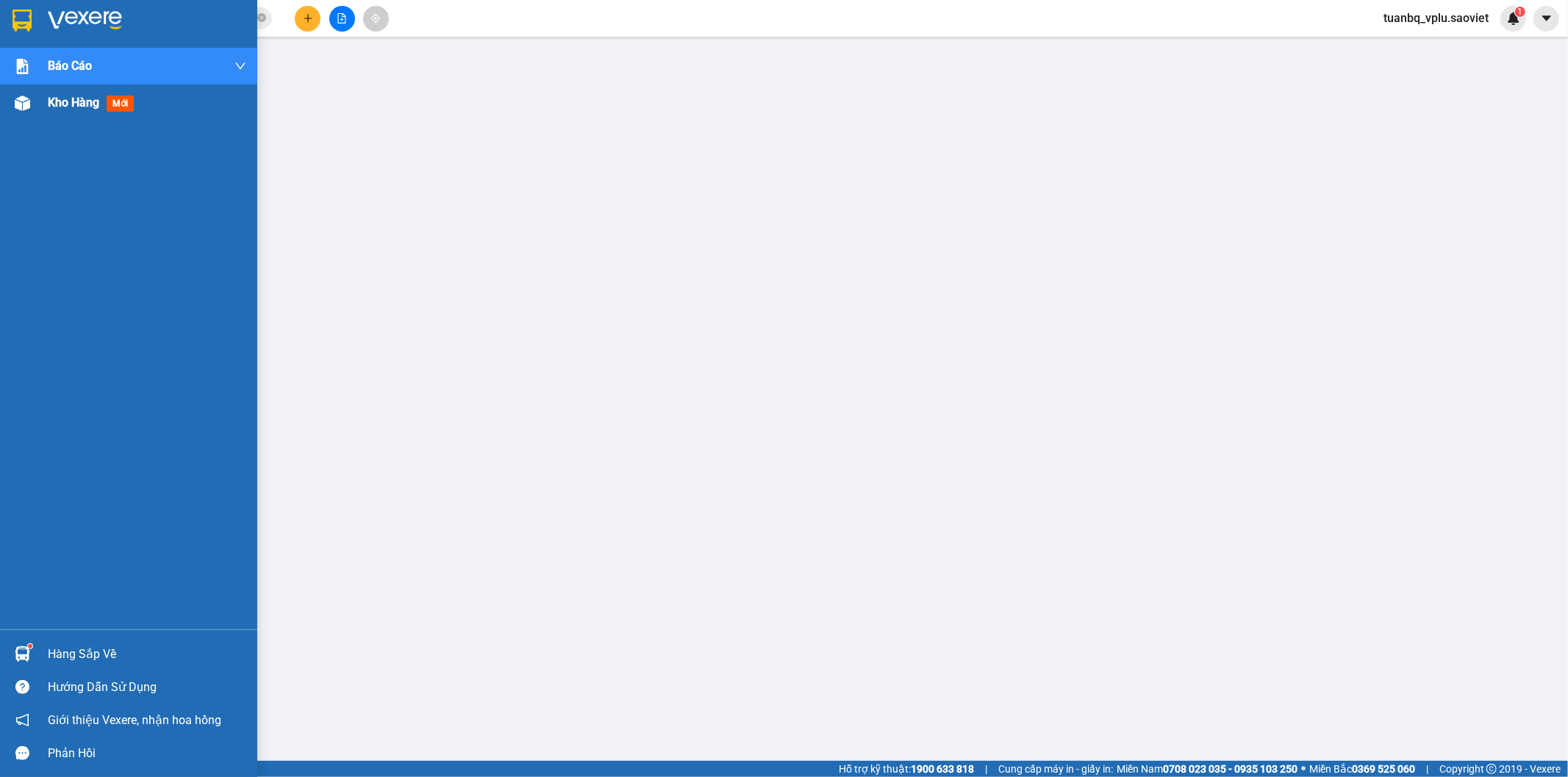
click at [67, 106] on span "Kho hàng" at bounding box center [73, 102] width 51 height 14
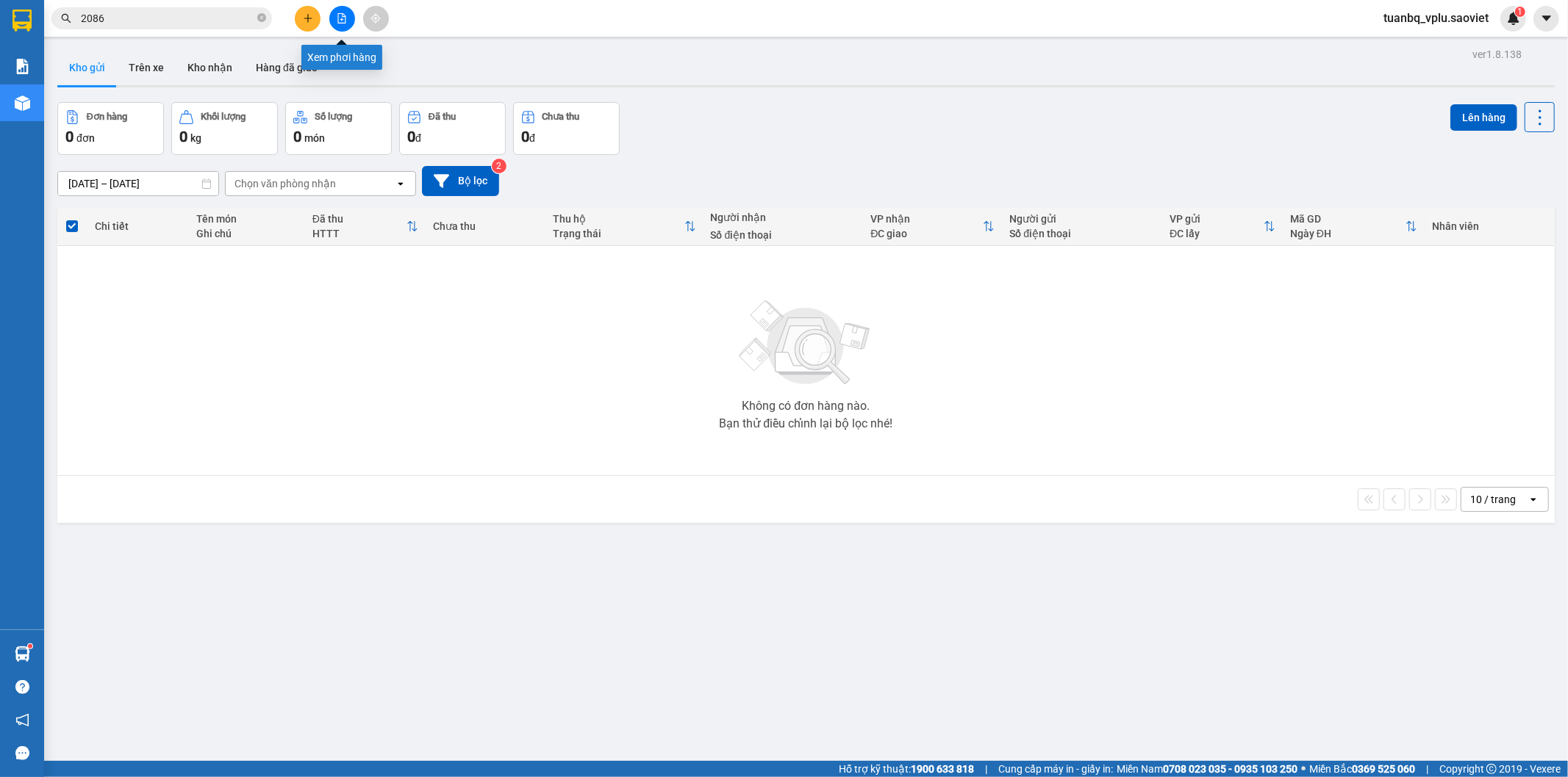
click at [341, 13] on icon "file-add" at bounding box center [342, 18] width 8 height 11
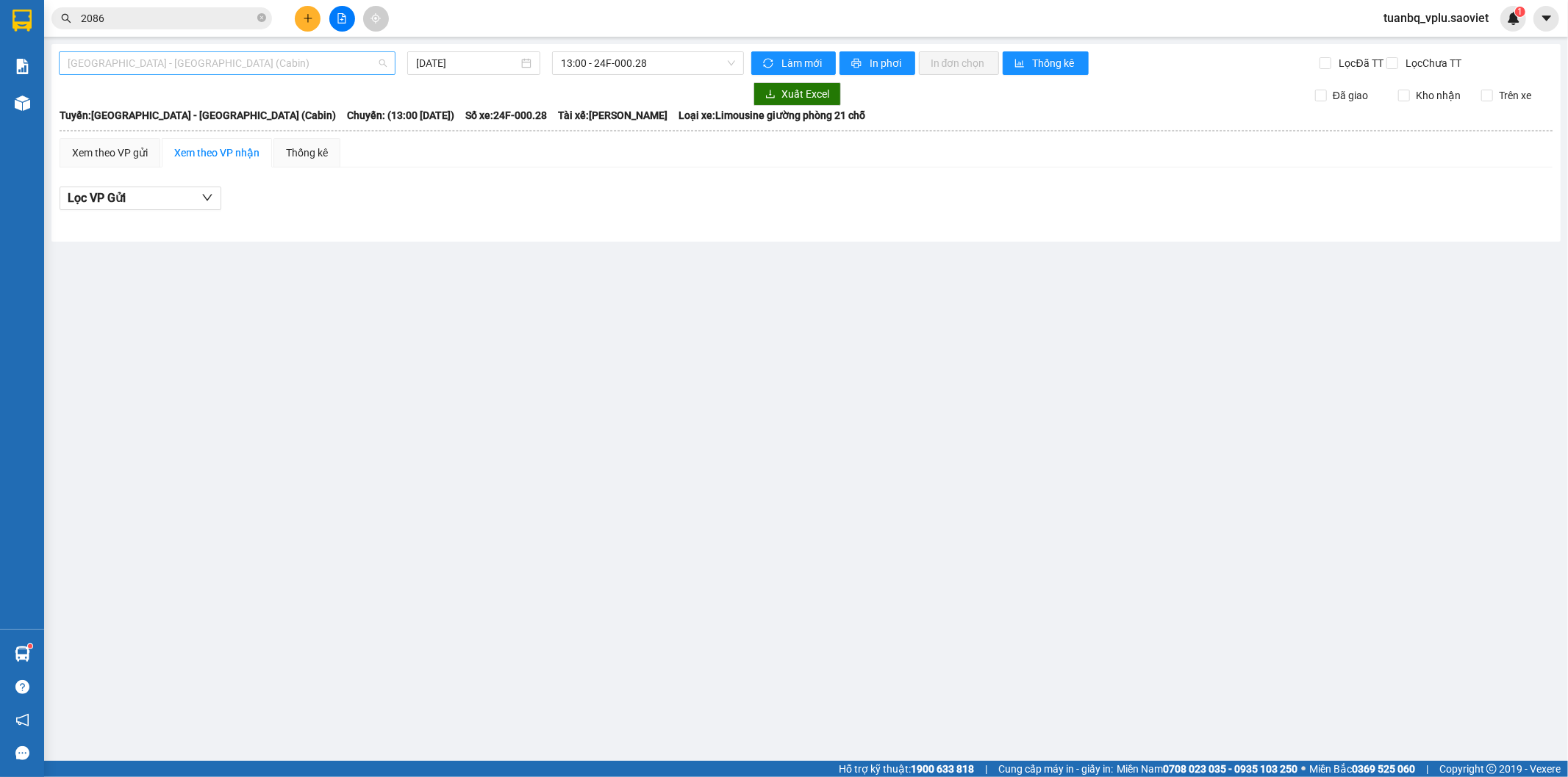
click at [288, 67] on span "Hà Nội - Lào Cai (Cabin)" at bounding box center [227, 63] width 319 height 22
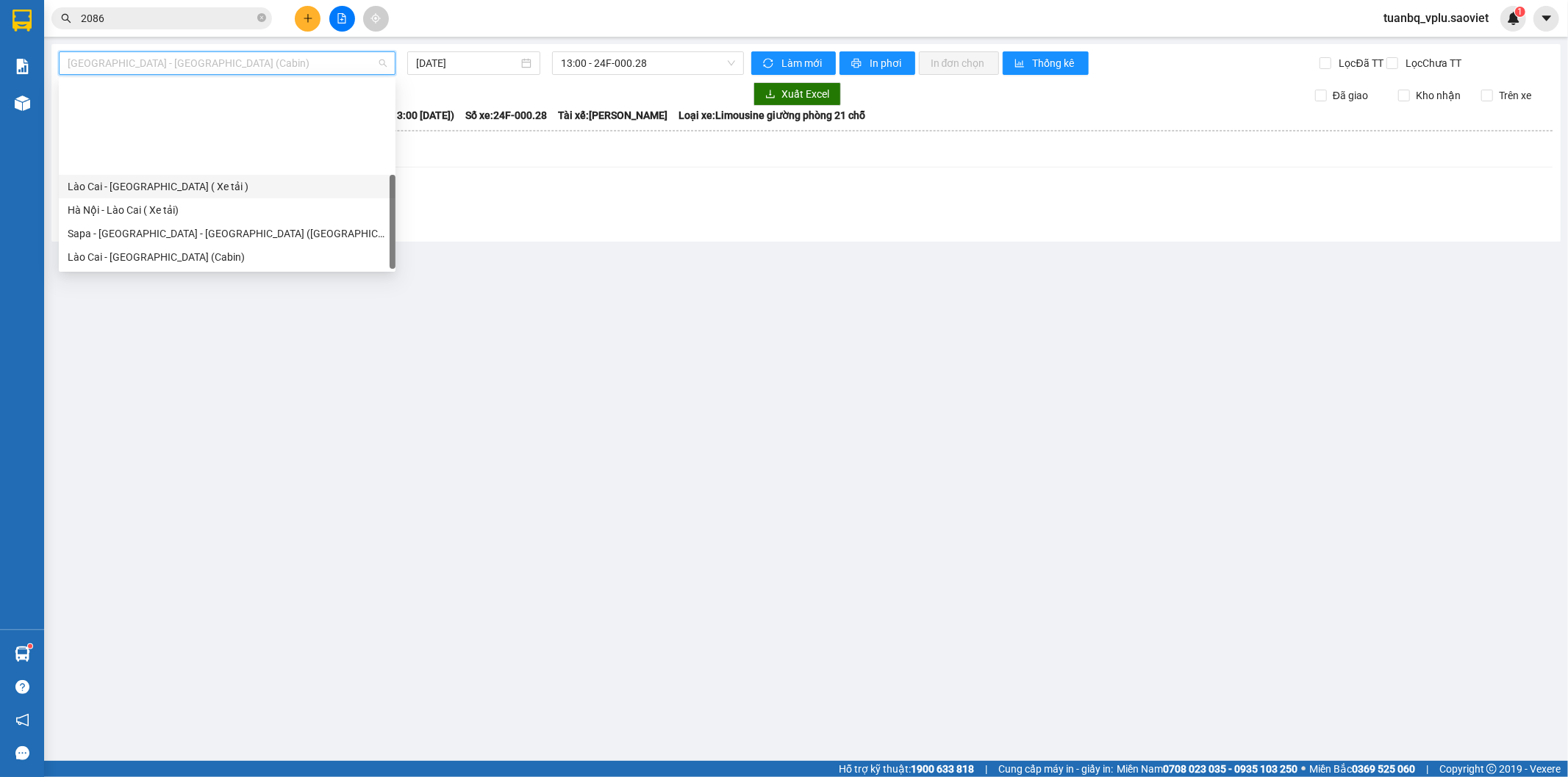
scroll to position [117, 0]
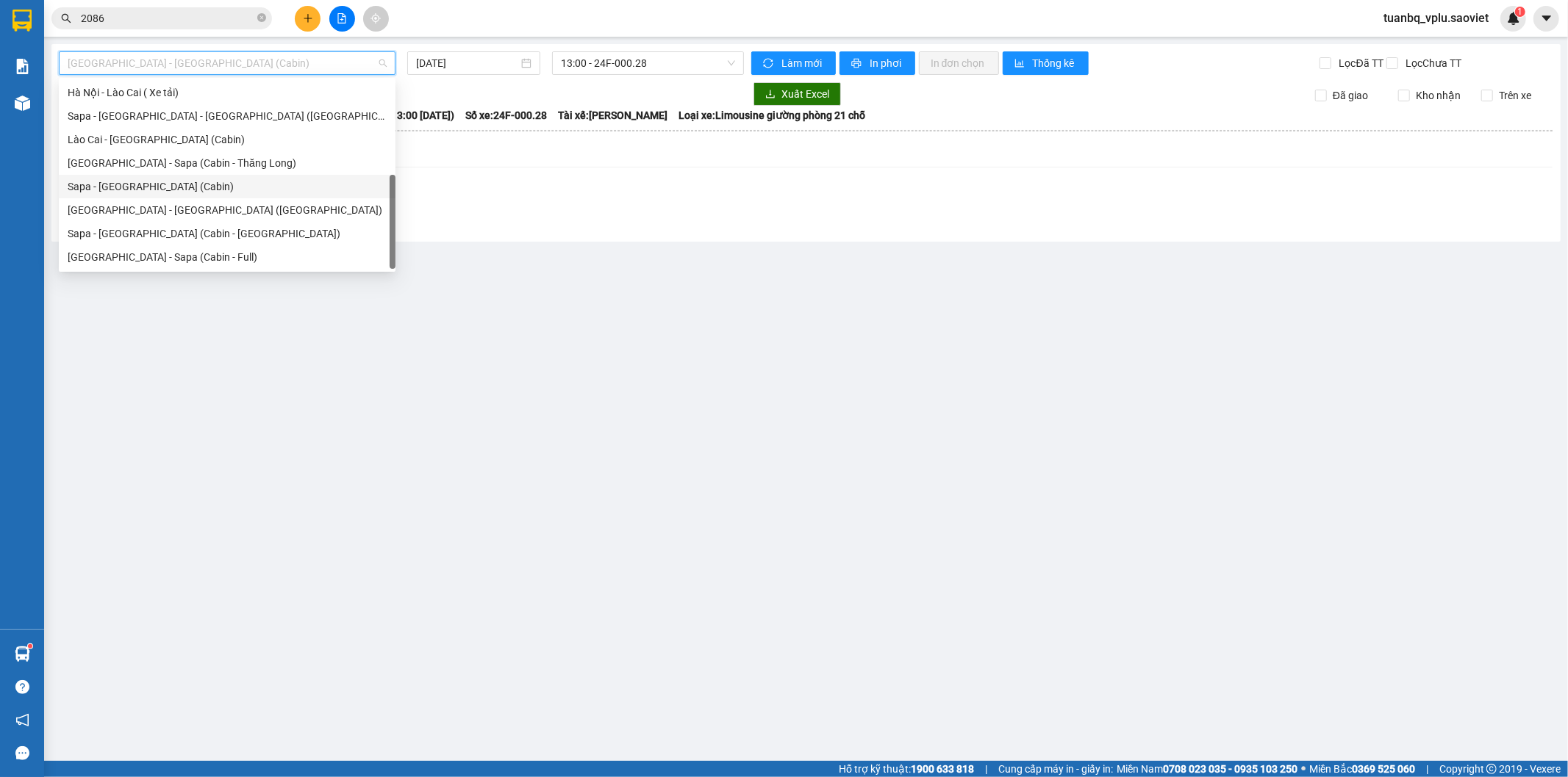
click at [174, 185] on div "Sapa - Hà Nội (Cabin)" at bounding box center [227, 187] width 319 height 16
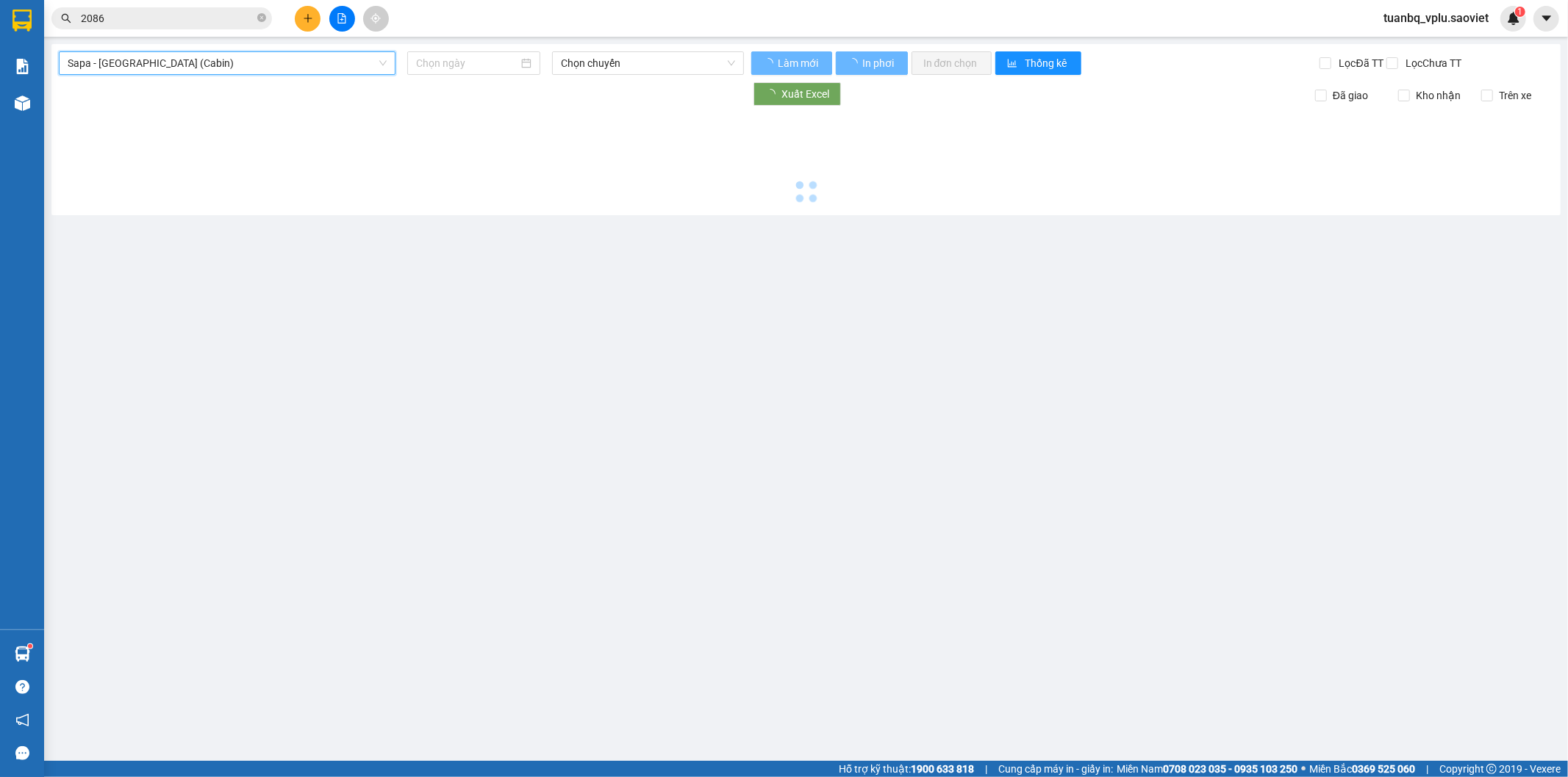
type input "14/08/2025"
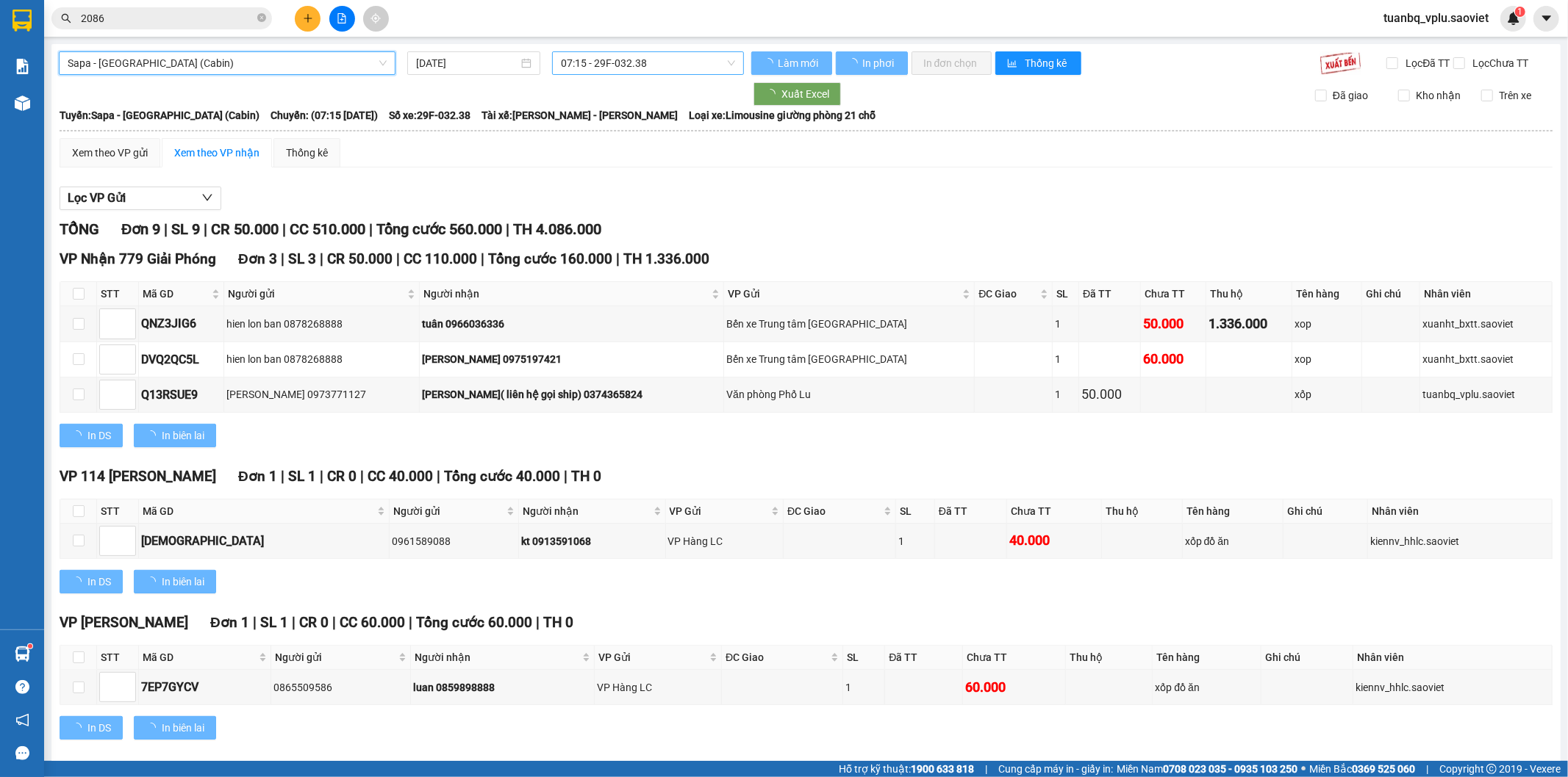
click at [601, 53] on span "07:15 - 29F-032.38" at bounding box center [647, 63] width 174 height 22
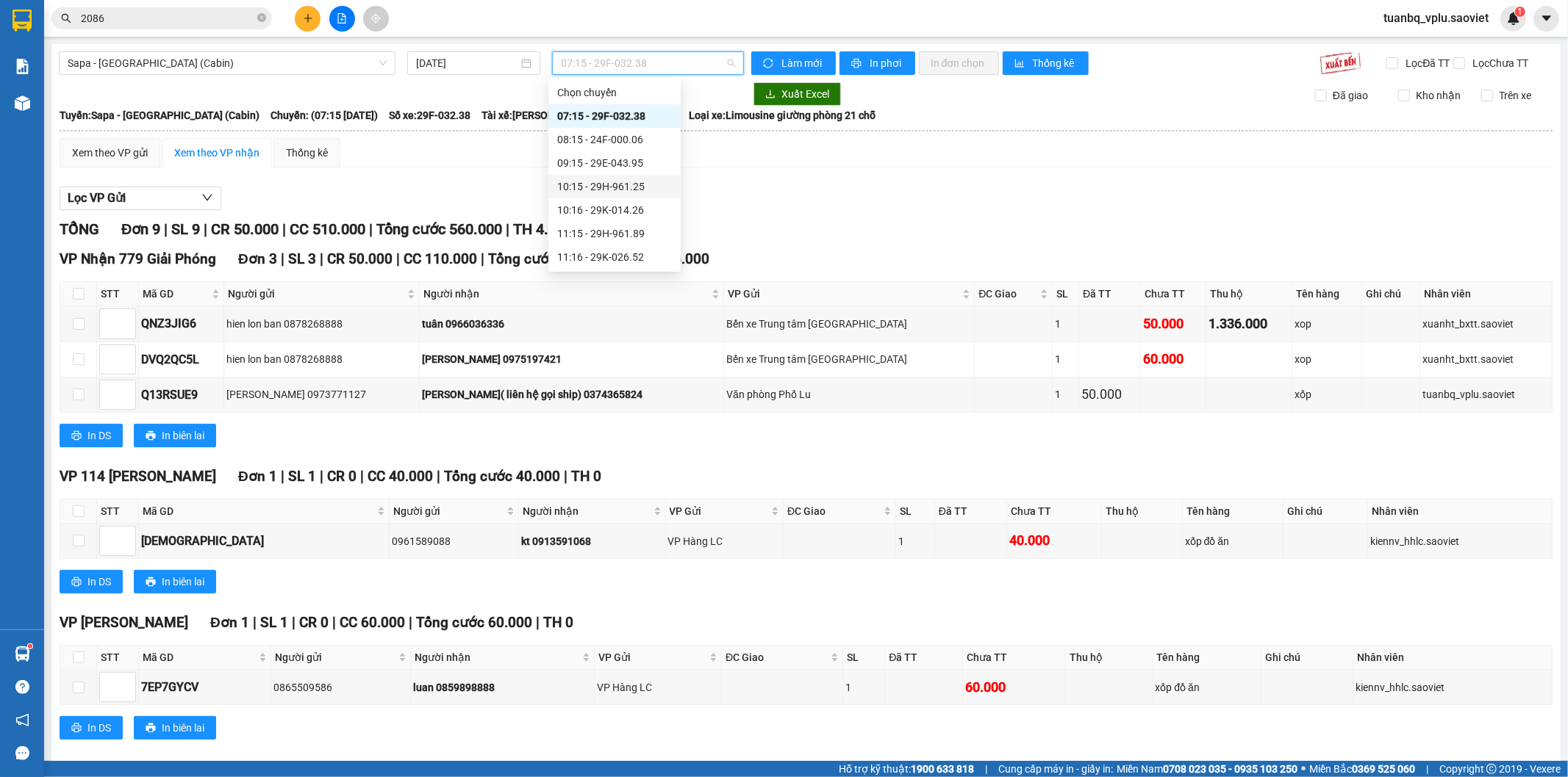
scroll to position [48, 0]
click at [628, 159] on div "10:16 - 29K-014.26" at bounding box center [614, 162] width 115 height 16
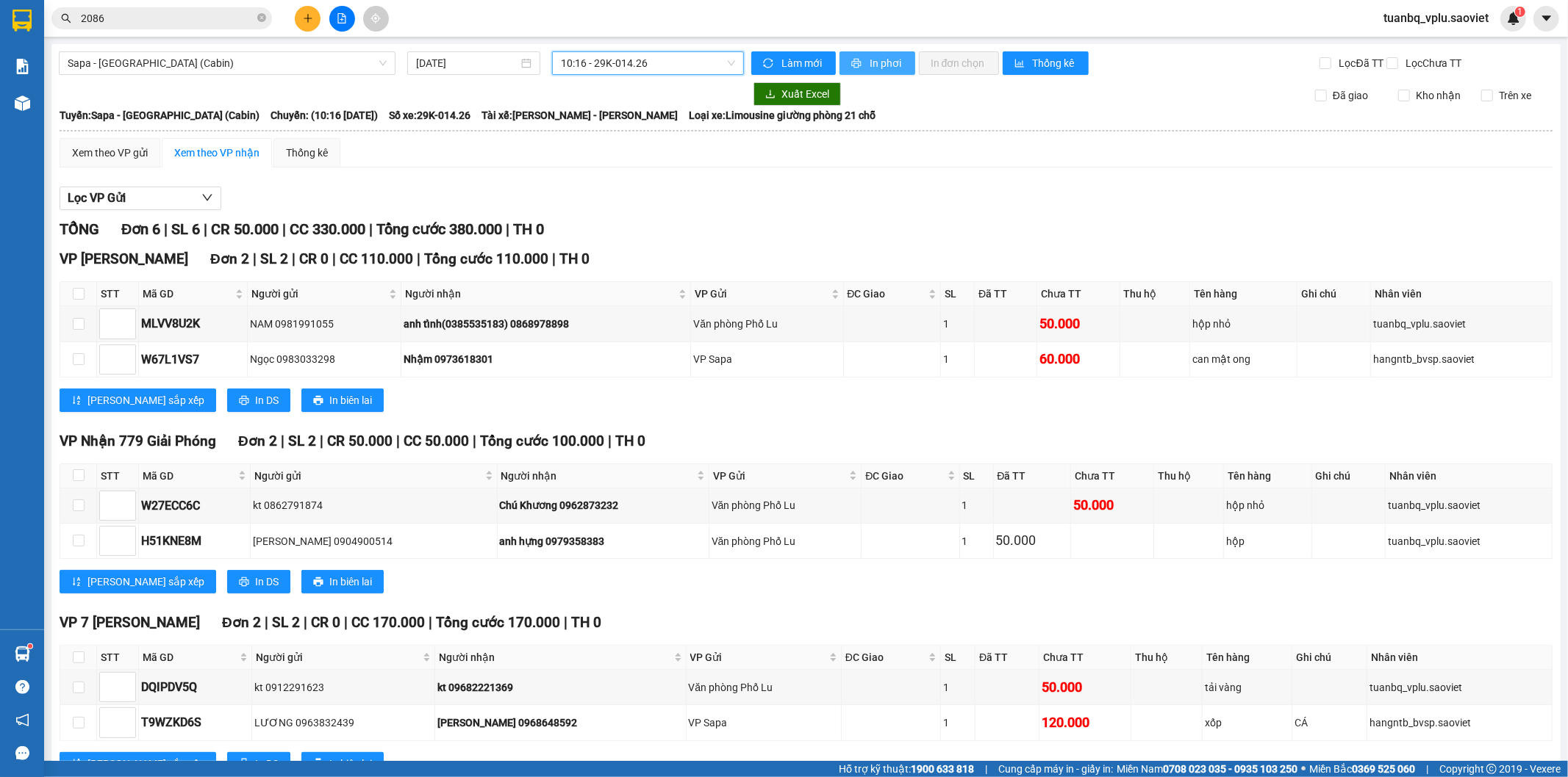
click at [873, 55] on span "In phơi" at bounding box center [886, 64] width 33 height 16
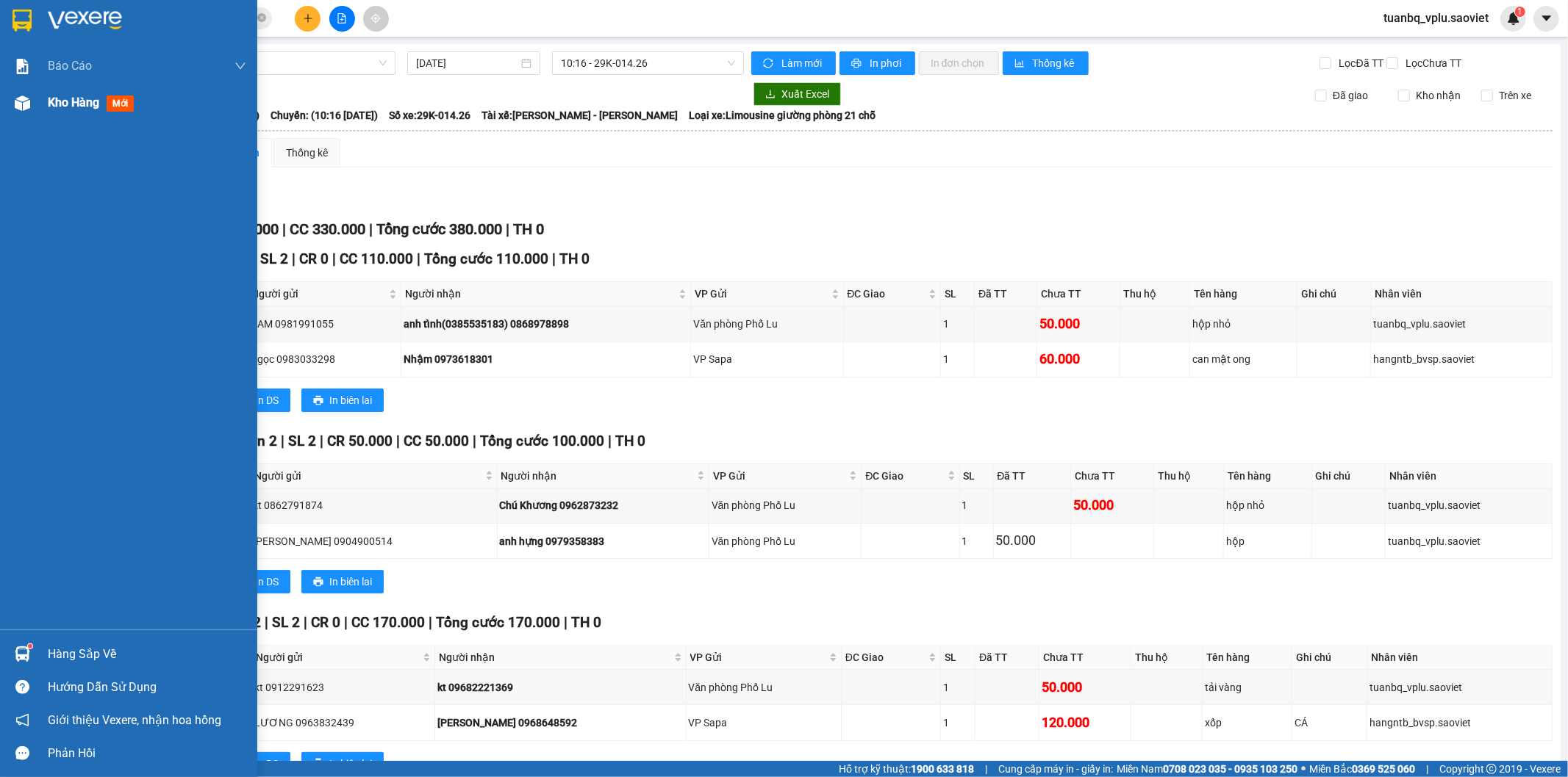
click at [55, 100] on span "Kho hàng" at bounding box center [73, 102] width 51 height 14
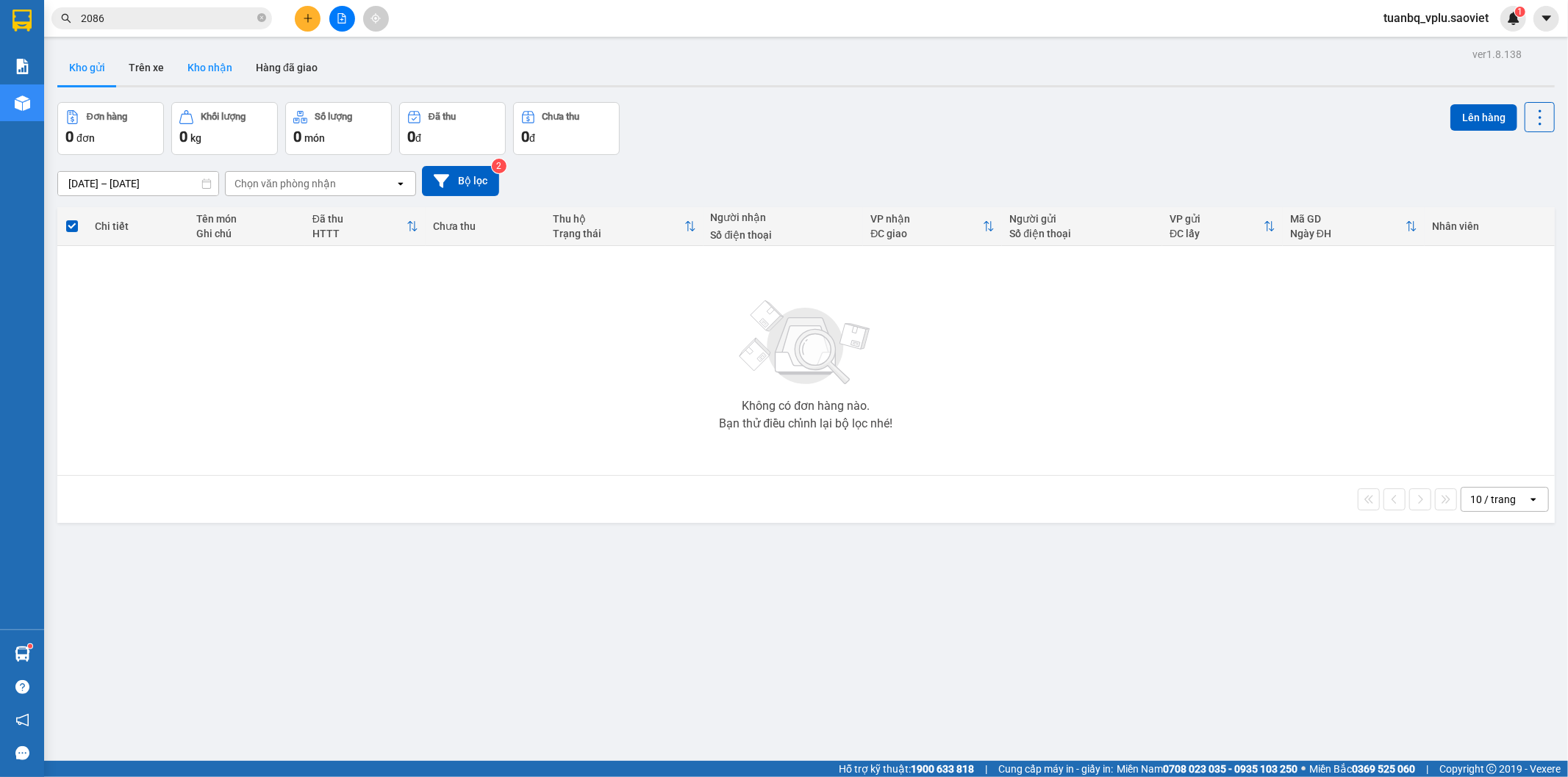
click at [176, 75] on button "Kho nhận" at bounding box center [210, 67] width 68 height 35
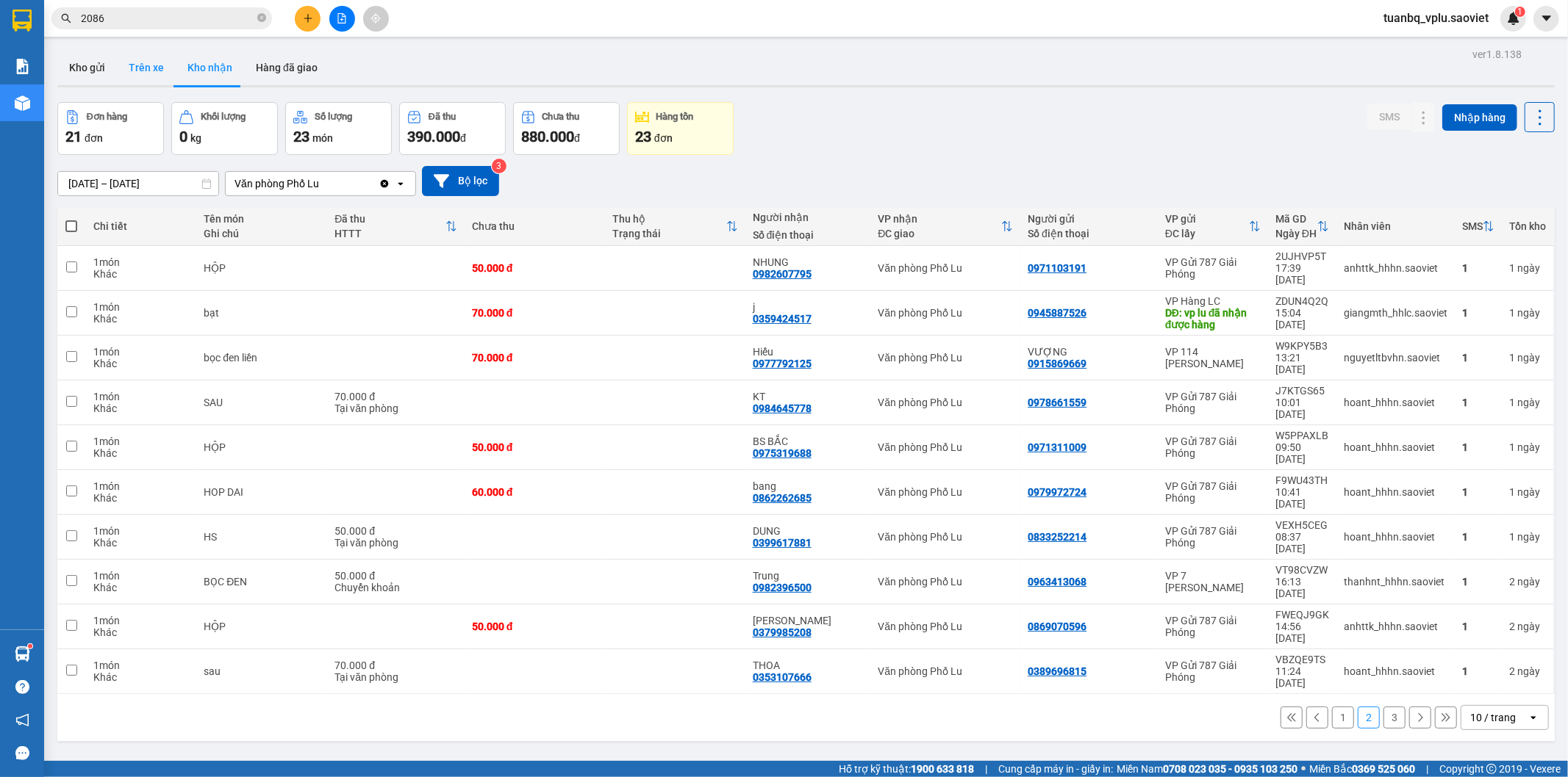
click at [152, 70] on button "Trên xe" at bounding box center [146, 67] width 59 height 35
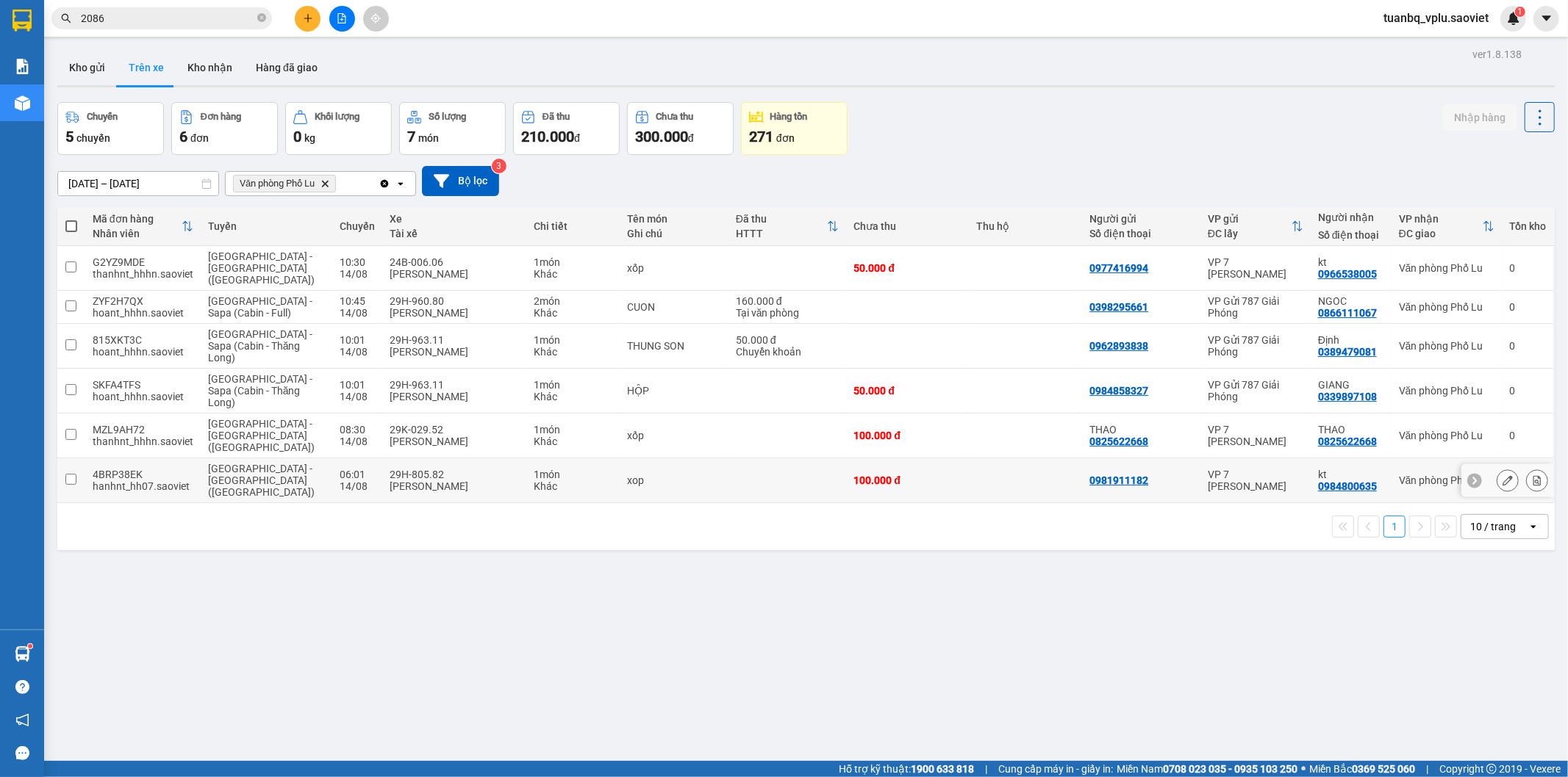
click at [77, 459] on td at bounding box center [71, 481] width 28 height 45
checkbox input "true"
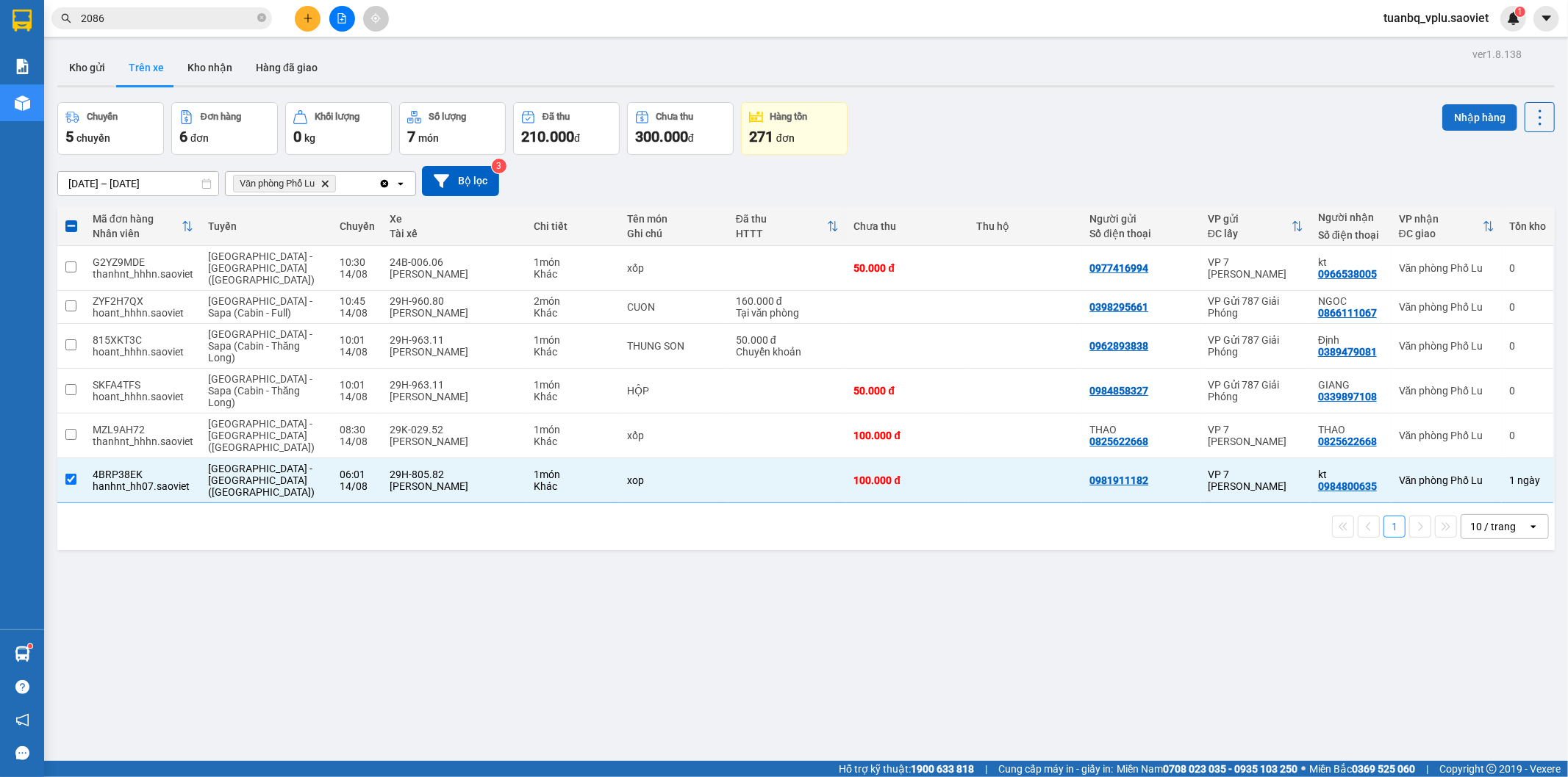
click at [1466, 121] on button "Nhập hàng" at bounding box center [1479, 117] width 75 height 26
click at [217, 67] on button "Kho nhận" at bounding box center [210, 67] width 68 height 35
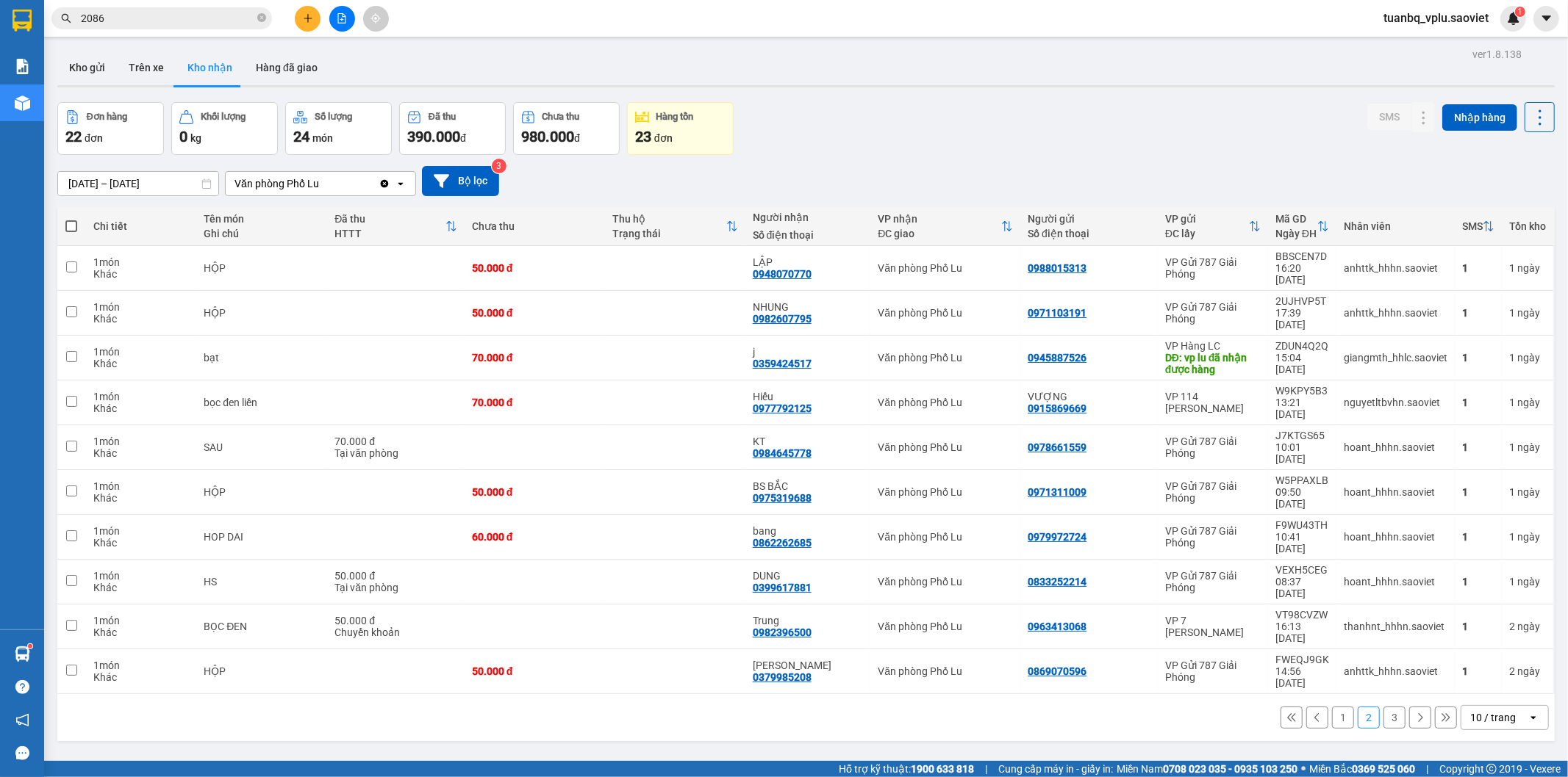
click at [1333, 707] on button "1" at bounding box center [1342, 718] width 22 height 22
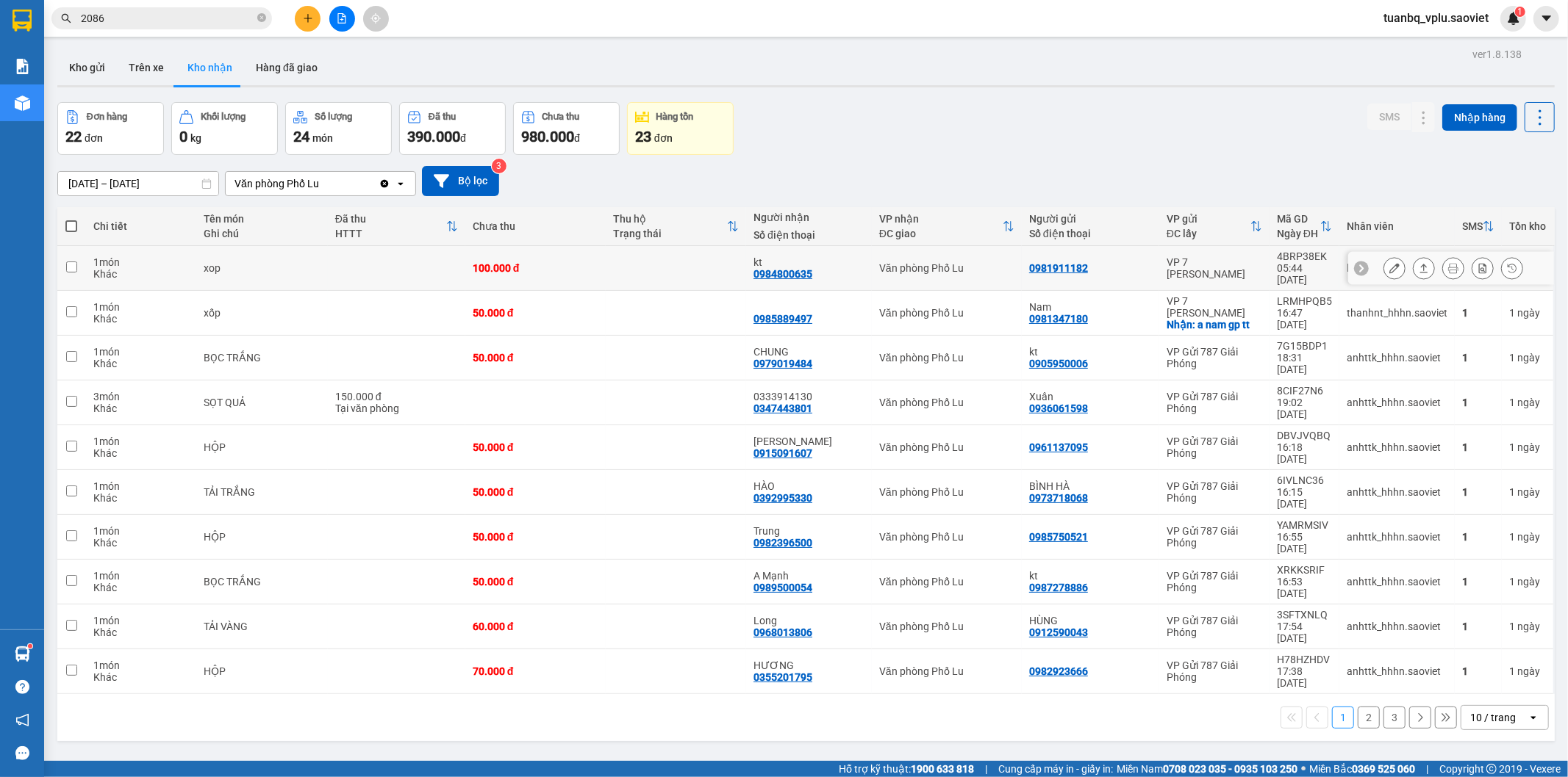
click at [71, 261] on input "checkbox" at bounding box center [72, 267] width 11 height 11
checkbox input "true"
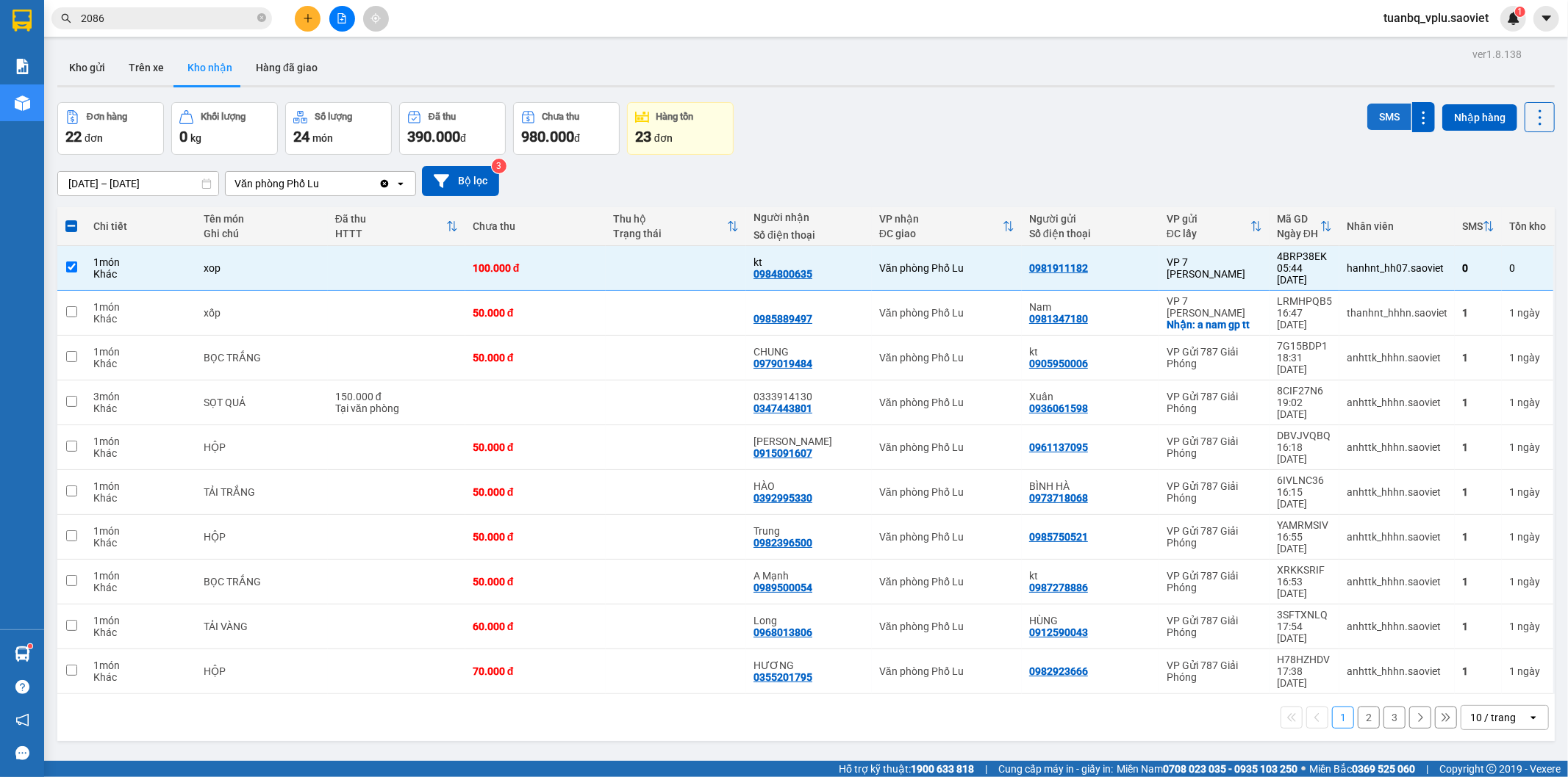
click at [1382, 108] on button "SMS" at bounding box center [1389, 116] width 44 height 26
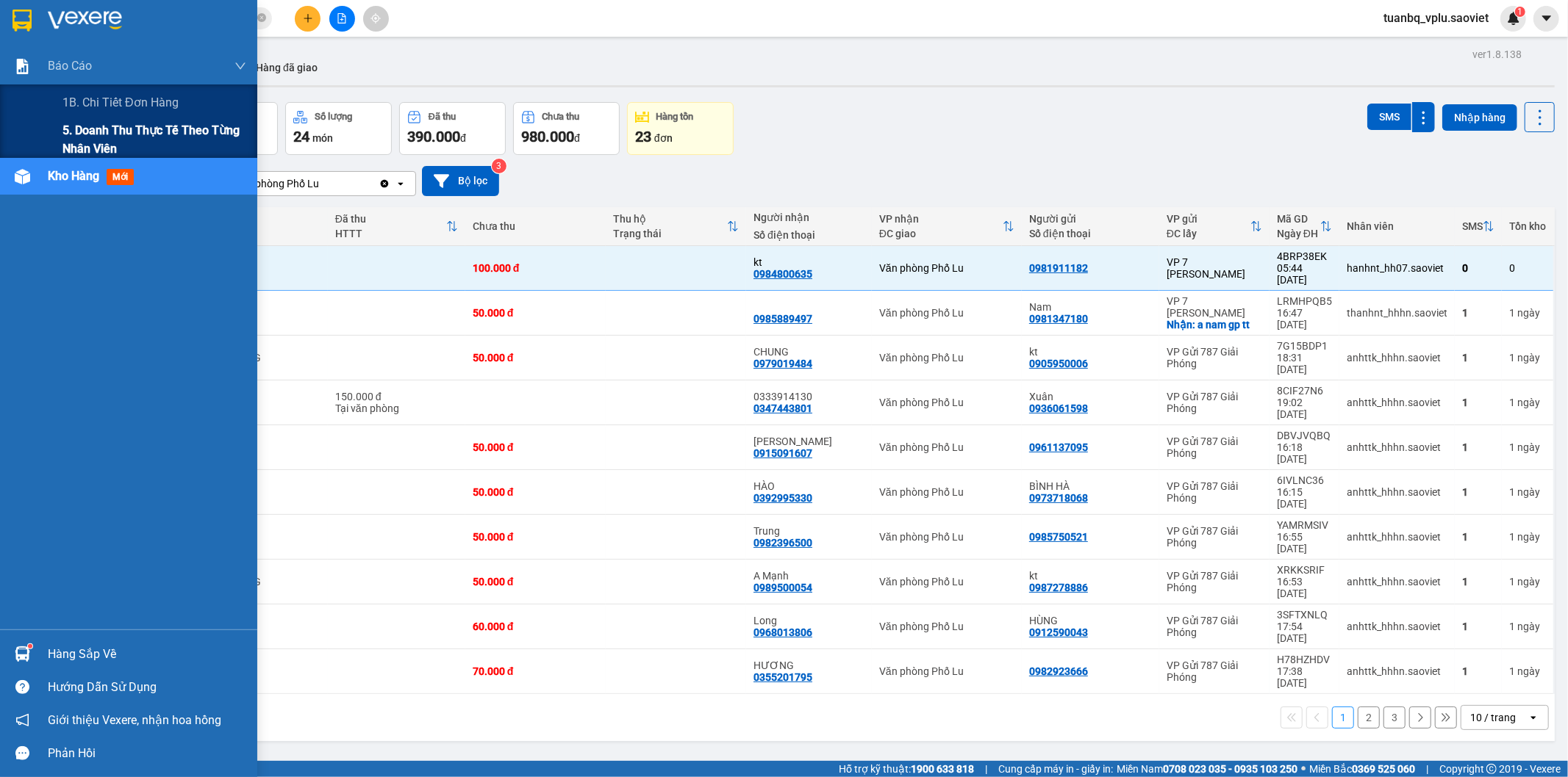
click at [105, 136] on span "5. Doanh thu thực tế theo từng nhân viên" at bounding box center [154, 139] width 183 height 37
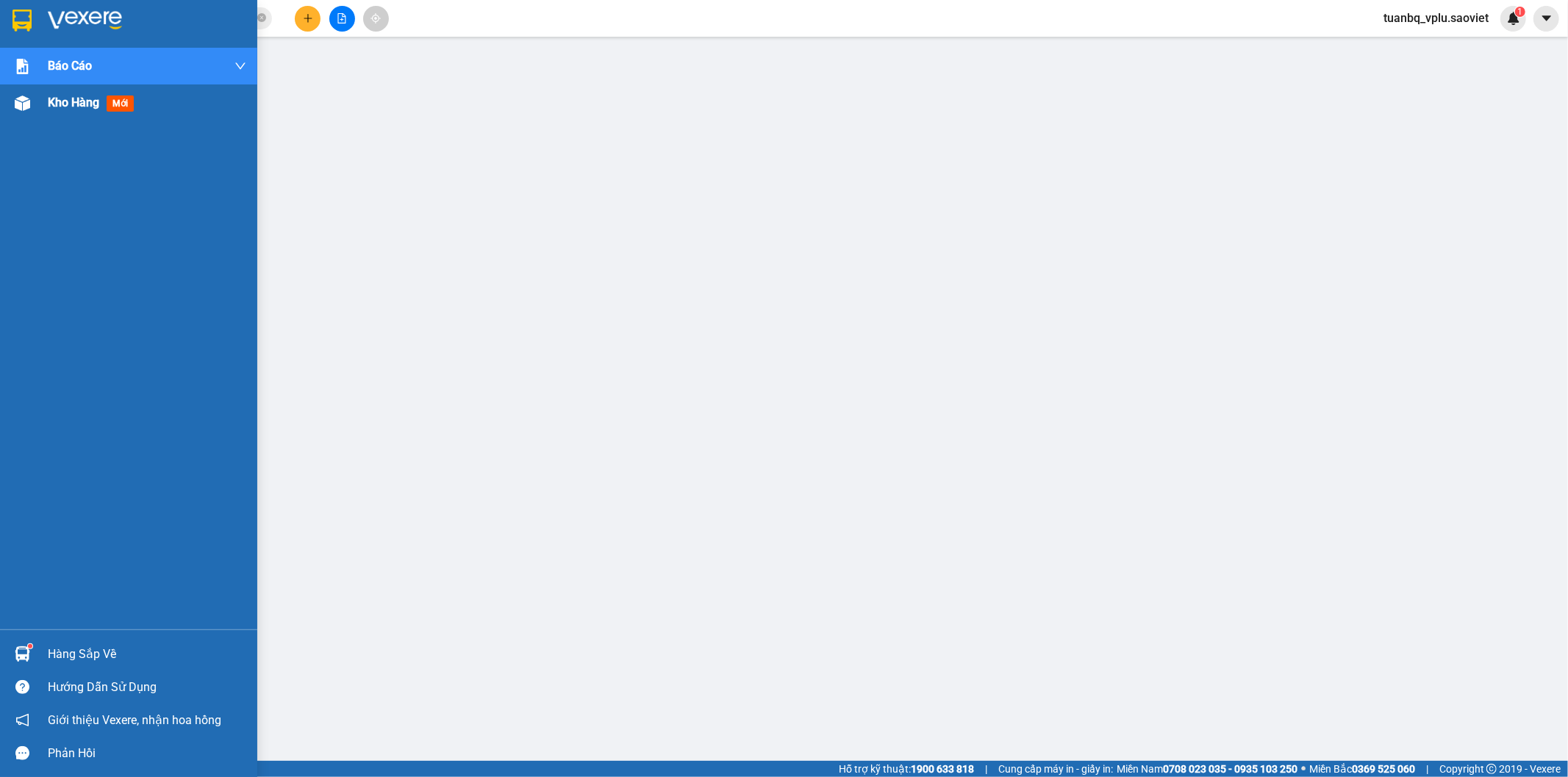
click at [75, 101] on span "Kho hàng" at bounding box center [73, 102] width 51 height 14
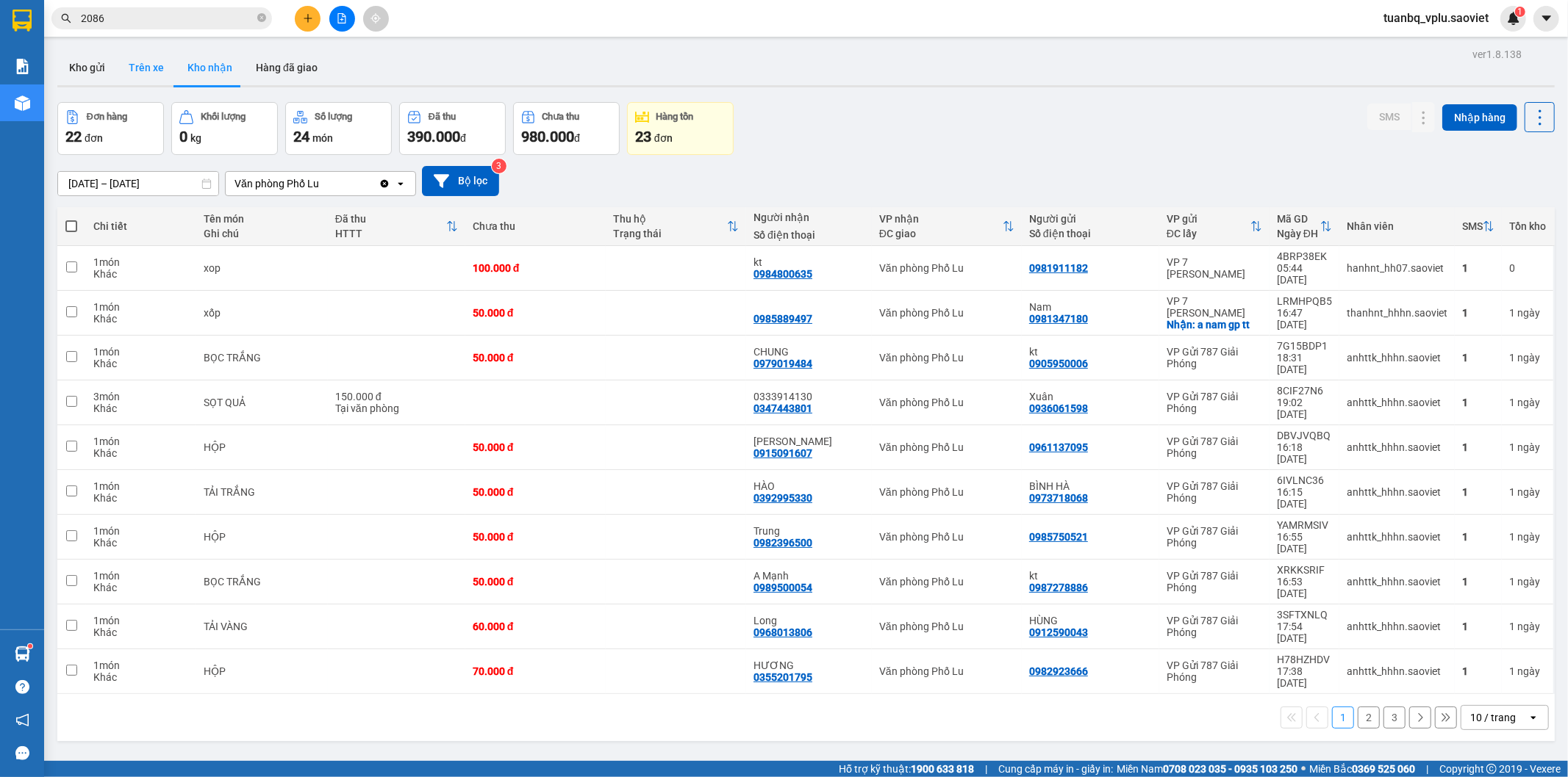
click at [170, 56] on button "Trên xe" at bounding box center [146, 67] width 59 height 35
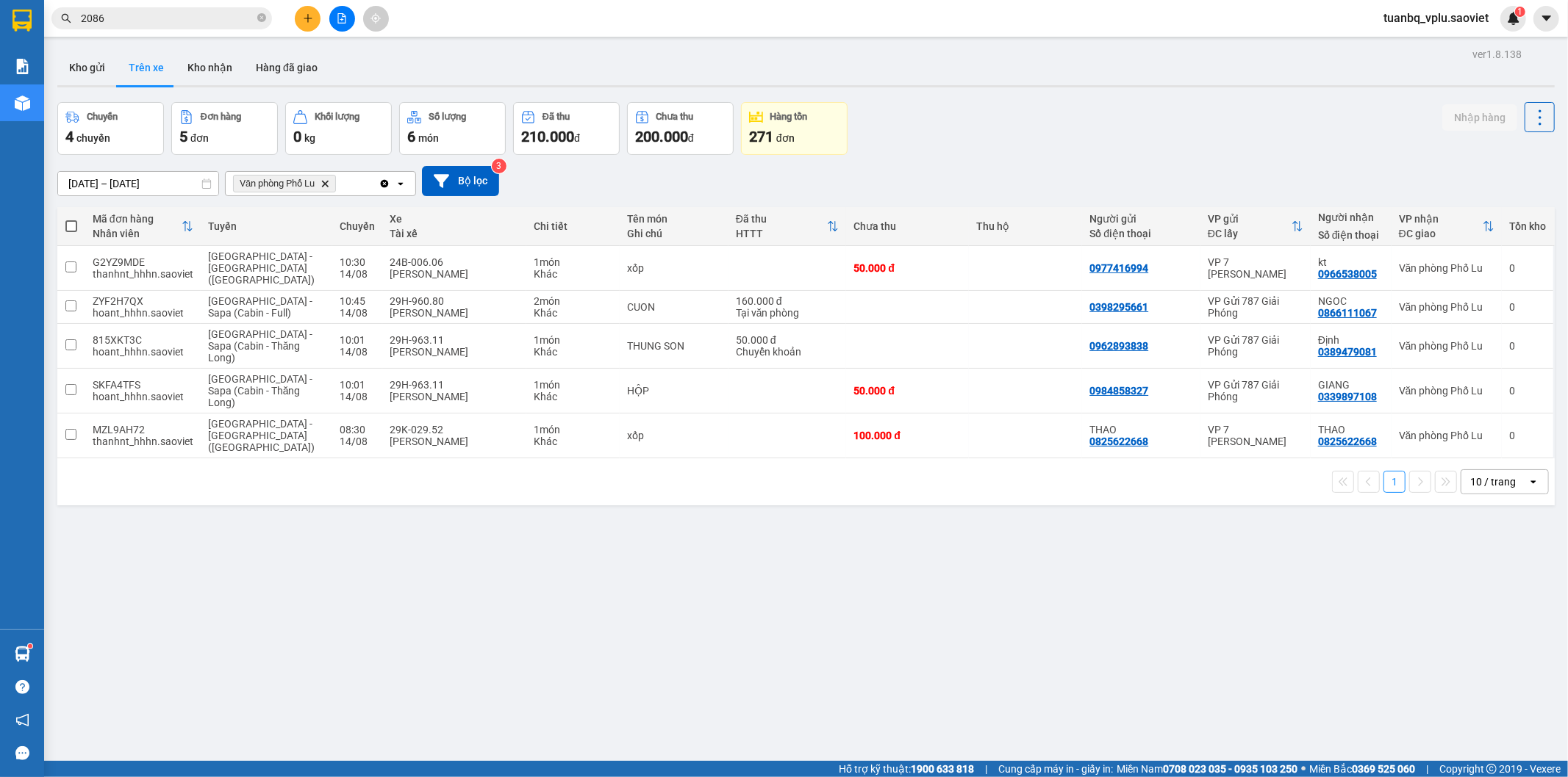
click at [120, 19] on input "2086" at bounding box center [167, 19] width 174 height 16
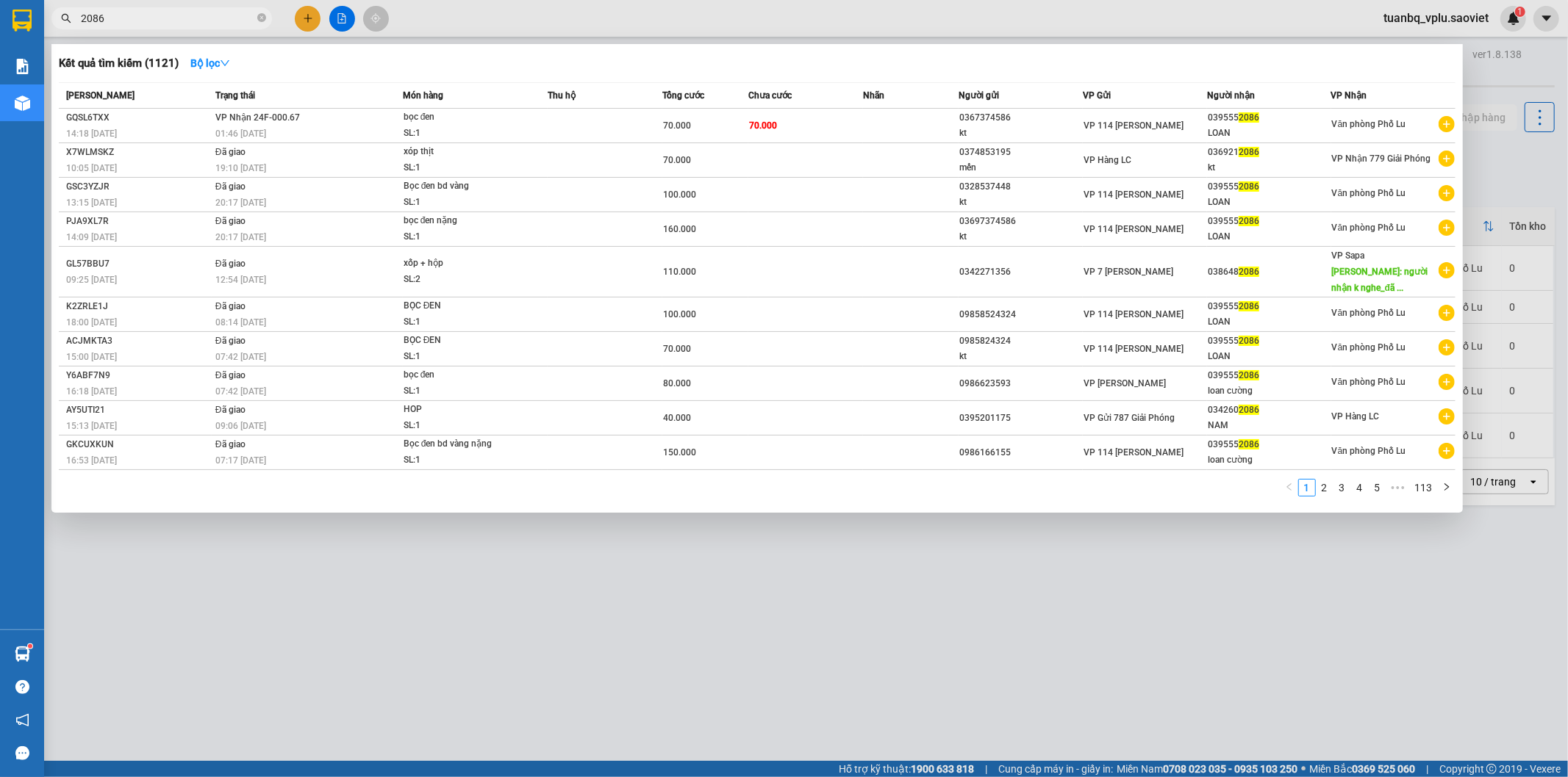
click at [120, 19] on input "2086" at bounding box center [167, 19] width 174 height 16
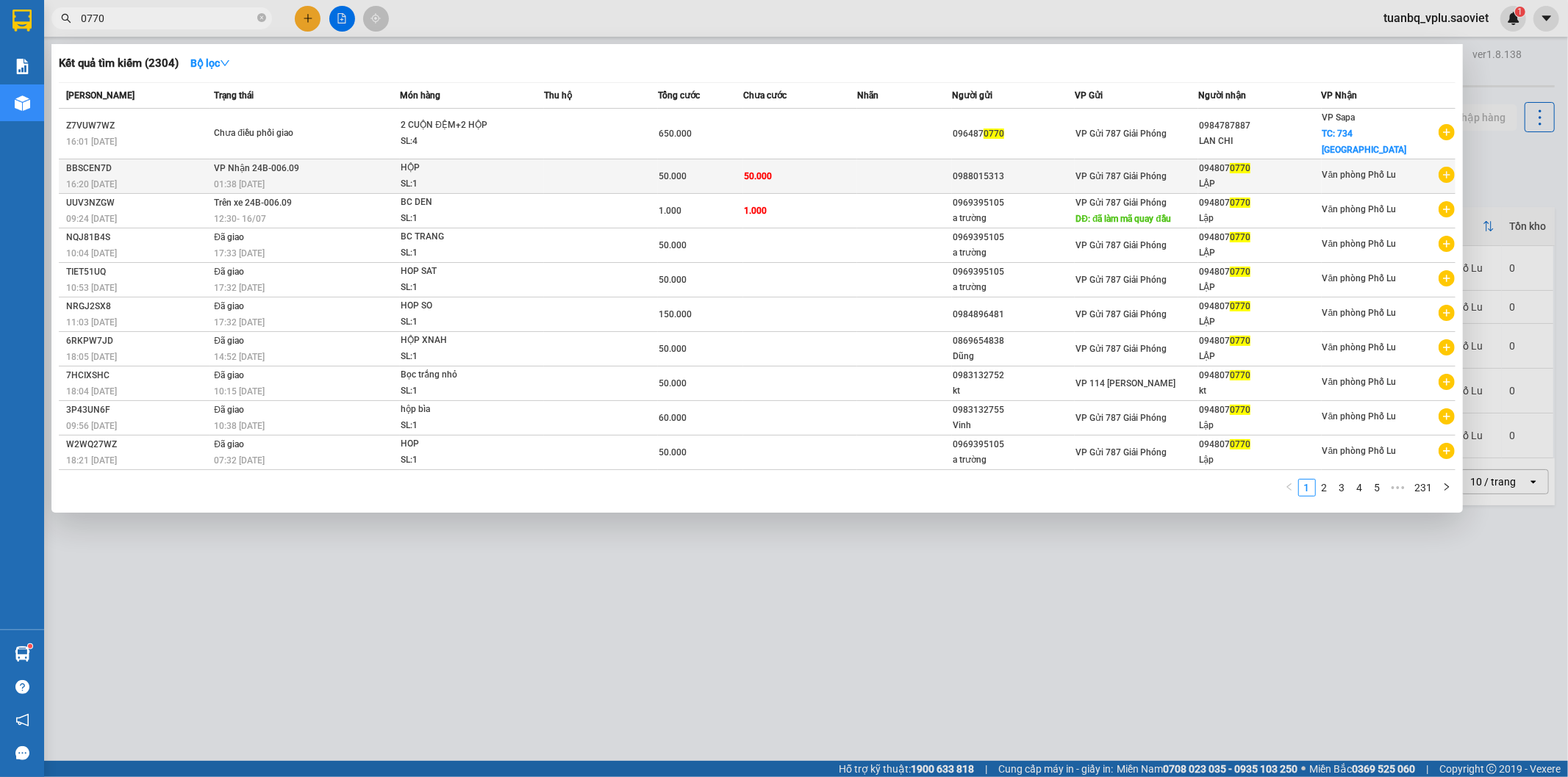
type input "0770"
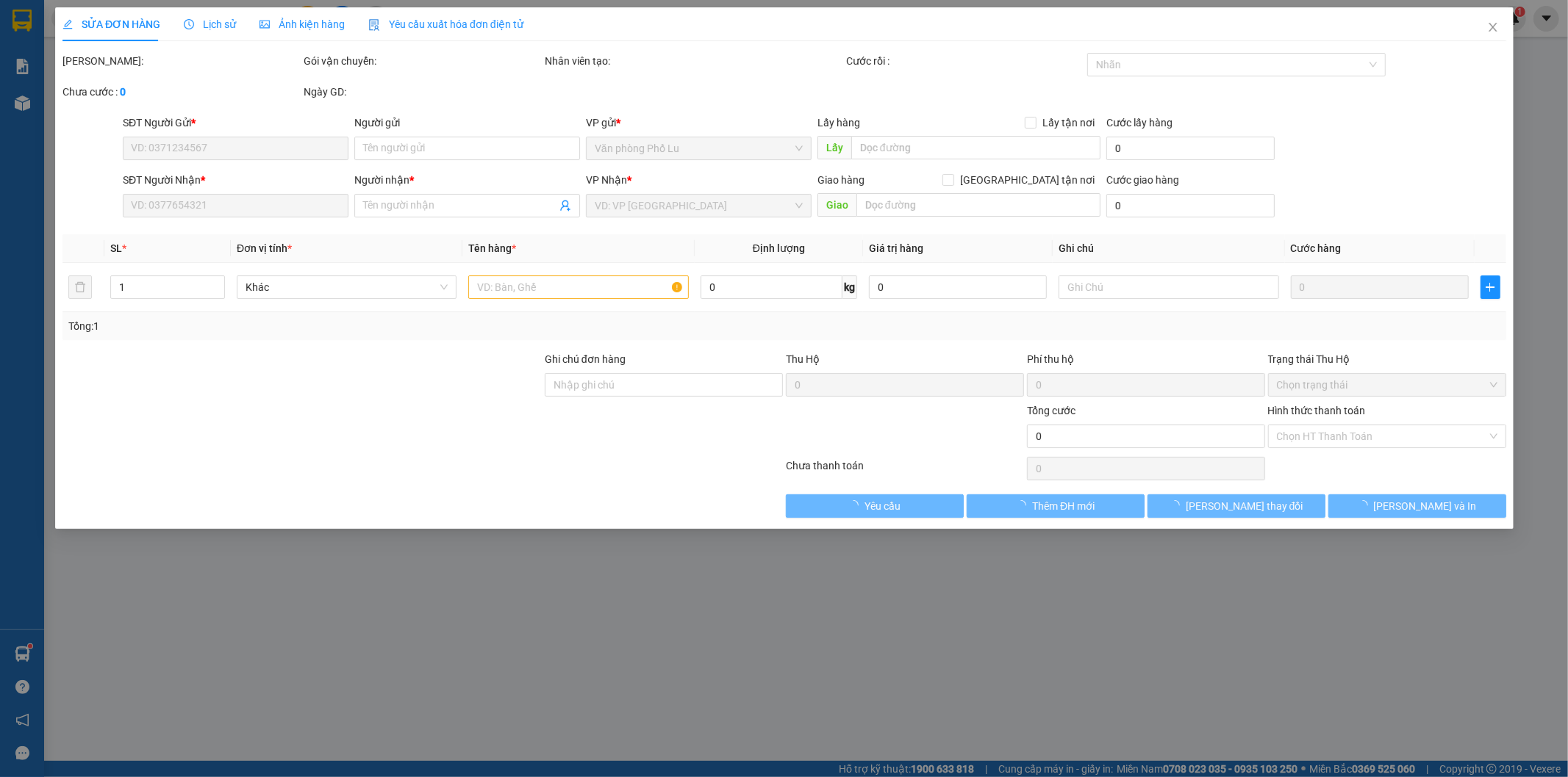
type input "0988015313"
type input "0948070770"
type input "LẬP"
type input "50.000"
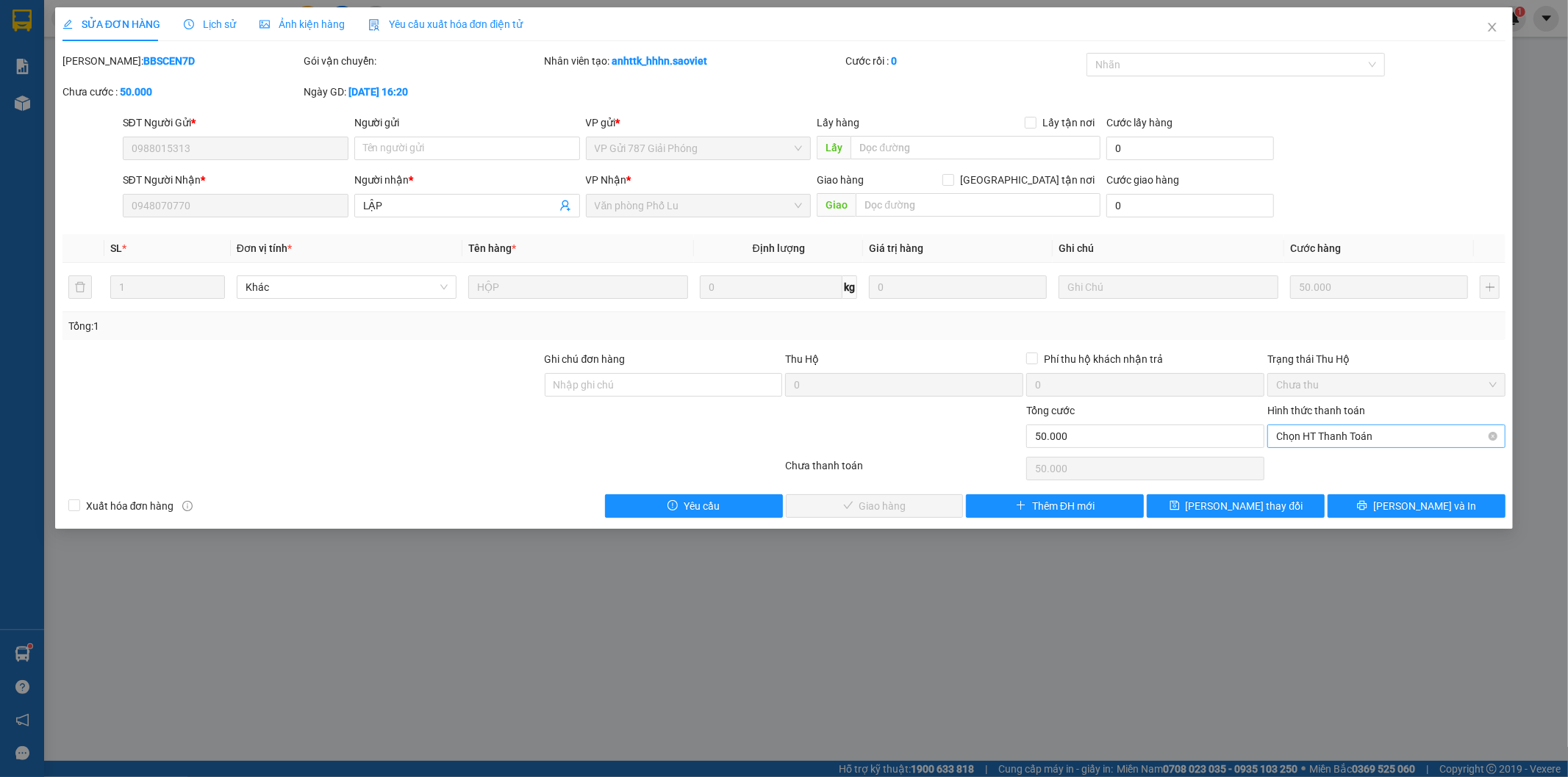
click at [1346, 436] on span "Chọn HT Thanh Toán" at bounding box center [1386, 436] width 221 height 22
click at [1326, 468] on div "Tại văn phòng" at bounding box center [1387, 466] width 221 height 16
type input "0"
click at [918, 511] on span "[PERSON_NAME] và Giao hàng" at bounding box center [883, 506] width 141 height 16
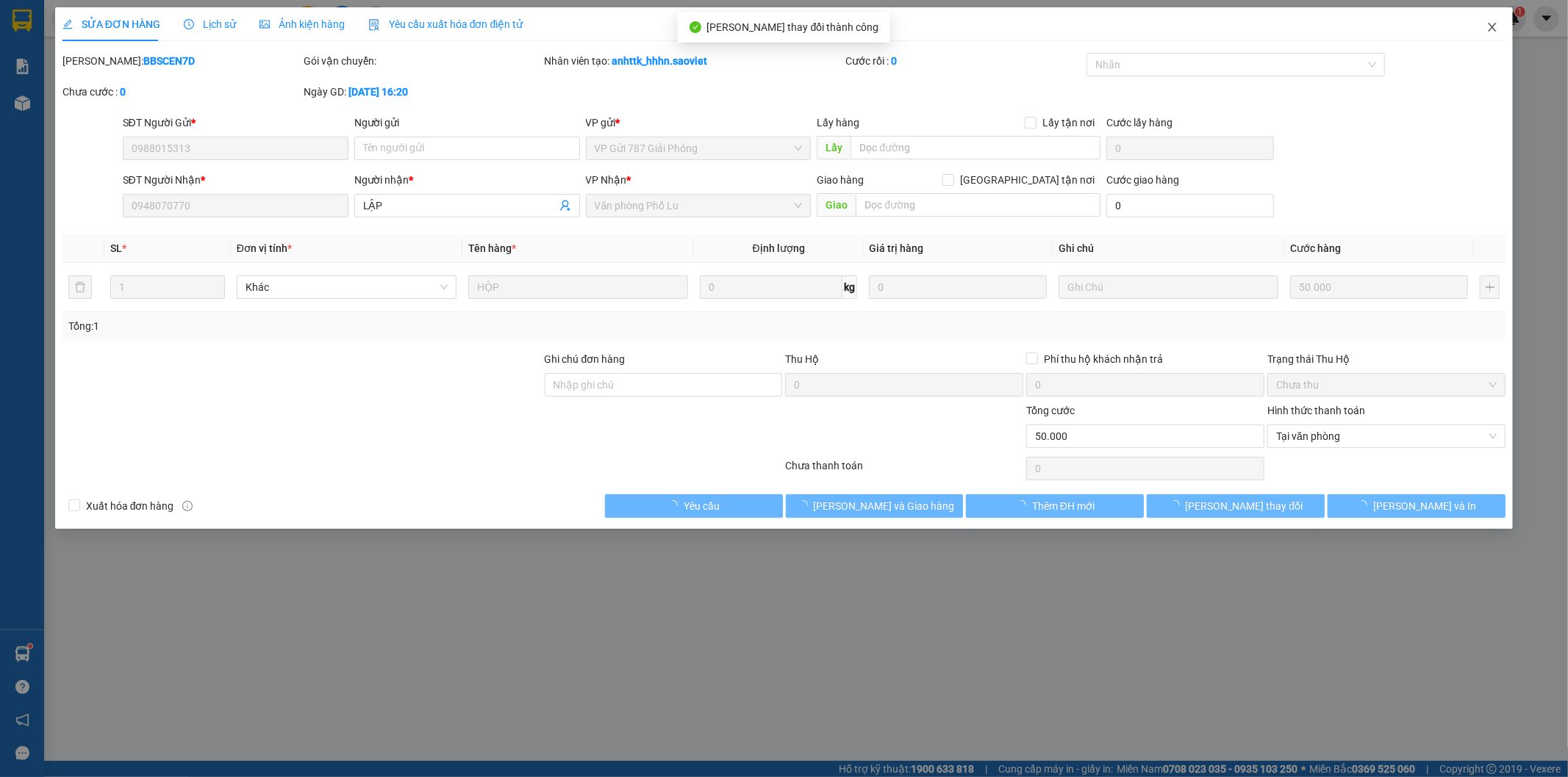
click at [1486, 24] on span "Close" at bounding box center [1492, 28] width 42 height 42
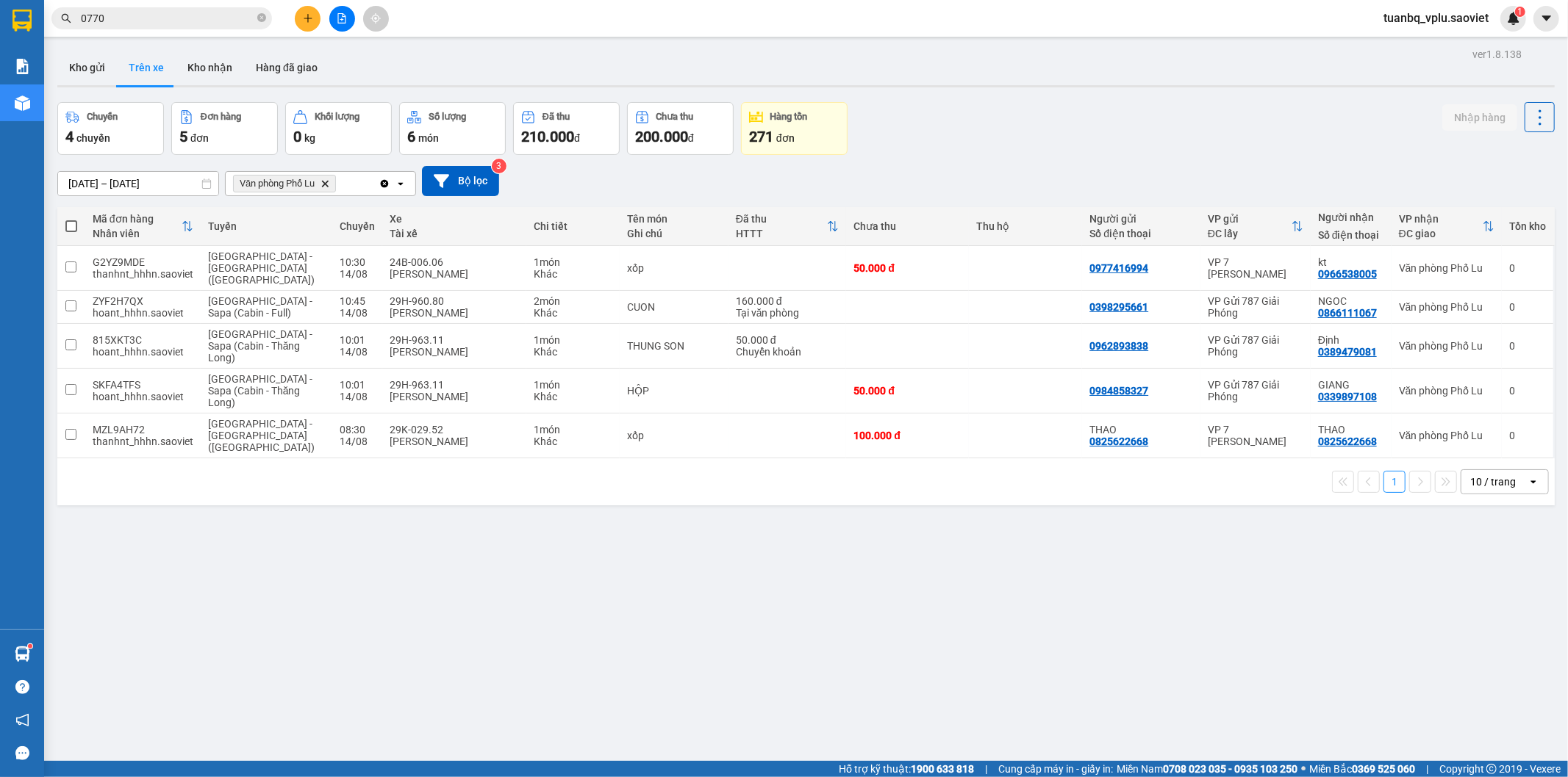
click at [214, 26] on input "0770" at bounding box center [167, 19] width 174 height 16
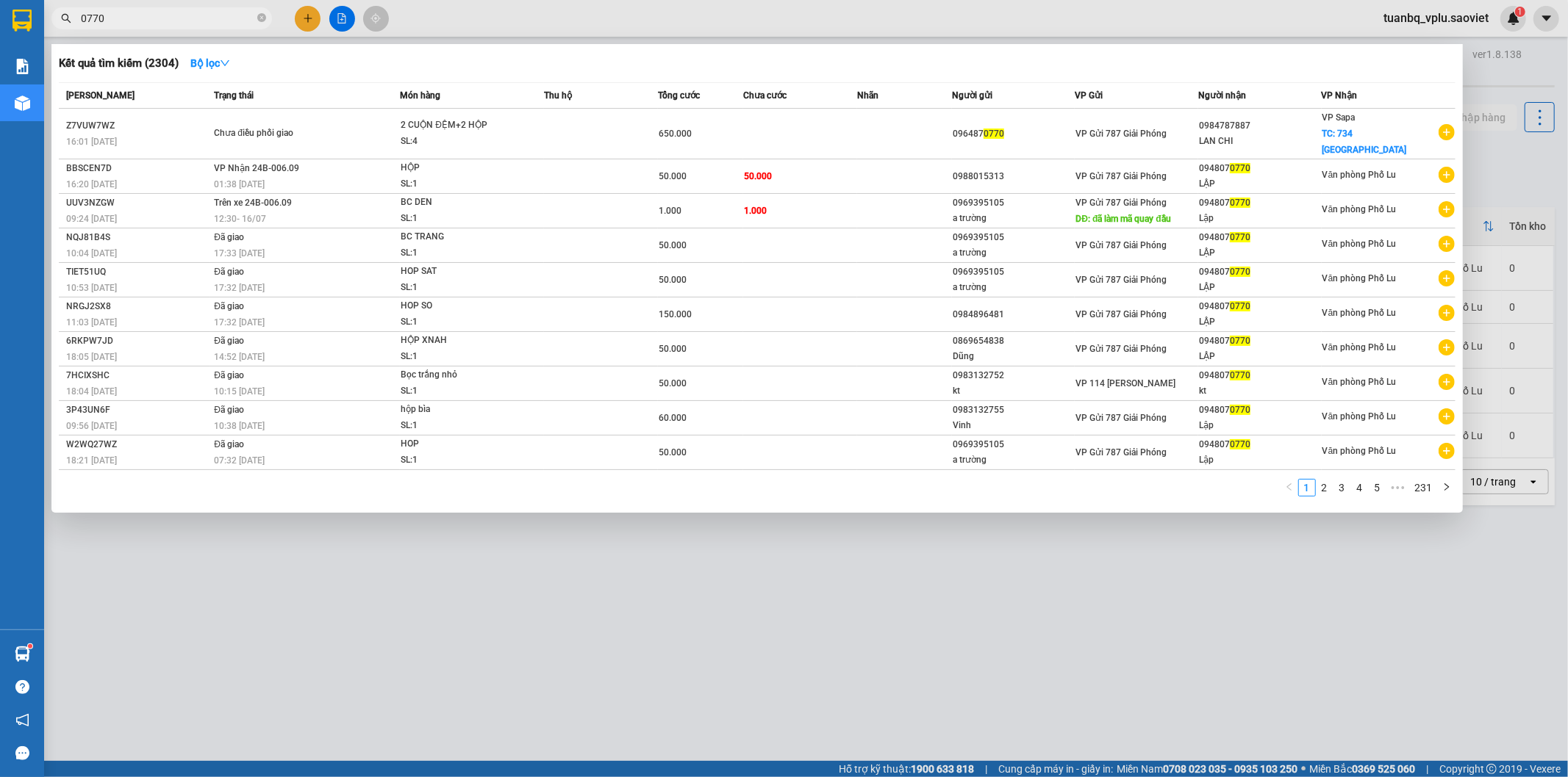
click at [214, 26] on input "0770" at bounding box center [167, 19] width 174 height 16
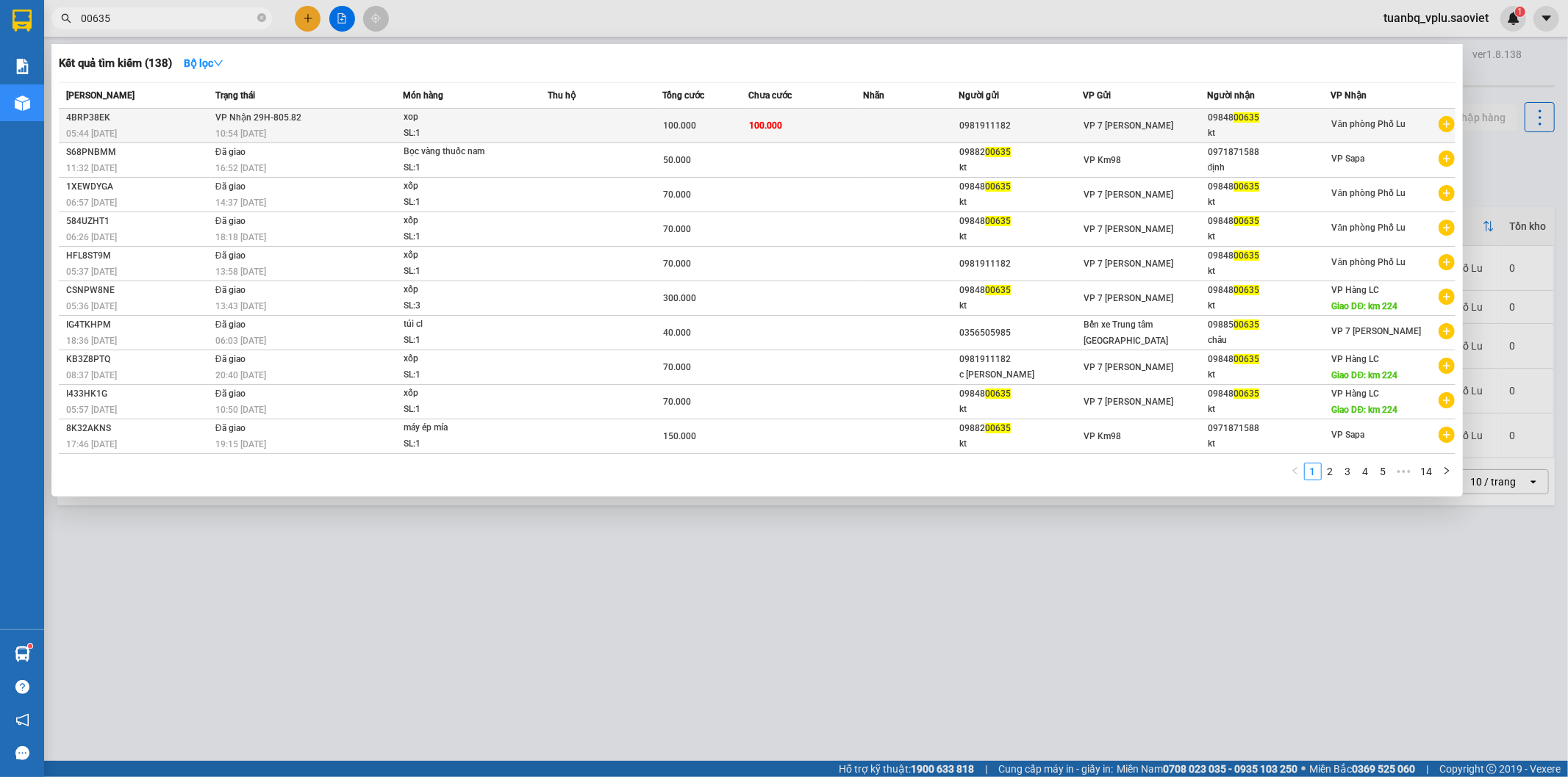
type input "00635"
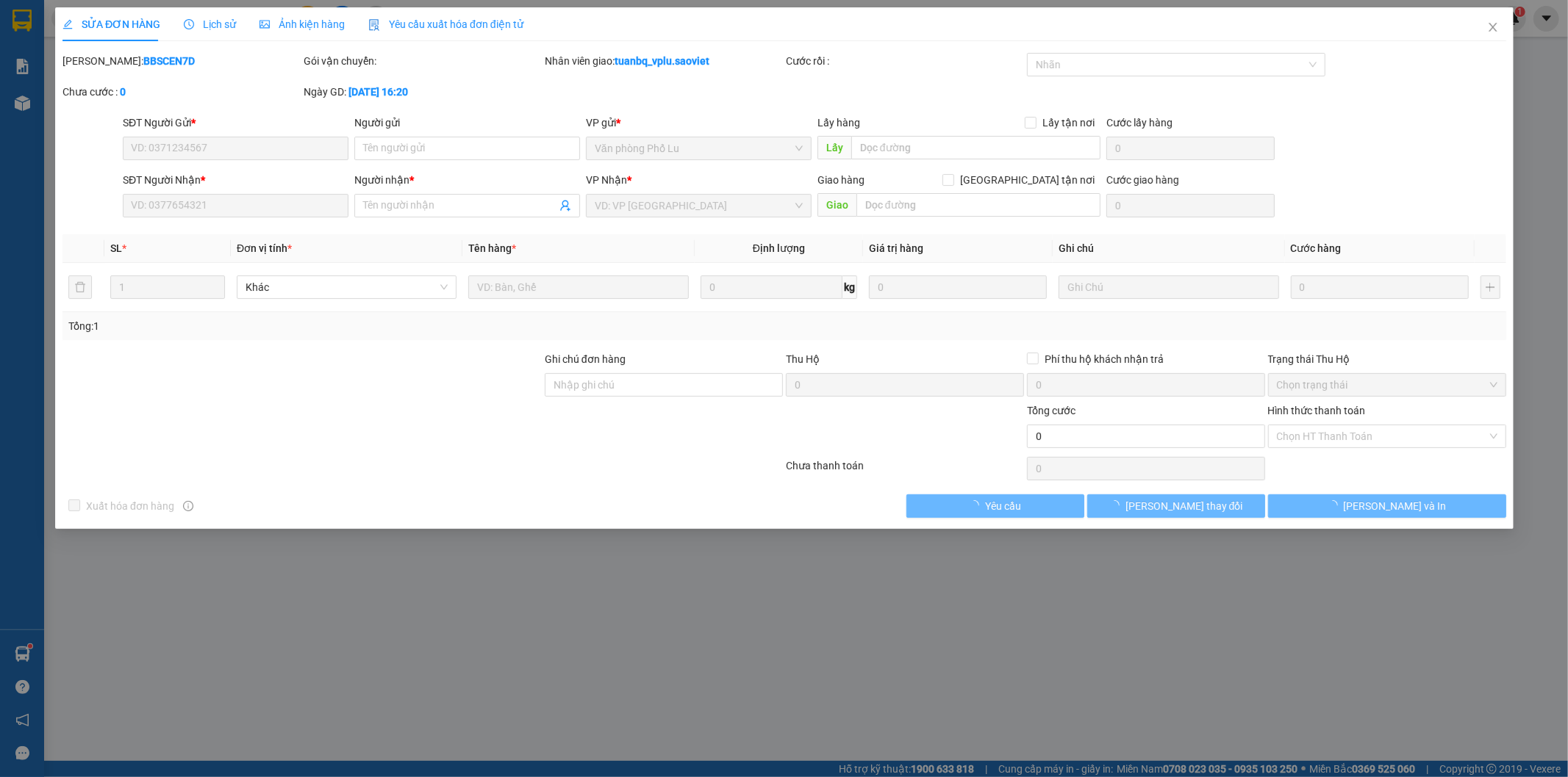
type input "0981911182"
type input "0984800635"
type input "kt"
type input "100.000"
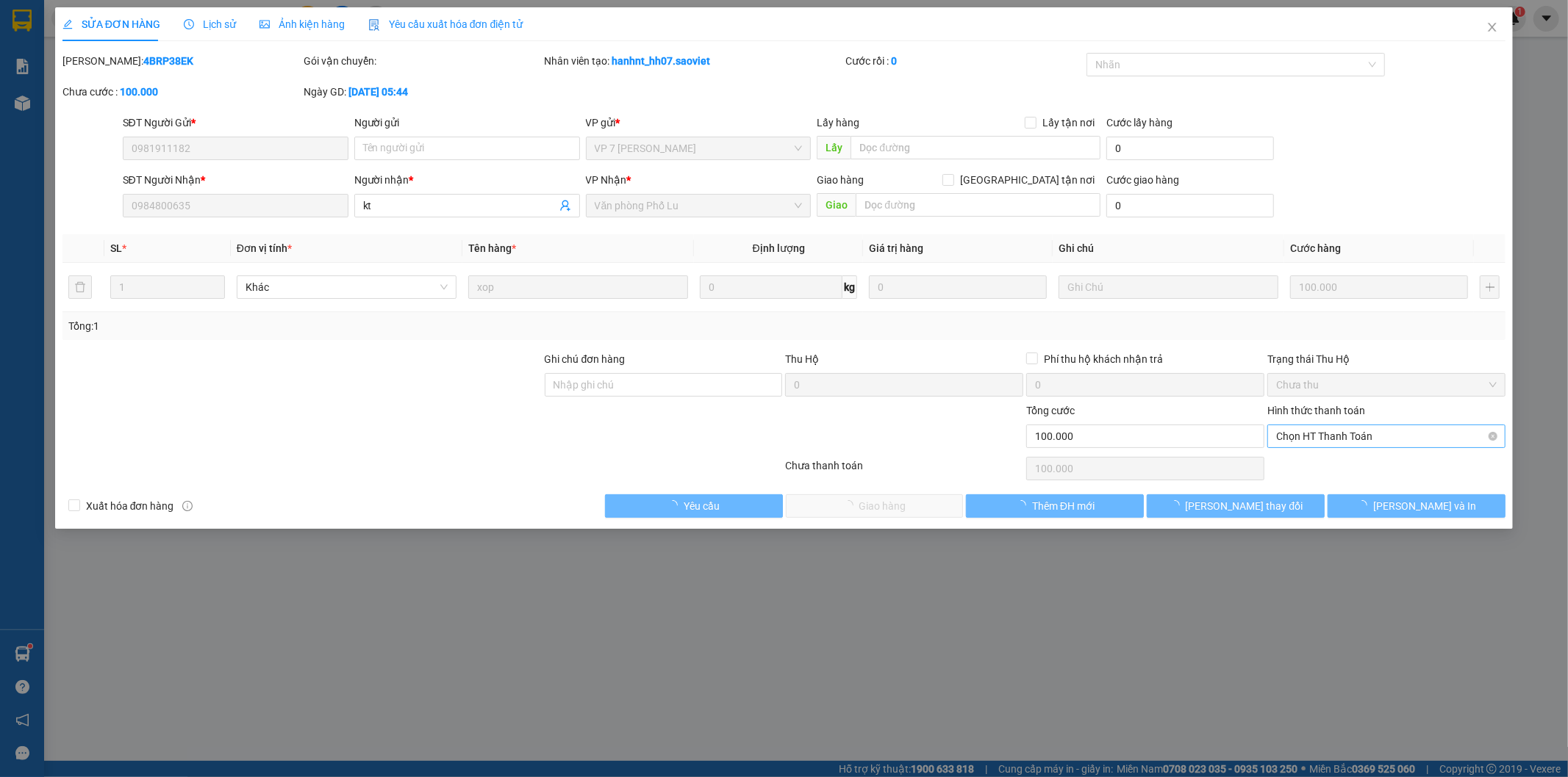
click at [1334, 435] on span "Chọn HT Thanh Toán" at bounding box center [1386, 436] width 221 height 22
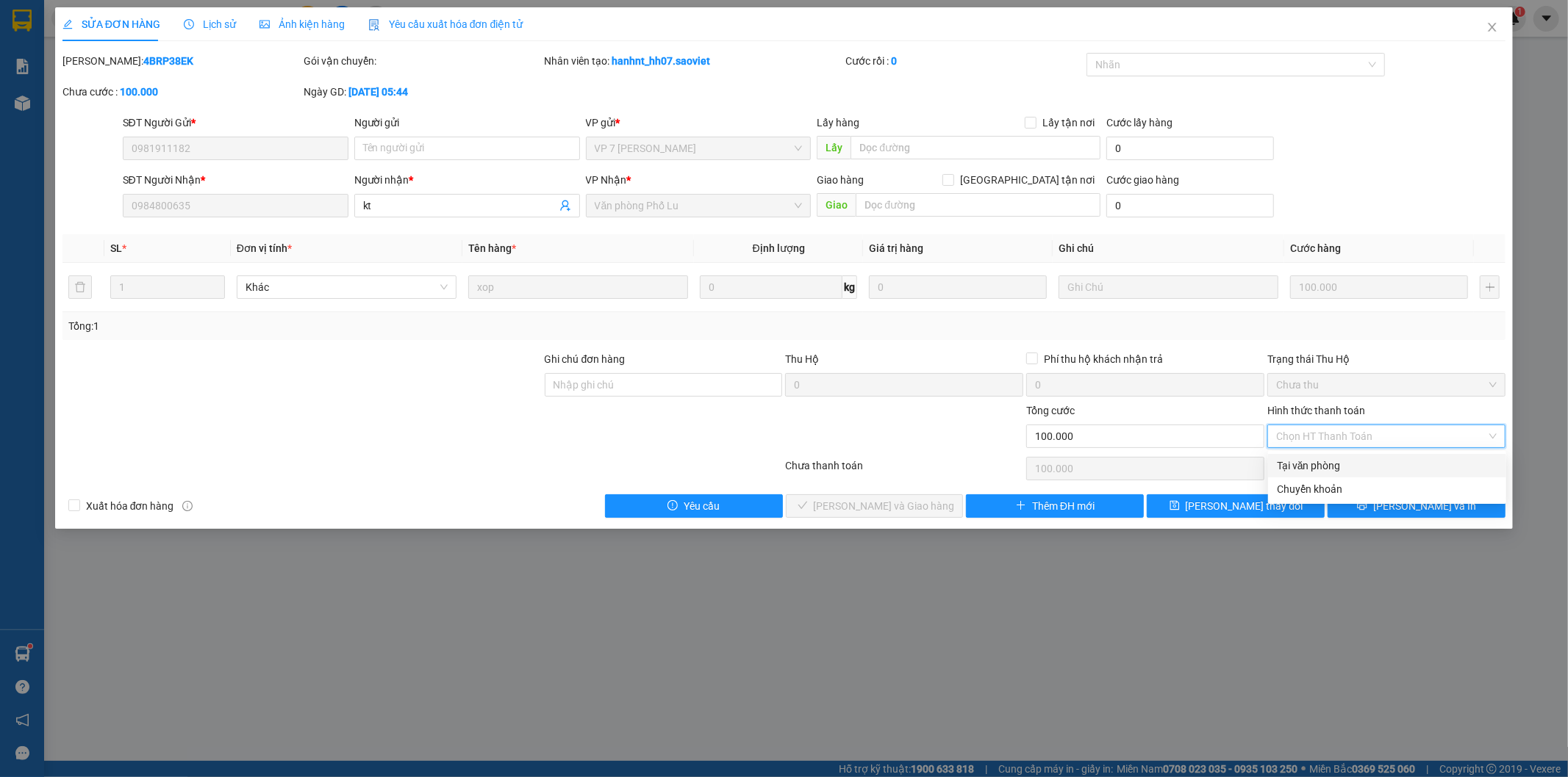
click at [1318, 460] on div "Tại văn phòng" at bounding box center [1387, 466] width 221 height 16
type input "0"
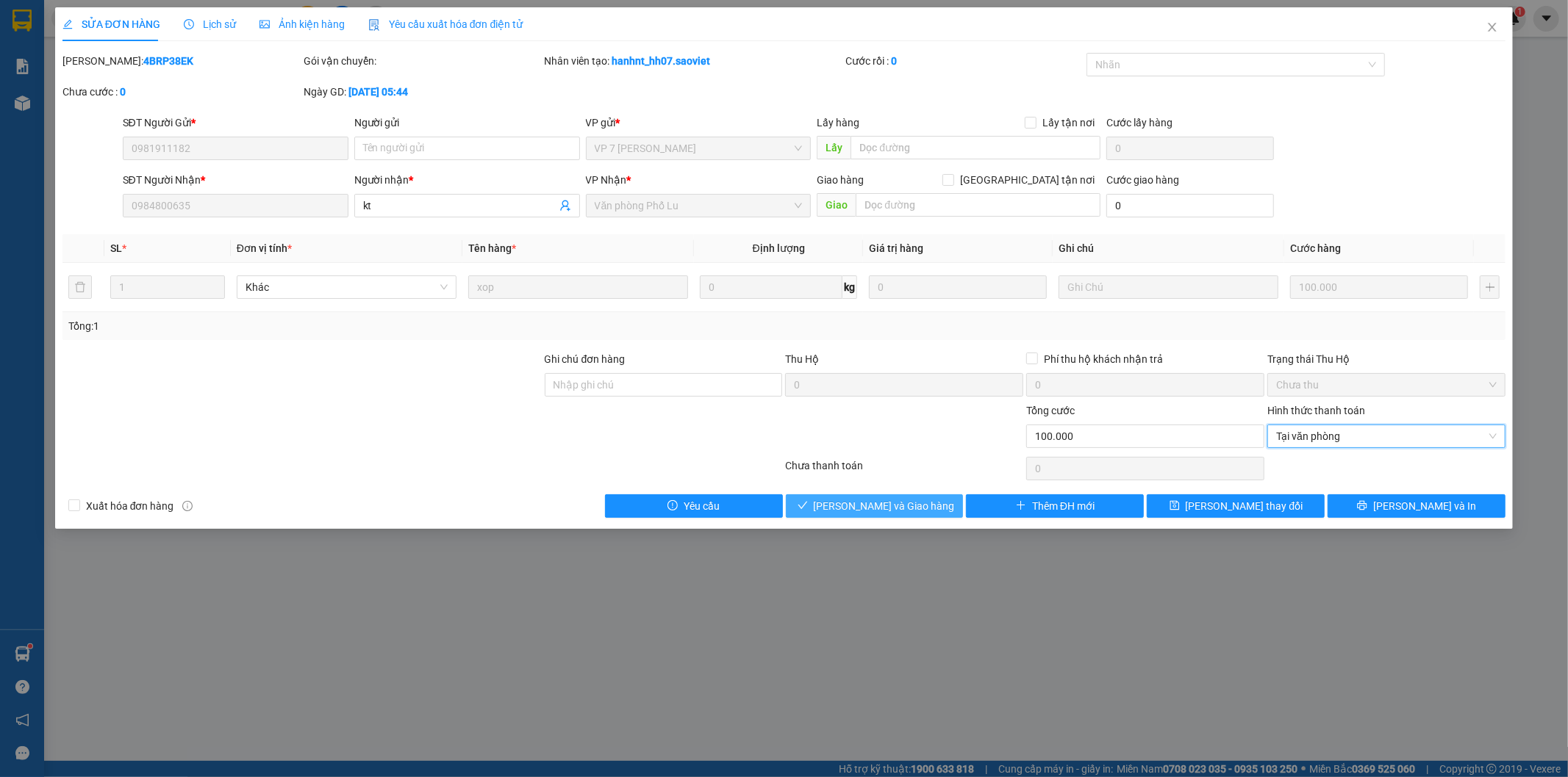
click at [901, 503] on span "[PERSON_NAME] và Giao hàng" at bounding box center [883, 506] width 141 height 16
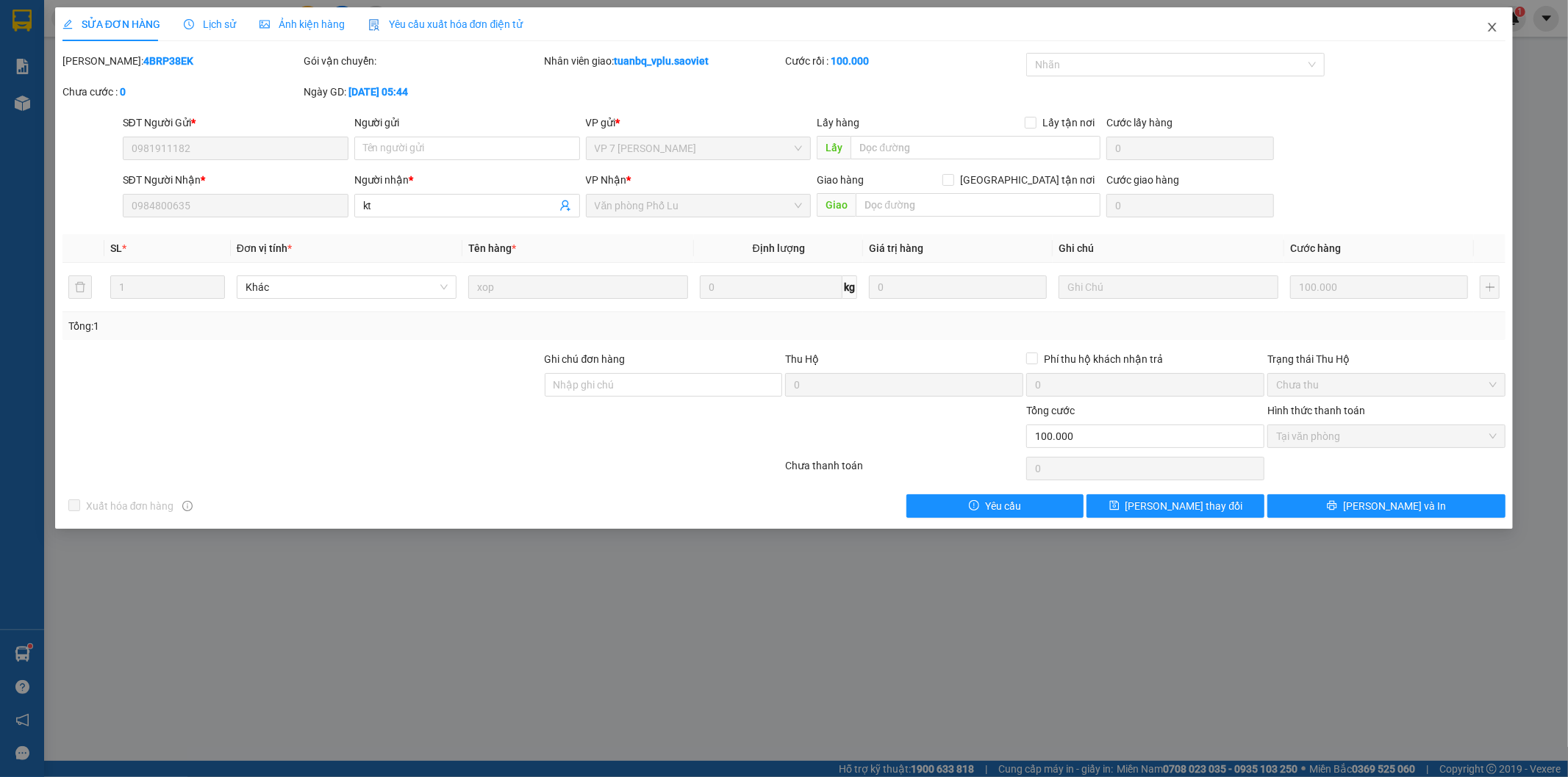
click at [1490, 30] on icon "close" at bounding box center [1492, 27] width 8 height 9
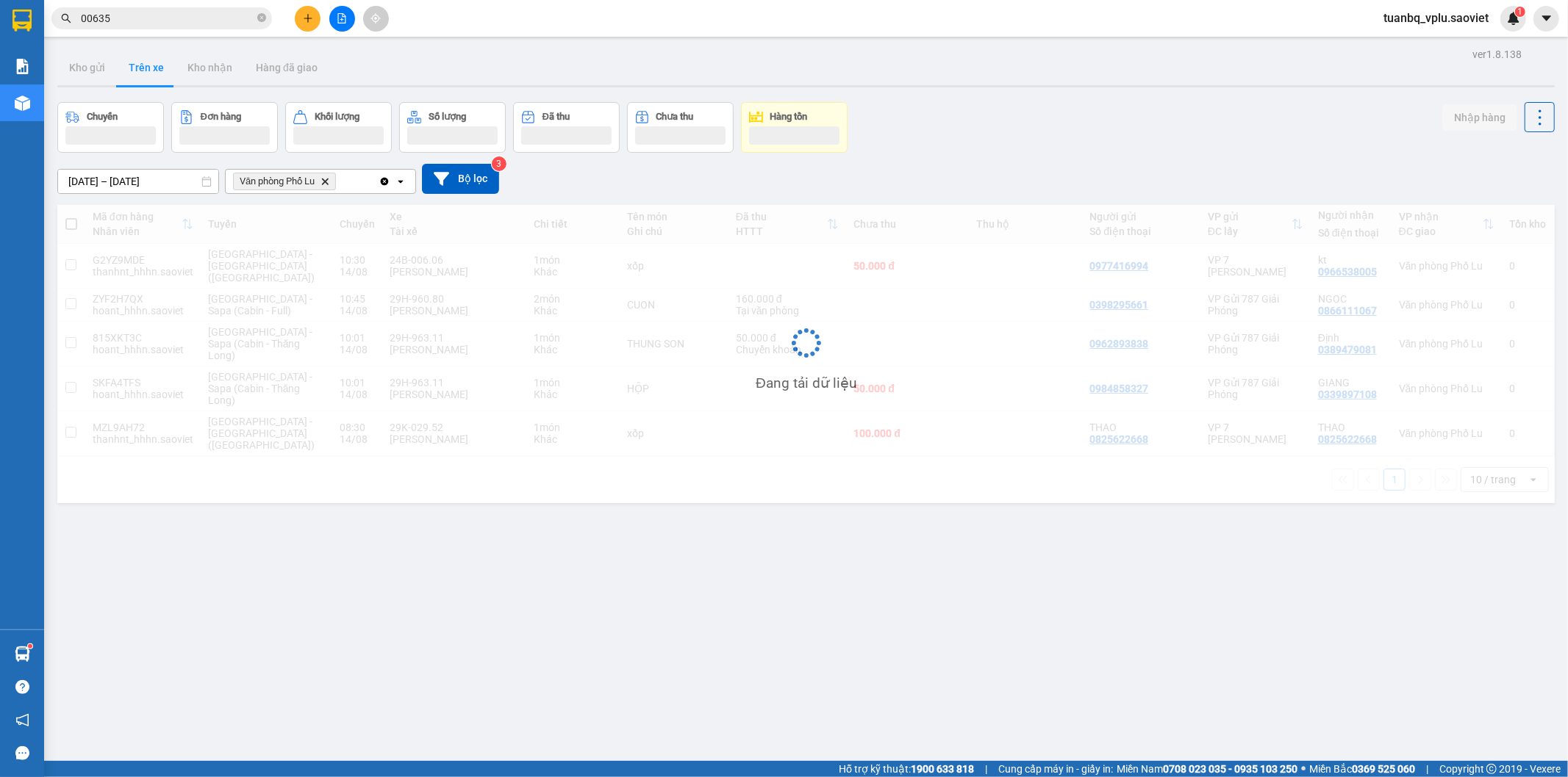
click at [204, 26] on input "00635" at bounding box center [167, 19] width 174 height 16
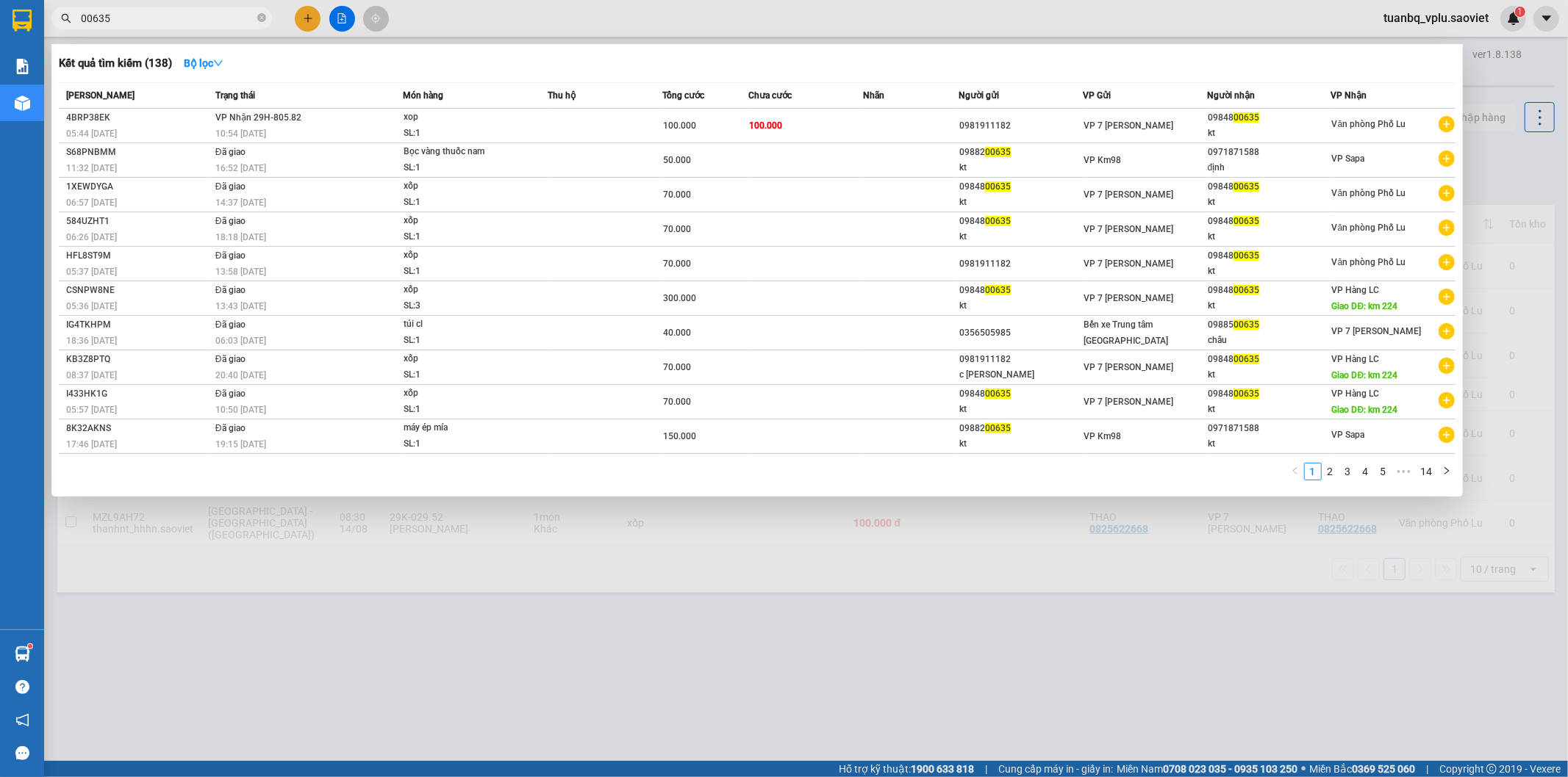
click at [210, 32] on div at bounding box center [784, 388] width 1568 height 777
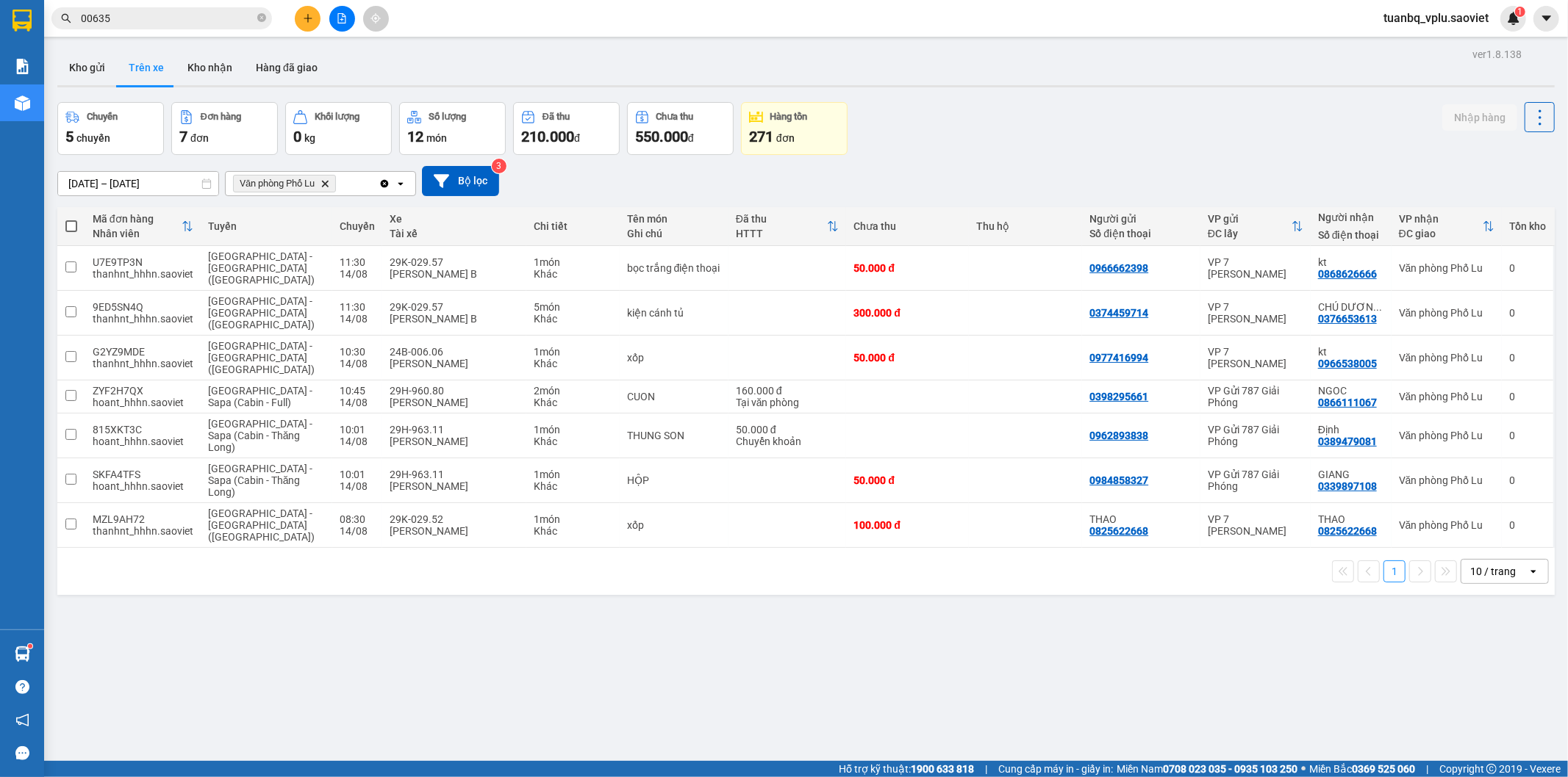
click at [225, 15] on input "00635" at bounding box center [167, 19] width 174 height 16
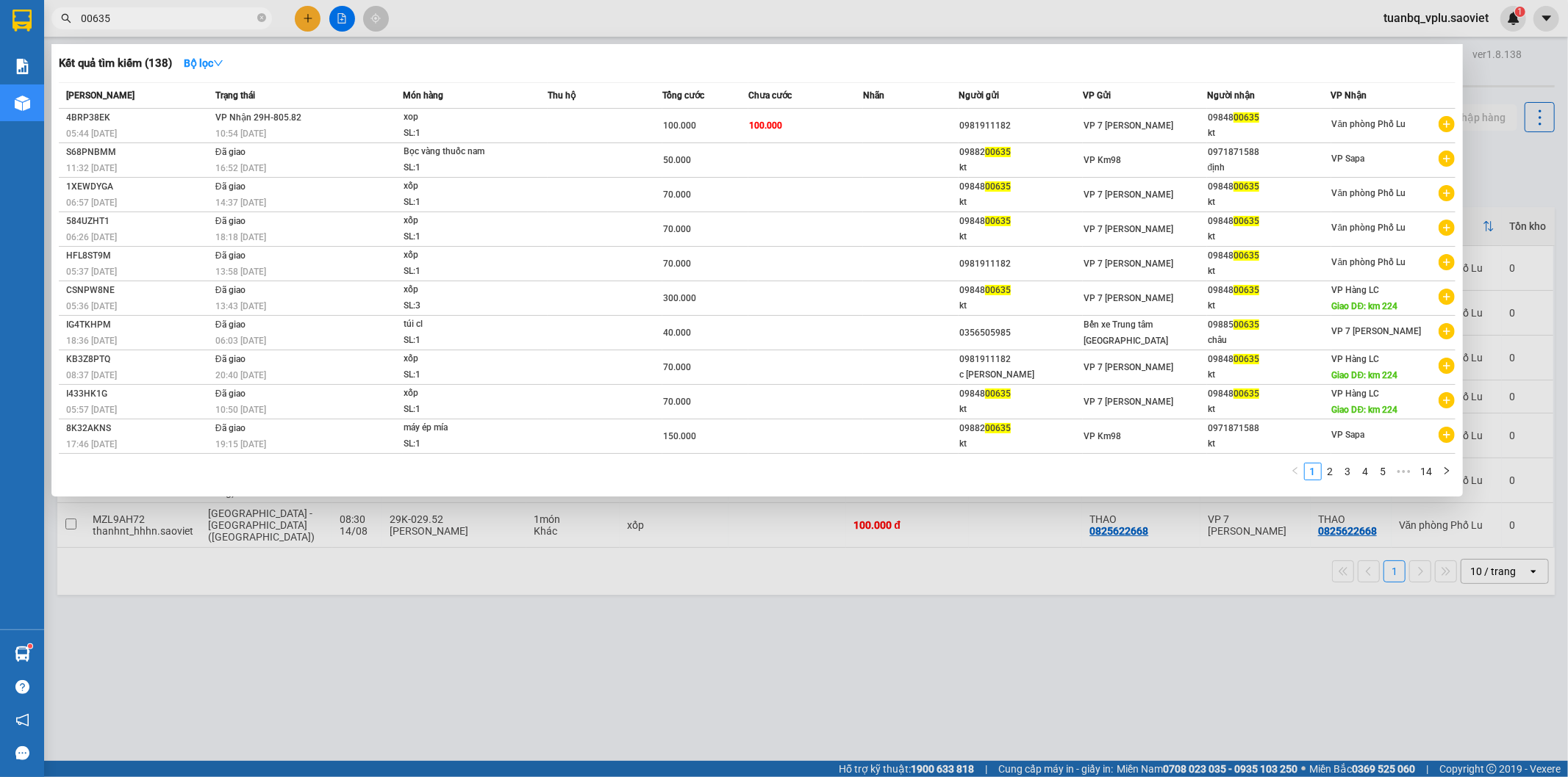
click at [225, 15] on input "00635" at bounding box center [167, 19] width 174 height 16
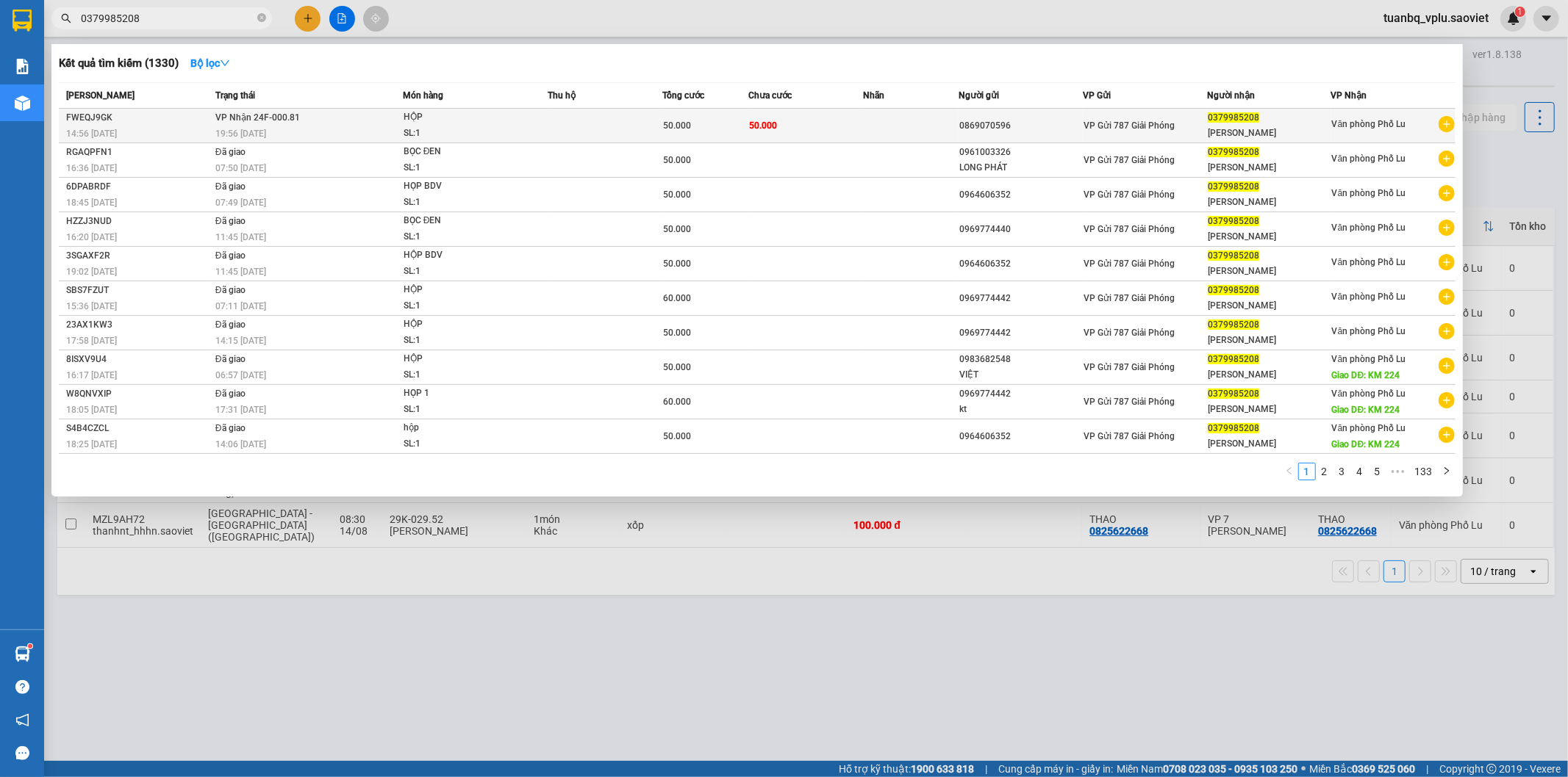
type input "0379985208"
click at [470, 113] on div "HỘP" at bounding box center [458, 117] width 110 height 16
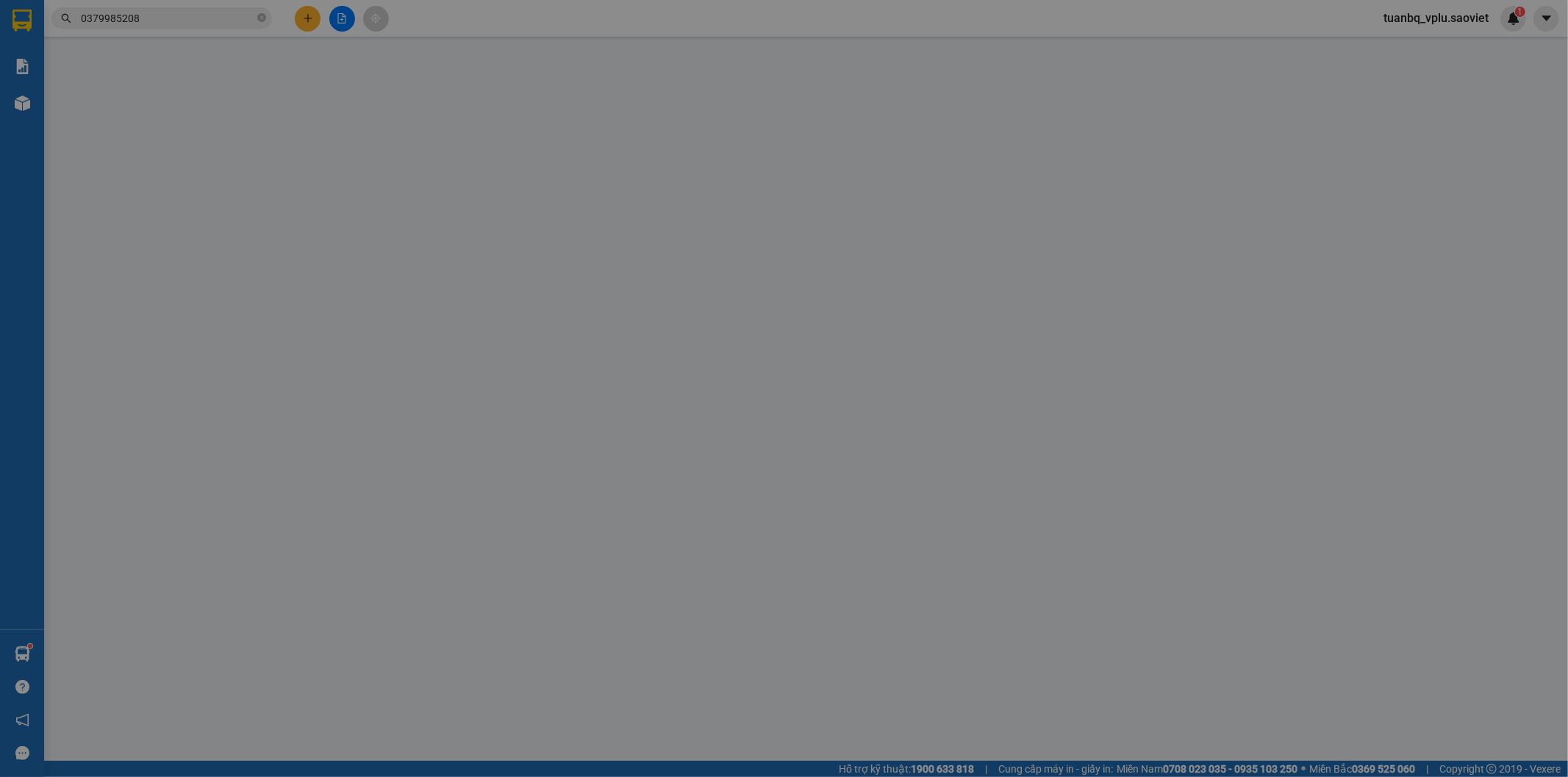
type input "0869070596"
type input "0379985208"
type input "Luân Hương"
type input "50.000"
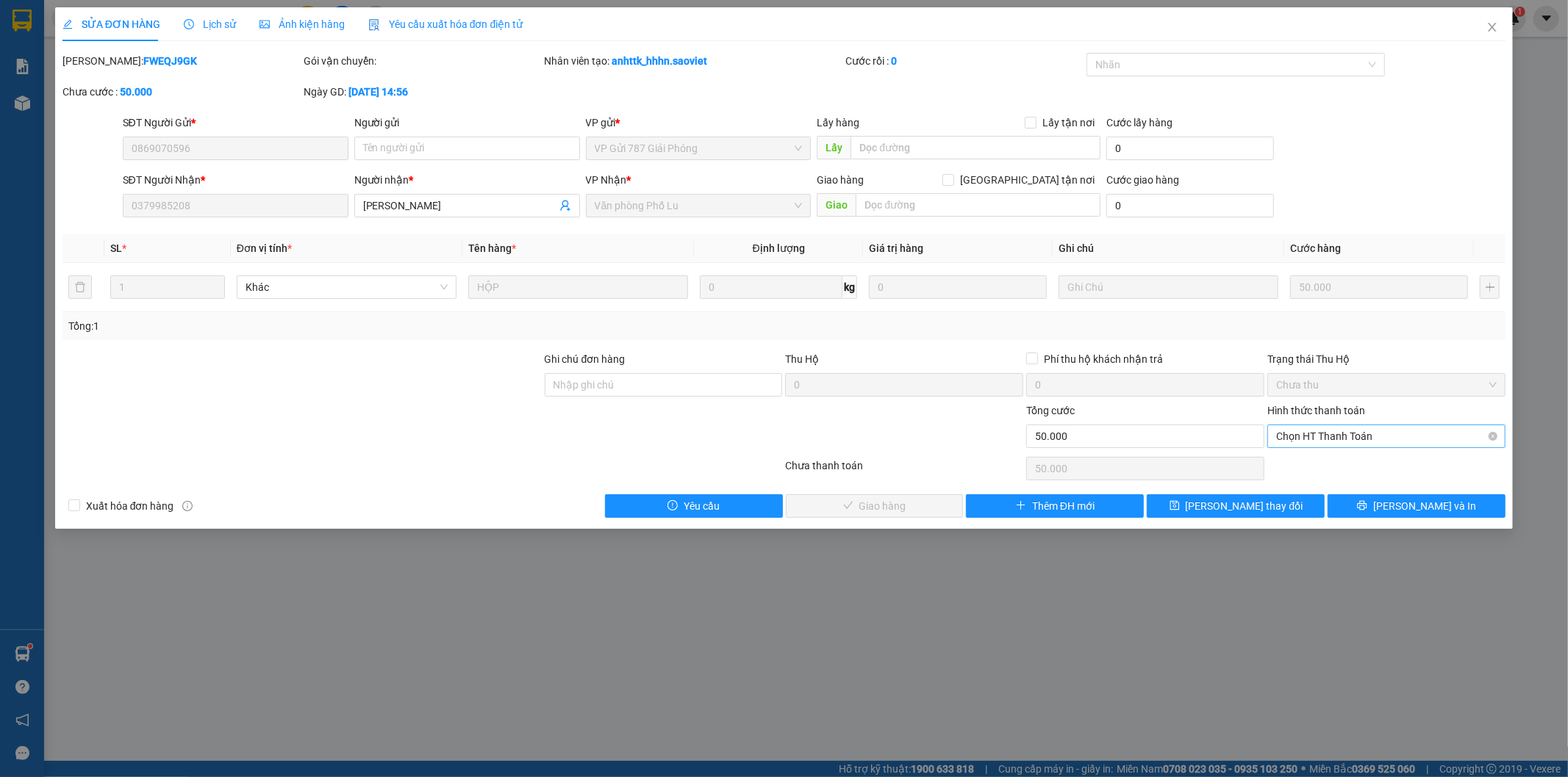
click at [1378, 432] on span "Chọn HT Thanh Toán" at bounding box center [1386, 436] width 221 height 22
click at [1365, 459] on div "Tại văn phòng" at bounding box center [1387, 466] width 221 height 16
type input "0"
drag, startPoint x: 857, startPoint y: 243, endPoint x: 781, endPoint y: 639, distance: 403.2
click at [777, 648] on div "SỬA ĐƠN HÀNG Lịch sử Ảnh kiện hàng Yêu cầu xuất hóa đơn điện tử Total Paid Fee …" at bounding box center [784, 388] width 1568 height 777
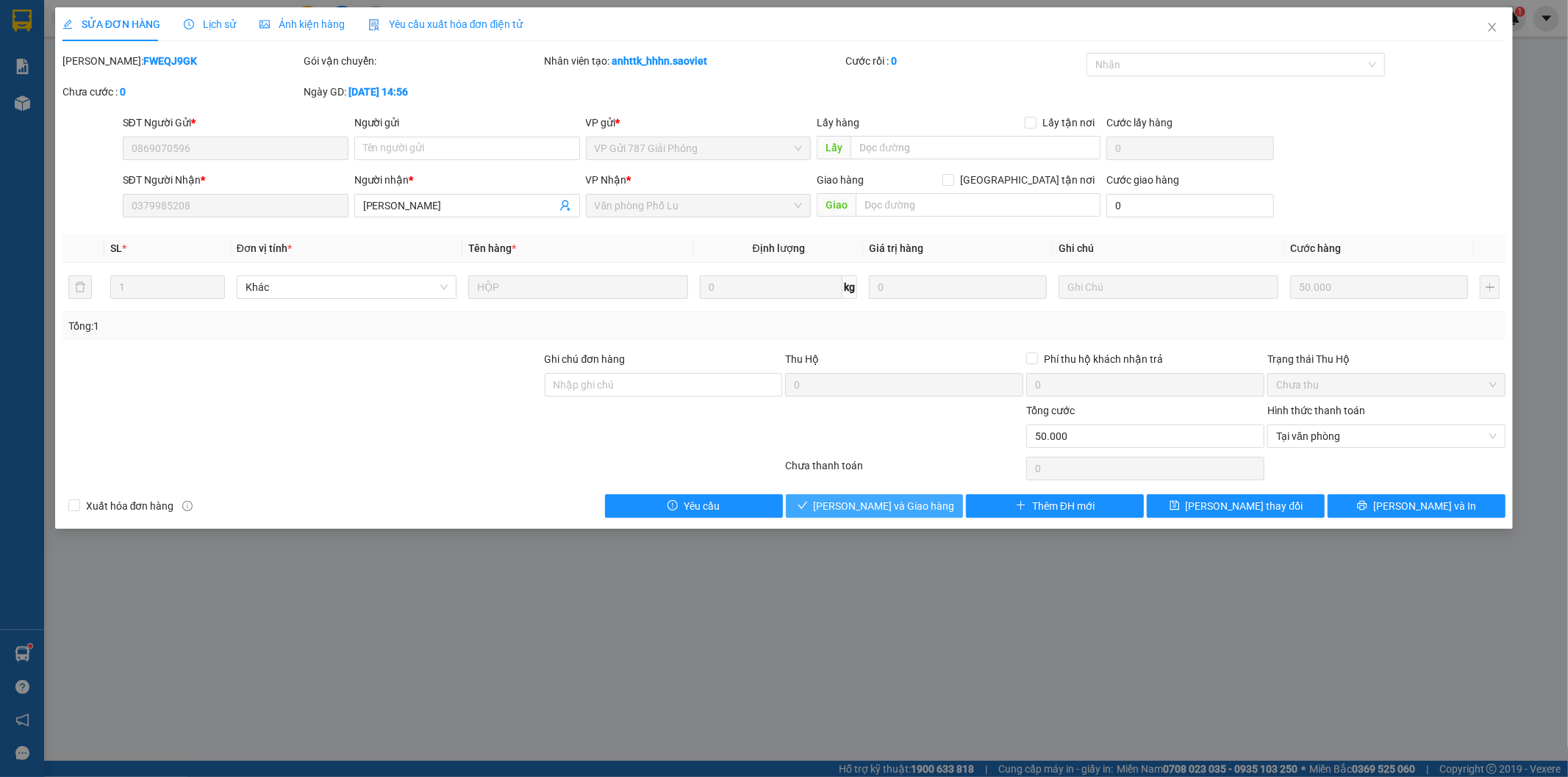
click at [845, 494] on button "[PERSON_NAME] và Giao hàng" at bounding box center [874, 506] width 178 height 24
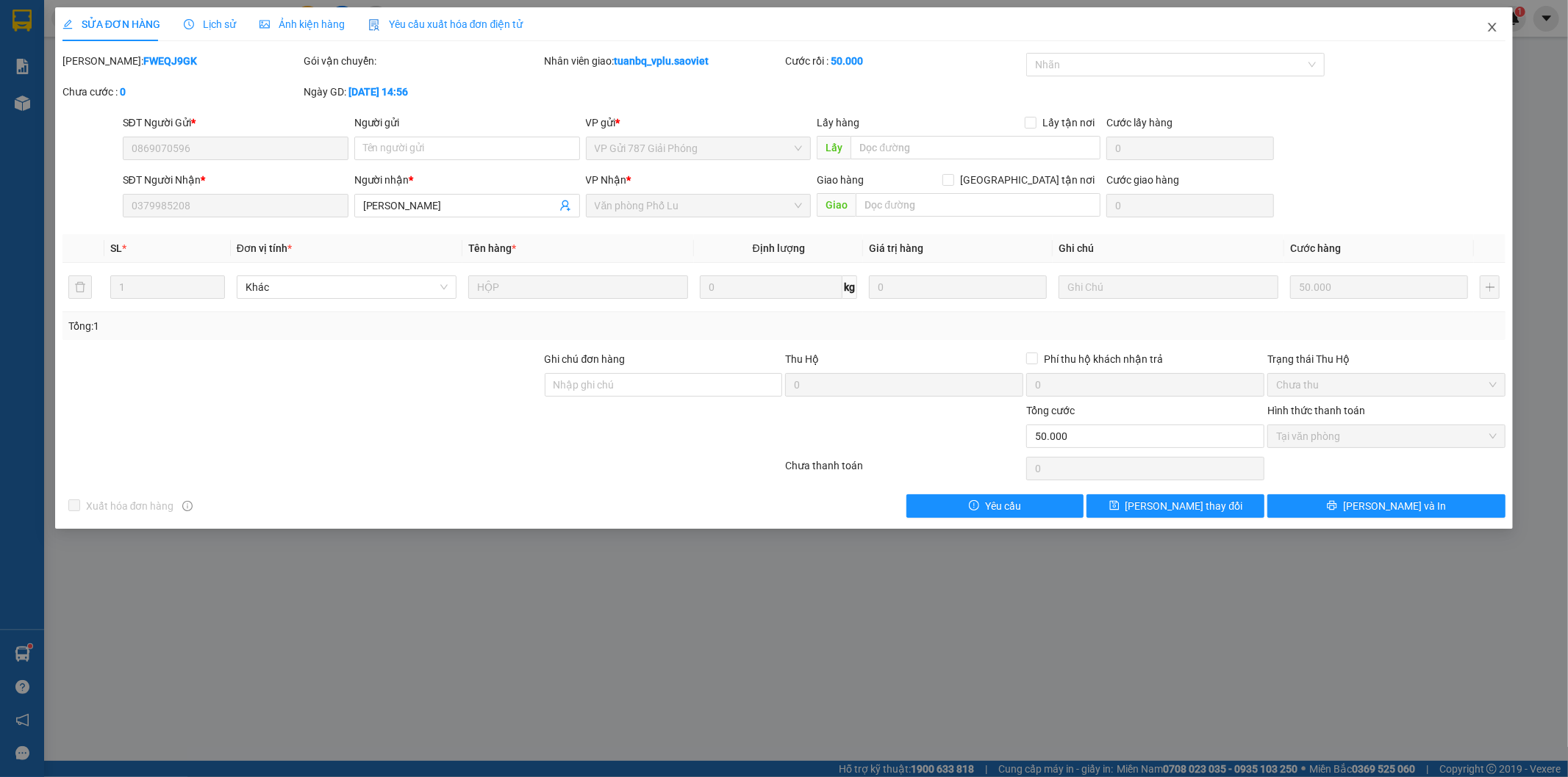
click at [1487, 26] on icon "close" at bounding box center [1492, 27] width 11 height 11
